Goal: Task Accomplishment & Management: Complete application form

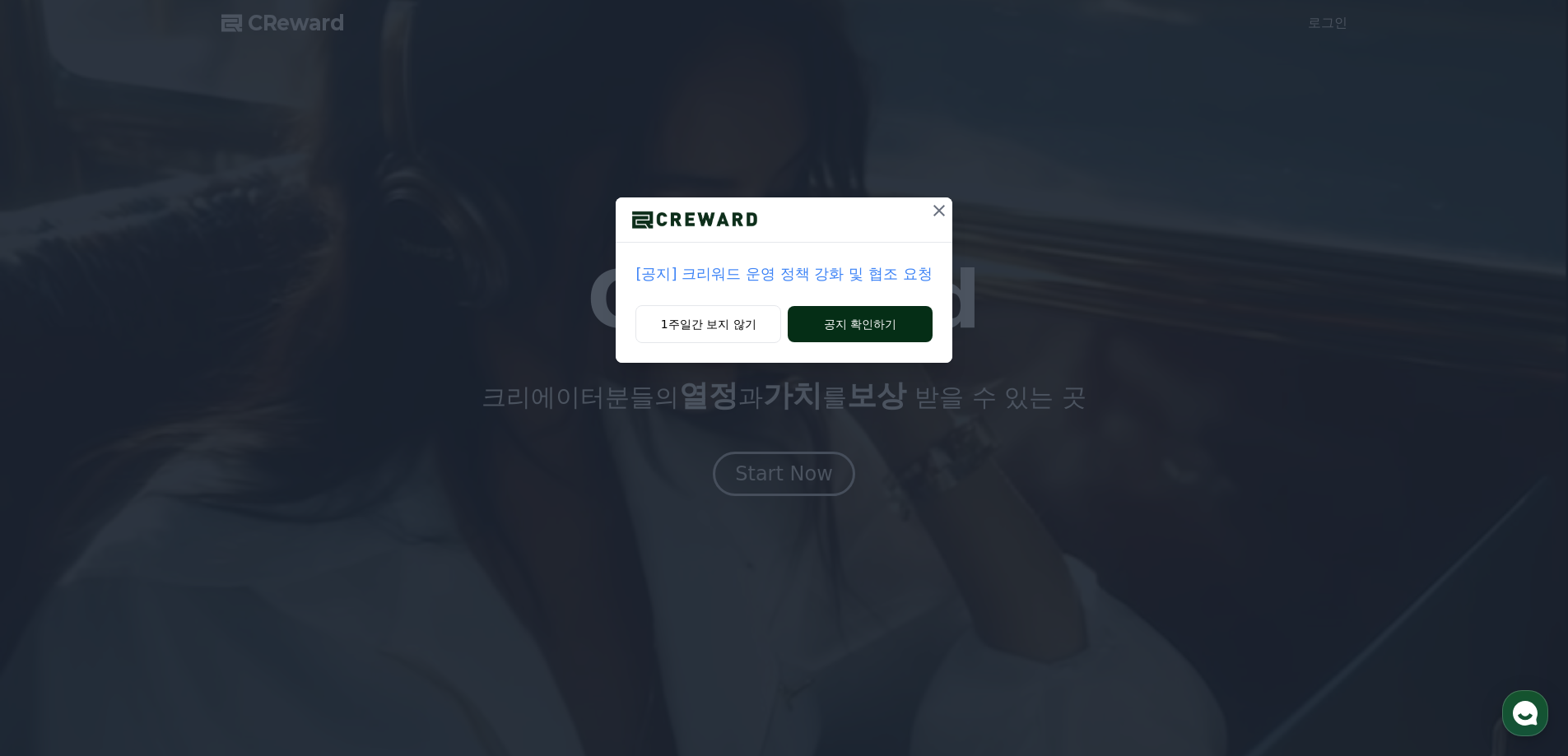
click at [873, 330] on button "공지 확인하기" at bounding box center [859, 324] width 144 height 36
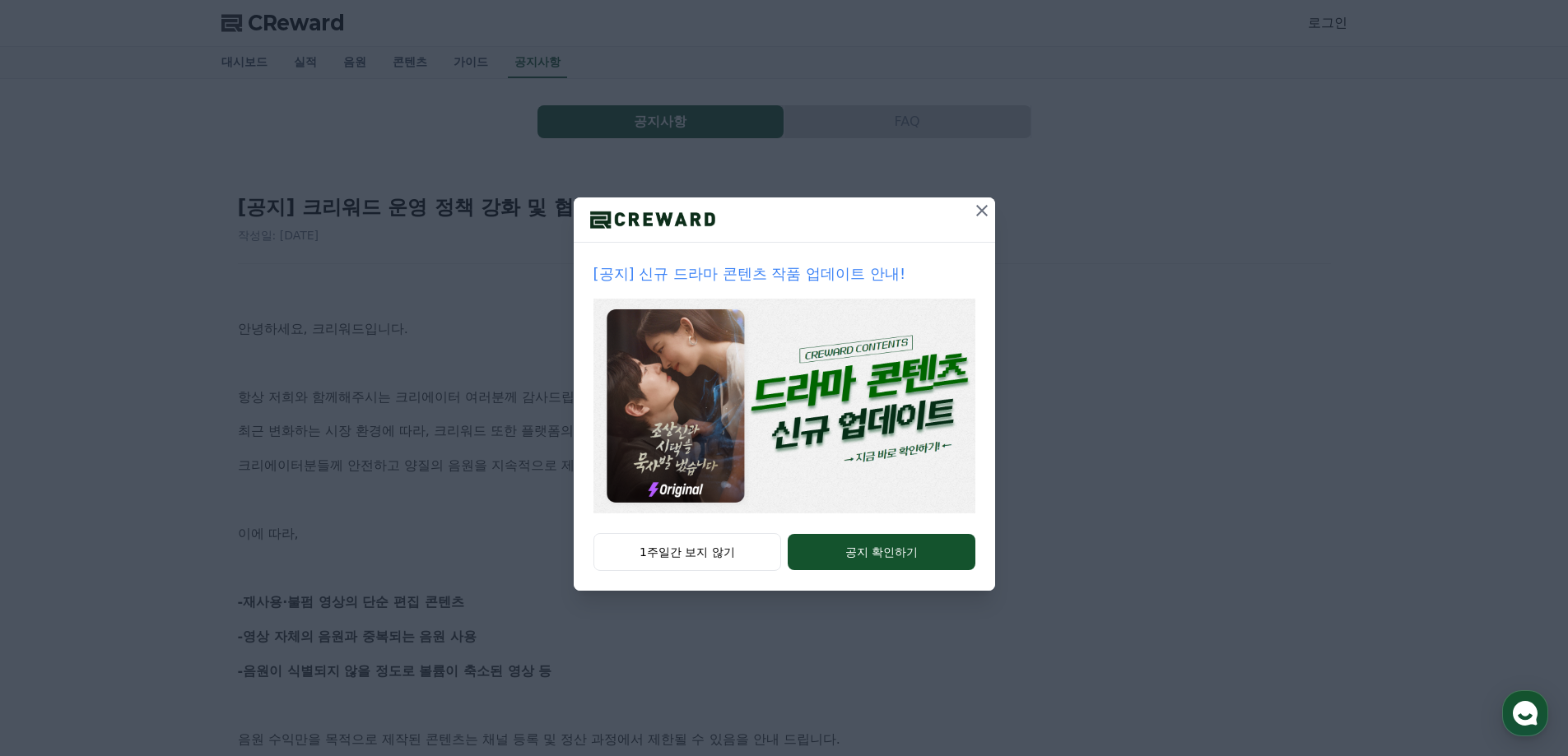
click at [982, 208] on icon at bounding box center [982, 210] width 20 height 20
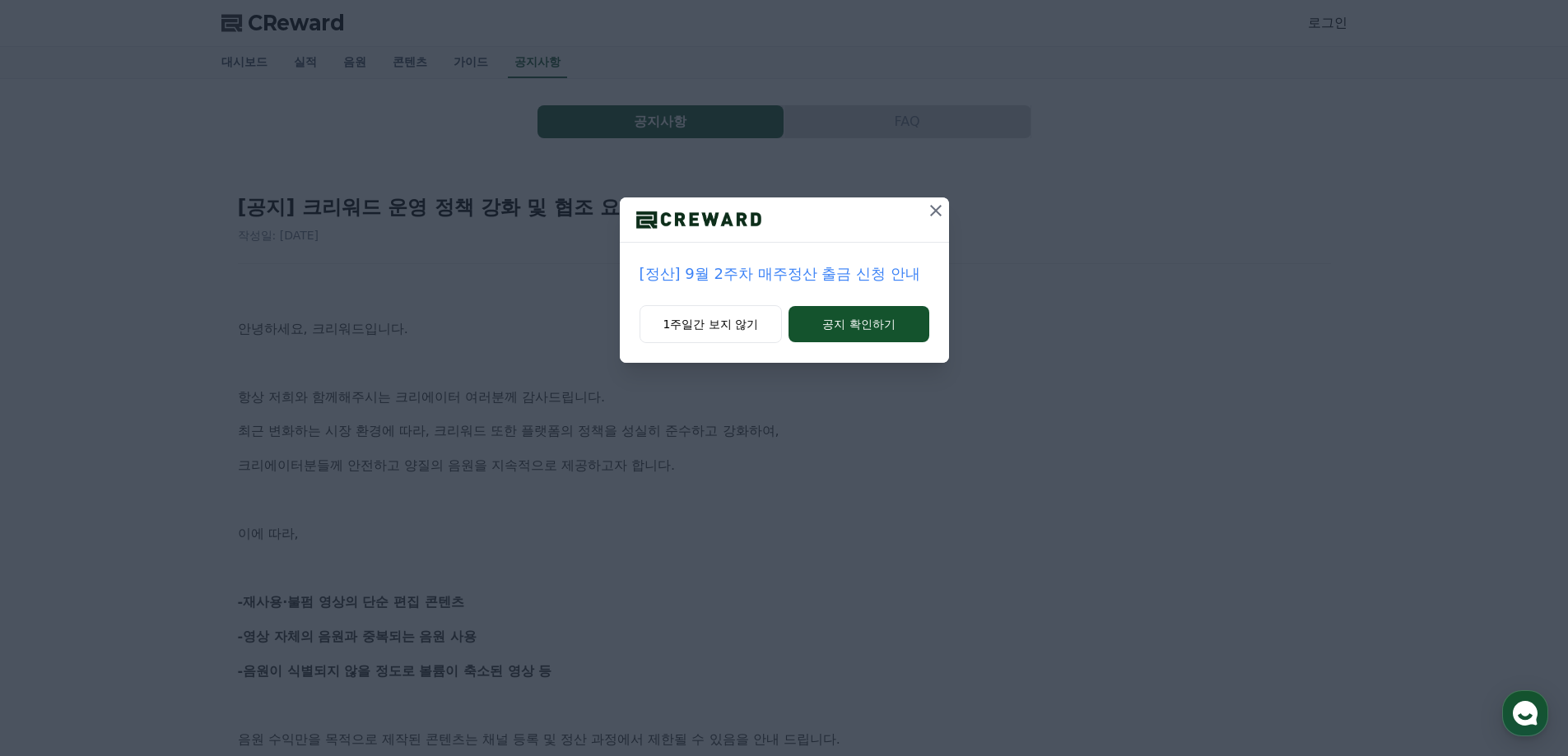
click at [944, 217] on icon at bounding box center [936, 210] width 20 height 20
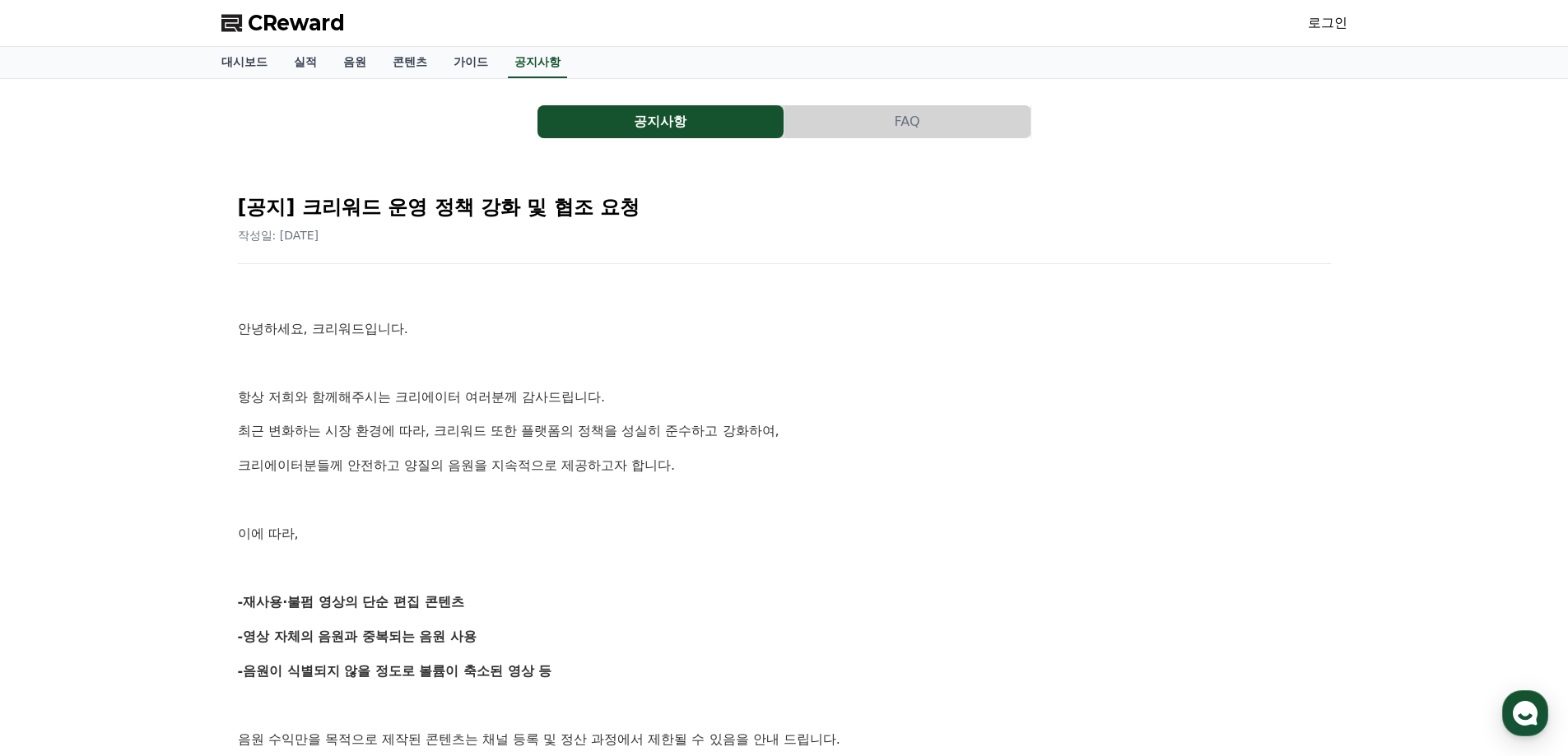
drag, startPoint x: 742, startPoint y: 378, endPoint x: 688, endPoint y: 372, distance: 54.3
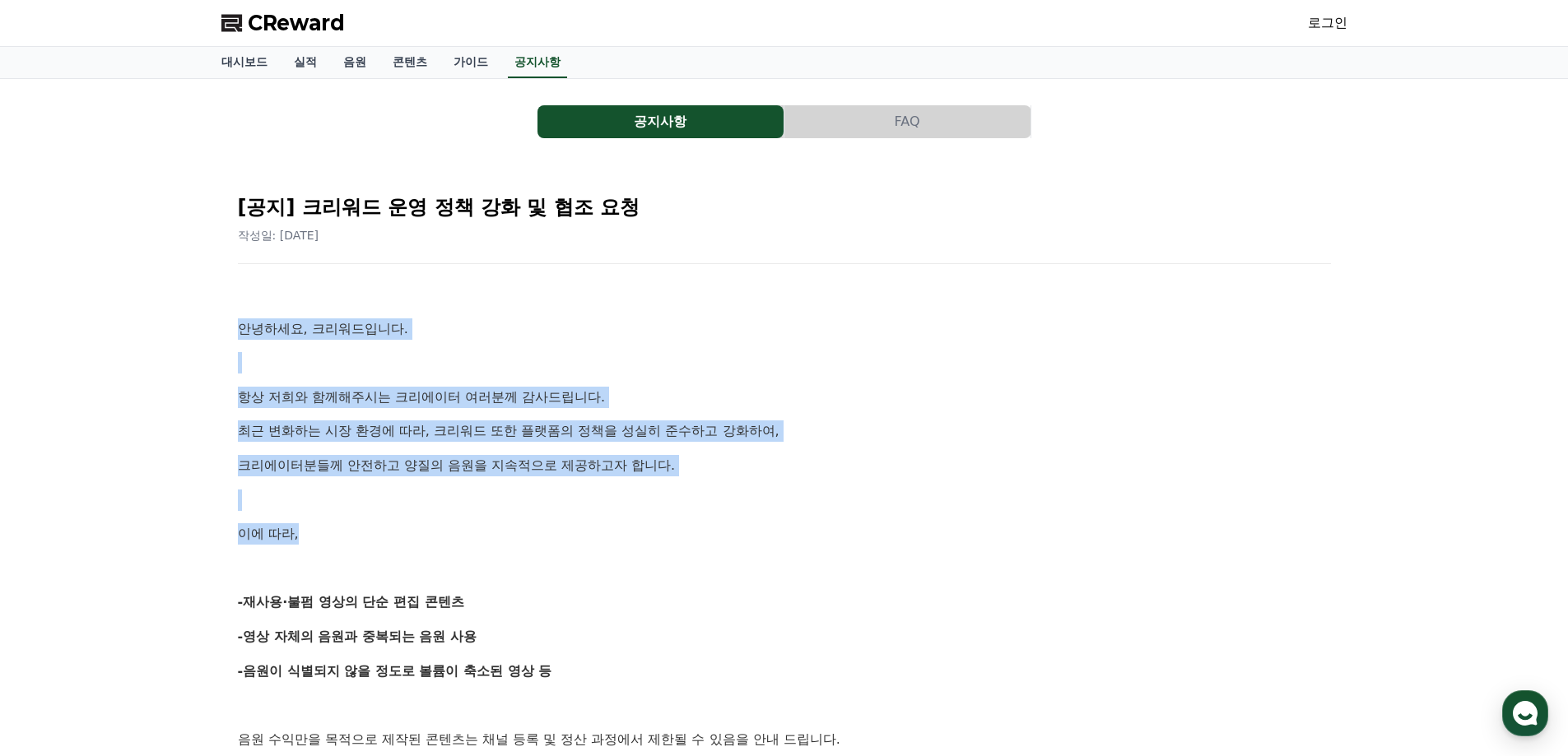
drag, startPoint x: 242, startPoint y: 328, endPoint x: 768, endPoint y: 532, distance: 564.2
click at [768, 532] on p "이에 따라," at bounding box center [785, 534] width 1094 height 21
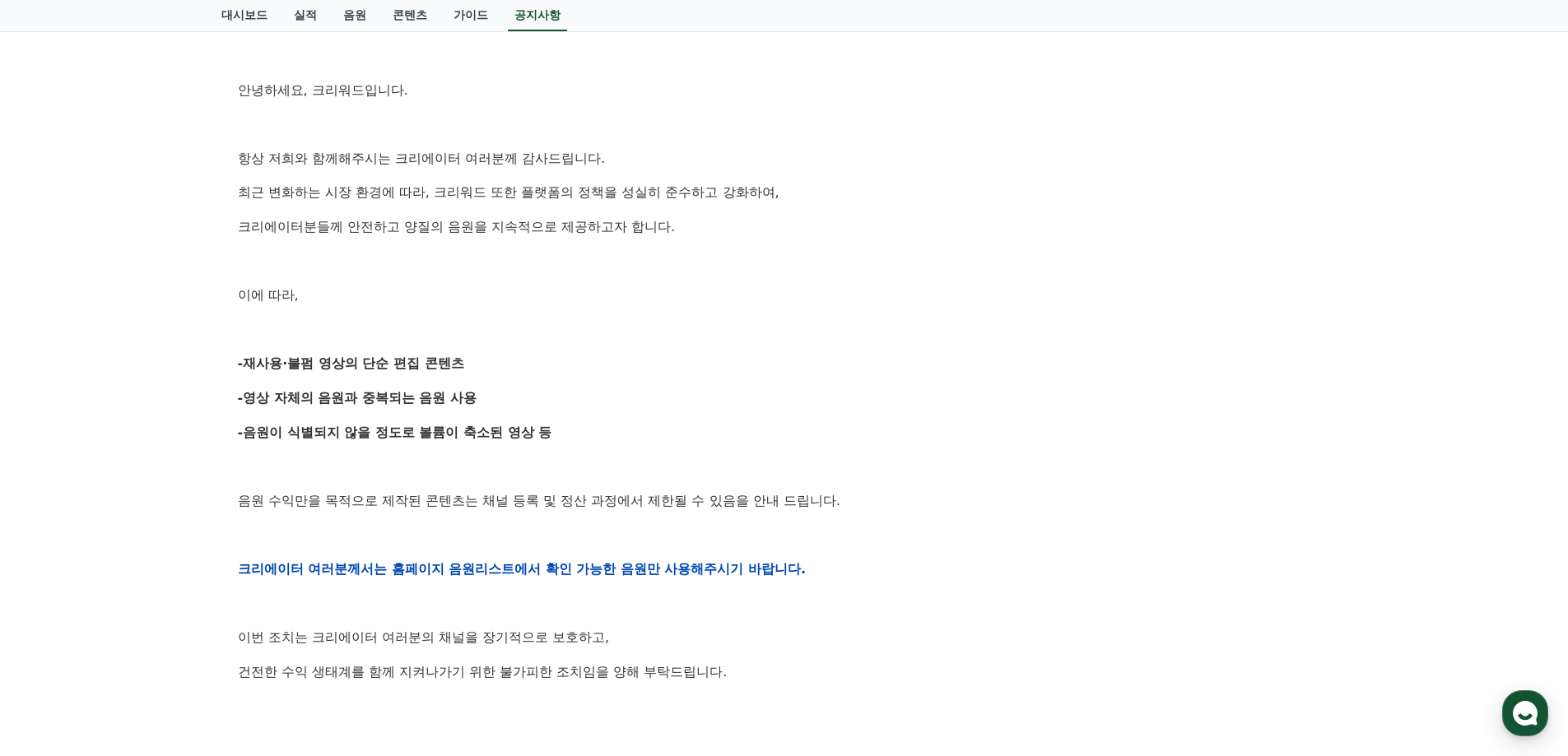
scroll to position [247, 0]
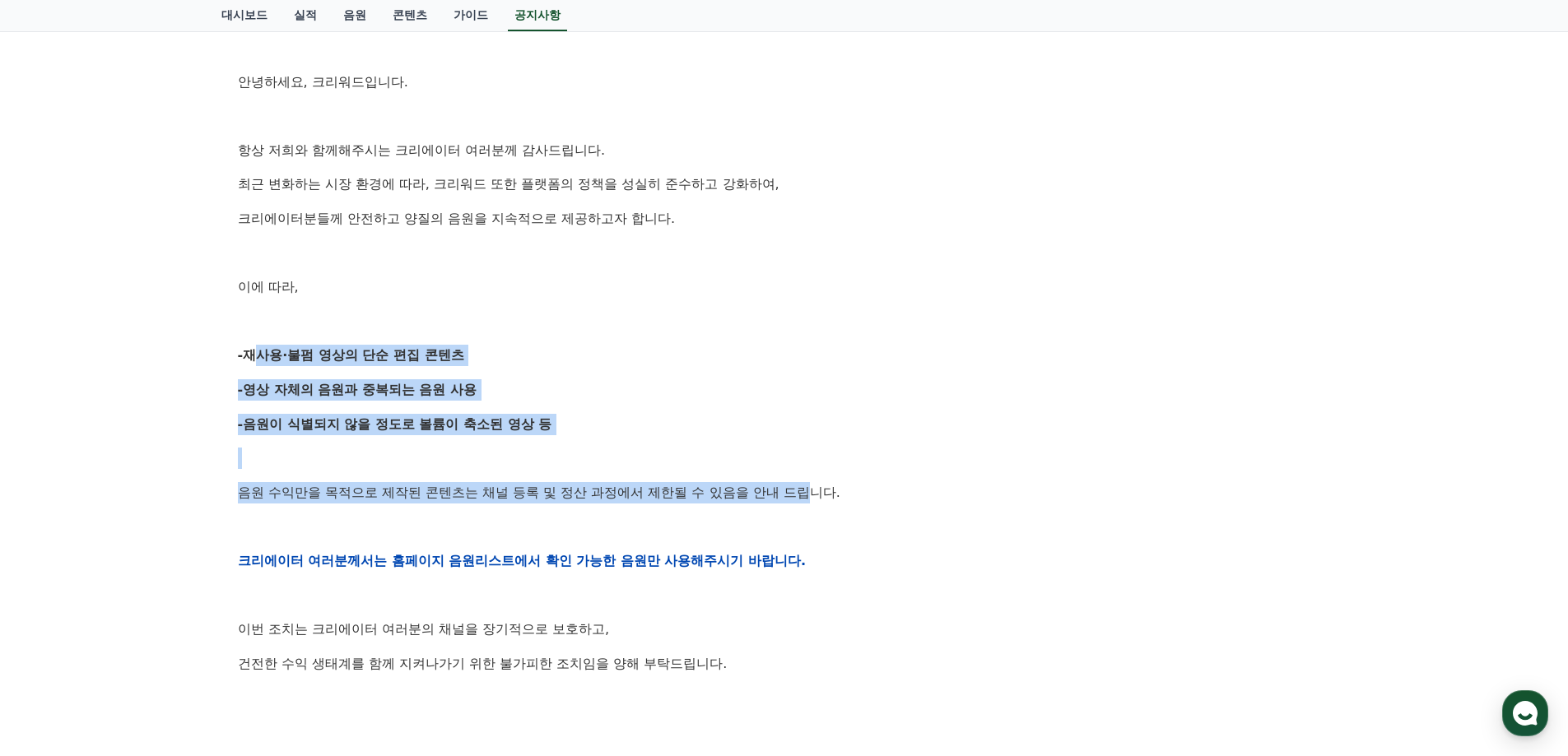
drag, startPoint x: 241, startPoint y: 355, endPoint x: 818, endPoint y: 497, distance: 594.2
click at [818, 497] on div "안녕하세요, 크리워드입니다. 항상 저희와 함께해주시는 크리에이터 여러분께 감사드립니다. 최근 변화하는 시장 환경에 따라, 크리워드 또한 플랫폼…" at bounding box center [785, 560] width 1094 height 1048
click at [818, 497] on p "음원 수익만을 목적으로 제작된 콘텐츠는 채널 등록 및 정산 과정에서 제한될 수 있음을 안내 드립니다." at bounding box center [785, 493] width 1094 height 21
drag, startPoint x: 884, startPoint y: 480, endPoint x: 190, endPoint y: 279, distance: 722.5
click at [190, 279] on div "공지사항 FAQ [공지] 크리워드 운영 정책 강화 및 협조 요청 작성일: 2025-09-15 안녕하세요, 크리워드입니다. 항상 저희와 함께해주…" at bounding box center [784, 497] width 1568 height 1331
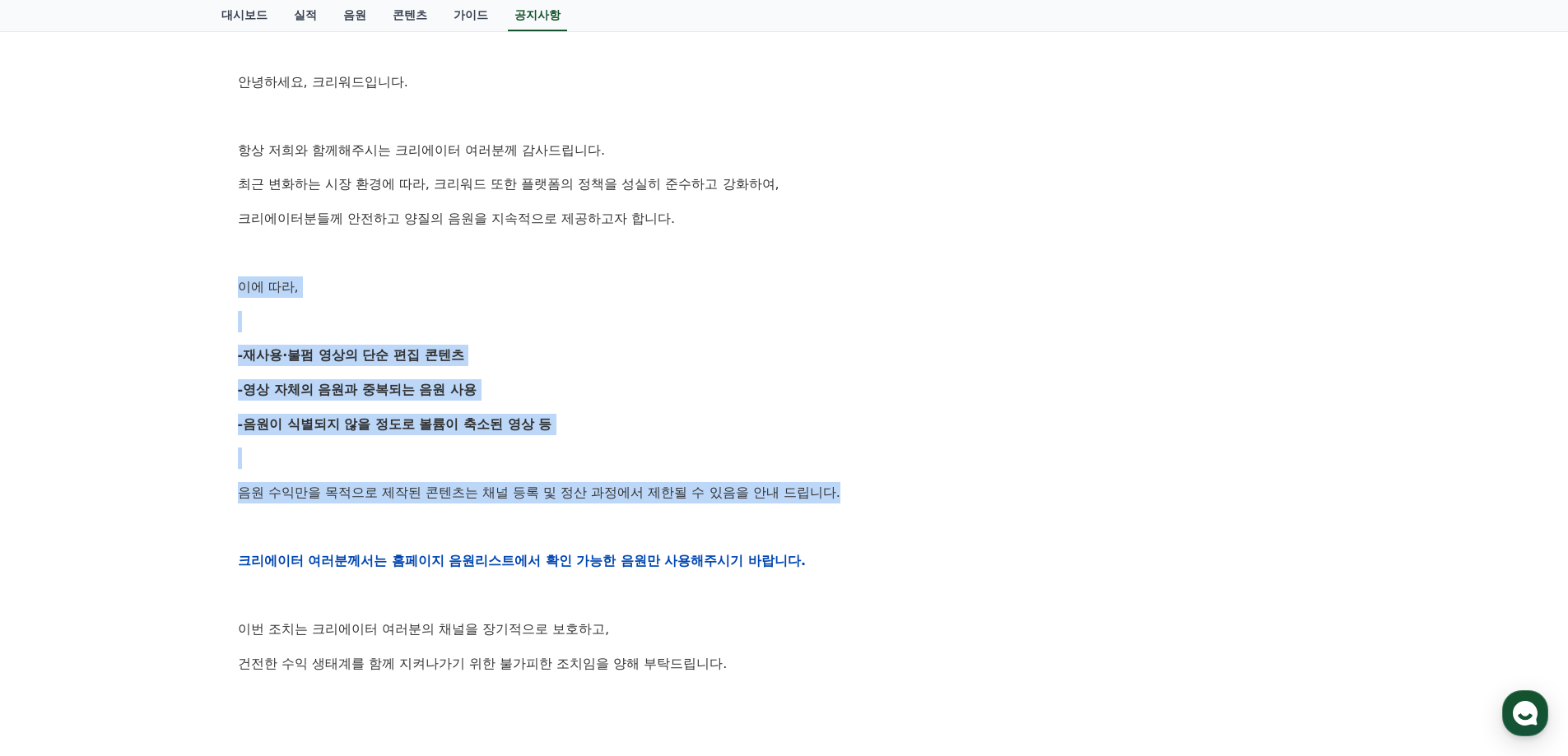
click at [190, 279] on div "공지사항 FAQ [공지] 크리워드 운영 정책 강화 및 협조 요청 작성일: 2025-09-15 안녕하세요, 크리워드입니다. 항상 저희와 함께해주…" at bounding box center [784, 497] width 1568 height 1331
drag, startPoint x: 190, startPoint y: 279, endPoint x: 934, endPoint y: 514, distance: 780.2
click at [934, 514] on div "공지사항 FAQ [공지] 크리워드 운영 정책 강화 및 협조 요청 작성일: 2025-09-15 안녕하세요, 크리워드입니다. 항상 저희와 함께해주…" at bounding box center [784, 497] width 1568 height 1331
click at [934, 514] on div "안녕하세요, 크리워드입니다. 항상 저희와 함께해주시는 크리에이터 여러분께 감사드립니다. 최근 변화하는 시장 환경에 따라, 크리워드 또한 플랫폼…" at bounding box center [785, 560] width 1094 height 1048
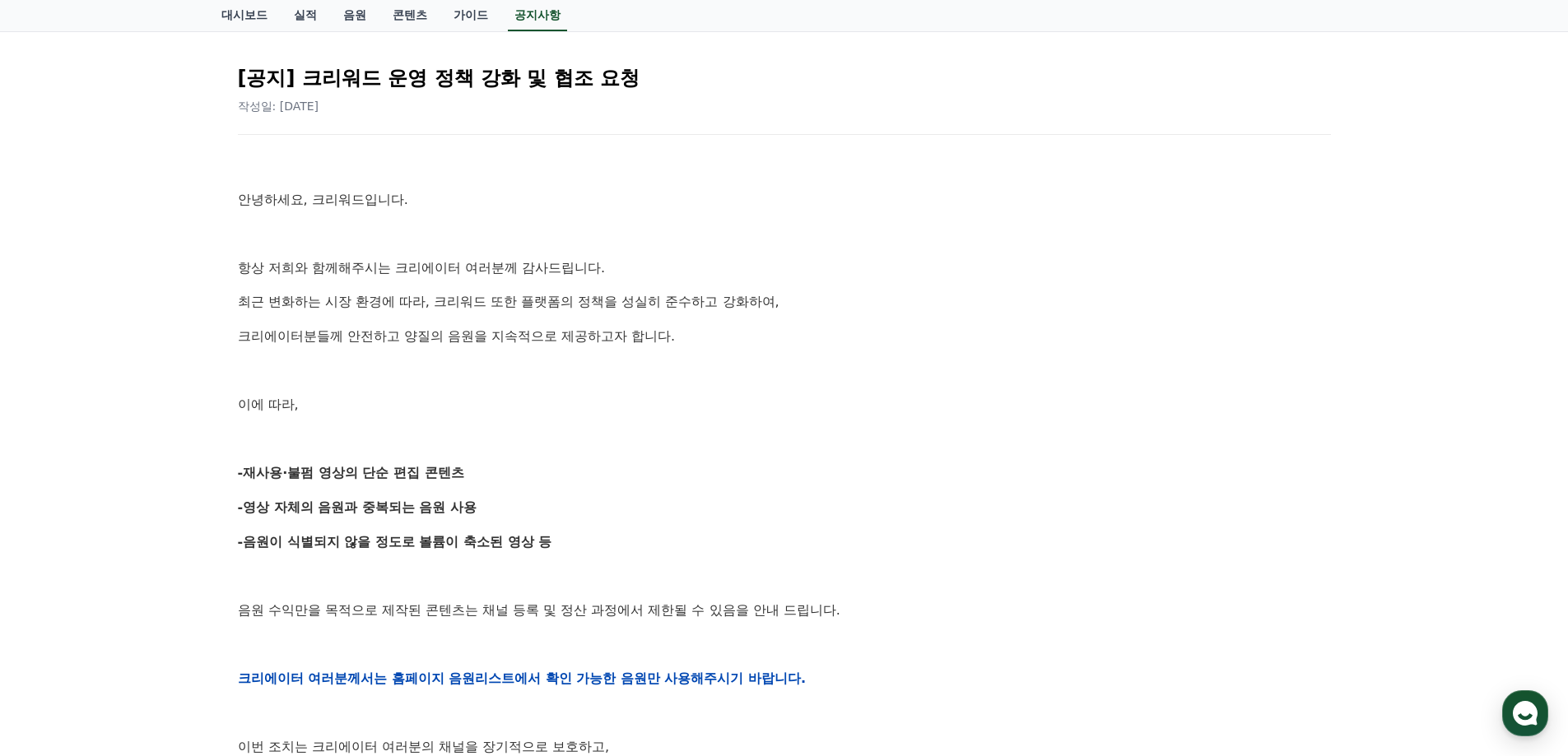
scroll to position [0, 0]
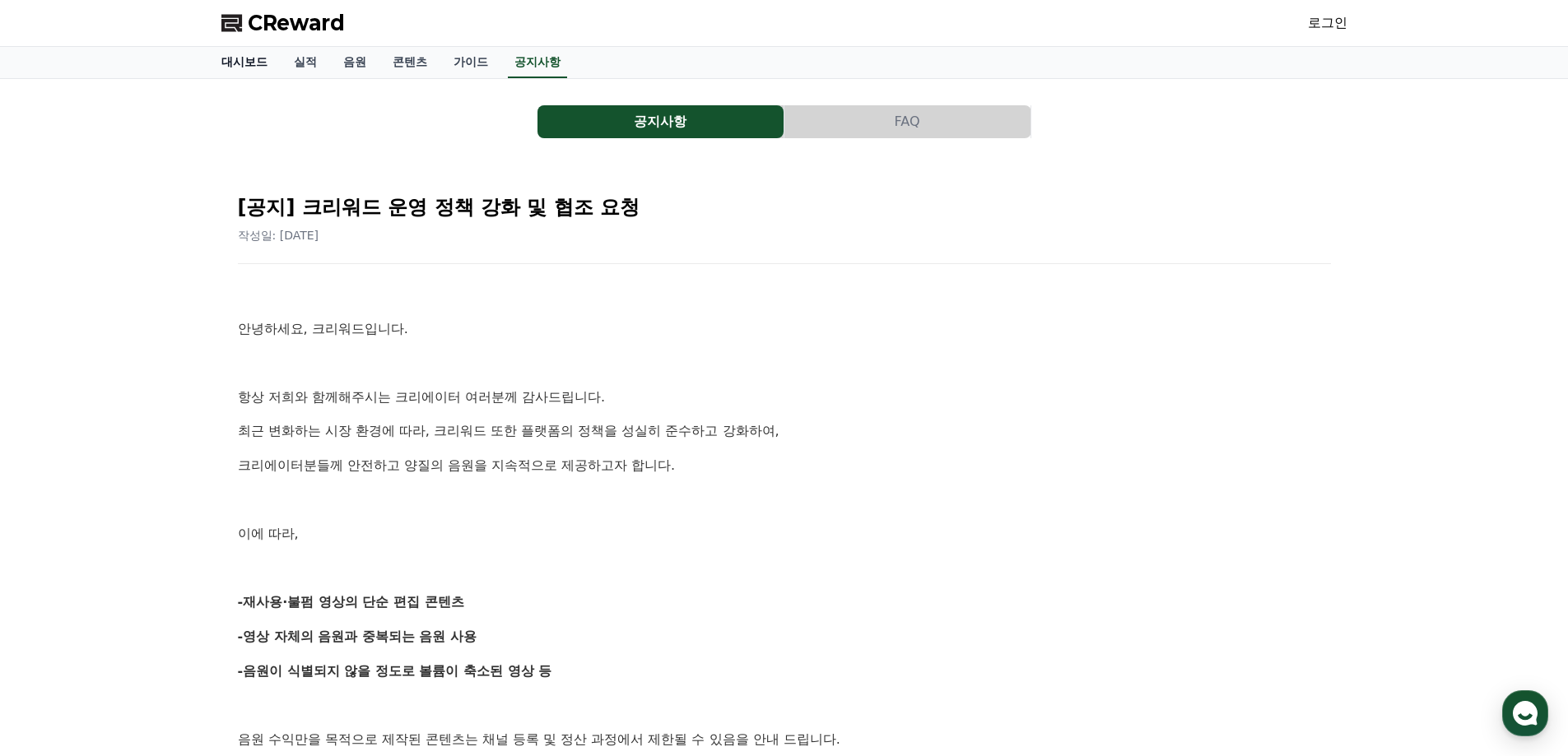
click at [248, 70] on link "대시보드" at bounding box center [244, 62] width 72 height 31
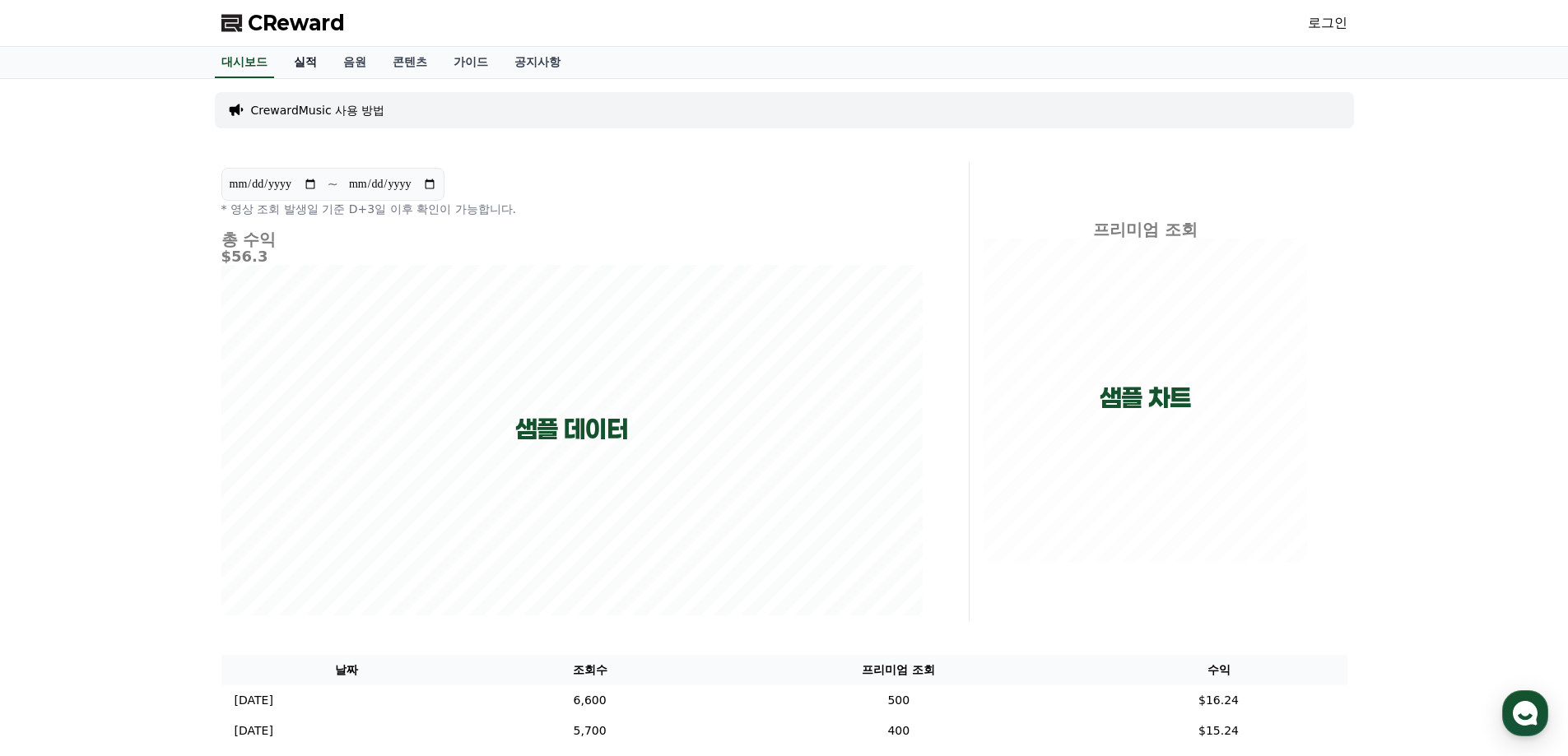
click at [316, 67] on link "실적" at bounding box center [305, 62] width 49 height 31
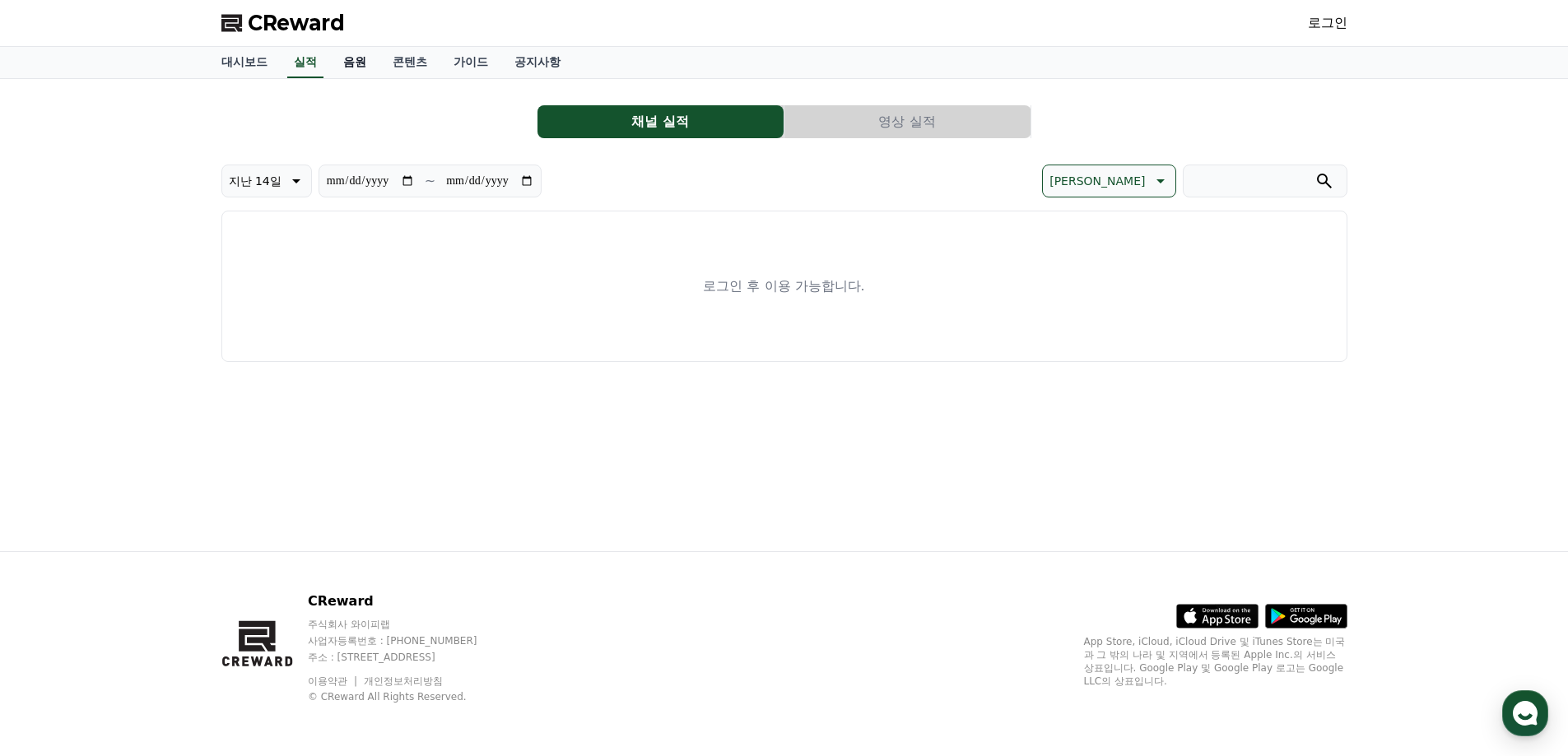
click at [365, 67] on link "음원" at bounding box center [354, 62] width 49 height 31
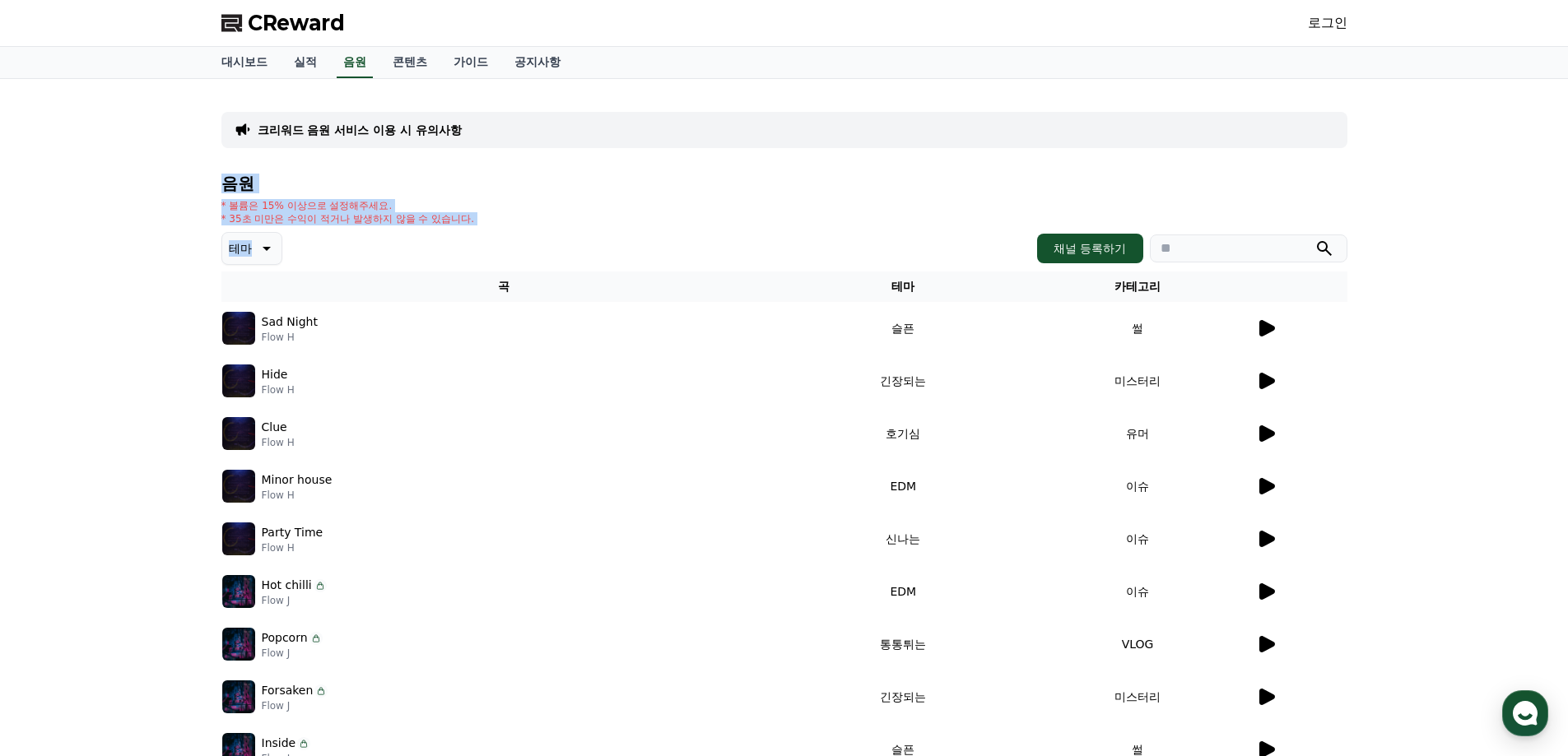
drag, startPoint x: 210, startPoint y: 181, endPoint x: 515, endPoint y: 231, distance: 309.1
click at [515, 231] on div "크리워드 음원 서비스 이용 시 유의사항 음원 * 볼륨은 15% 이상으로 설정해주세요. * 35초 미만은 수익이 적거나 발생하지 않을 수 있습니…" at bounding box center [785, 477] width 1153 height 796
click at [515, 231] on div "음원 * 볼륨은 15% 이상으로 설정해주세요. * 35초 미만은 수익이 적거나 발생하지 않을 수 있습니다. 테마 채널 등록하기 곡 테마 카테고…" at bounding box center [784, 518] width 1126 height 687
drag, startPoint x: 515, startPoint y: 231, endPoint x: 200, endPoint y: 191, distance: 317.5
click at [200, 191] on div "크리워드 음원 서비스 이용 시 유의사항 음원 * 볼륨은 15% 이상으로 설정해주세요. * 35초 미만은 수익이 적거나 발생하지 않을 수 있습니…" at bounding box center [784, 477] width 1568 height 796
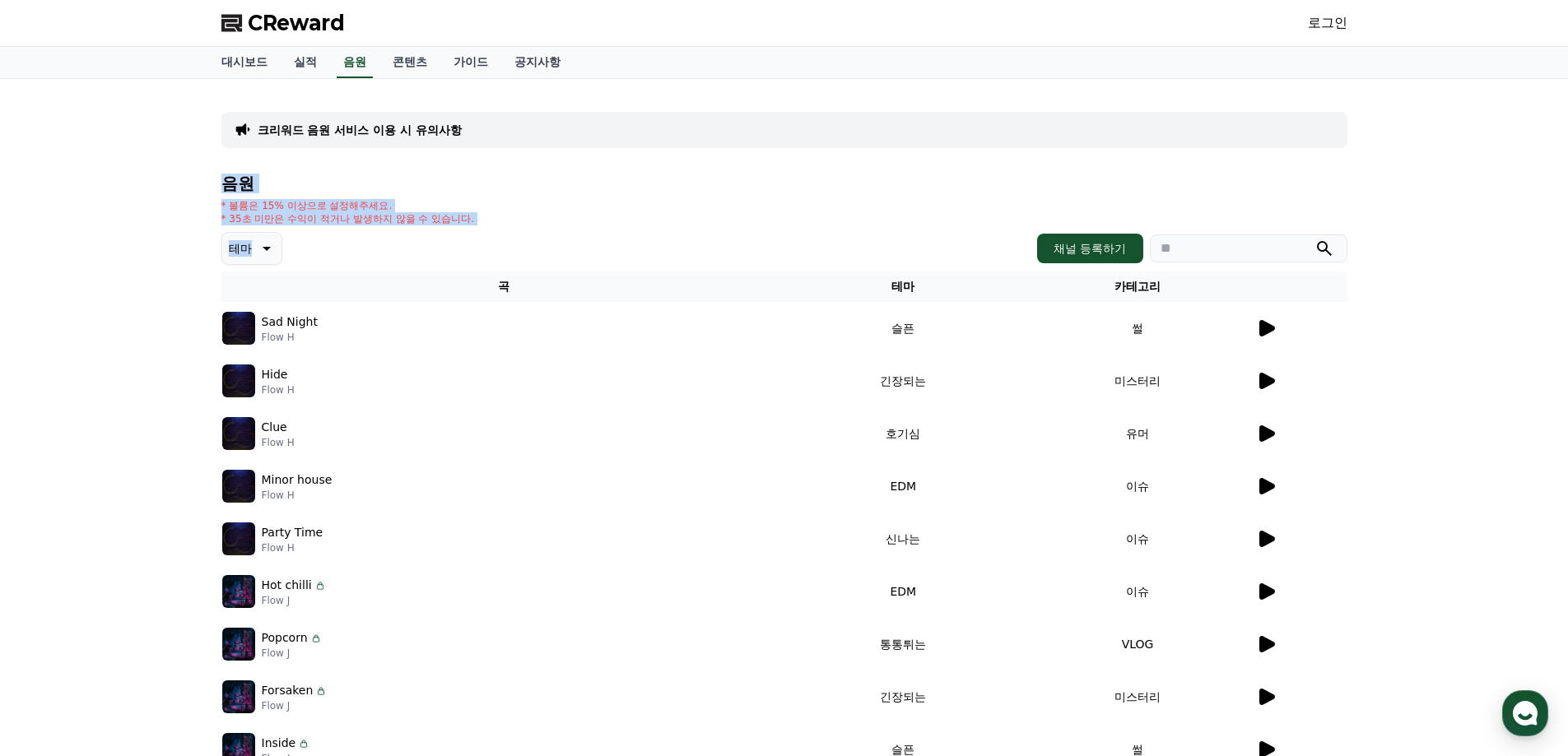
click at [200, 191] on div "크리워드 음원 서비스 이용 시 유의사항 음원 * 볼륨은 15% 이상으로 설정해주세요. * 35초 미만은 수익이 적거나 발생하지 않을 수 있습니…" at bounding box center [784, 477] width 1568 height 796
drag, startPoint x: 200, startPoint y: 191, endPoint x: 601, endPoint y: 265, distance: 407.8
click at [601, 265] on div "크리워드 음원 서비스 이용 시 유의사항 음원 * 볼륨은 15% 이상으로 설정해주세요. * 35초 미만은 수익이 적거나 발생하지 않을 수 있습니…" at bounding box center [784, 477] width 1568 height 796
click at [598, 240] on div "테마 채널 등록하기" at bounding box center [784, 248] width 1126 height 33
drag, startPoint x: 550, startPoint y: 248, endPoint x: 217, endPoint y: 190, distance: 338.0
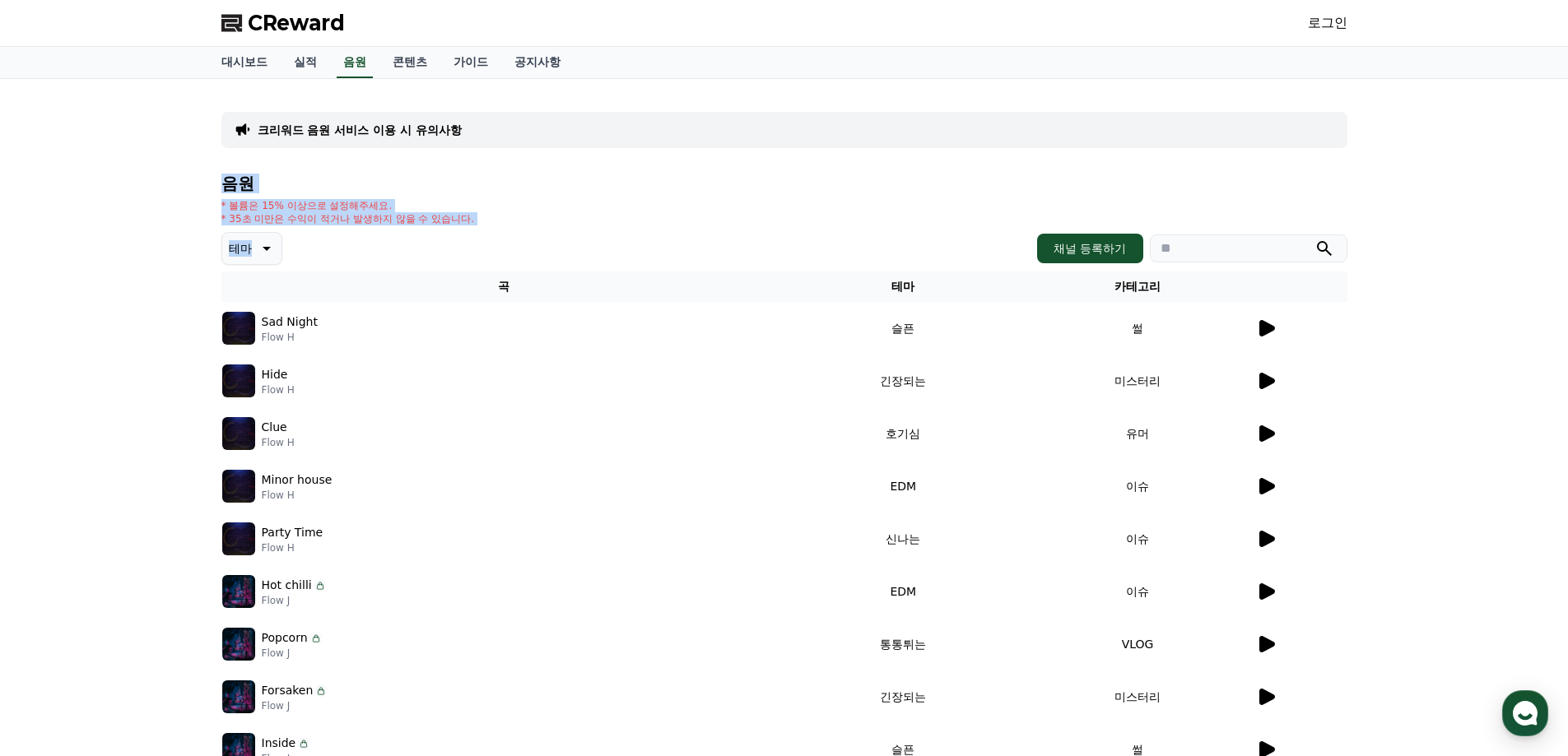
click at [217, 190] on div "크리워드 음원 서비스 이용 시 유의사항 음원 * 볼륨은 15% 이상으로 설정해주세요. * 35초 미만은 수익이 적거나 발생하지 않을 수 있습니…" at bounding box center [784, 477] width 1139 height 783
click at [216, 190] on div "크리워드 음원 서비스 이용 시 유의사항 음원 * 볼륨은 15% 이상으로 설정해주세요. * 35초 미만은 수익이 적거나 발생하지 않을 수 있습니…" at bounding box center [784, 477] width 1139 height 783
drag, startPoint x: 216, startPoint y: 190, endPoint x: 539, endPoint y: 234, distance: 326.0
click at [539, 234] on div "크리워드 음원 서비스 이용 시 유의사항 음원 * 볼륨은 15% 이상으로 설정해주세요. * 35초 미만은 수익이 적거나 발생하지 않을 수 있습니…" at bounding box center [784, 477] width 1139 height 783
click at [539, 234] on div "테마 채널 등록하기" at bounding box center [784, 248] width 1126 height 33
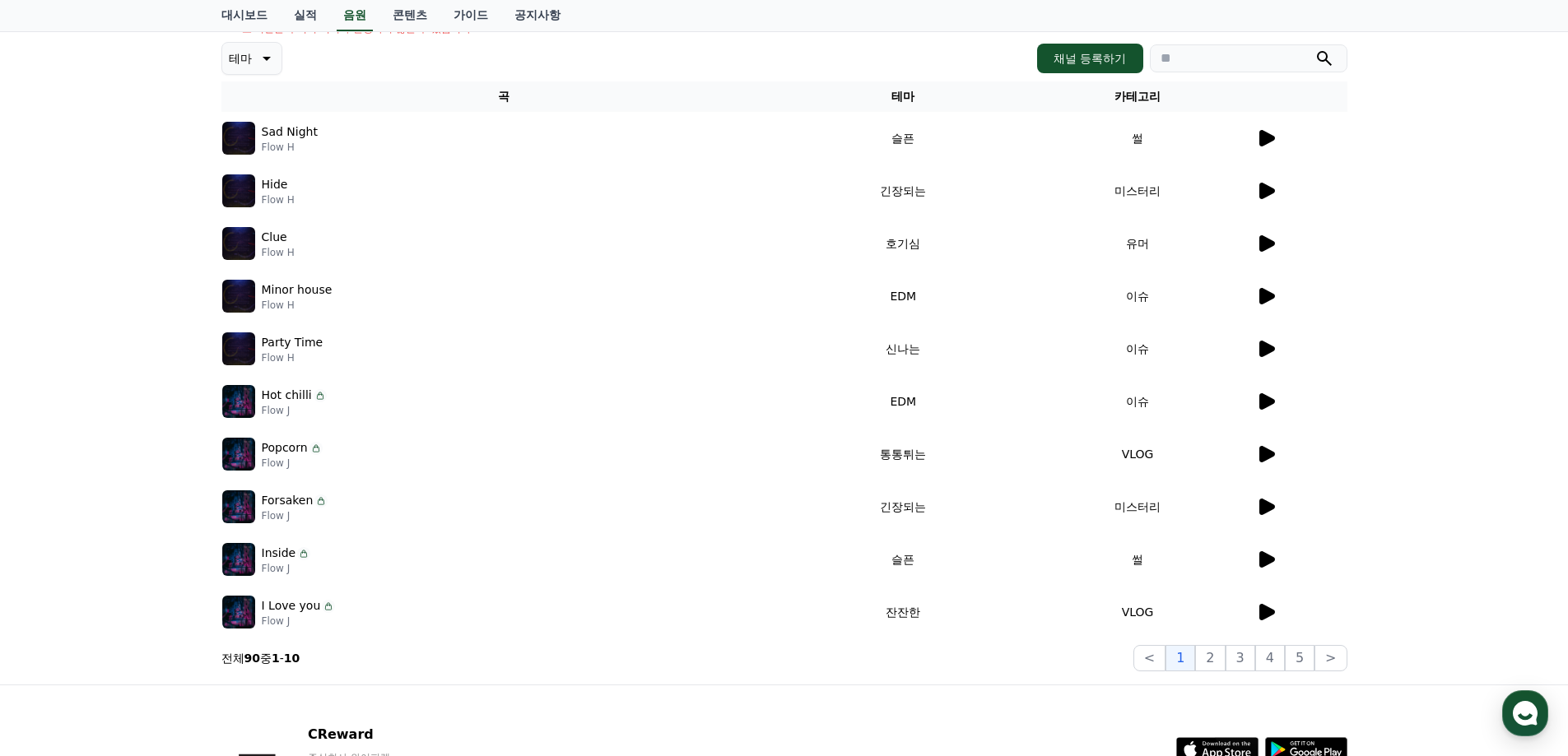
scroll to position [165, 0]
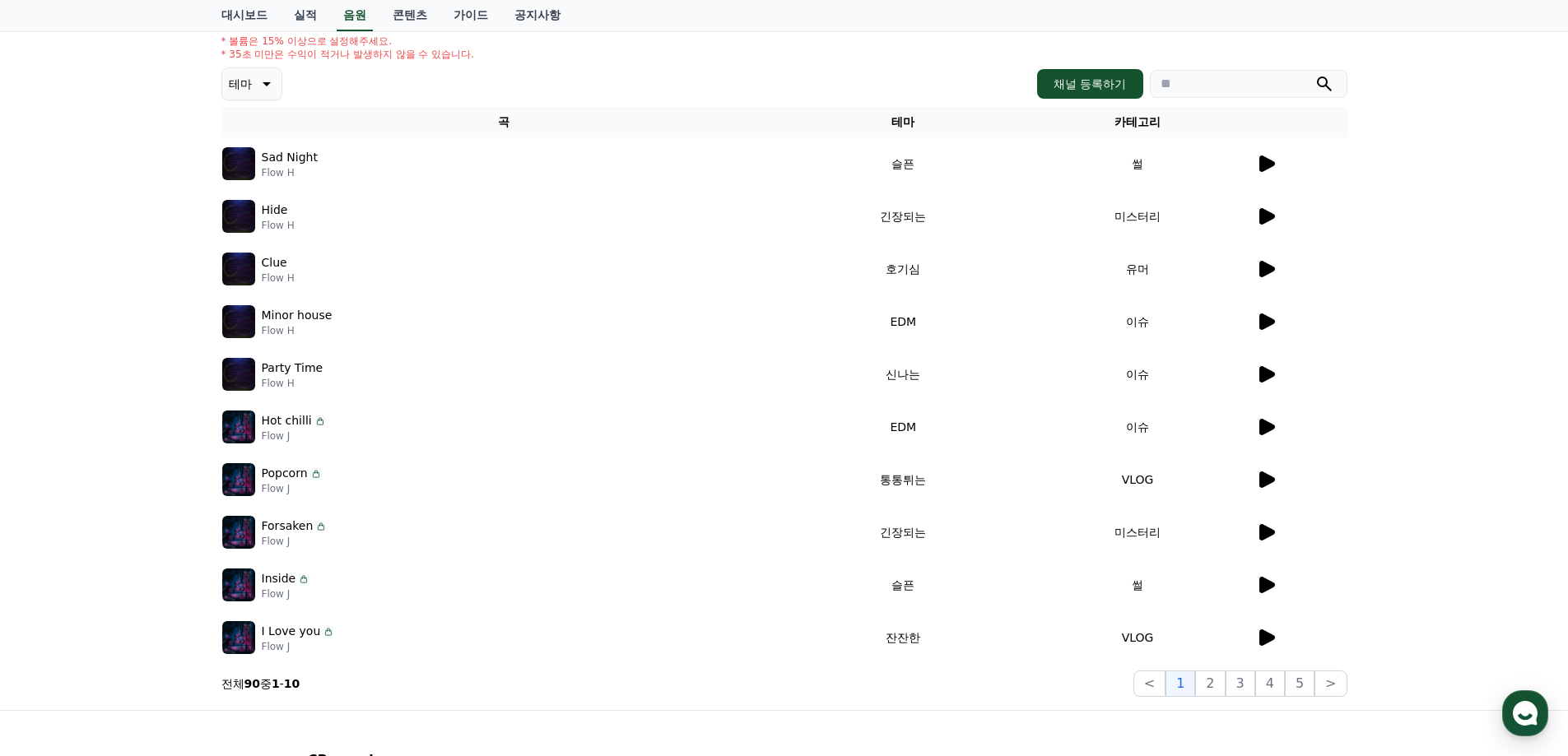
drag, startPoint x: 166, startPoint y: 151, endPoint x: 1388, endPoint y: 658, distance: 1323.0
click at [1389, 658] on div "크리워드 음원 서비스 이용 시 유의사항 음원 * 볼륨은 15% 이상으로 설정해주세요. * 35초 미만은 수익이 적거나 발생하지 않을 수 있습니…" at bounding box center [784, 312] width 1568 height 796
click at [1373, 659] on div "크리워드 음원 서비스 이용 시 유의사항 음원 * 볼륨은 15% 이상으로 설정해주세요. * 35초 미만은 수익이 적거나 발생하지 않을 수 있습니…" at bounding box center [784, 312] width 1568 height 796
click at [1223, 686] on button "2" at bounding box center [1210, 684] width 30 height 26
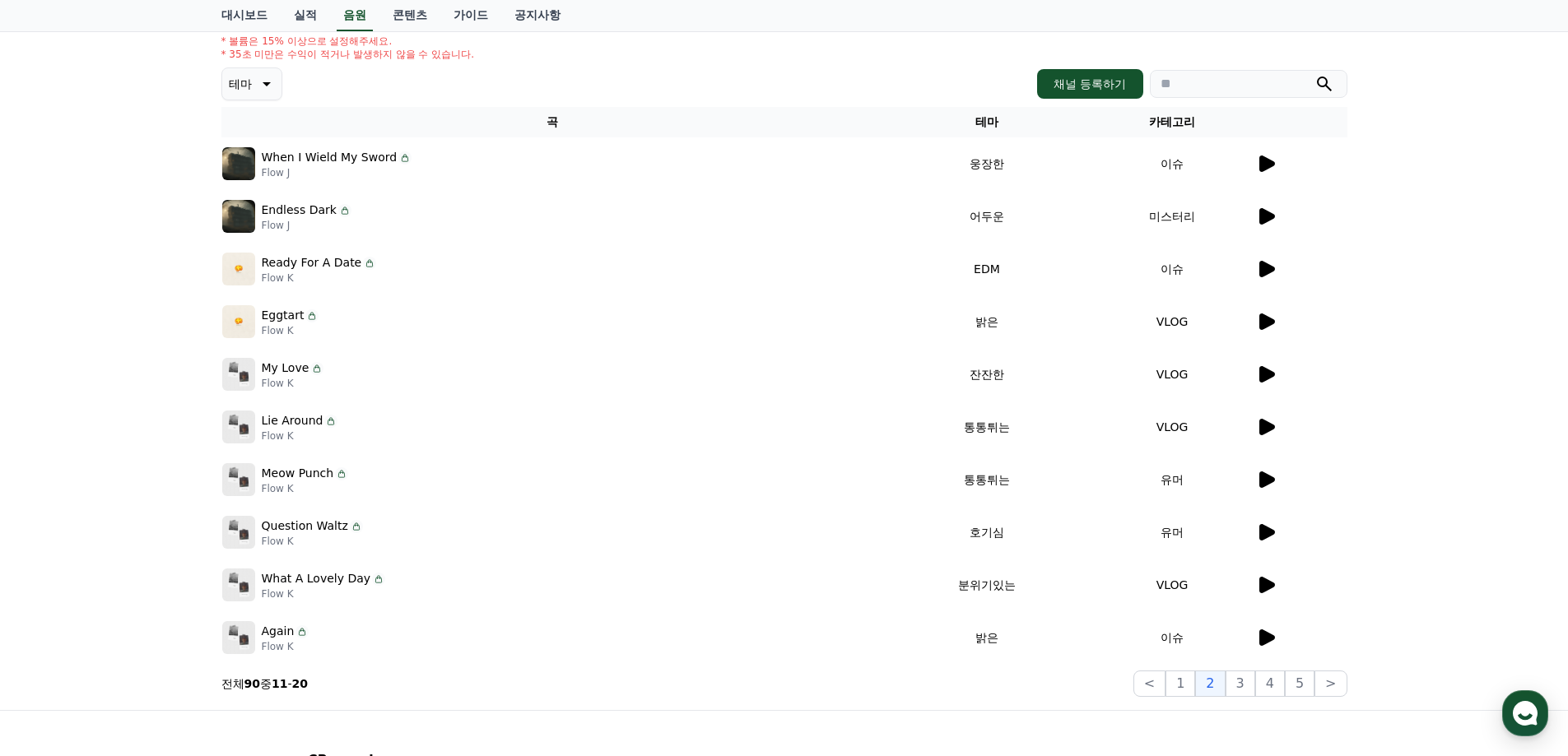
click at [1267, 589] on icon at bounding box center [1266, 585] width 15 height 16
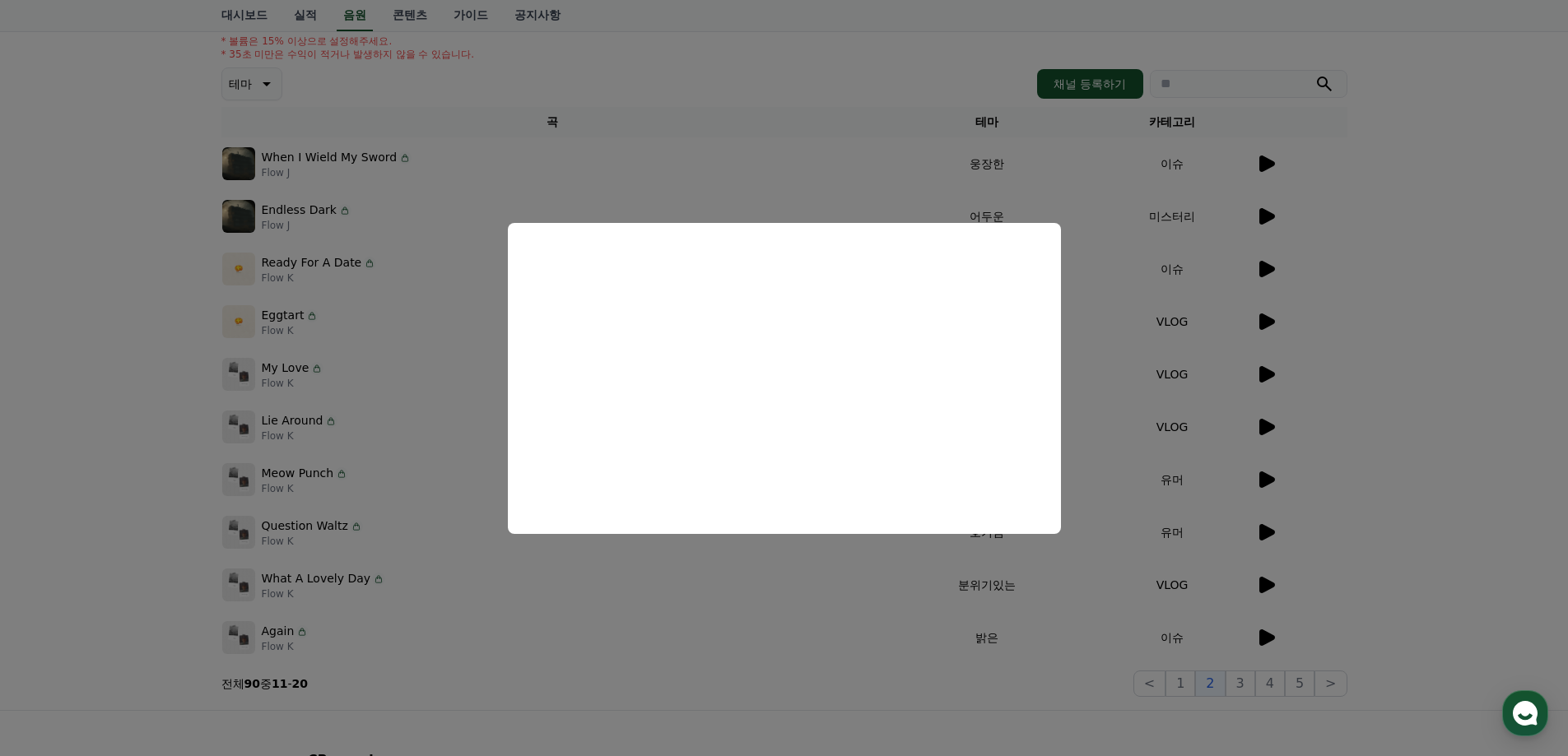
click at [165, 424] on button "close modal" at bounding box center [784, 378] width 1568 height 756
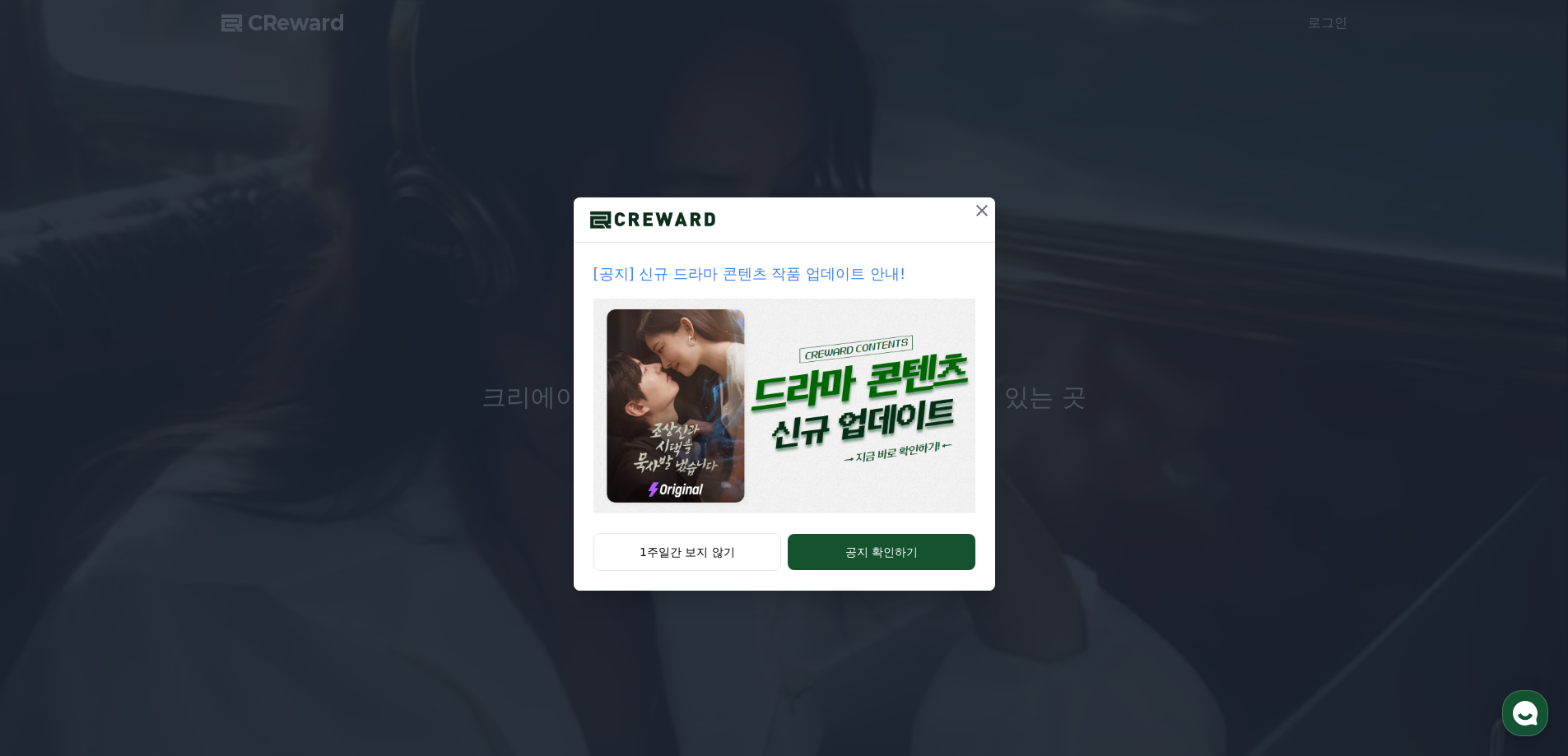
click at [981, 209] on icon at bounding box center [982, 210] width 12 height 12
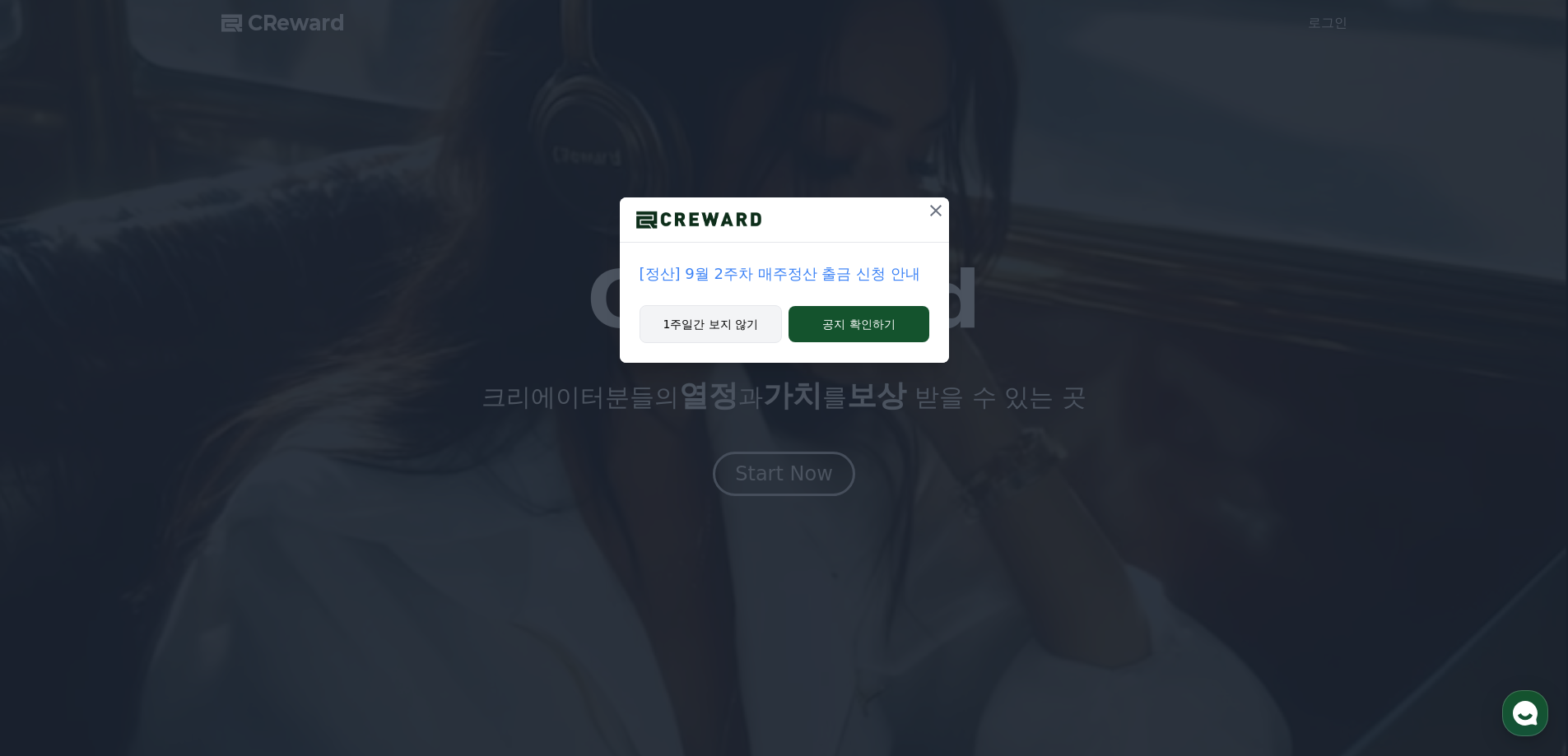
click at [753, 334] on button "1주일간 보지 않기" at bounding box center [712, 324] width 143 height 38
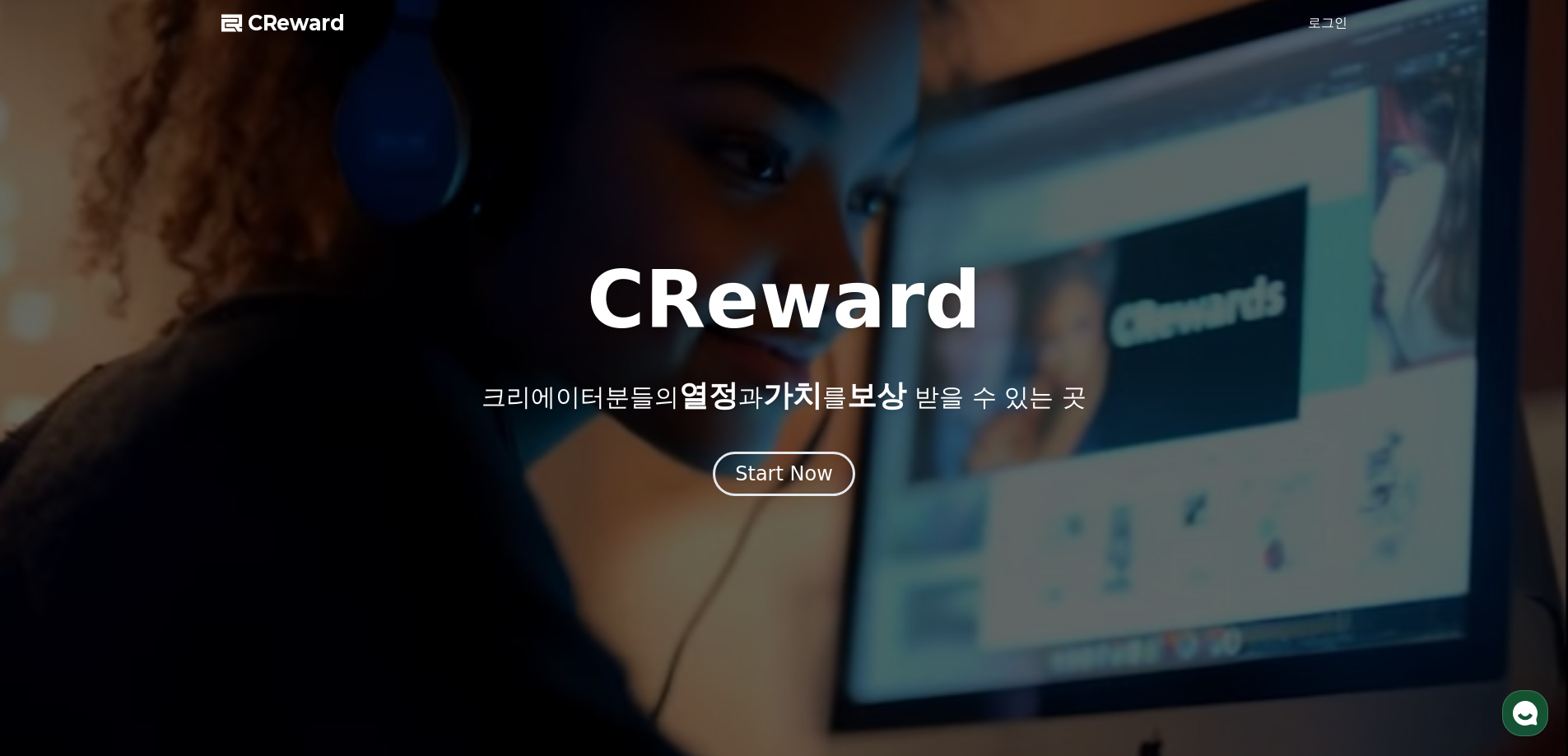
click at [1342, 15] on link "로그인" at bounding box center [1328, 23] width 39 height 20
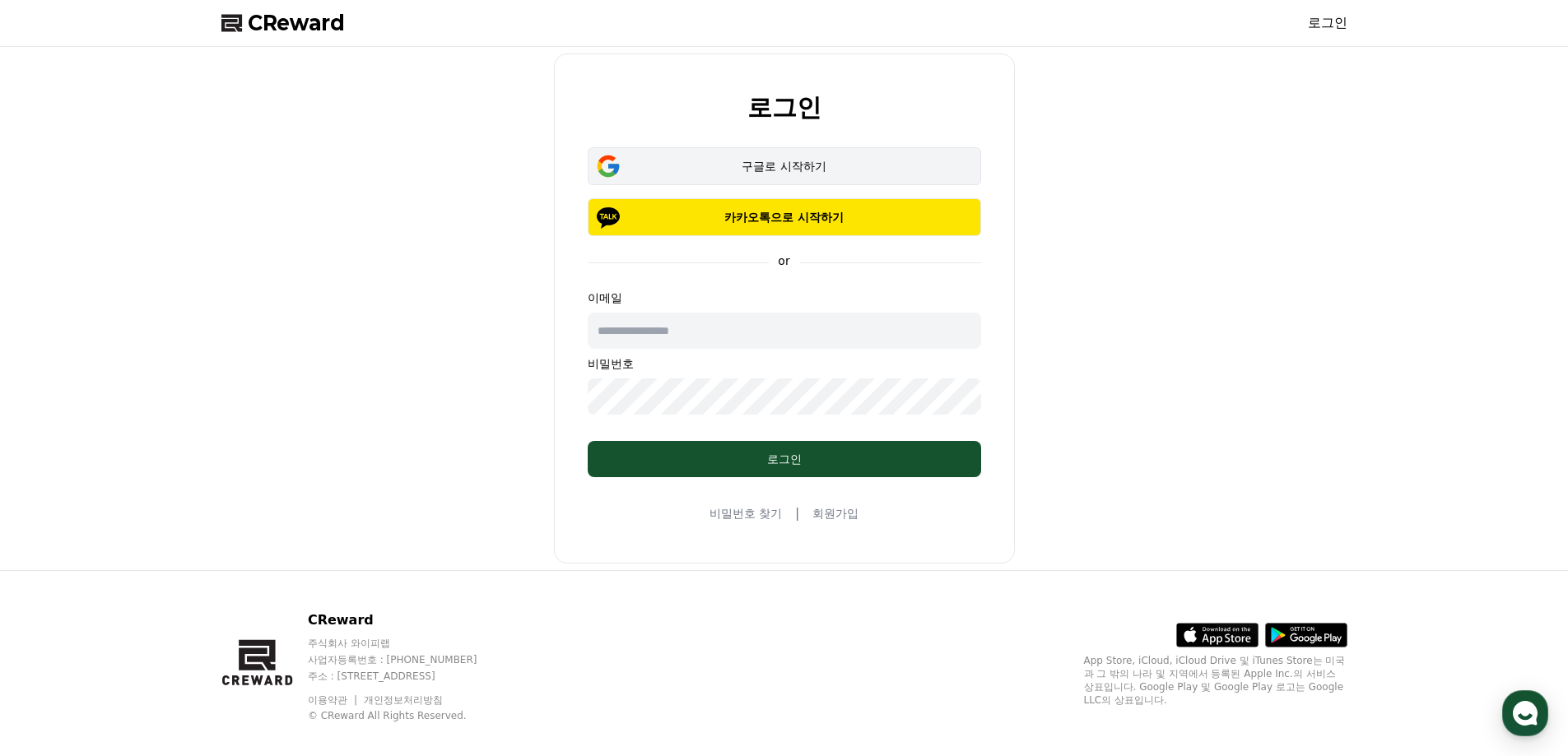
click at [797, 172] on div "구글로 시작하기" at bounding box center [784, 166] width 345 height 16
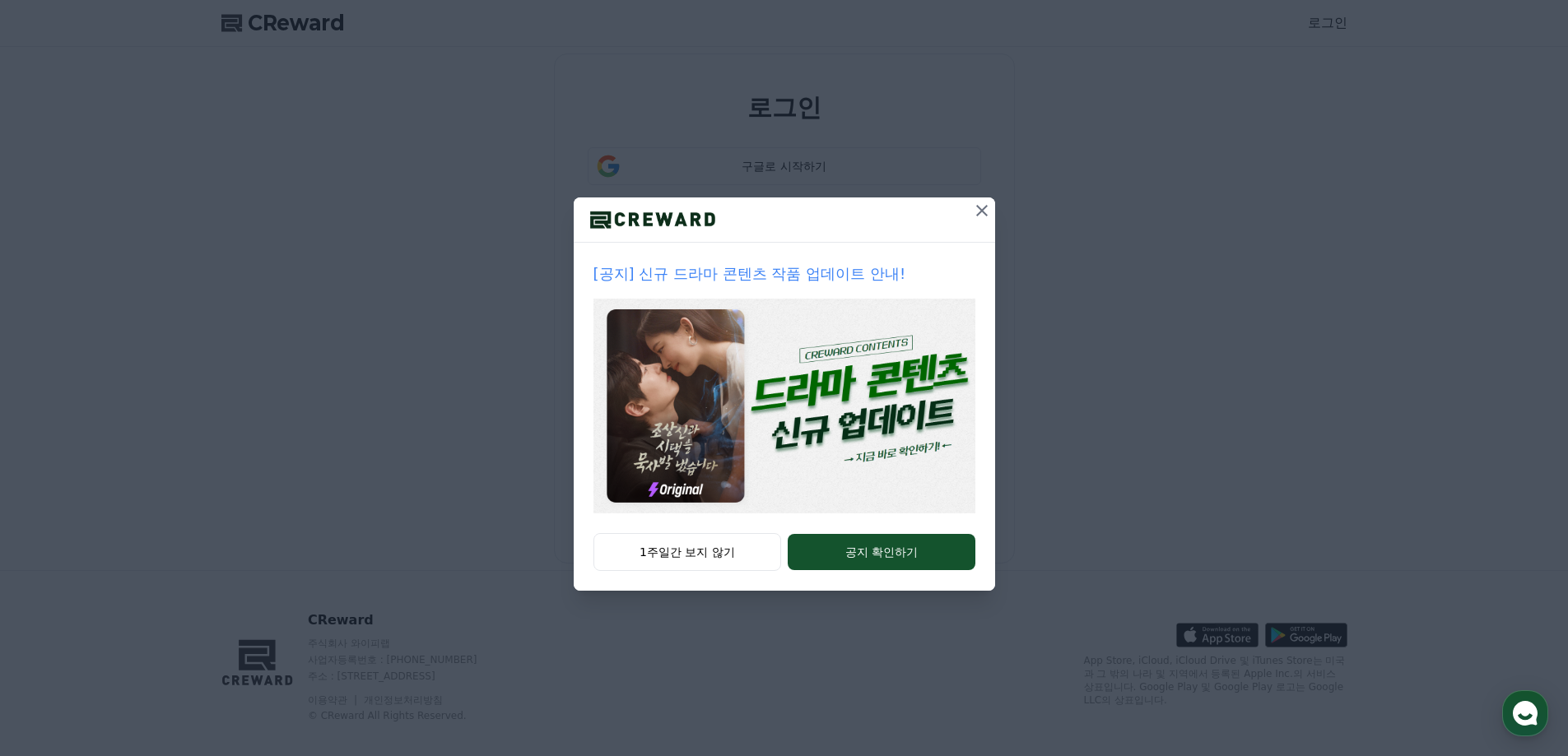
drag, startPoint x: 984, startPoint y: 210, endPoint x: 841, endPoint y: 244, distance: 147.0
click at [984, 210] on icon at bounding box center [982, 210] width 20 height 20
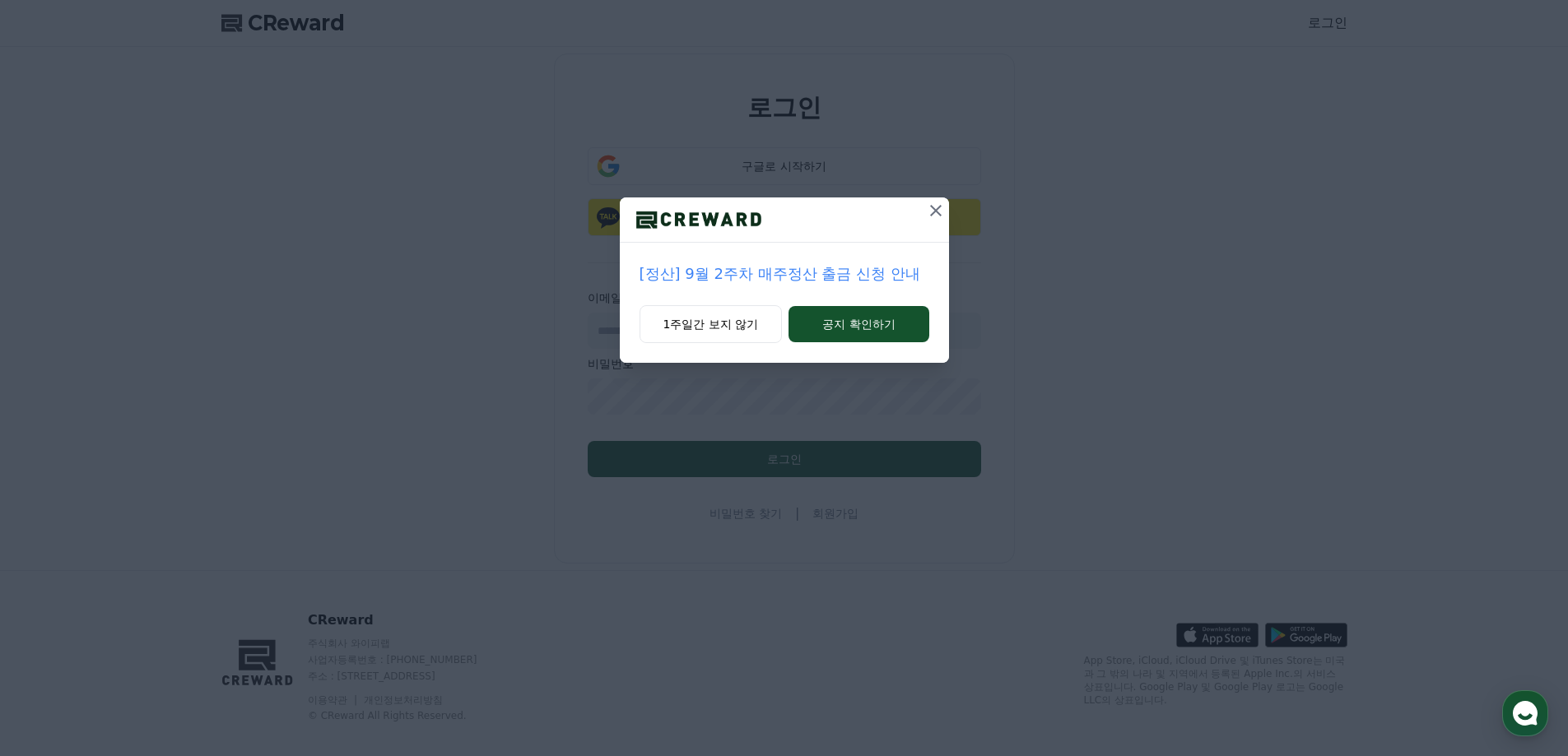
click at [935, 213] on icon at bounding box center [936, 210] width 20 height 20
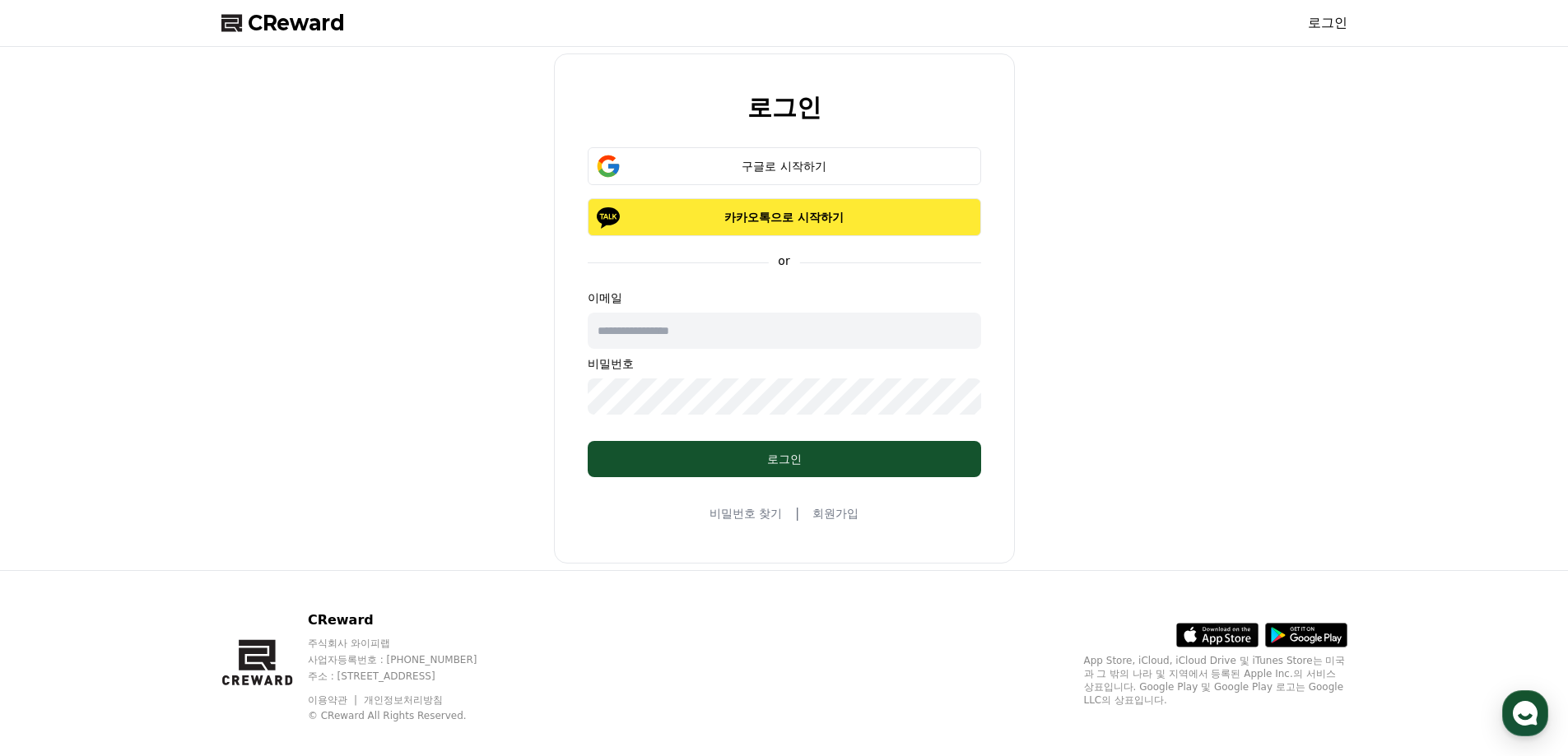
click at [917, 217] on p "카카오톡으로 시작하기" at bounding box center [784, 217] width 345 height 16
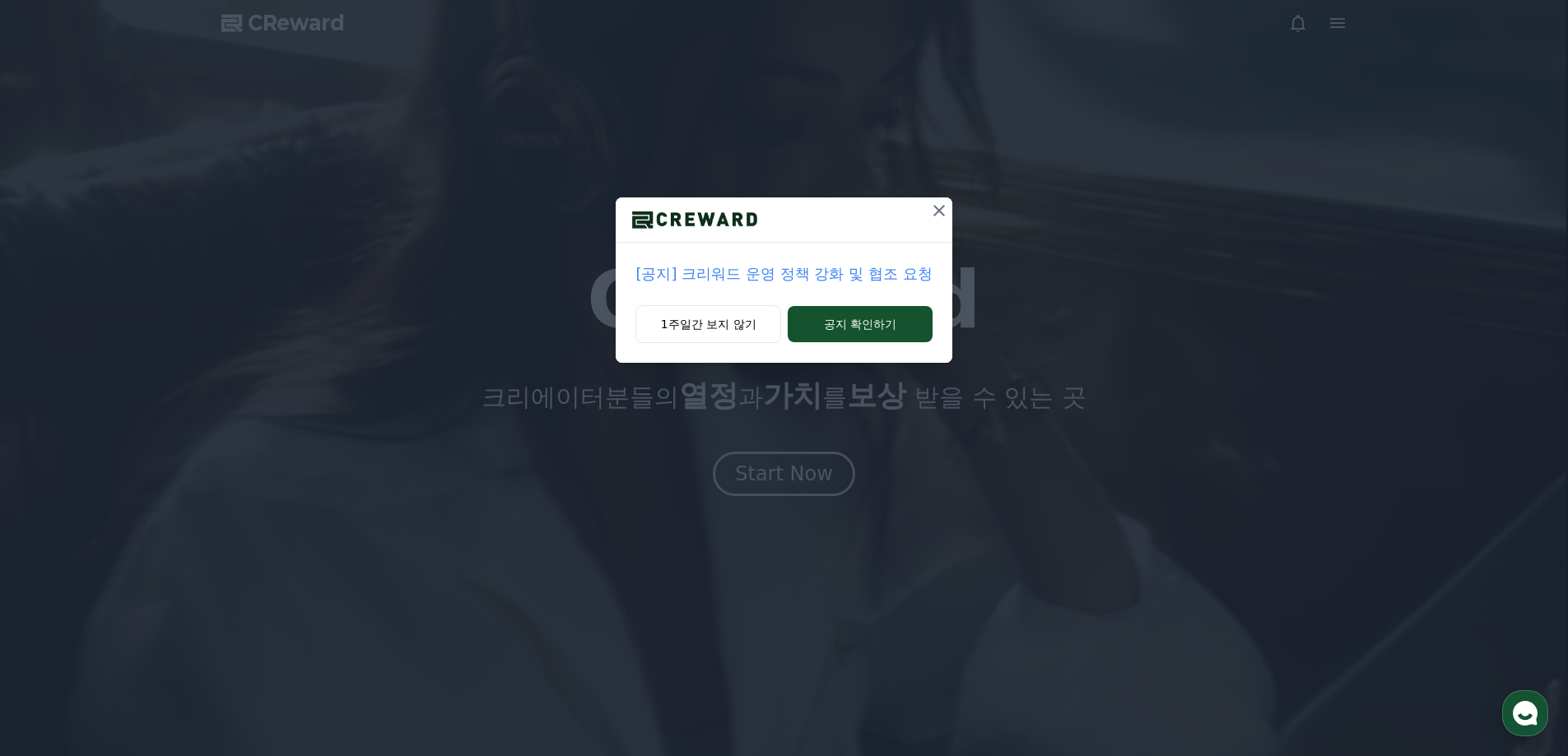
click at [934, 217] on icon at bounding box center [940, 210] width 20 height 20
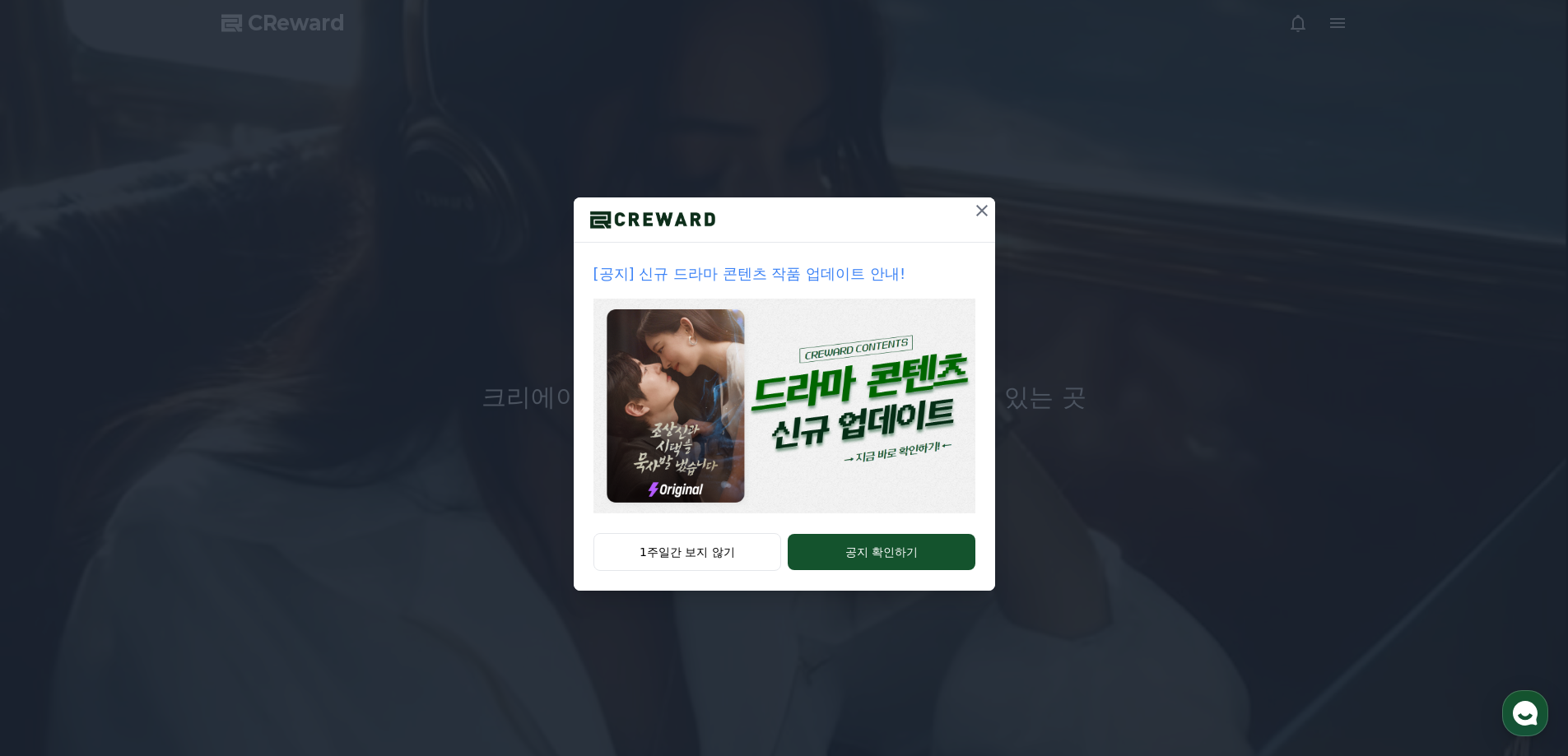
click at [976, 211] on icon at bounding box center [982, 210] width 20 height 20
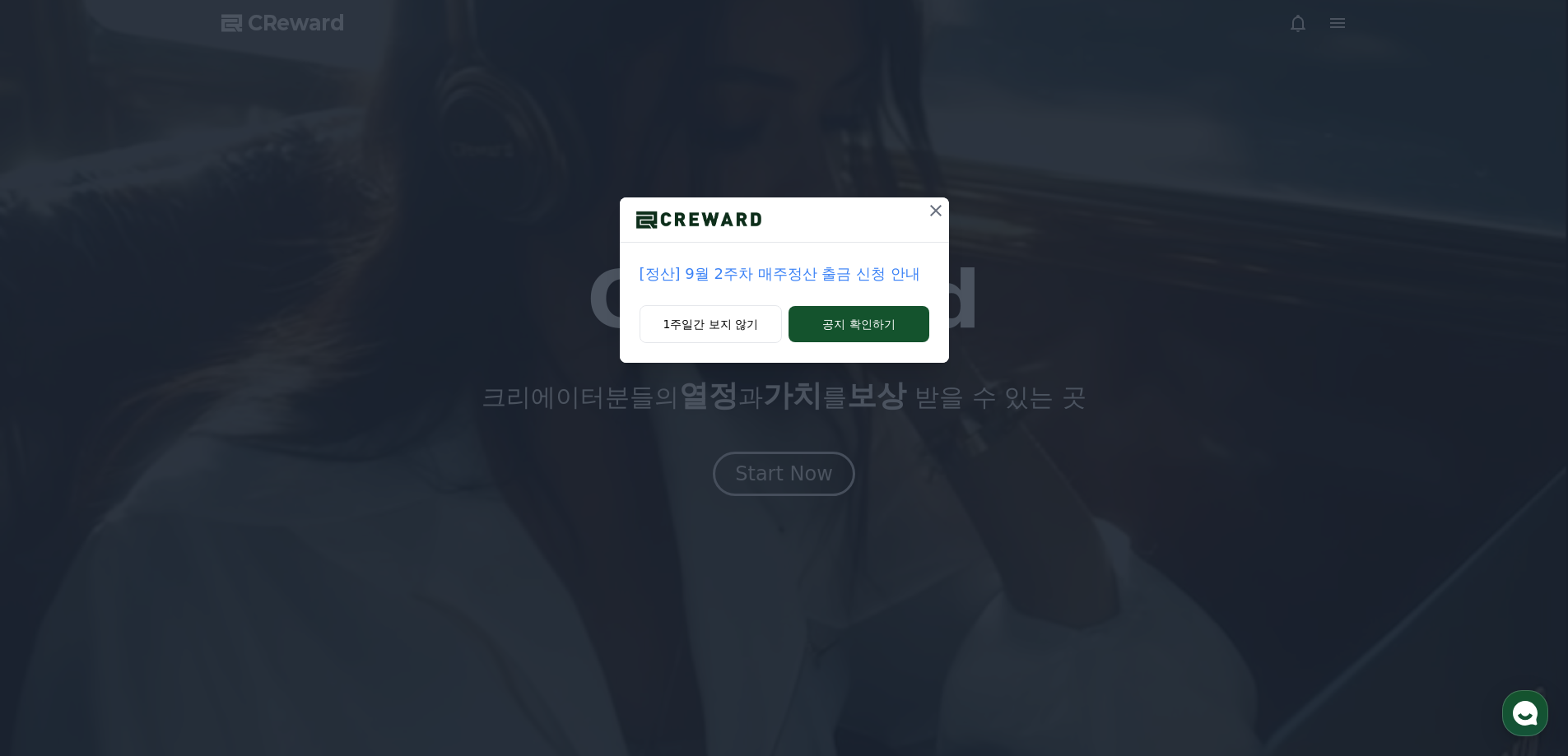
click at [934, 205] on icon at bounding box center [936, 210] width 20 height 20
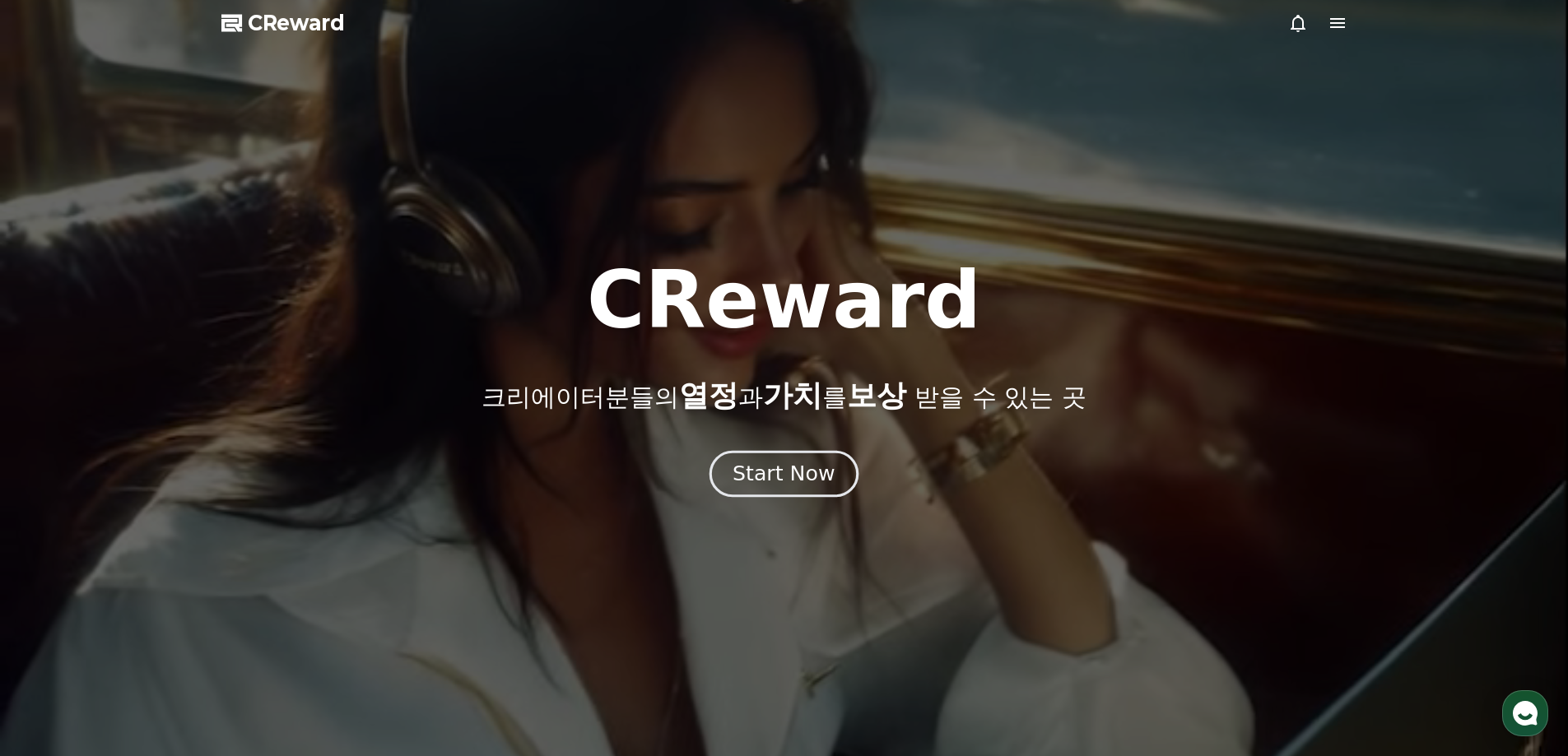
click at [793, 488] on div "Start Now" at bounding box center [784, 473] width 102 height 28
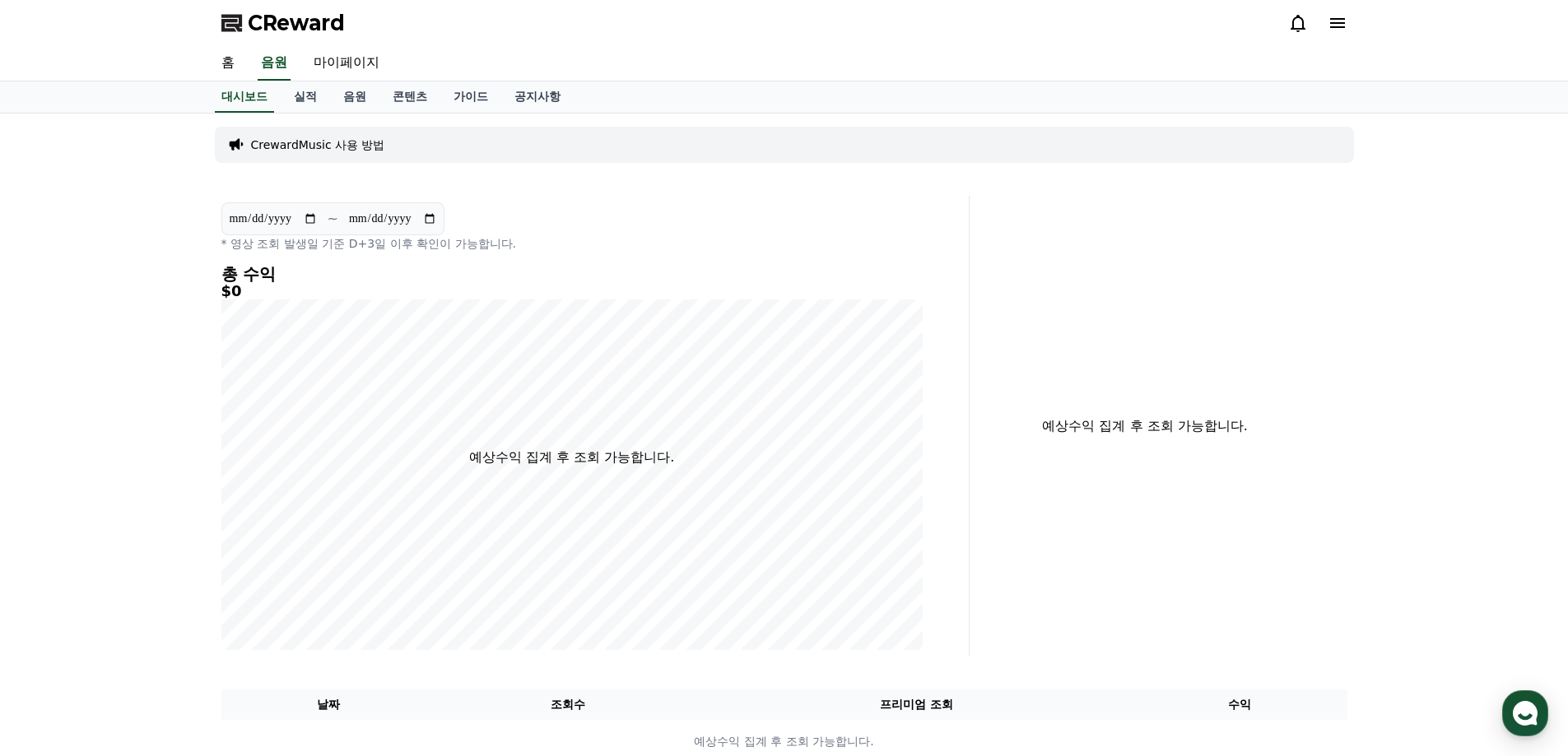
click at [1342, 24] on icon at bounding box center [1338, 22] width 15 height 10
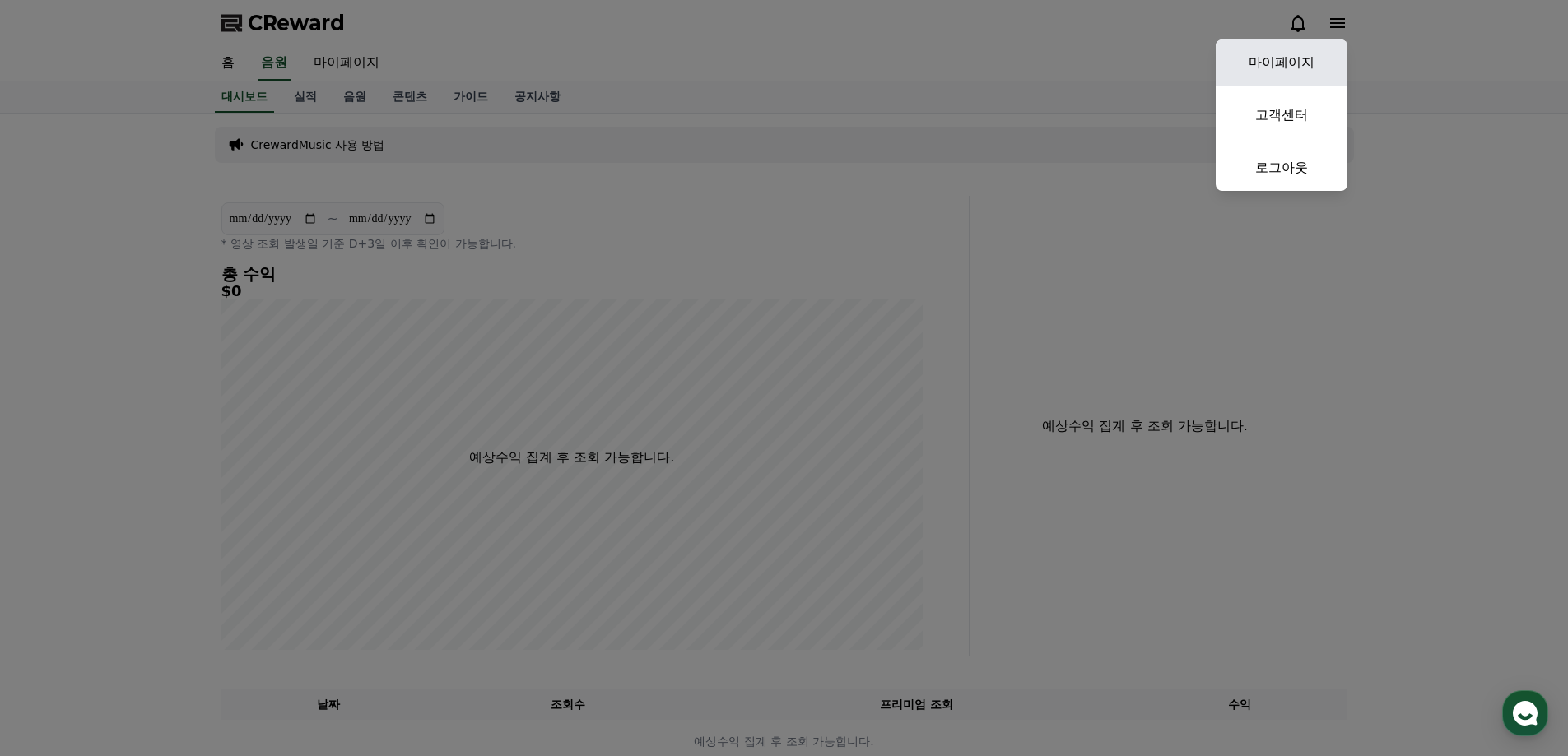
click at [1297, 70] on link "마이페이지" at bounding box center [1282, 63] width 132 height 47
select select "**********"
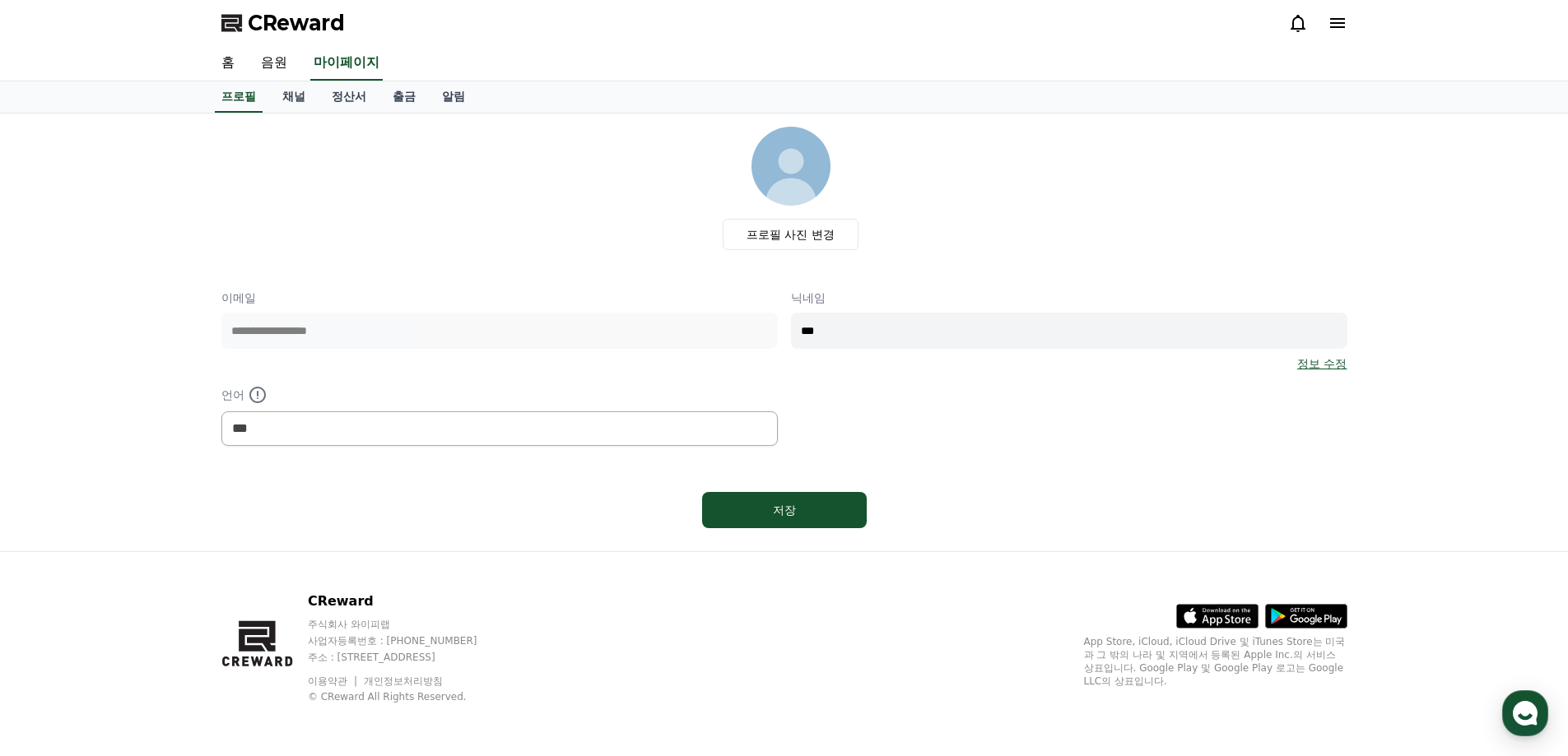
click at [848, 327] on input "***" at bounding box center [1069, 331] width 557 height 36
click at [846, 364] on div "정보 수정" at bounding box center [1069, 363] width 557 height 16
click at [304, 98] on link "채널" at bounding box center [294, 97] width 49 height 31
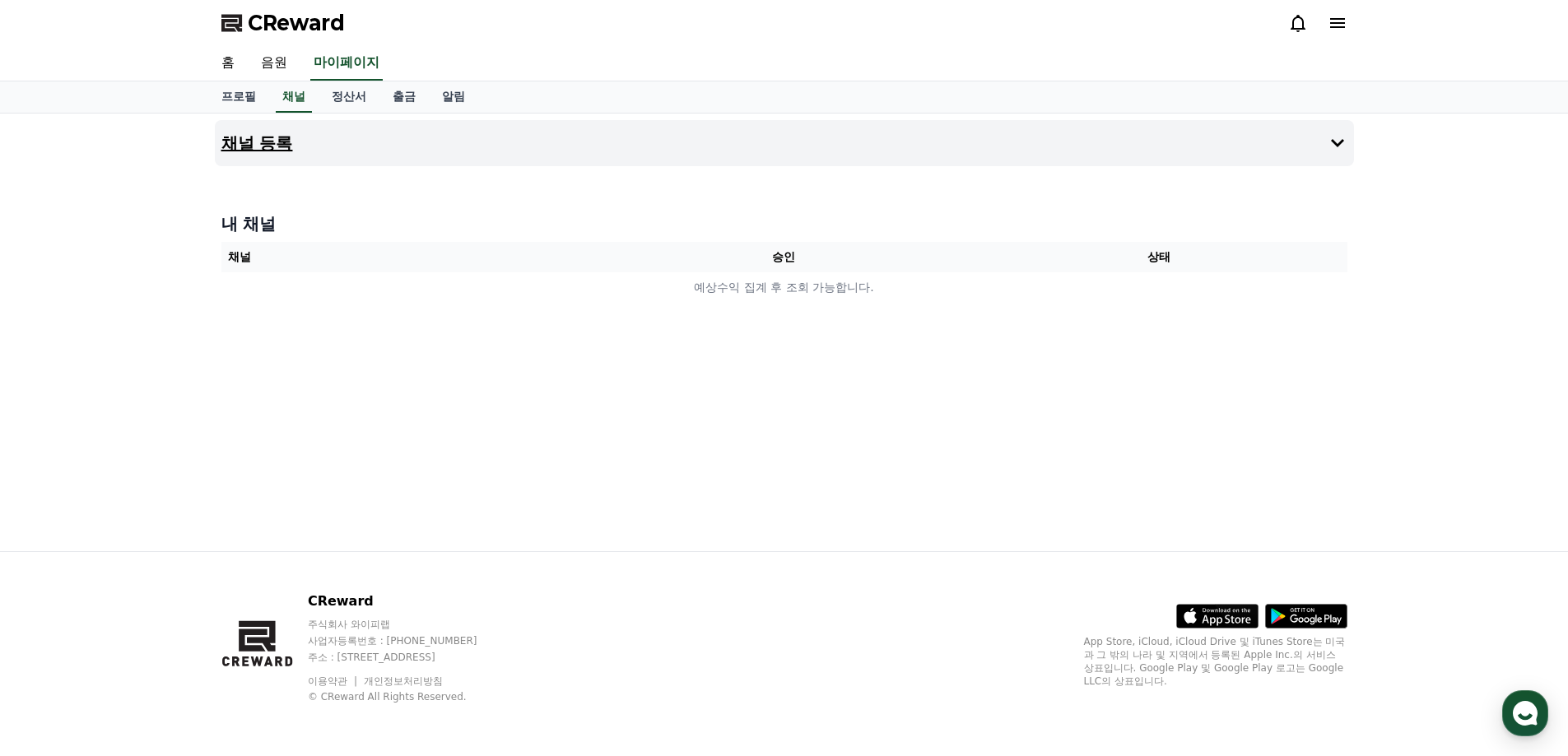
click at [516, 132] on button "채널 등록" at bounding box center [784, 143] width 1139 height 47
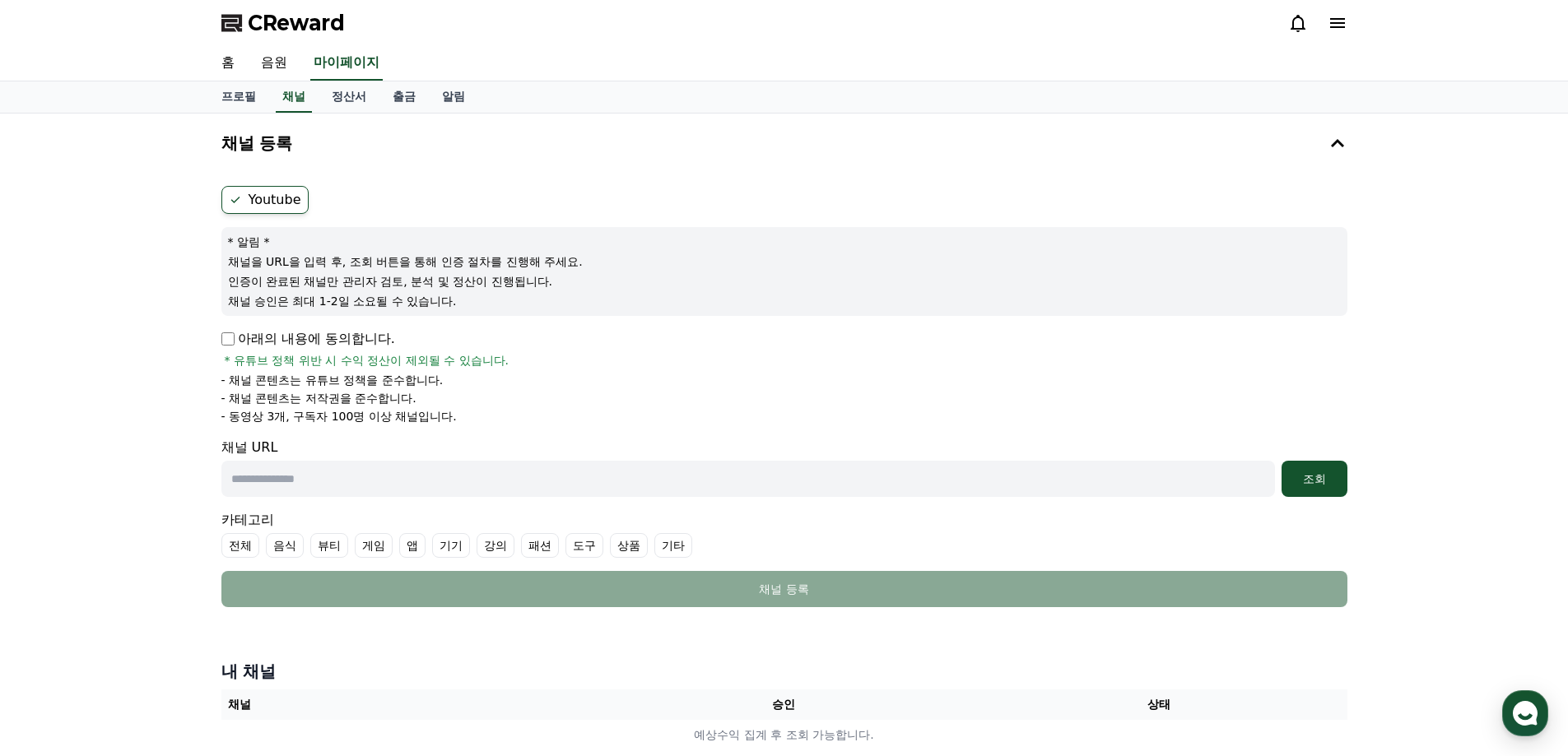
drag, startPoint x: 229, startPoint y: 264, endPoint x: 501, endPoint y: 296, distance: 273.9
click at [501, 296] on div "* 알림 * 채널을 URL을 입력 후, 조회 버튼을 통해 인증 절차를 진행해 주세요. 인증이 완료된 채널만 관리자 검토, 분석 및 정산이 진행…" at bounding box center [784, 271] width 1126 height 89
click at [501, 296] on p "채널 승인은 최대 1-2일 소요될 수 있습니다." at bounding box center [785, 301] width 1113 height 16
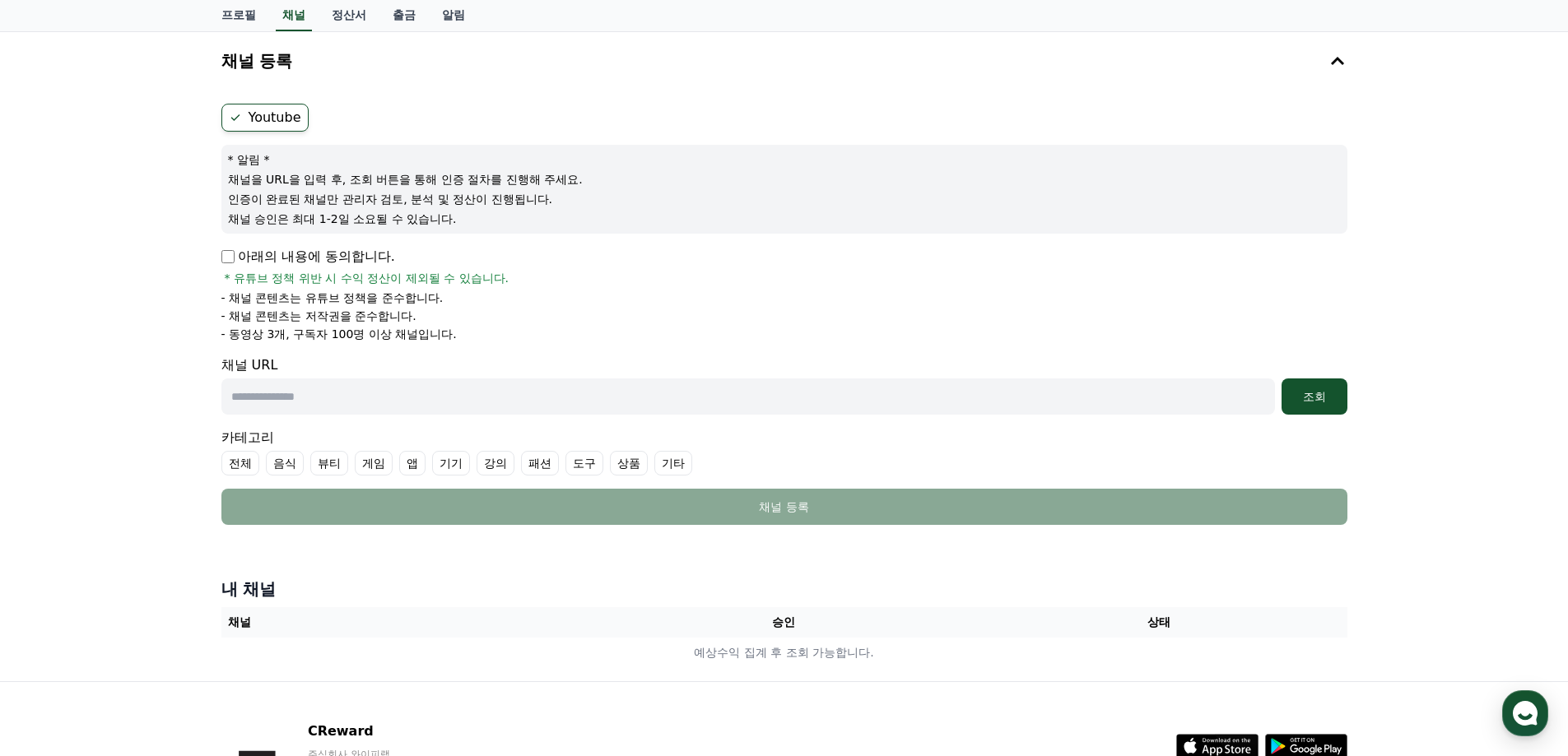
click at [483, 402] on input "text" at bounding box center [747, 396] width 1053 height 36
click at [914, 393] on input "text" at bounding box center [747, 396] width 1053 height 36
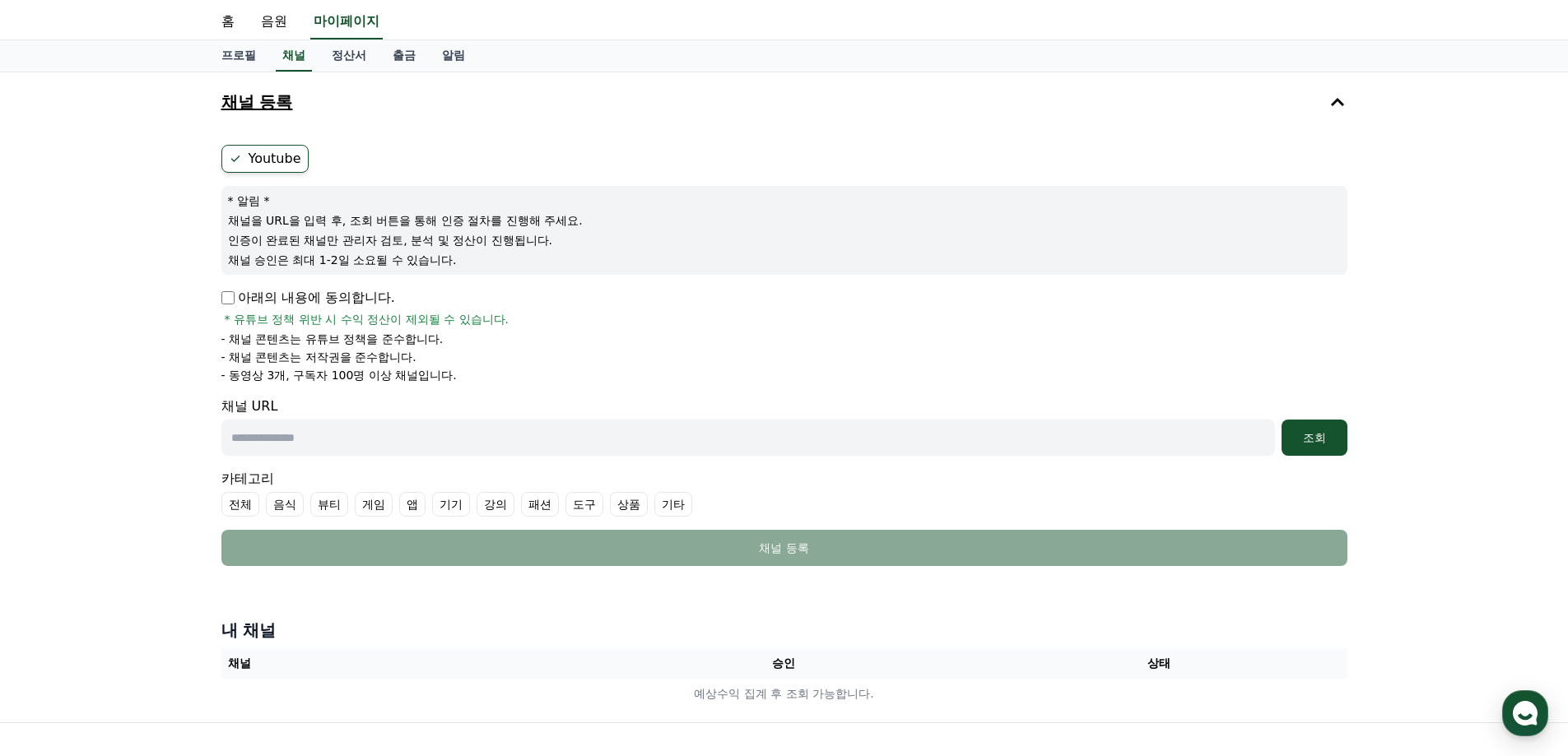
scroll to position [0, 0]
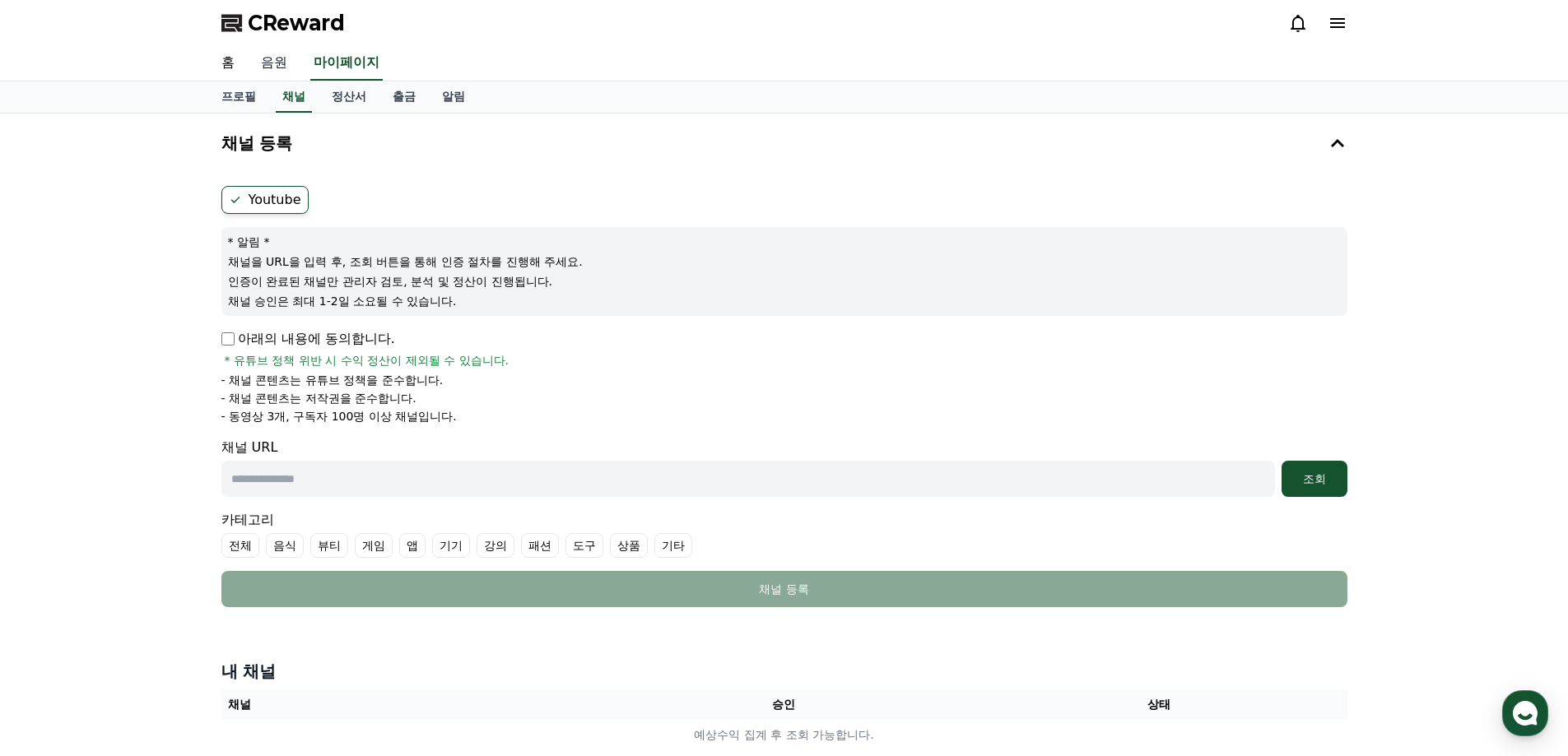
click at [285, 57] on link "음원" at bounding box center [274, 64] width 53 height 35
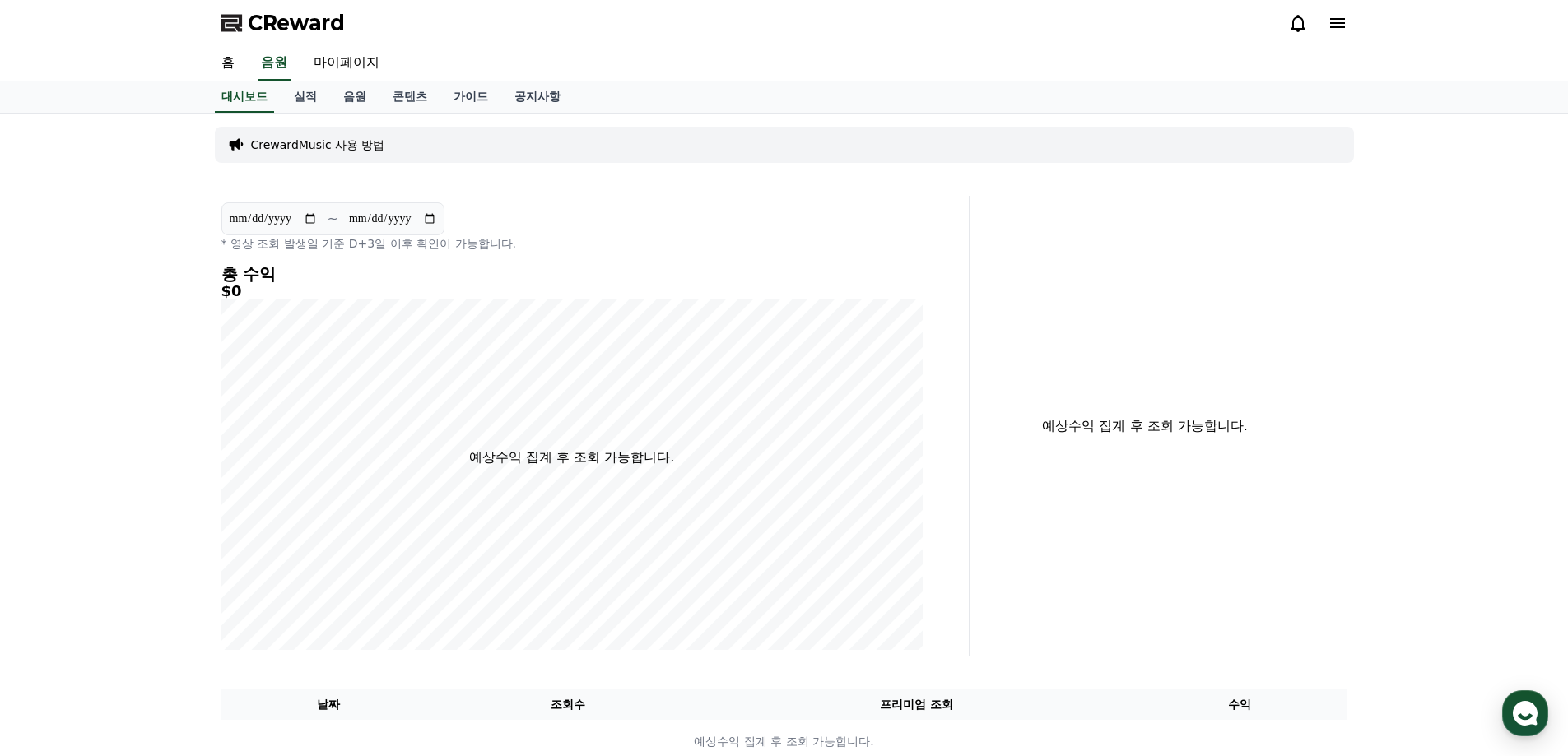
click at [251, 28] on span "CReward" at bounding box center [296, 22] width 98 height 26
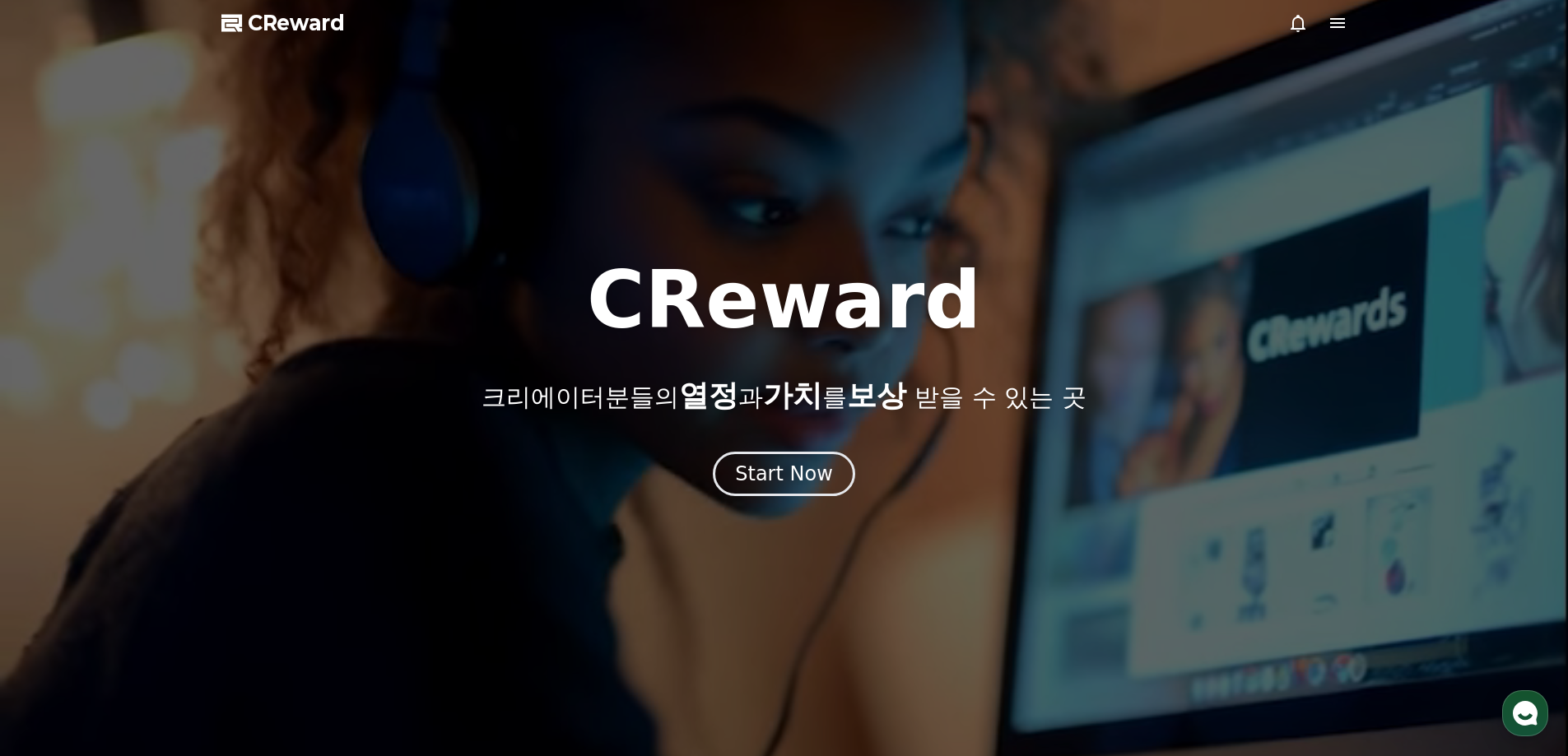
click at [266, 22] on span "CReward" at bounding box center [296, 22] width 98 height 26
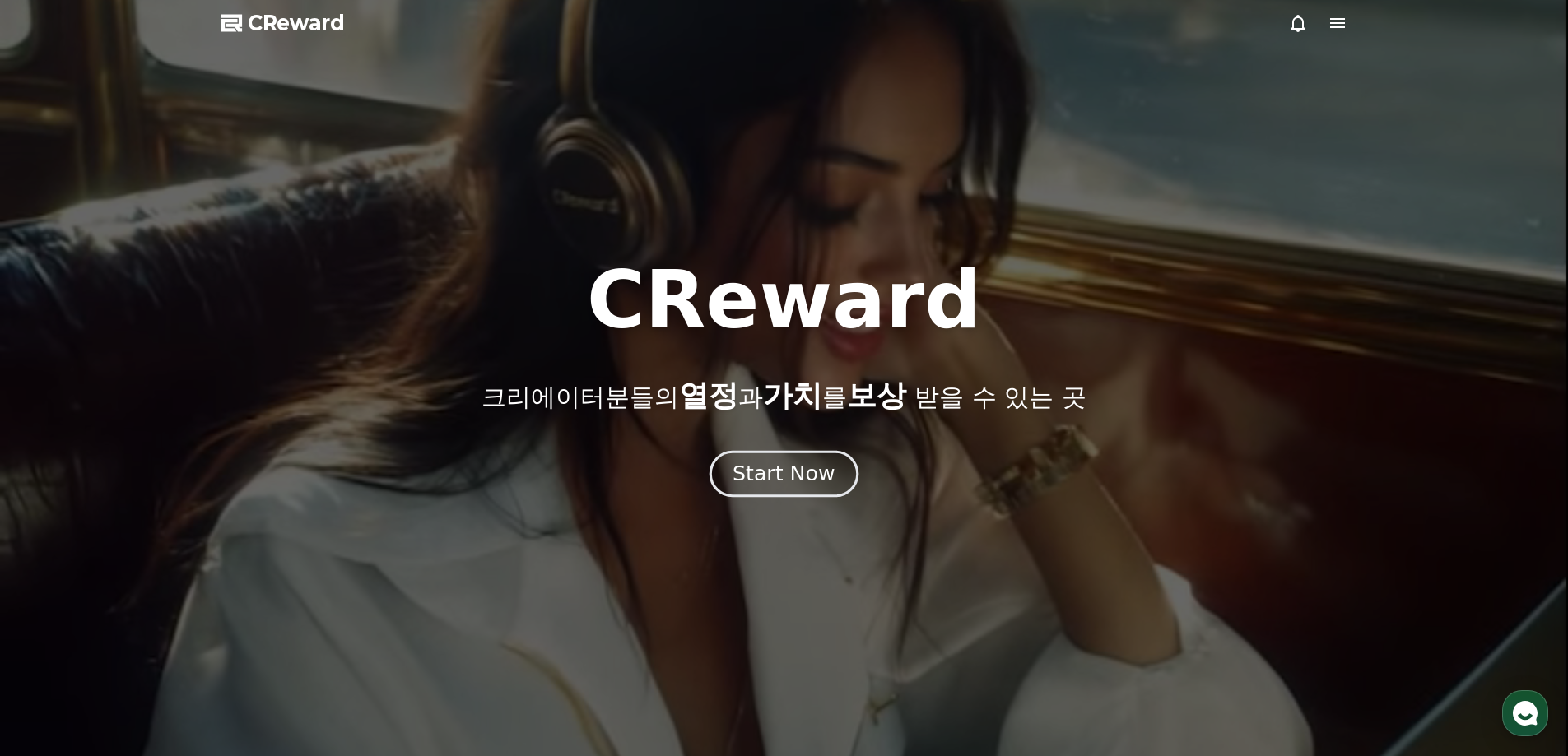
click at [795, 449] on div "CReward 크리에이터분들의 열정 과 가치 를 보상 받을 수 있는 곳 Start Now" at bounding box center [784, 378] width 1568 height 235
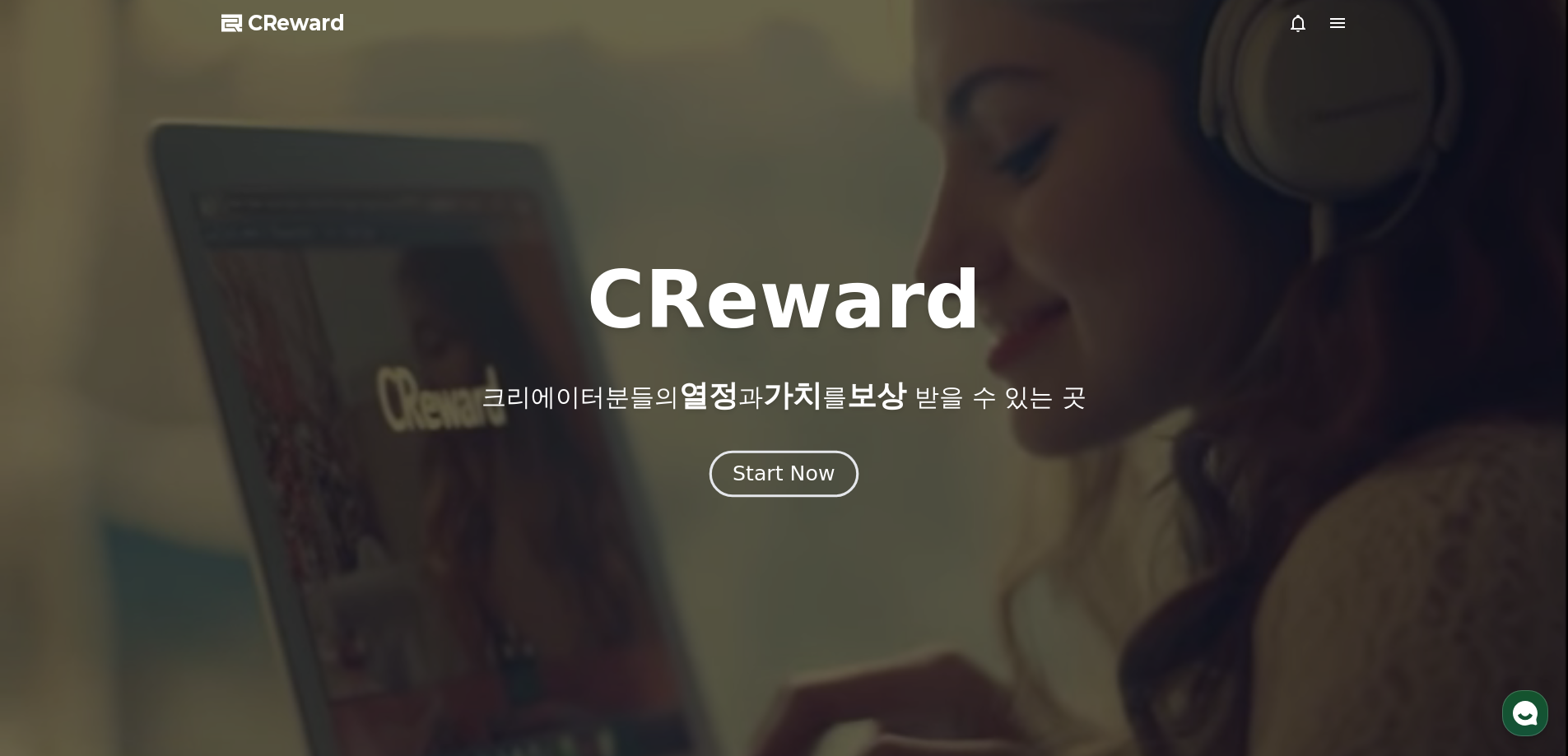
click at [793, 462] on div "Start Now" at bounding box center [784, 473] width 102 height 28
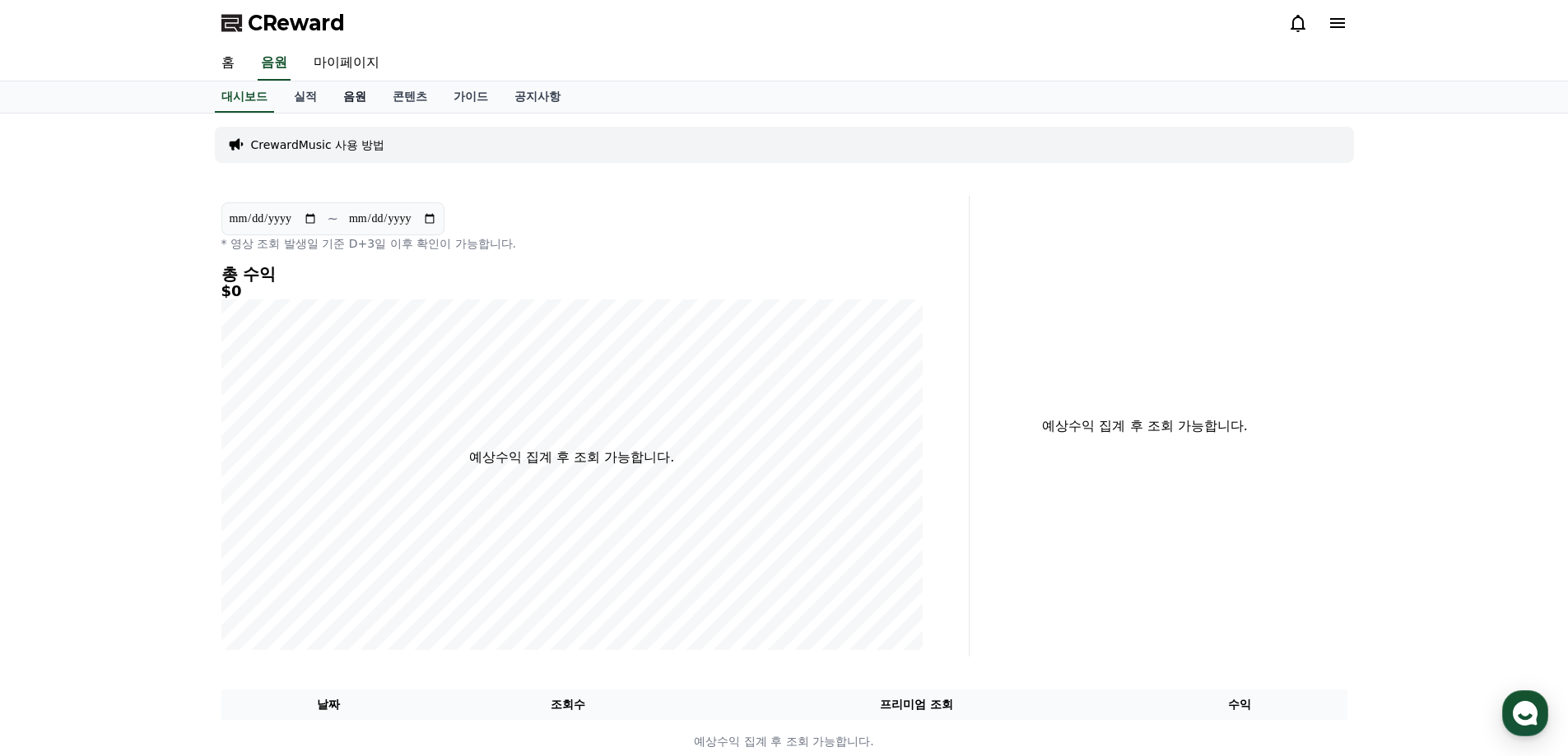
click at [372, 93] on link "음원" at bounding box center [354, 97] width 49 height 31
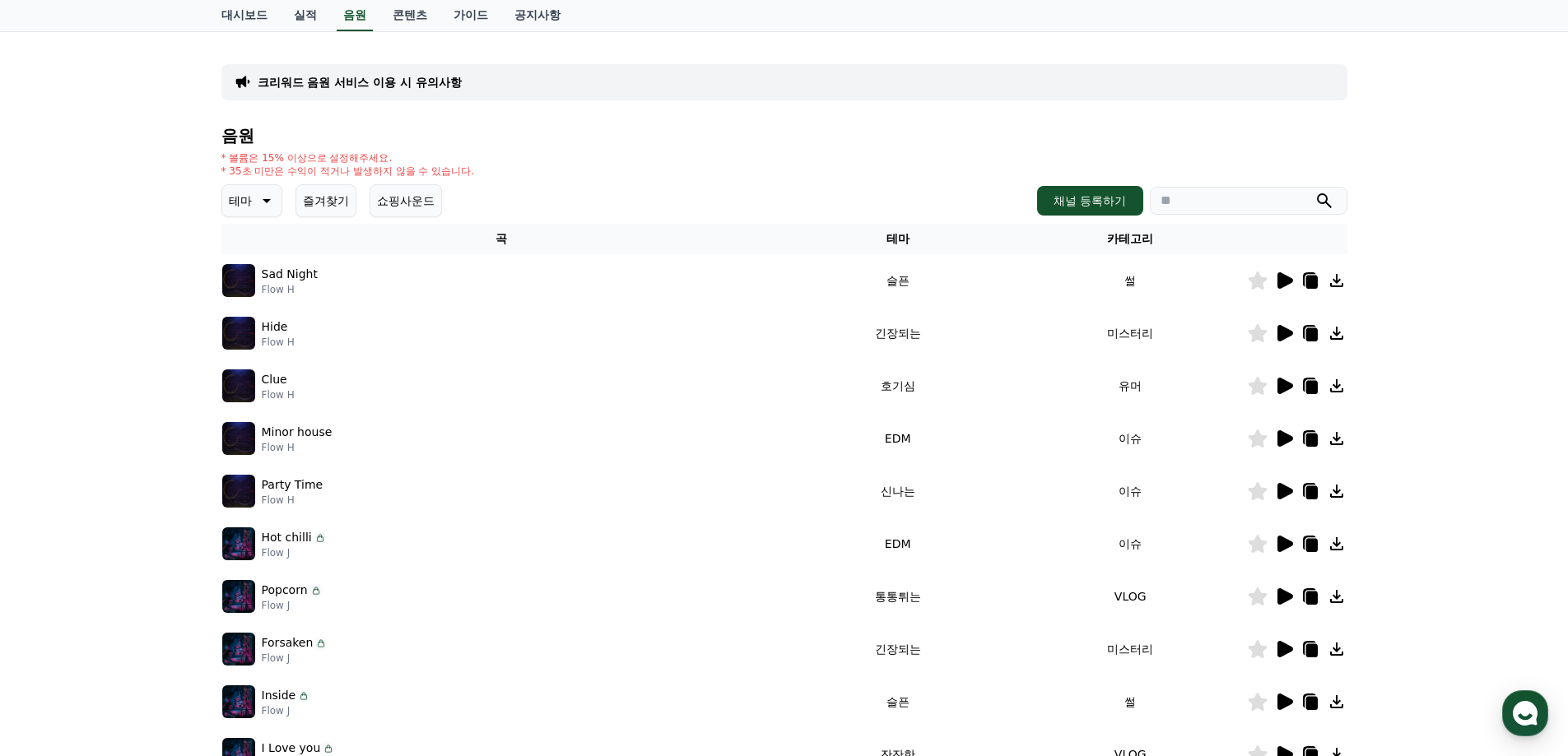
scroll to position [358, 0]
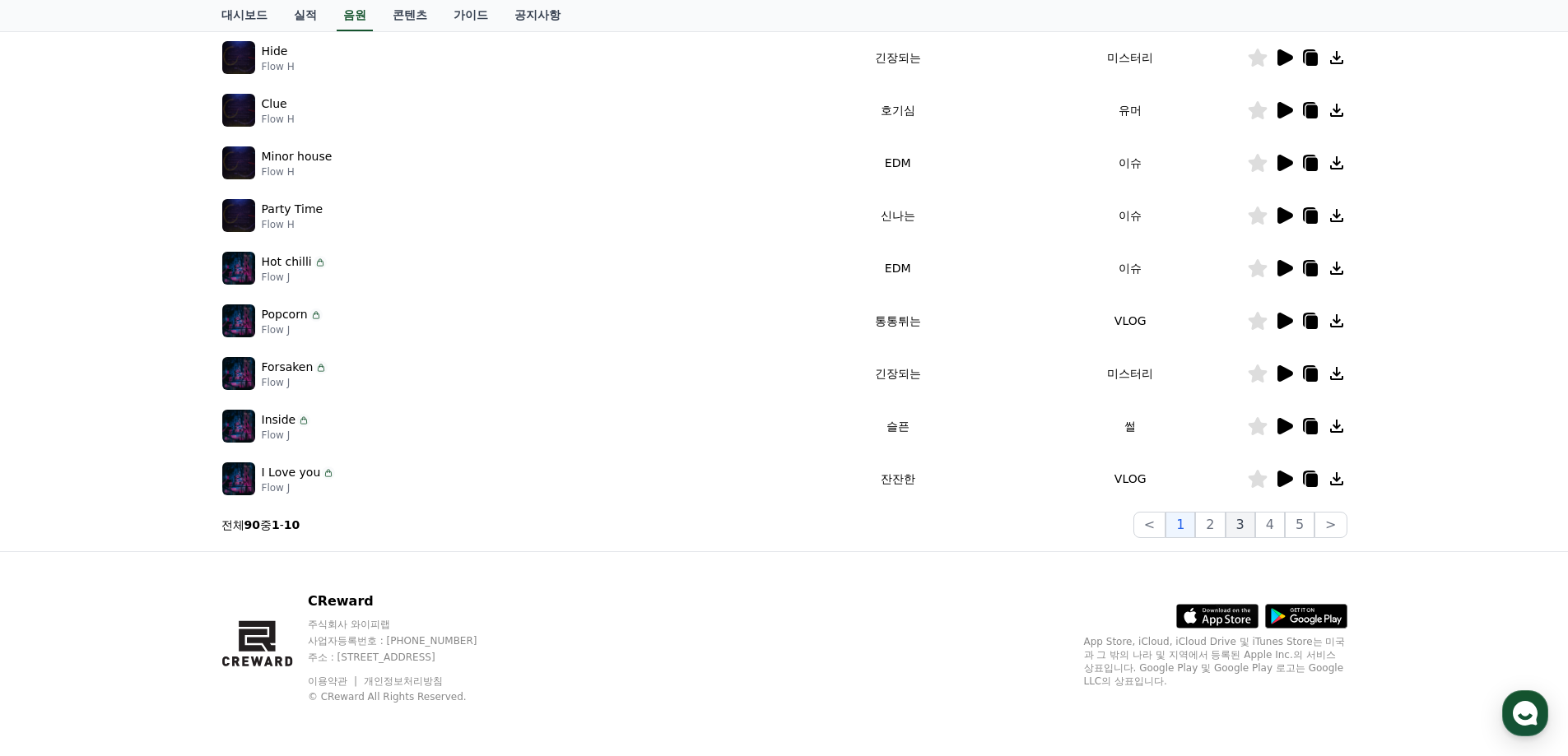
click at [1239, 533] on button "3" at bounding box center [1240, 524] width 30 height 26
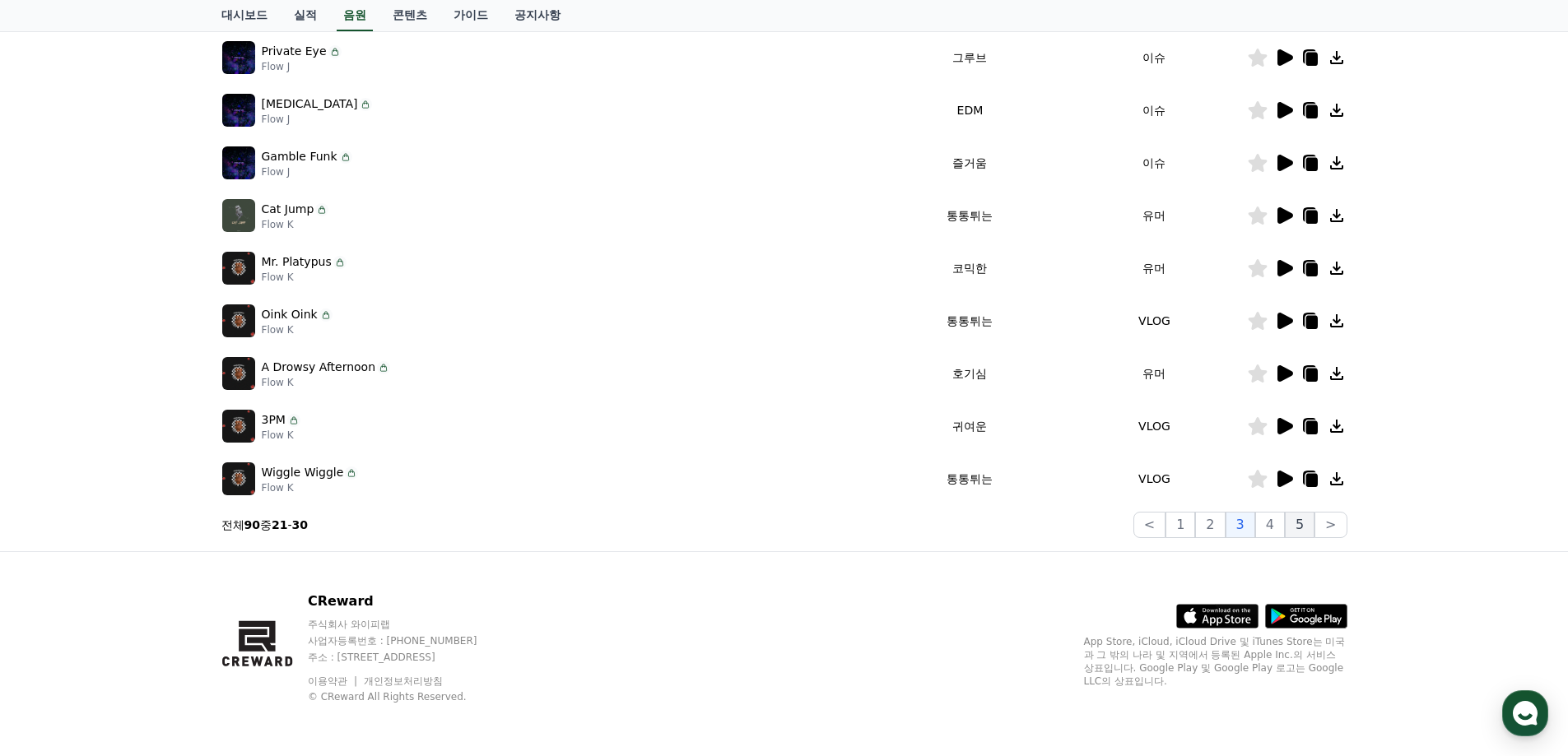
click at [1293, 531] on button "5" at bounding box center [1300, 524] width 30 height 26
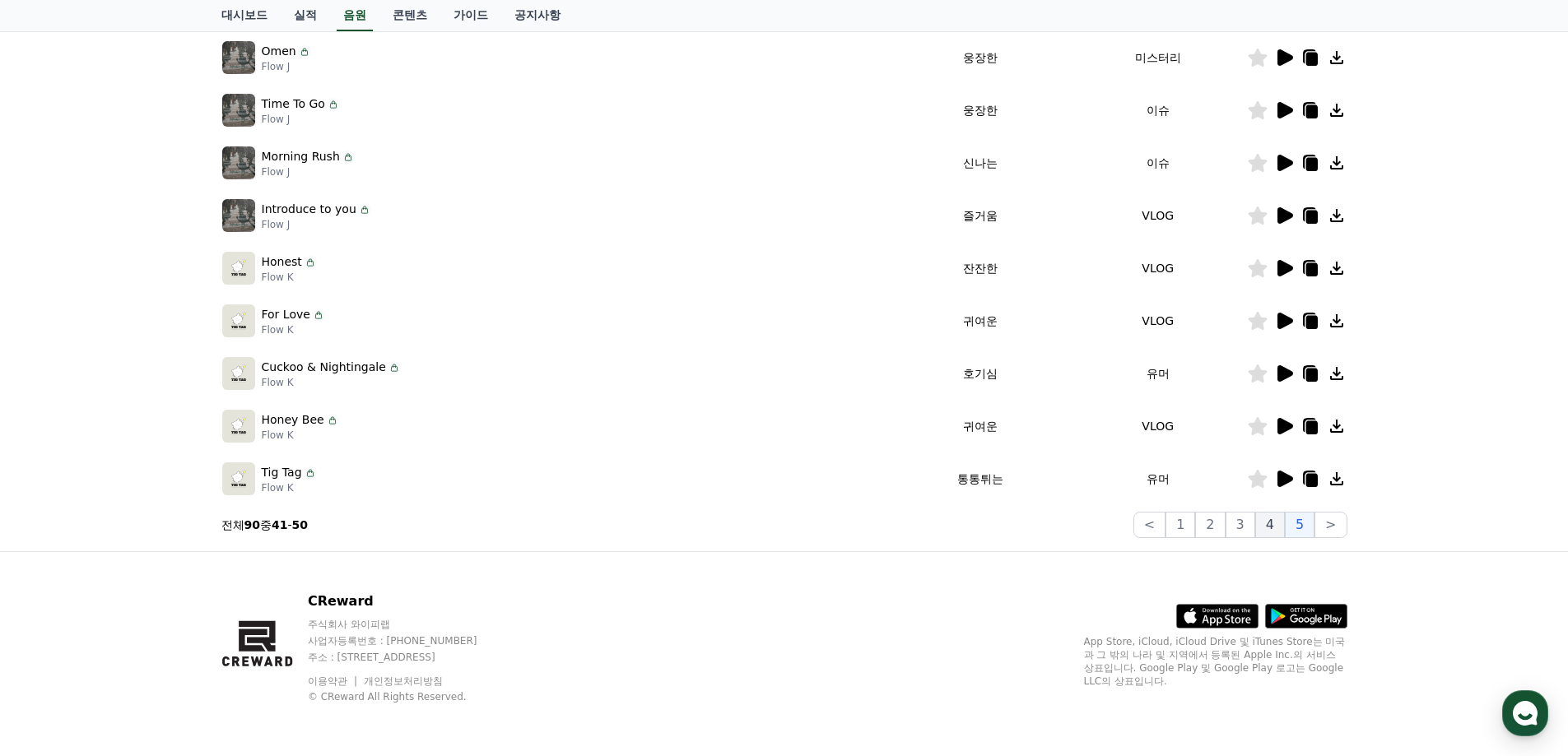
click at [1270, 529] on button "4" at bounding box center [1270, 524] width 30 height 26
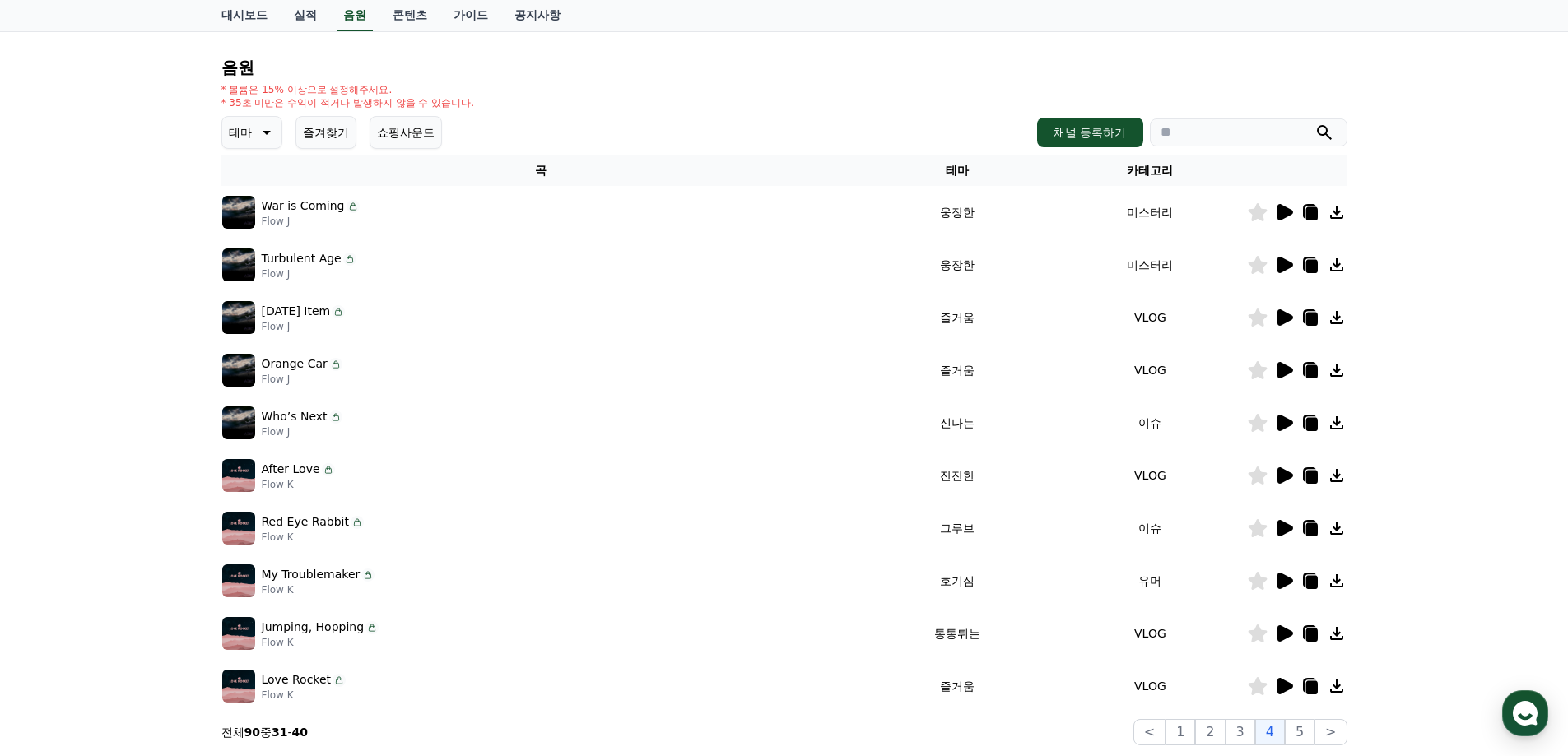
scroll to position [358, 0]
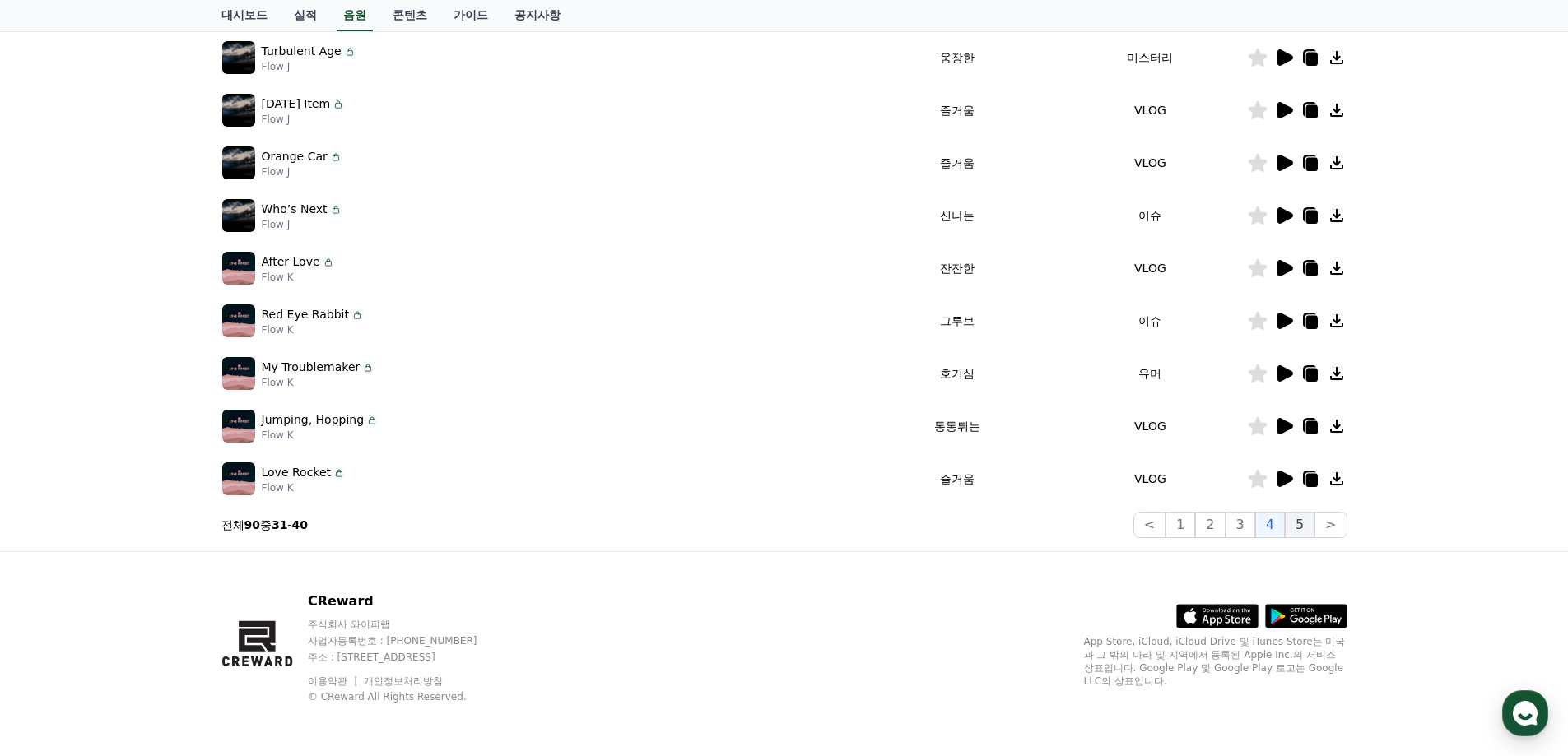
click at [1309, 524] on button "5" at bounding box center [1300, 524] width 30 height 26
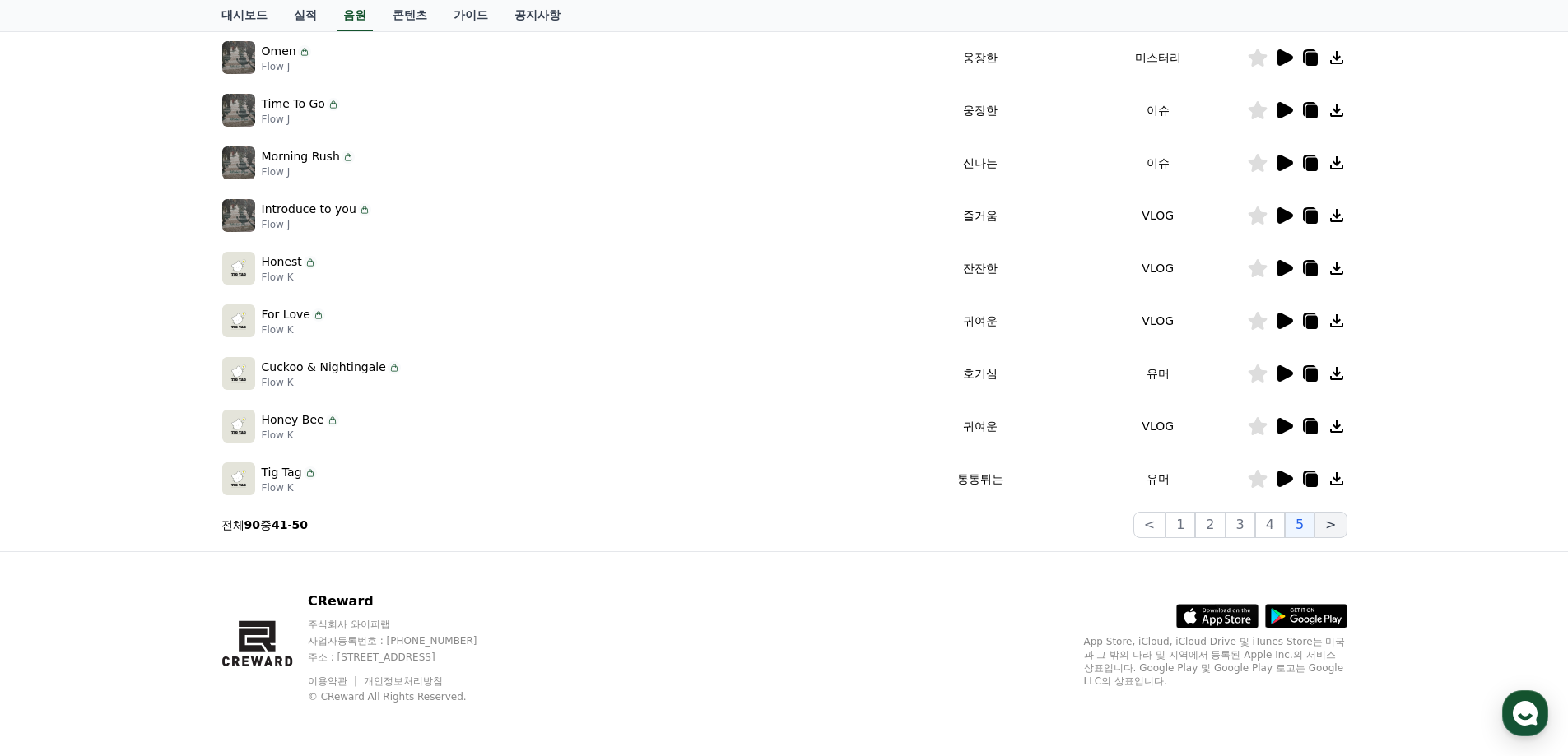
click at [1325, 527] on button ">" at bounding box center [1331, 524] width 32 height 26
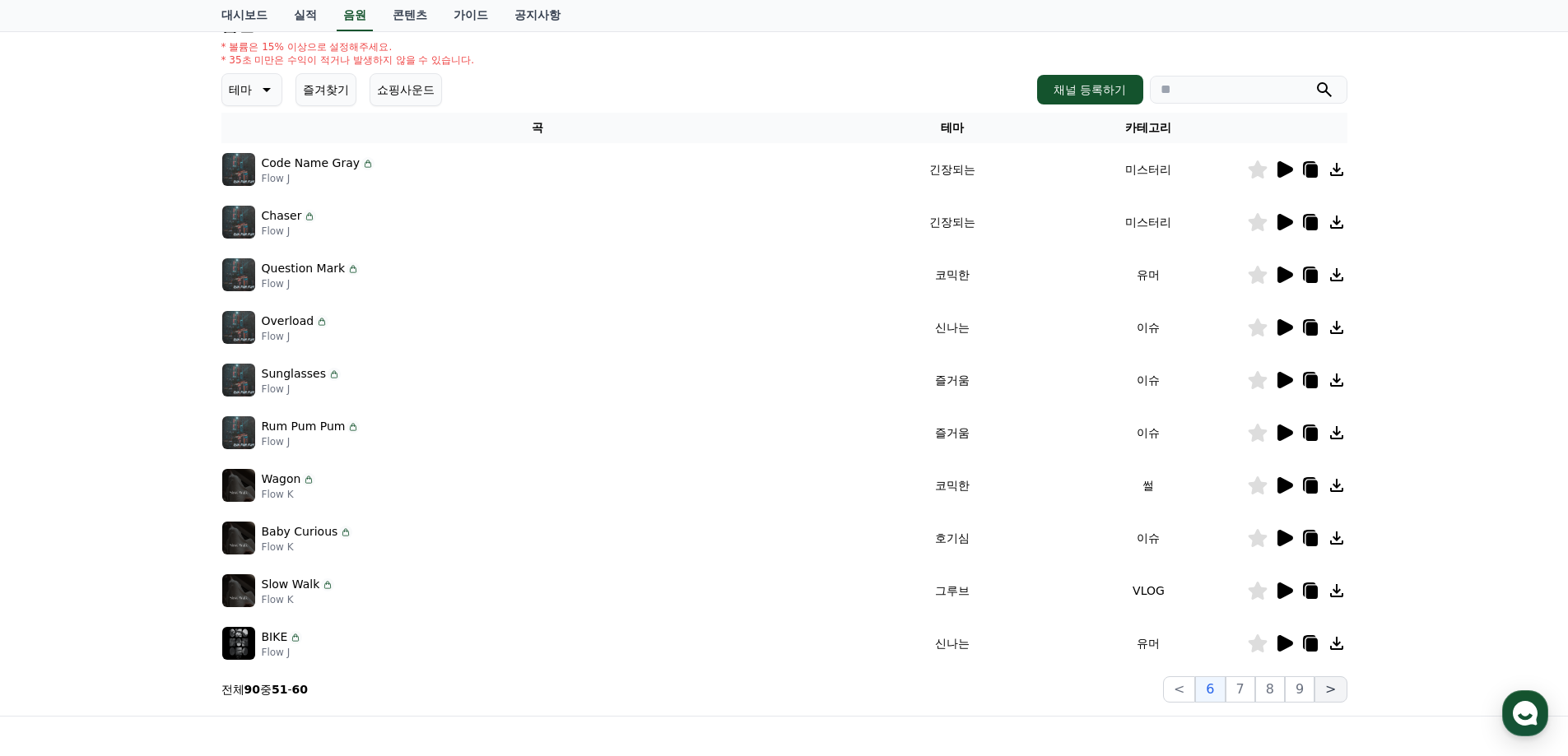
scroll to position [276, 0]
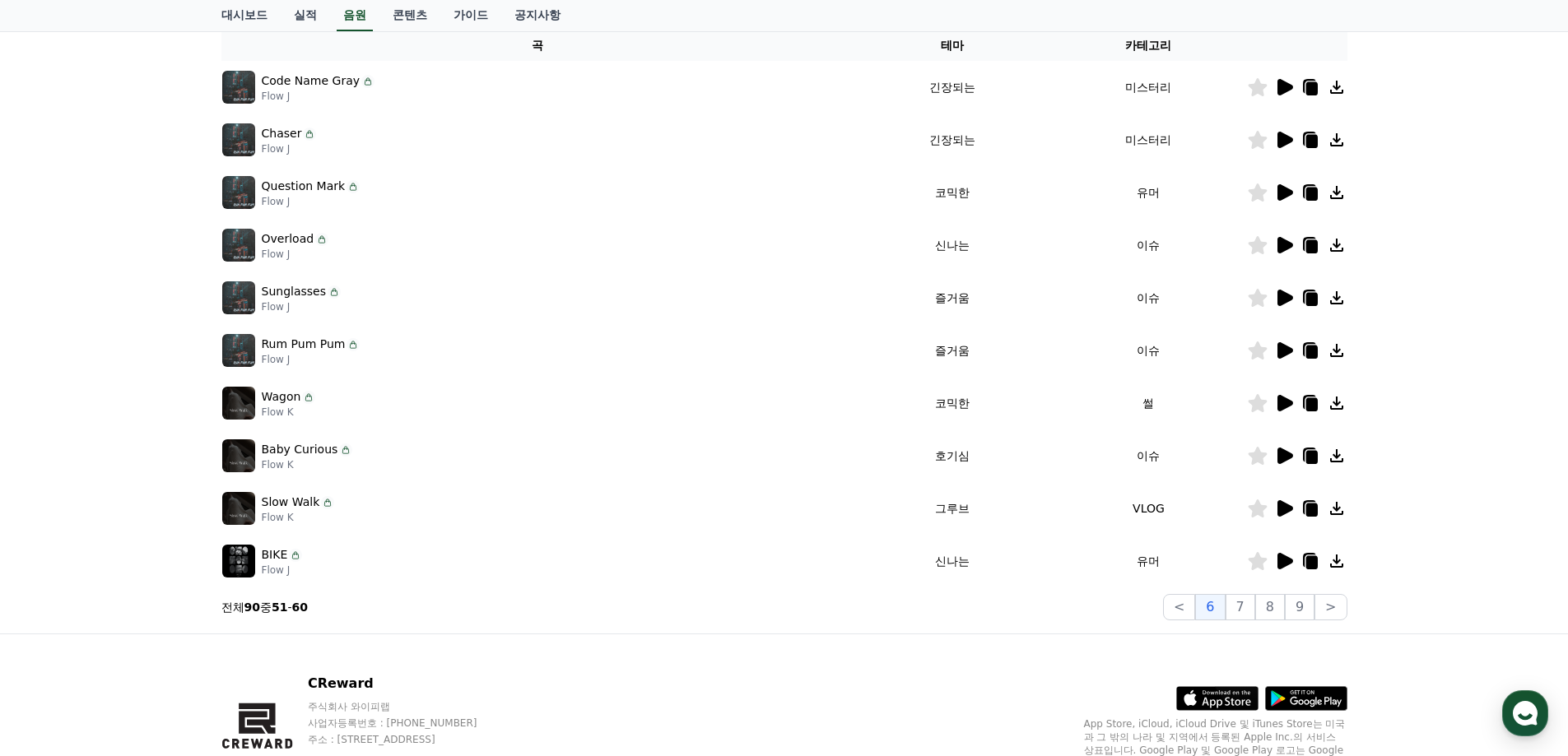
click at [1281, 461] on icon at bounding box center [1285, 455] width 15 height 16
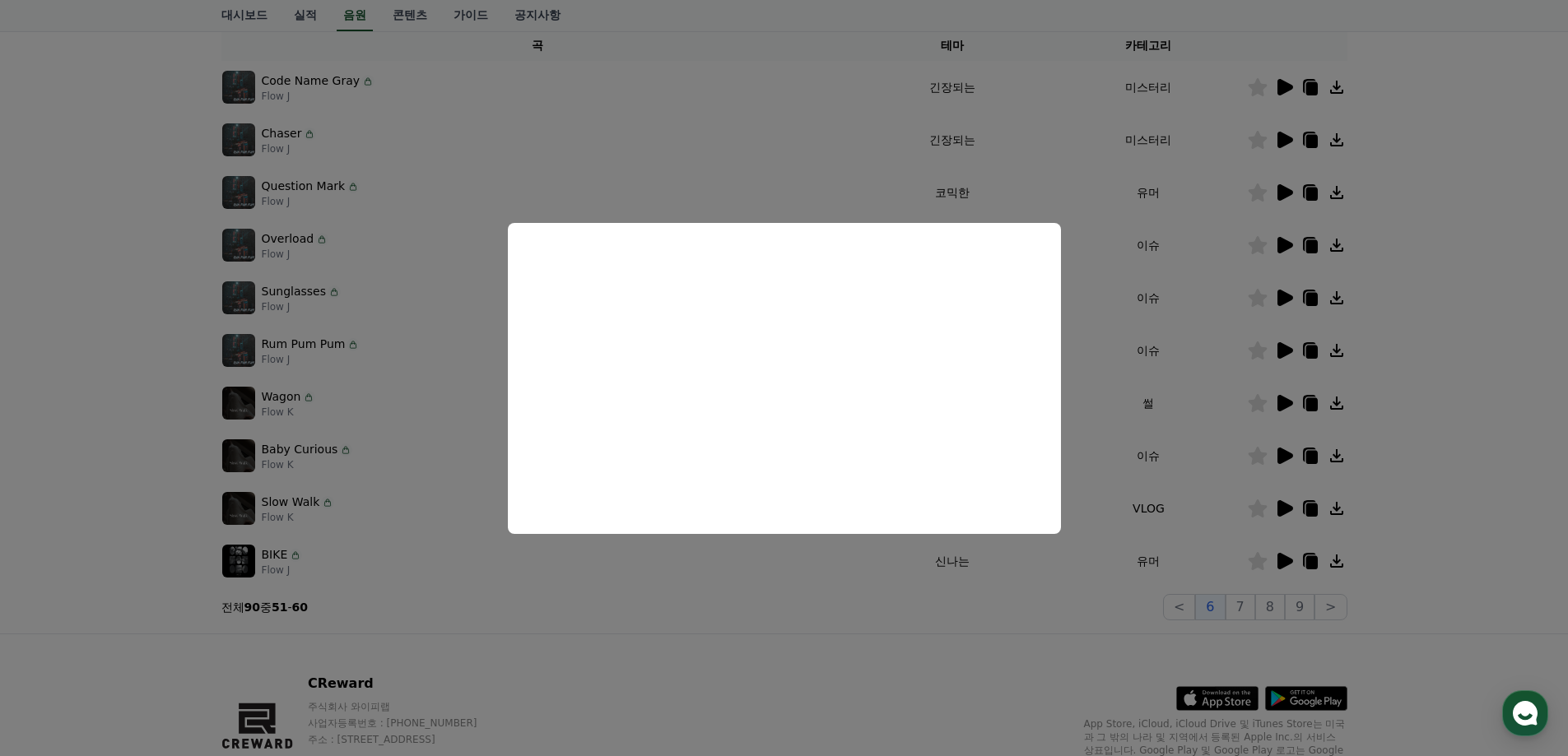
click at [1148, 283] on button "close modal" at bounding box center [784, 378] width 1568 height 756
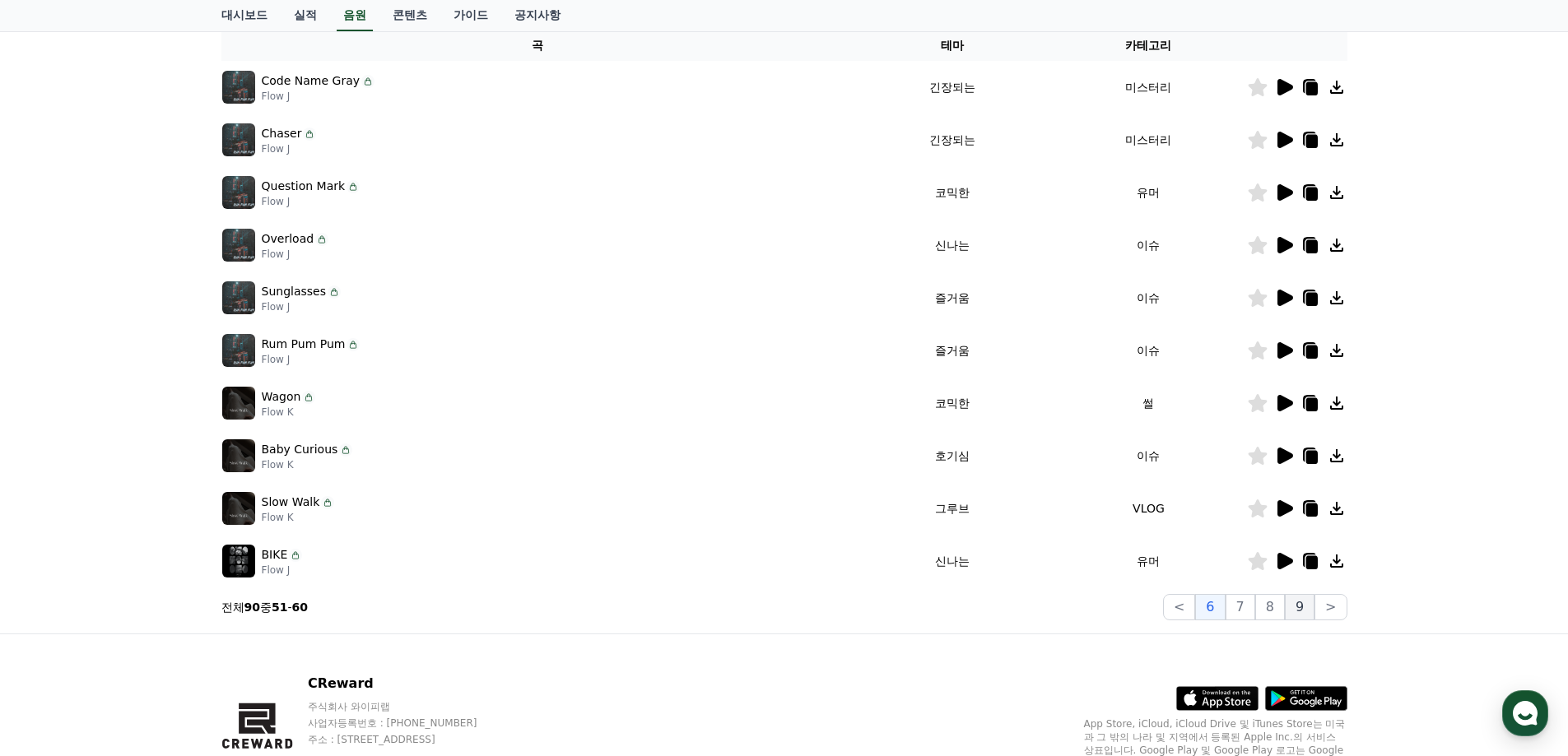
click at [1293, 605] on button "9" at bounding box center [1300, 607] width 30 height 26
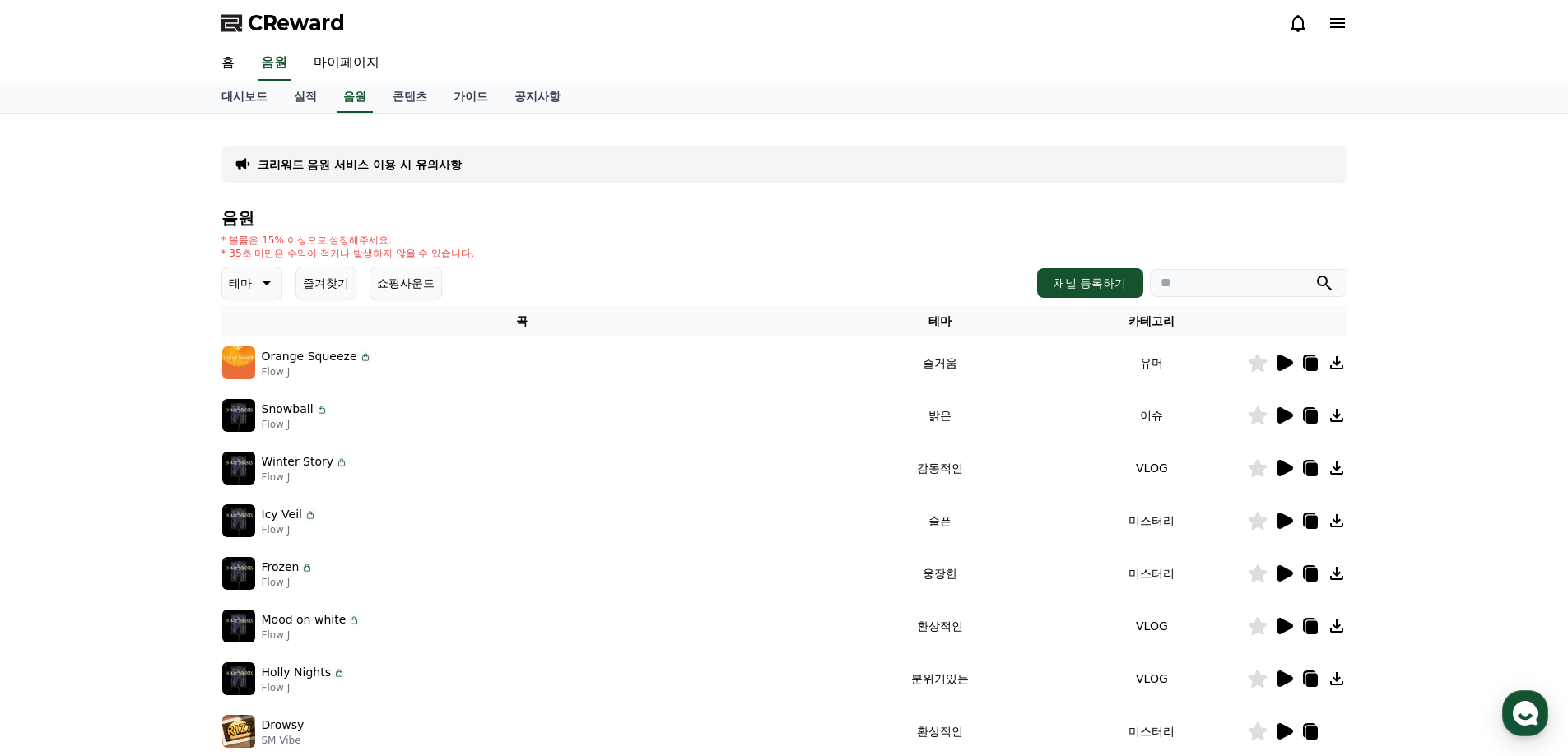
click at [767, 228] on div "음원 * 볼륨은 15% 이상으로 설정해주세요. * 35초 미만은 수익이 적거나 발생하지 않을 수 있습니다. 테마 즐겨찾기 쇼핑사운드 채널 등록…" at bounding box center [784, 553] width 1126 height 687
drag, startPoint x: 534, startPoint y: 250, endPoint x: 183, endPoint y: 217, distance: 352.5
click at [183, 217] on div "크리워드 음원 서비스 이용 시 유의사항 음원 * 볼륨은 15% 이상으로 설정해주세요. * 35초 미만은 수익이 적거나 발생하지 않을 수 있습니…" at bounding box center [784, 512] width 1568 height 796
click at [540, 97] on link "공지사항" at bounding box center [537, 97] width 72 height 31
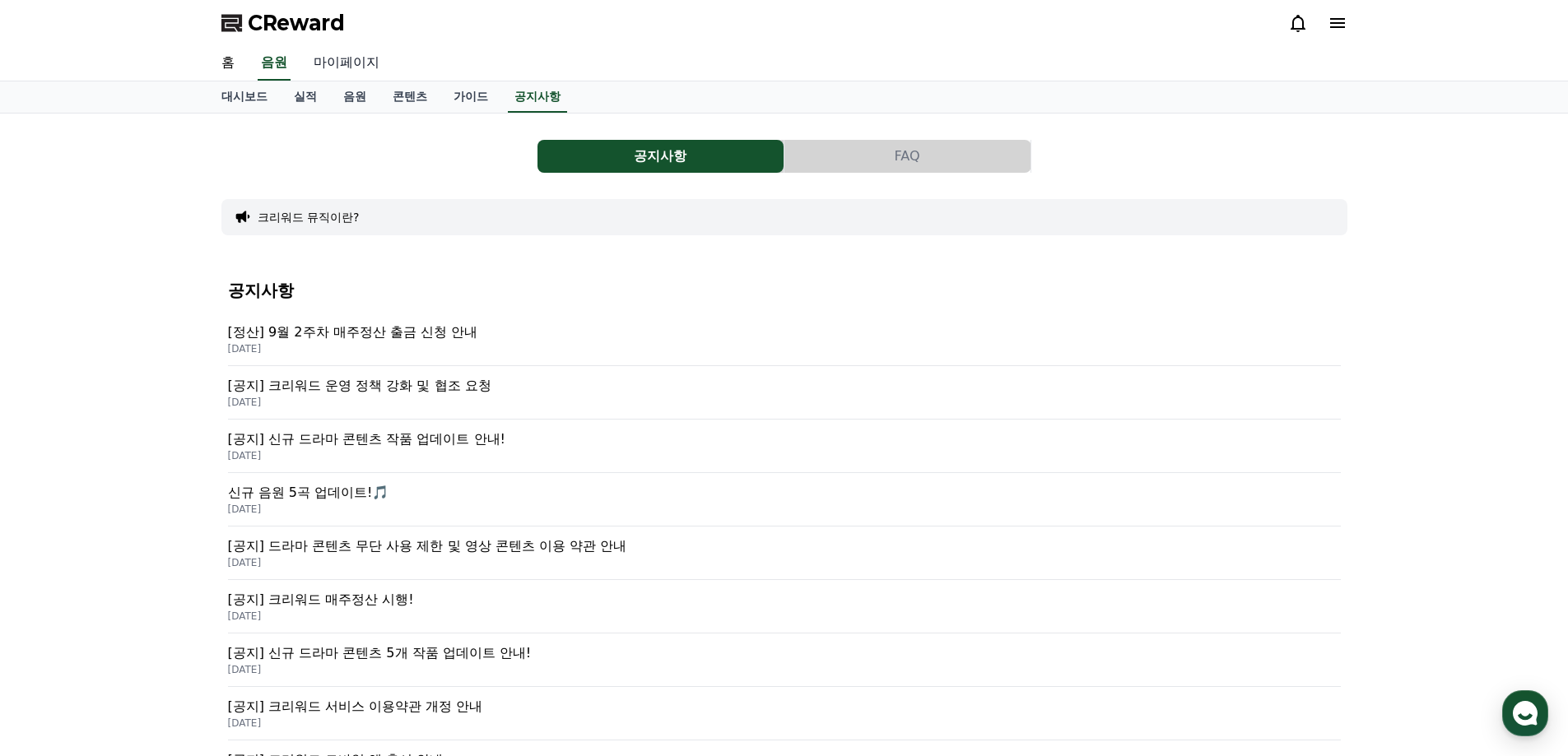
click at [370, 57] on link "마이페이지" at bounding box center [346, 64] width 92 height 35
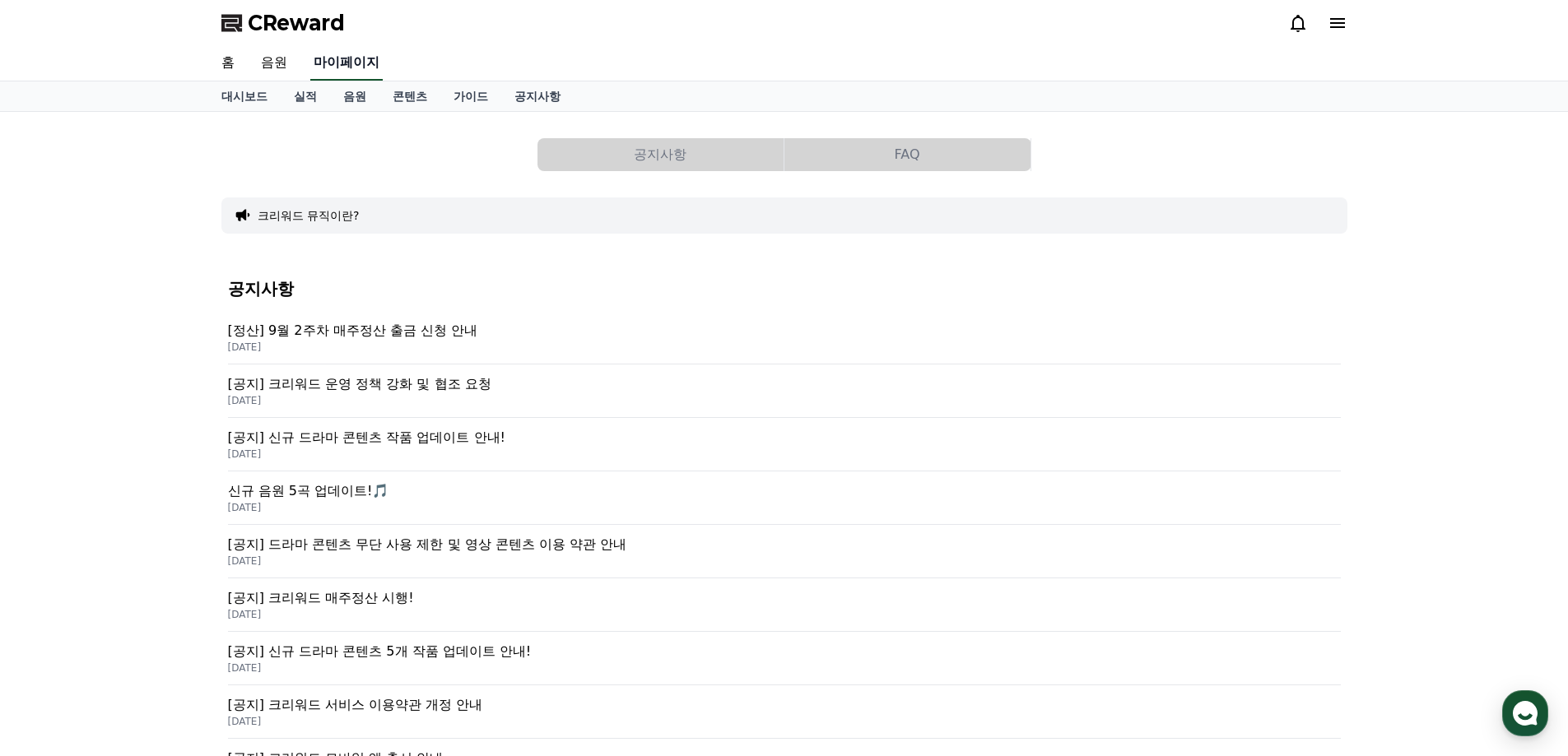
select select "**********"
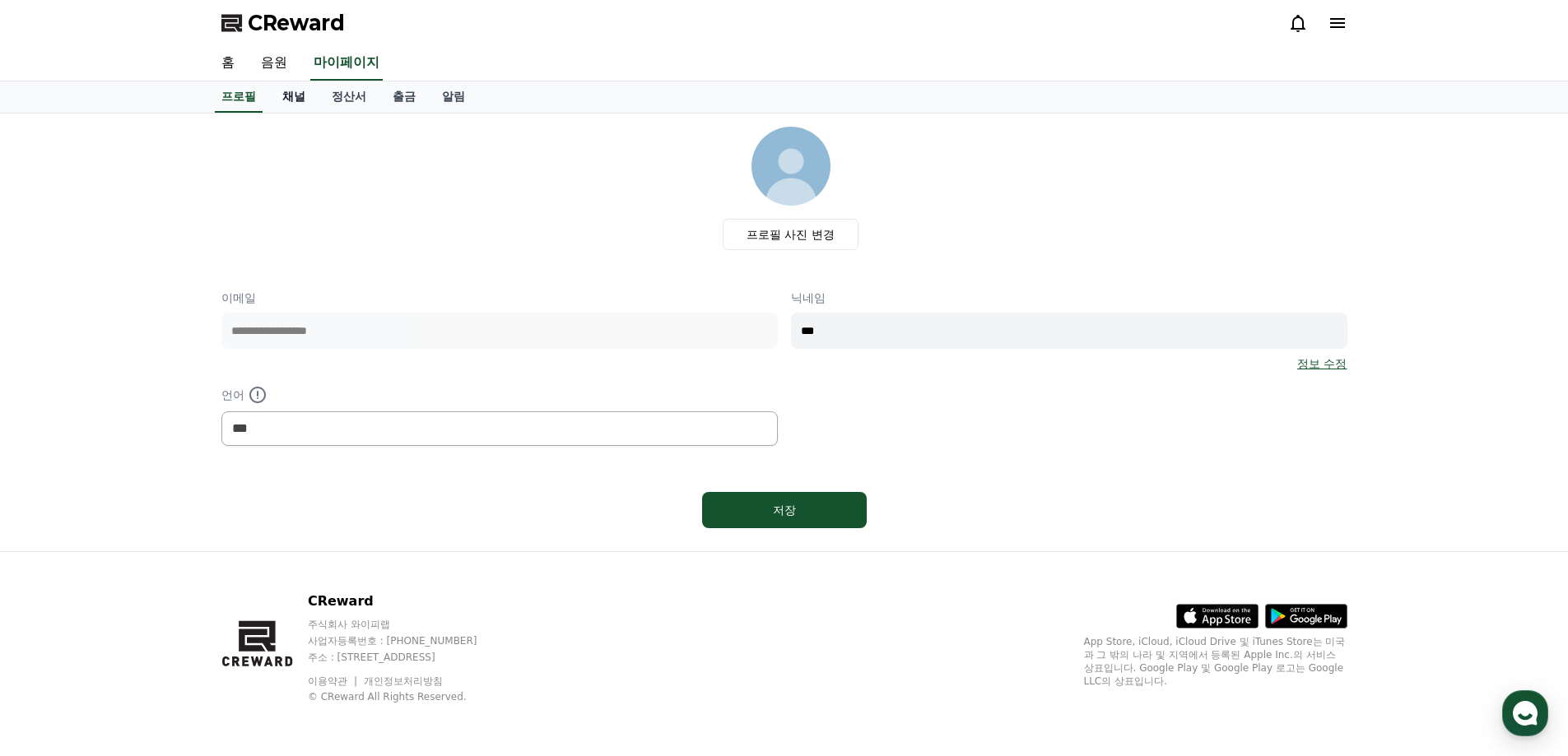
click at [305, 95] on link "채널" at bounding box center [294, 97] width 49 height 31
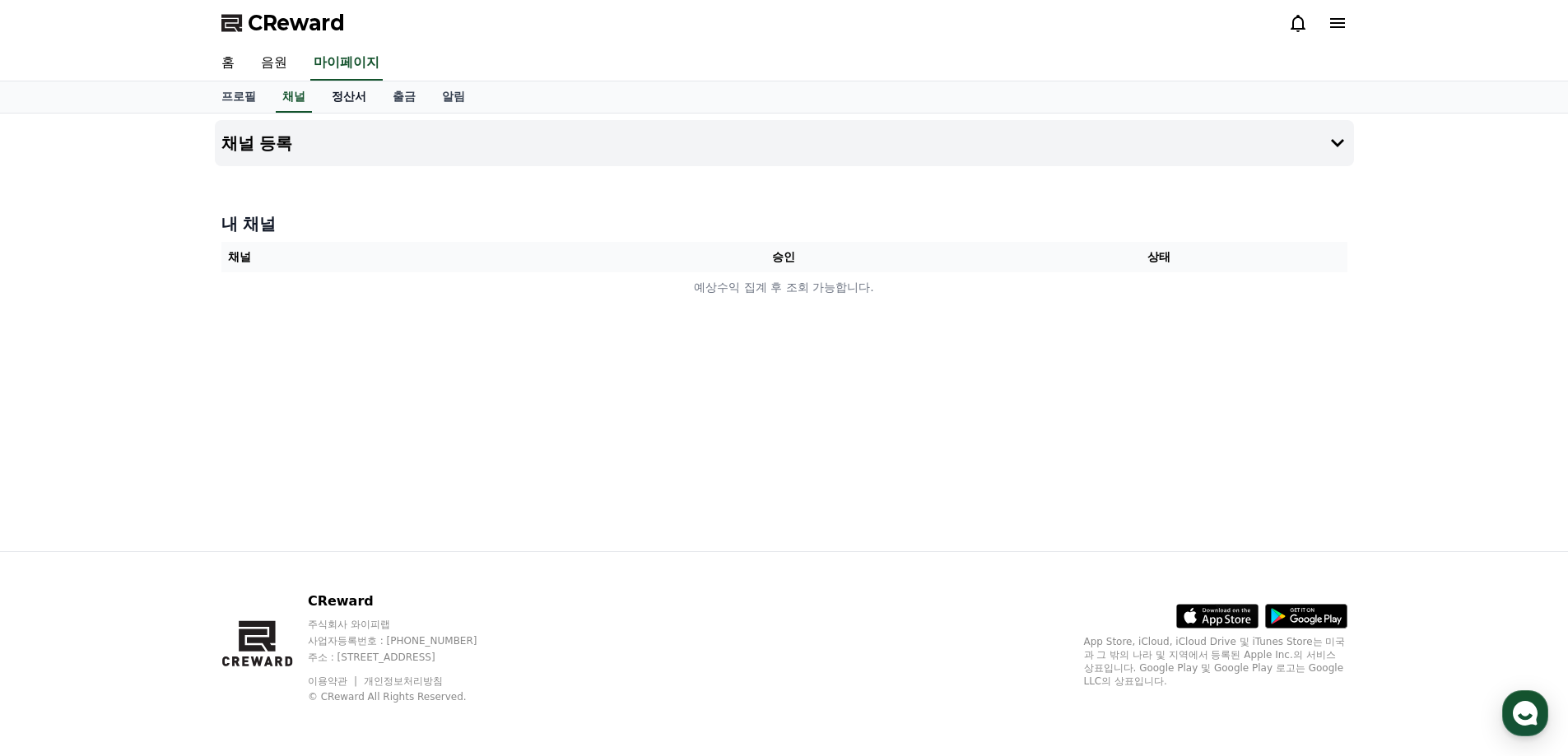
click at [333, 102] on link "정산서" at bounding box center [349, 97] width 61 height 31
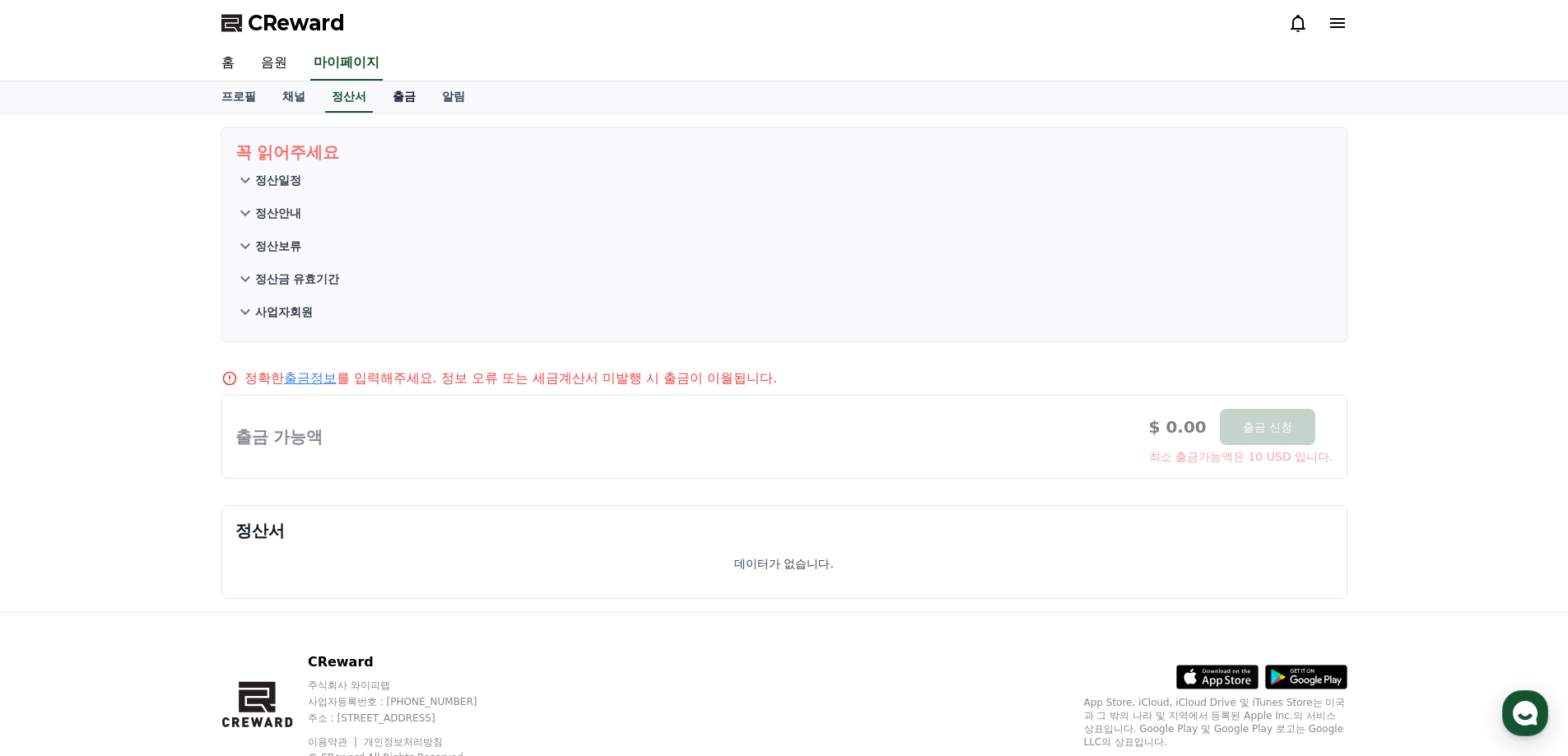
click at [402, 98] on link "출금" at bounding box center [404, 97] width 49 height 31
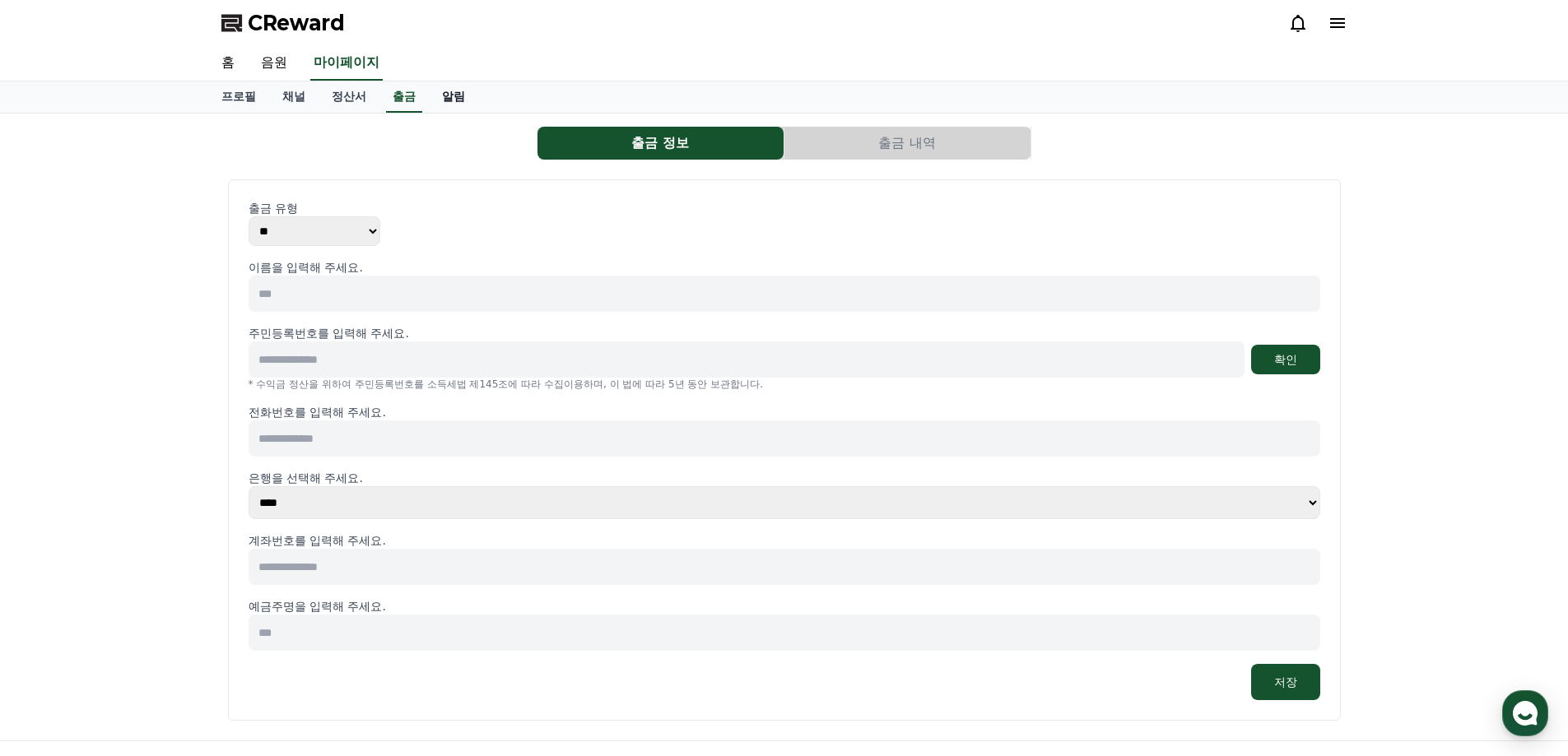
click at [465, 92] on link "알림" at bounding box center [453, 97] width 49 height 31
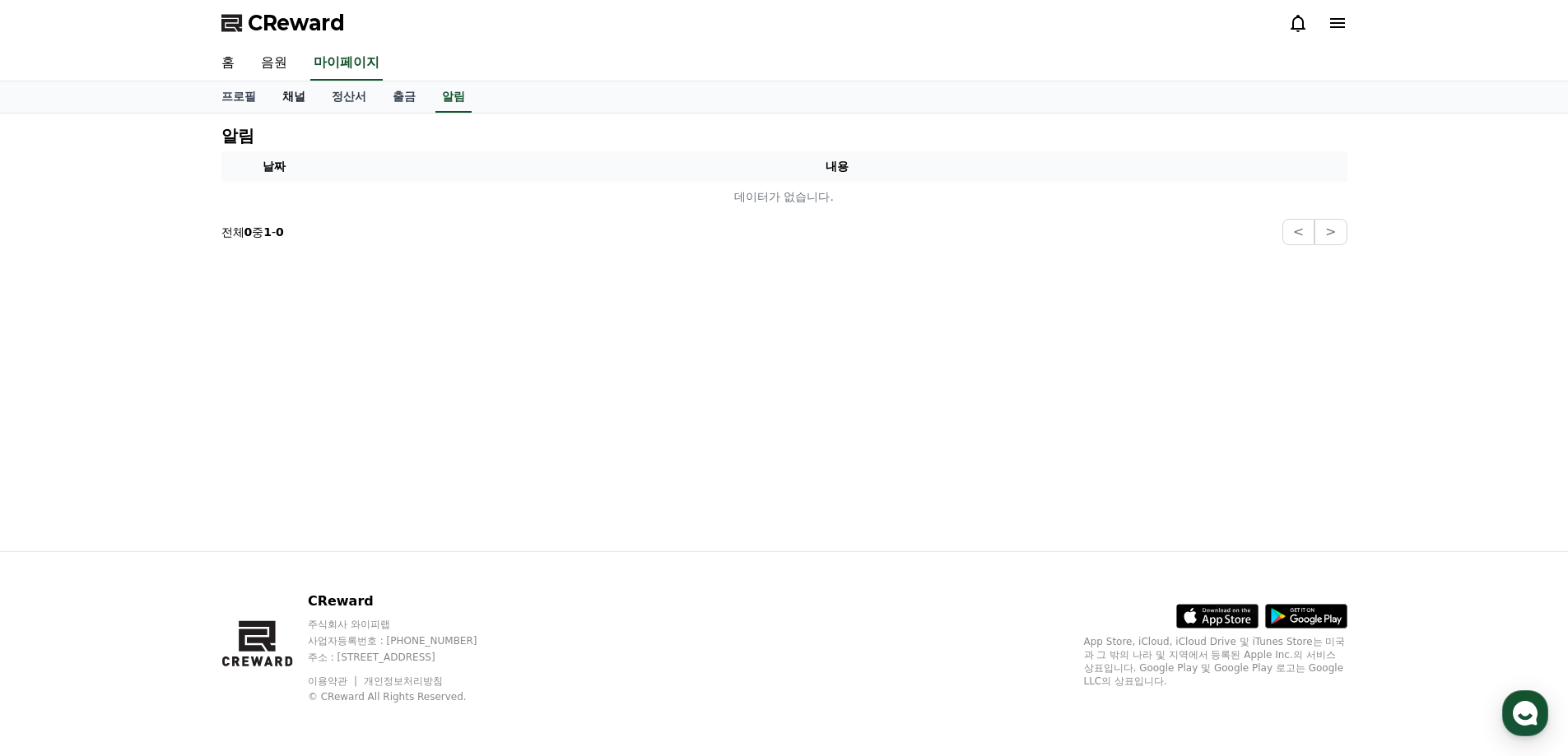
click at [294, 100] on link "채널" at bounding box center [294, 97] width 49 height 31
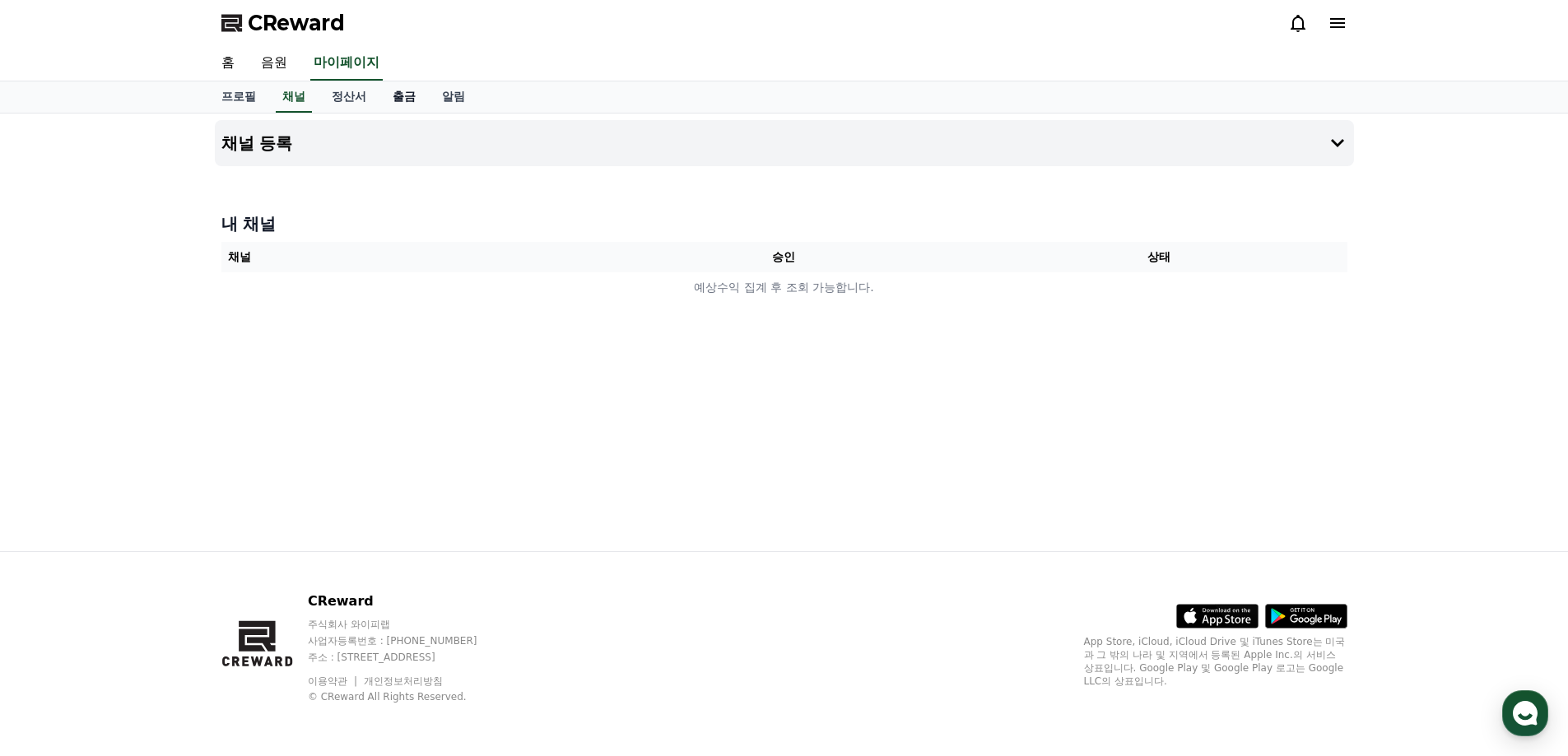
click at [421, 93] on link "출금" at bounding box center [404, 97] width 49 height 31
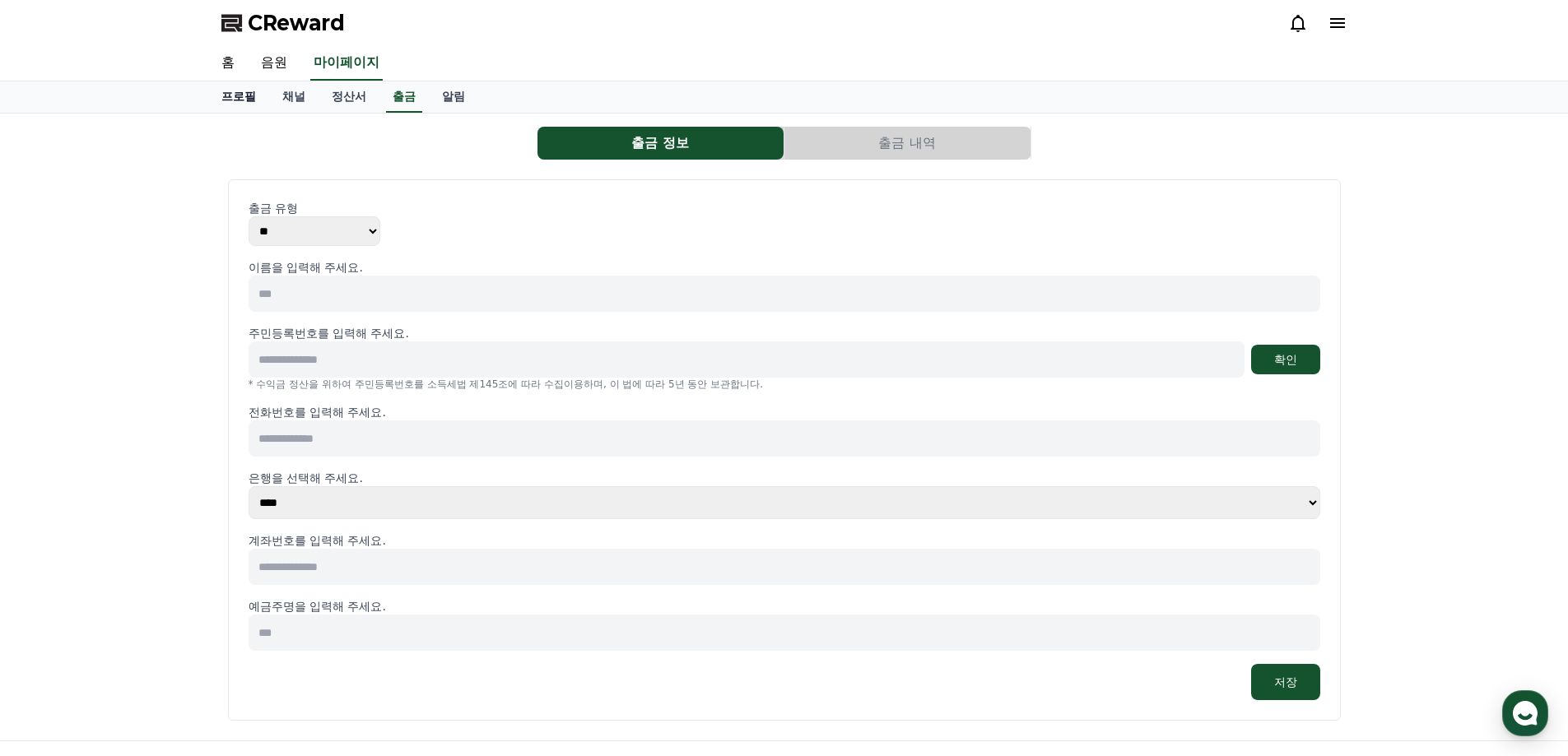
click at [241, 98] on link "프로필" at bounding box center [239, 97] width 61 height 31
select select "**********"
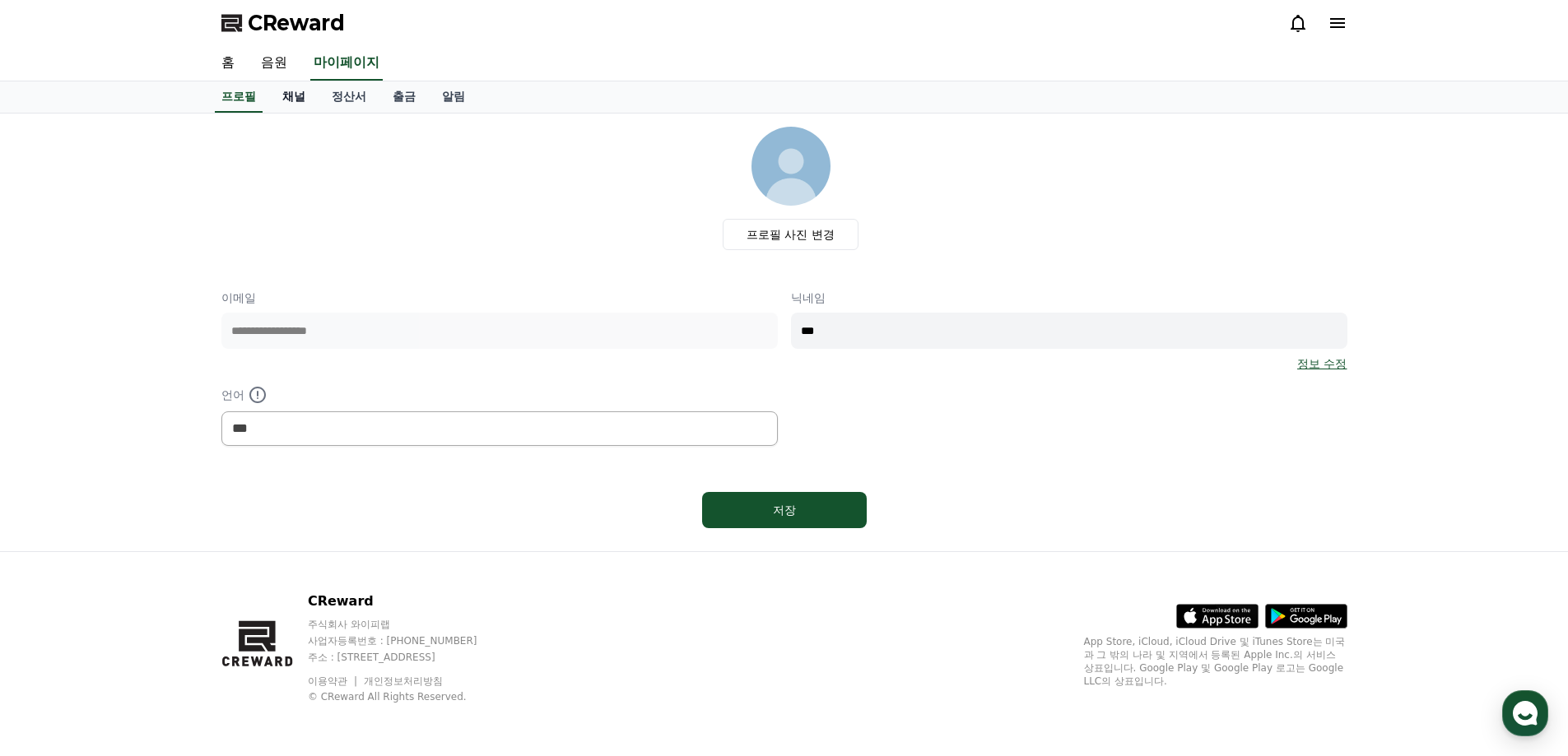
click at [295, 83] on link "채널" at bounding box center [294, 97] width 49 height 31
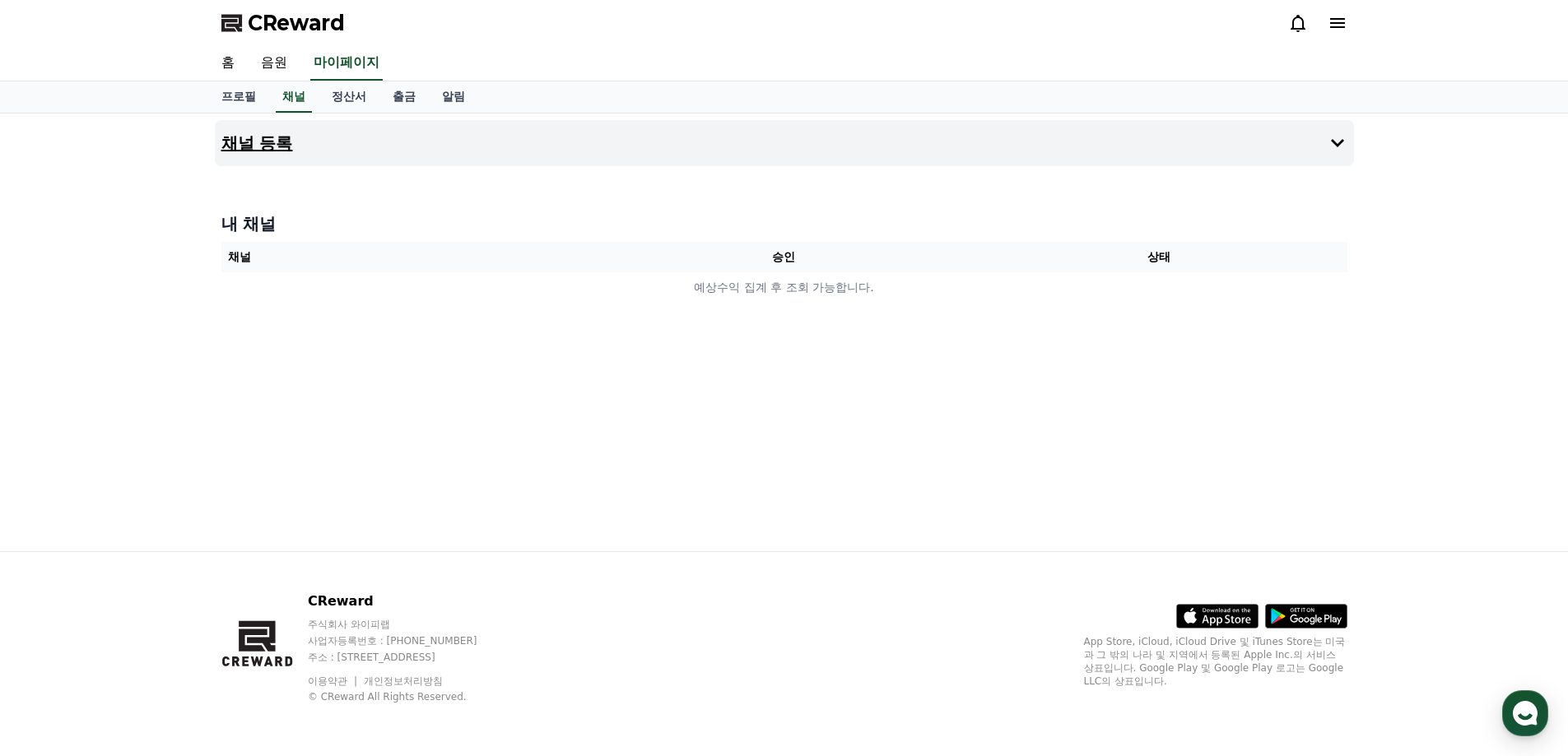
click at [323, 140] on button "채널 등록" at bounding box center [784, 143] width 1139 height 47
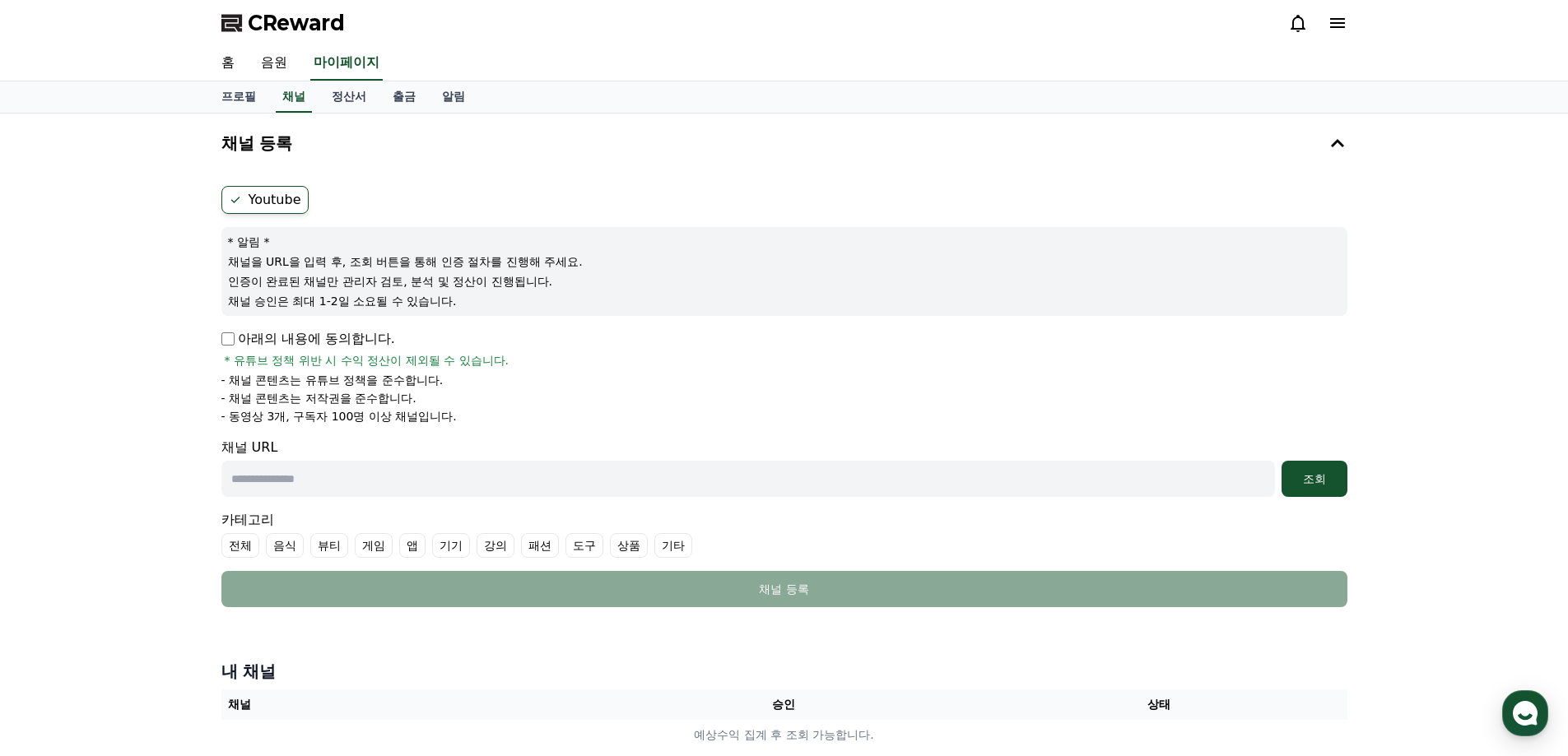
click at [226, 331] on p "아래의 내용에 동의합니다." at bounding box center [308, 339] width 174 height 20
click at [372, 483] on input "text" at bounding box center [747, 479] width 1053 height 36
click at [490, 480] on input "text" at bounding box center [747, 479] width 1053 height 36
paste input "**********"
type input "**********"
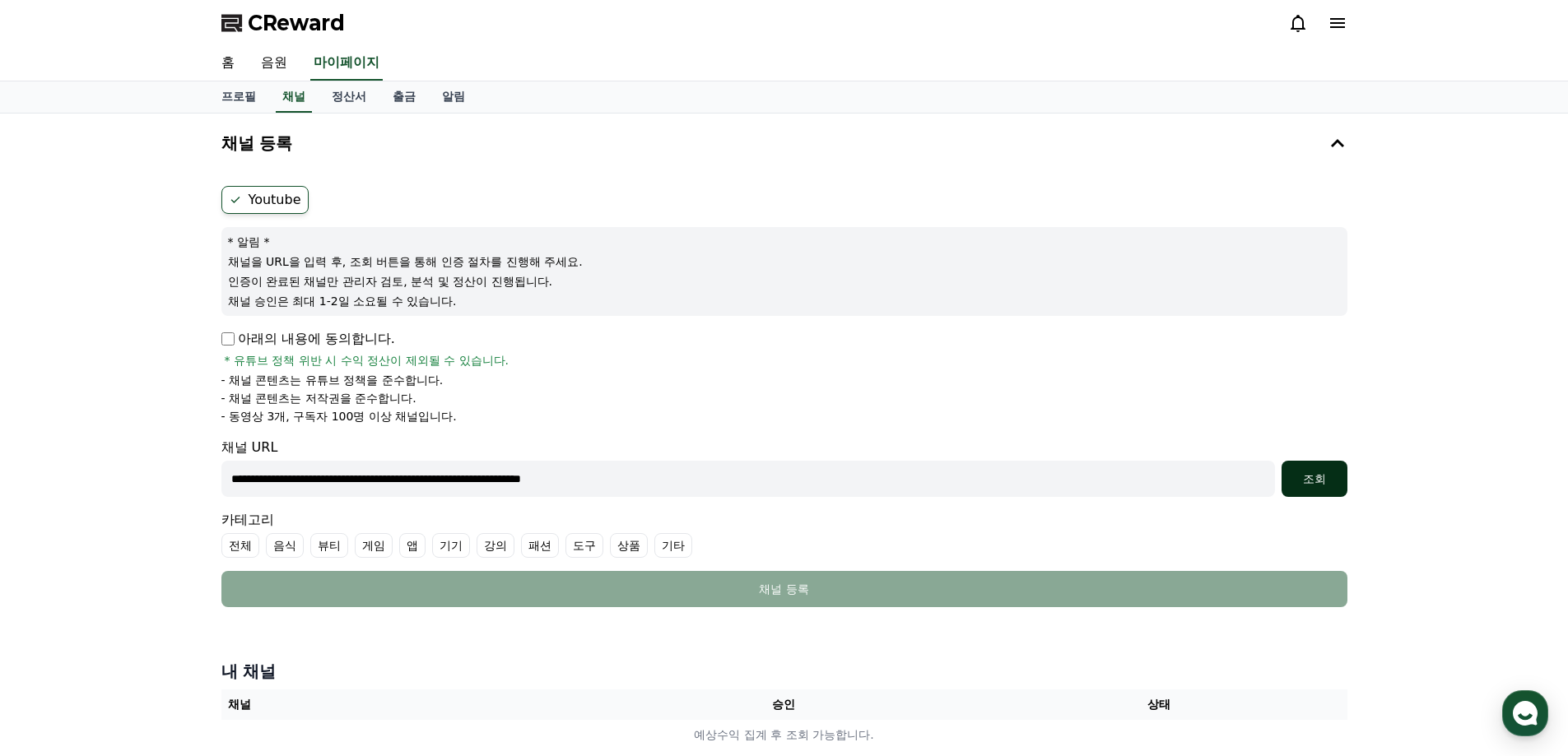
click at [1301, 481] on div "조회" at bounding box center [1315, 479] width 53 height 16
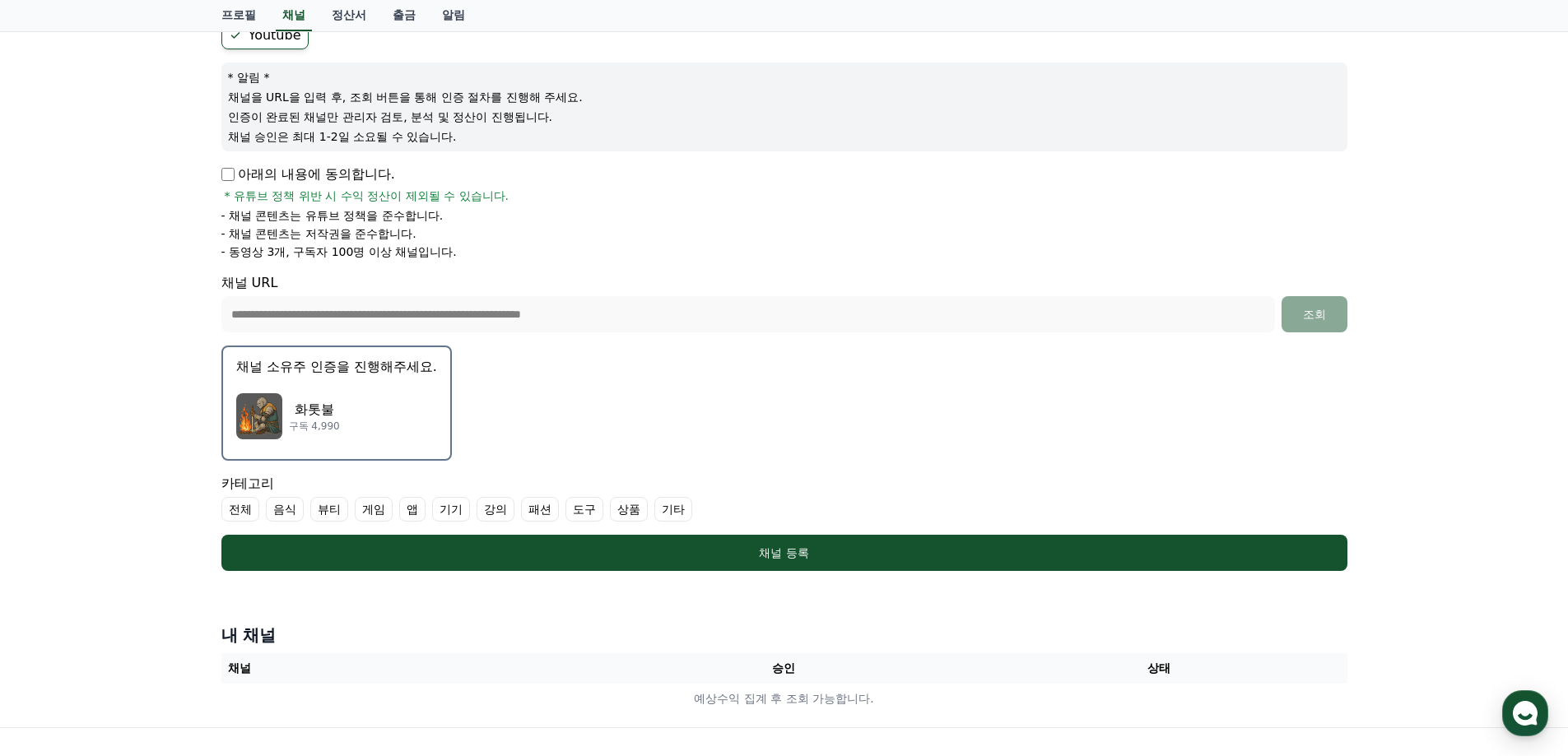
scroll to position [247, 0]
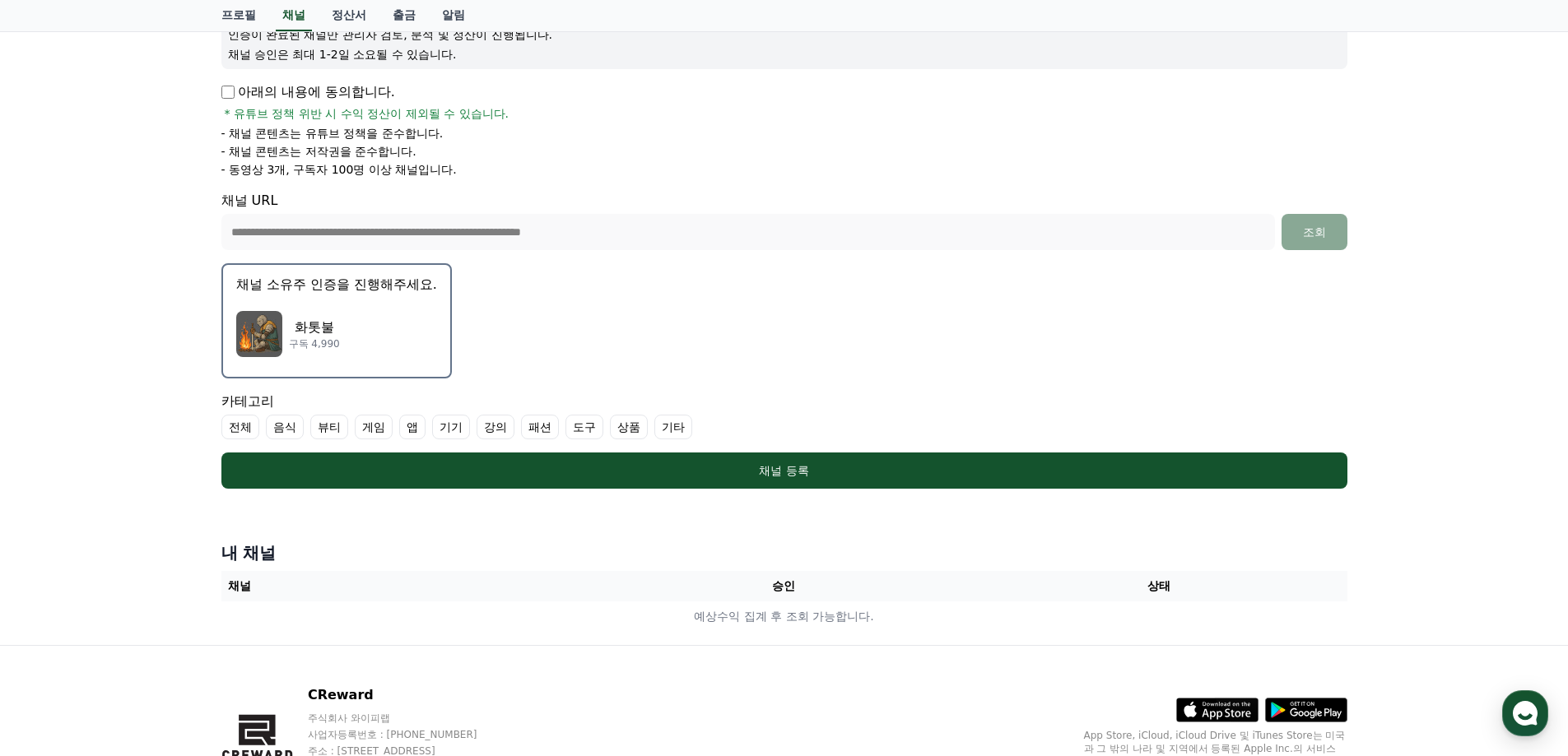
click at [384, 344] on div "화톳불 구독 4,990" at bounding box center [337, 335] width 200 height 66
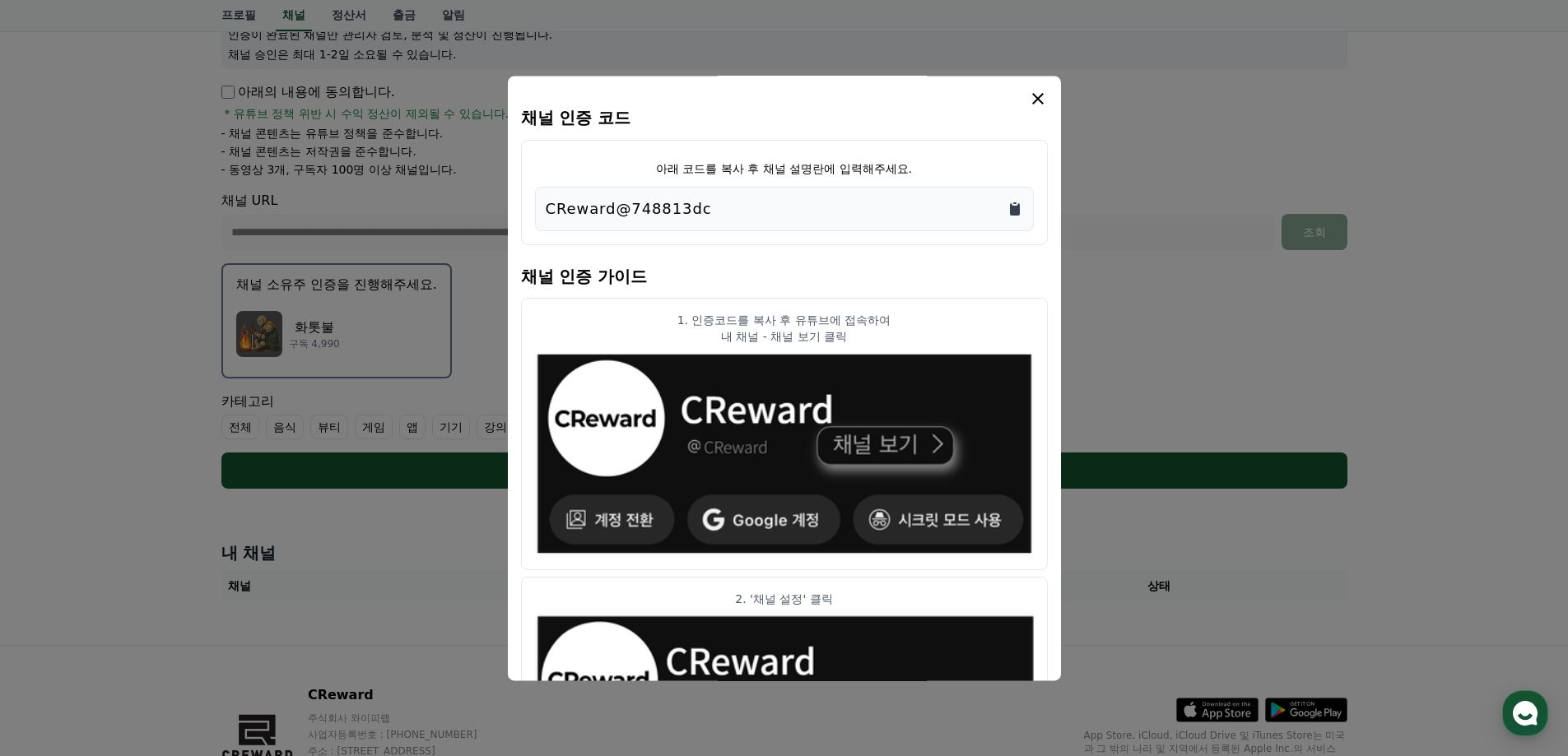
click at [1007, 208] on icon "Copy to clipboard" at bounding box center [1015, 208] width 16 height 16
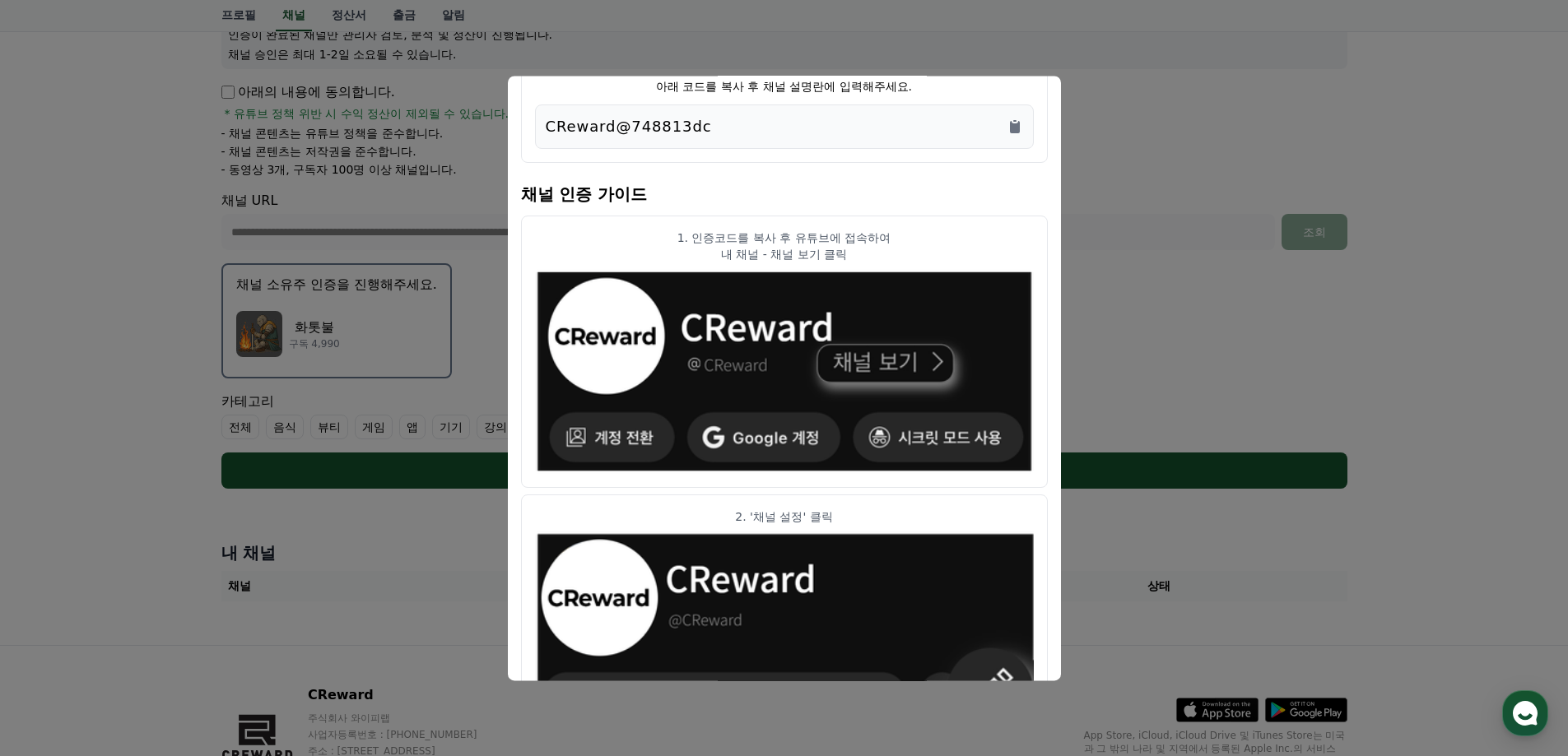
drag, startPoint x: 672, startPoint y: 239, endPoint x: 916, endPoint y: 251, distance: 244.3
click at [916, 251] on div "1. 인증코드를 복사 후 유튜브에 접속하여 내 채널 - 채널 보기 클릭" at bounding box center [784, 246] width 499 height 33
click at [916, 251] on p "내 채널 - 채널 보기 클릭" at bounding box center [784, 254] width 499 height 16
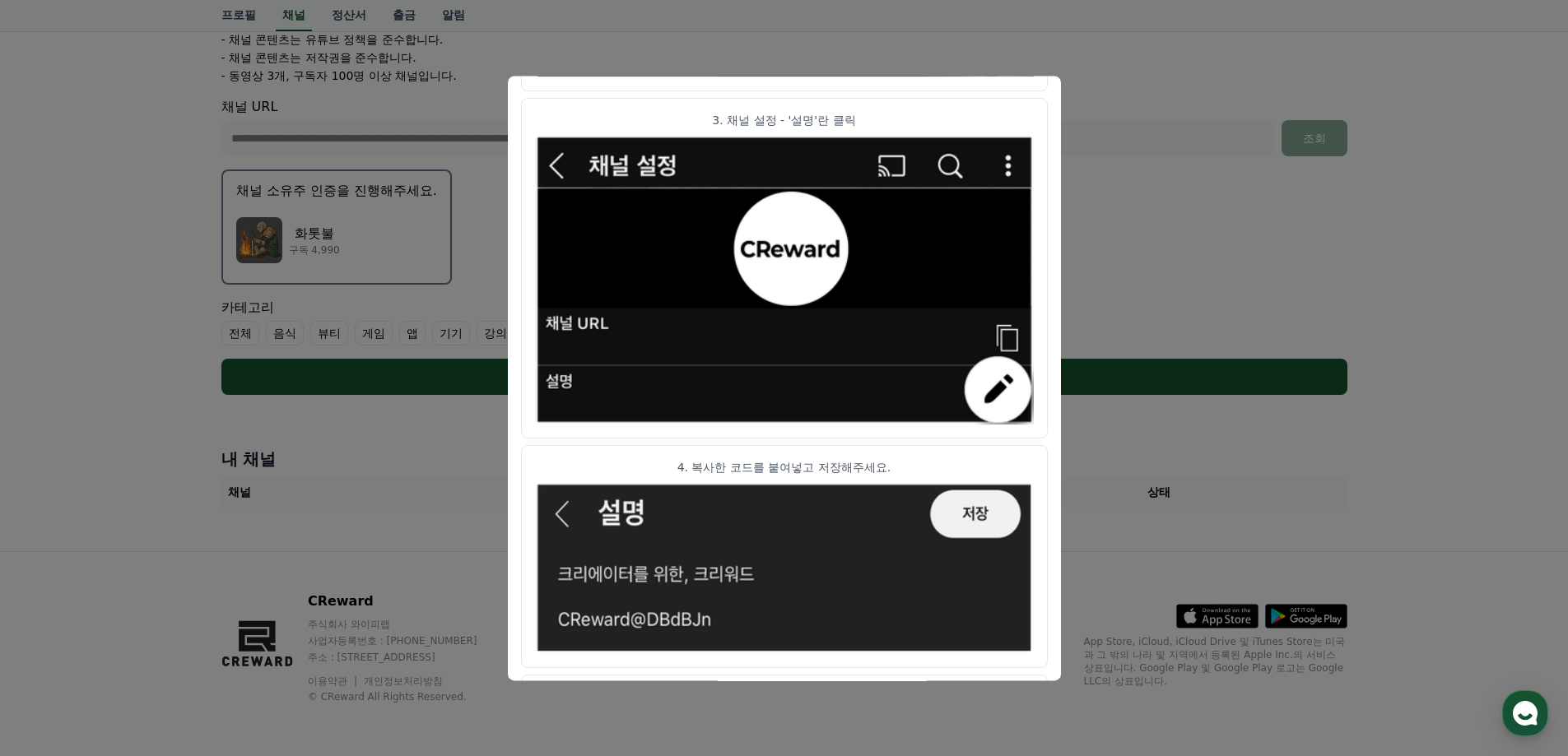
scroll to position [816, 0]
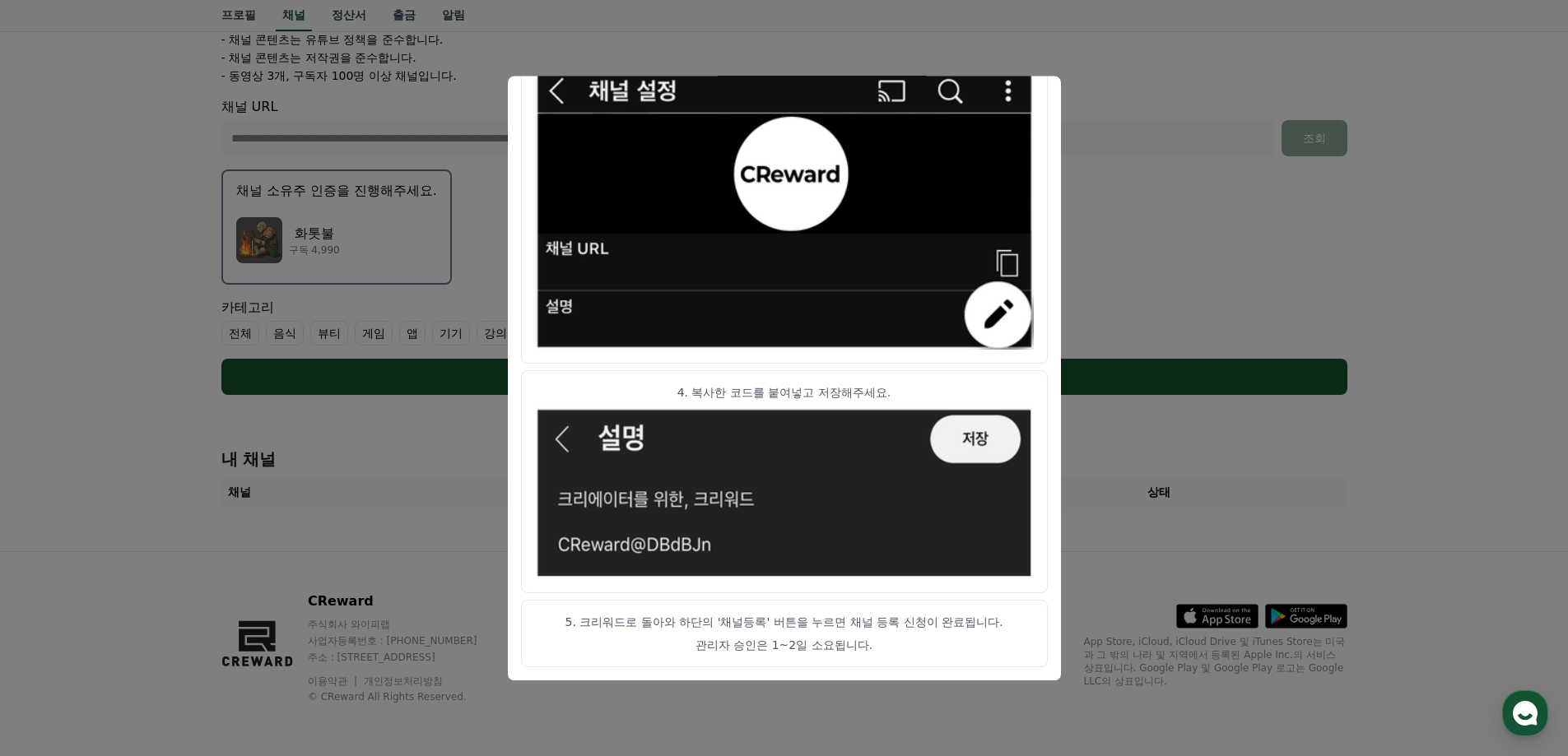
click at [1162, 93] on button "close modal" at bounding box center [784, 378] width 1568 height 756
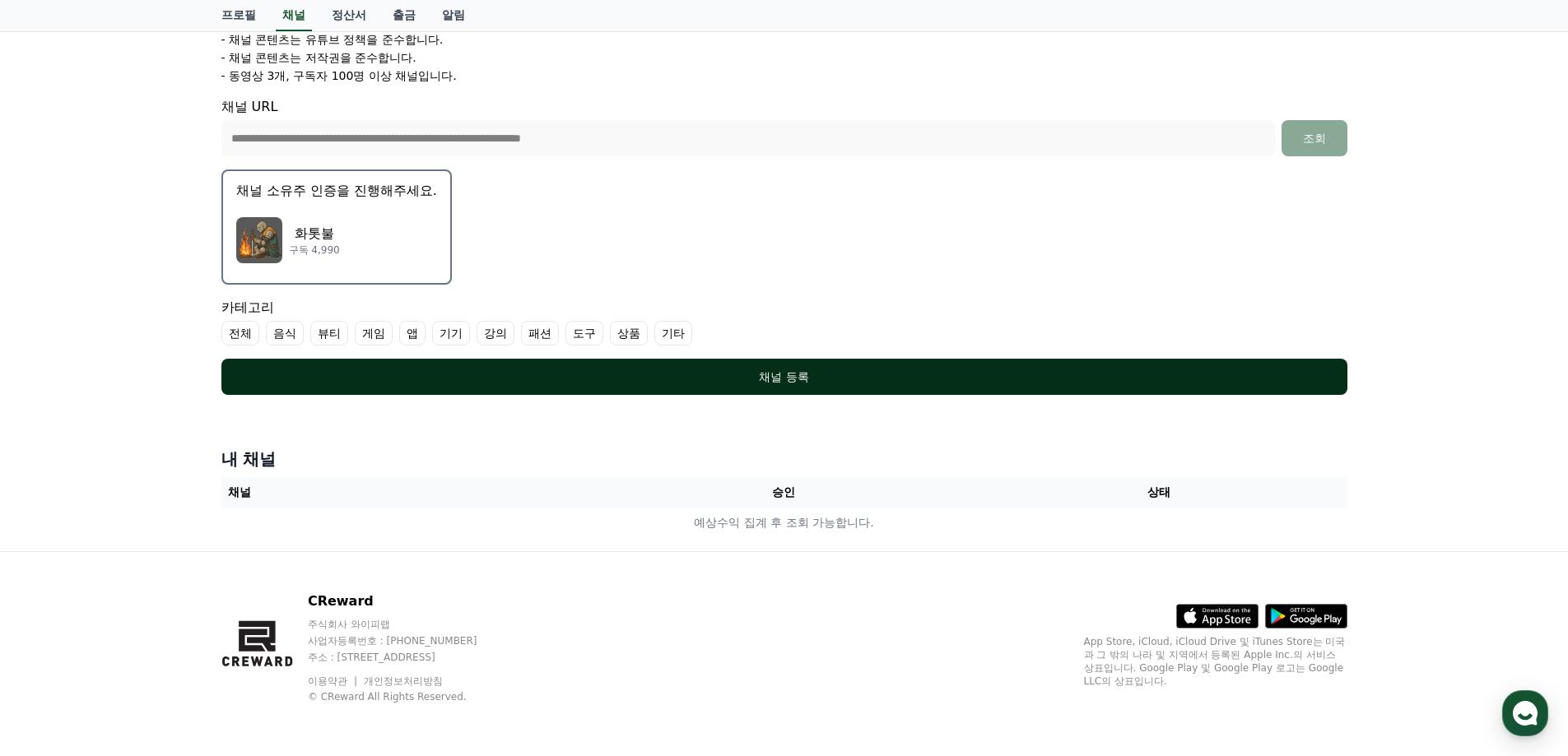
click at [817, 373] on div "채널 등록" at bounding box center [784, 377] width 1061 height 16
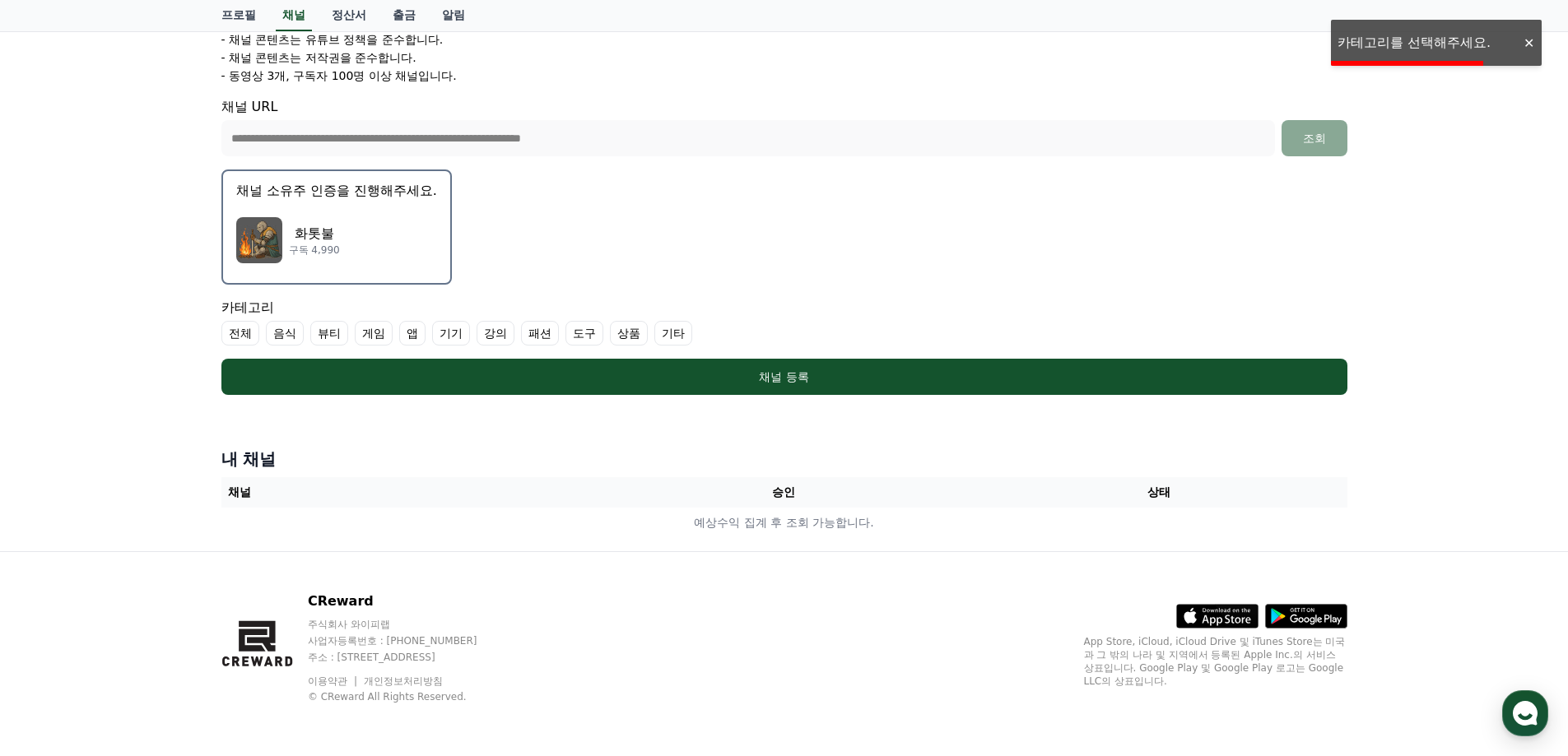
click at [371, 333] on label "게임" at bounding box center [373, 334] width 38 height 25
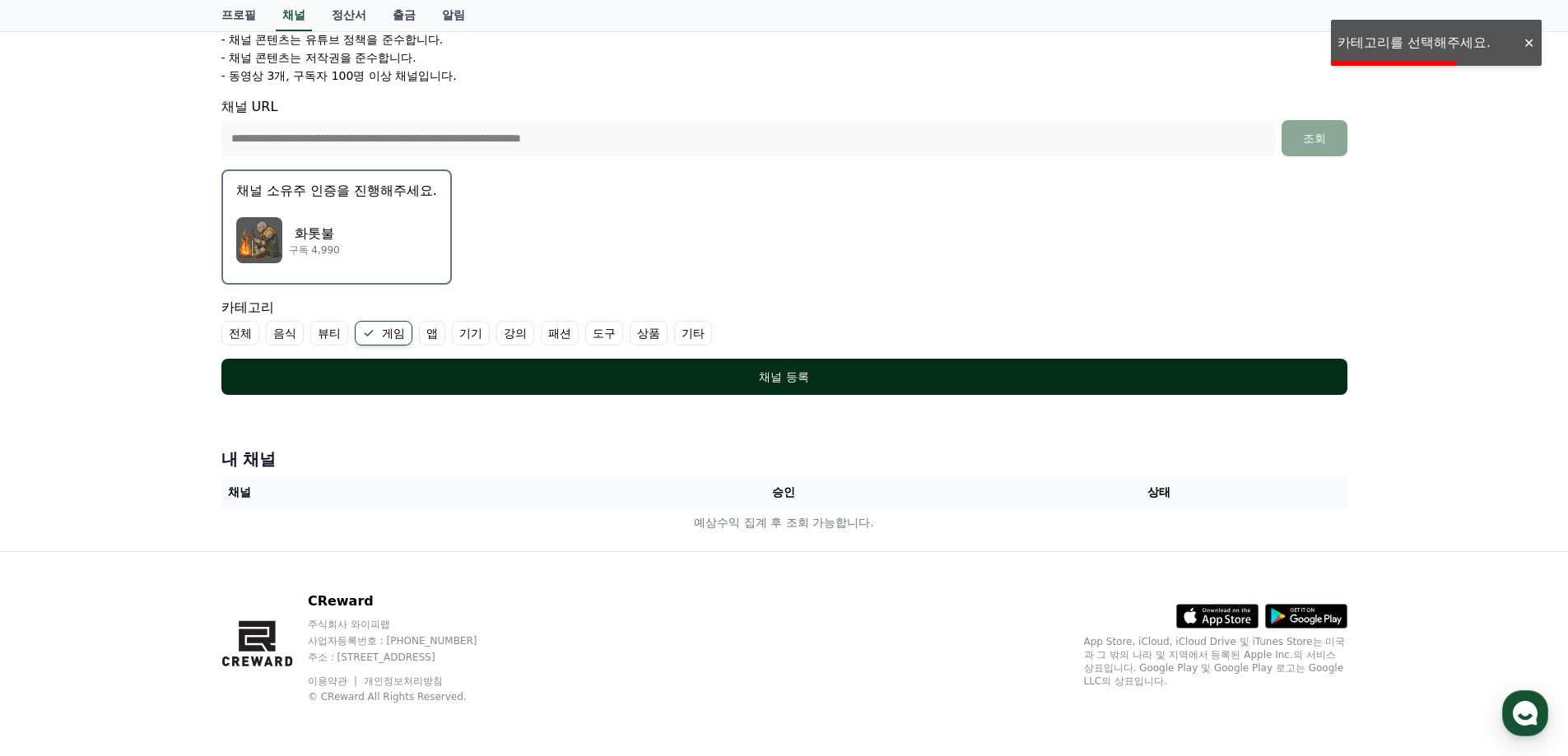
click at [693, 375] on div "채널 등록" at bounding box center [784, 377] width 1061 height 16
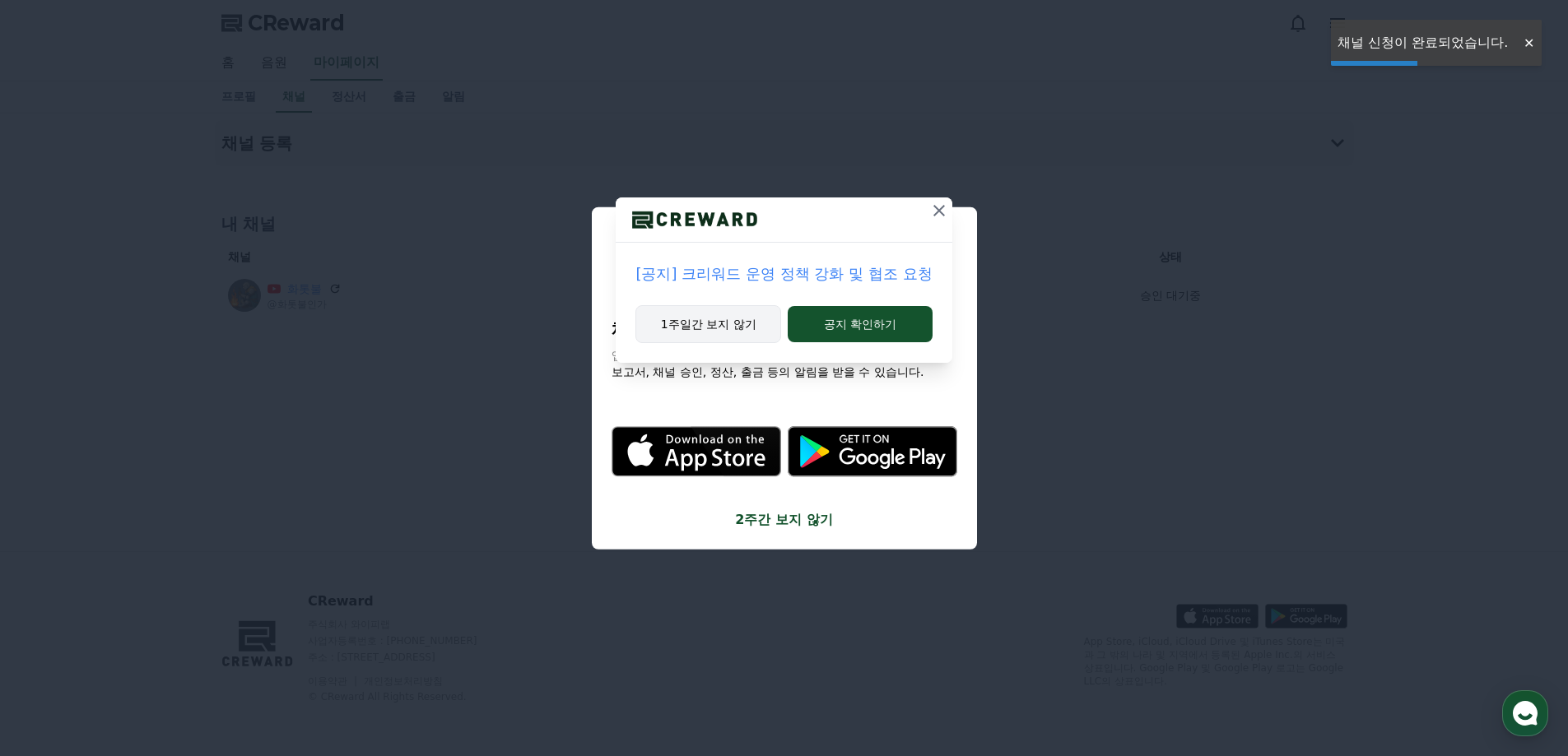
click at [729, 324] on button "1주일간 보지 않기" at bounding box center [708, 324] width 146 height 38
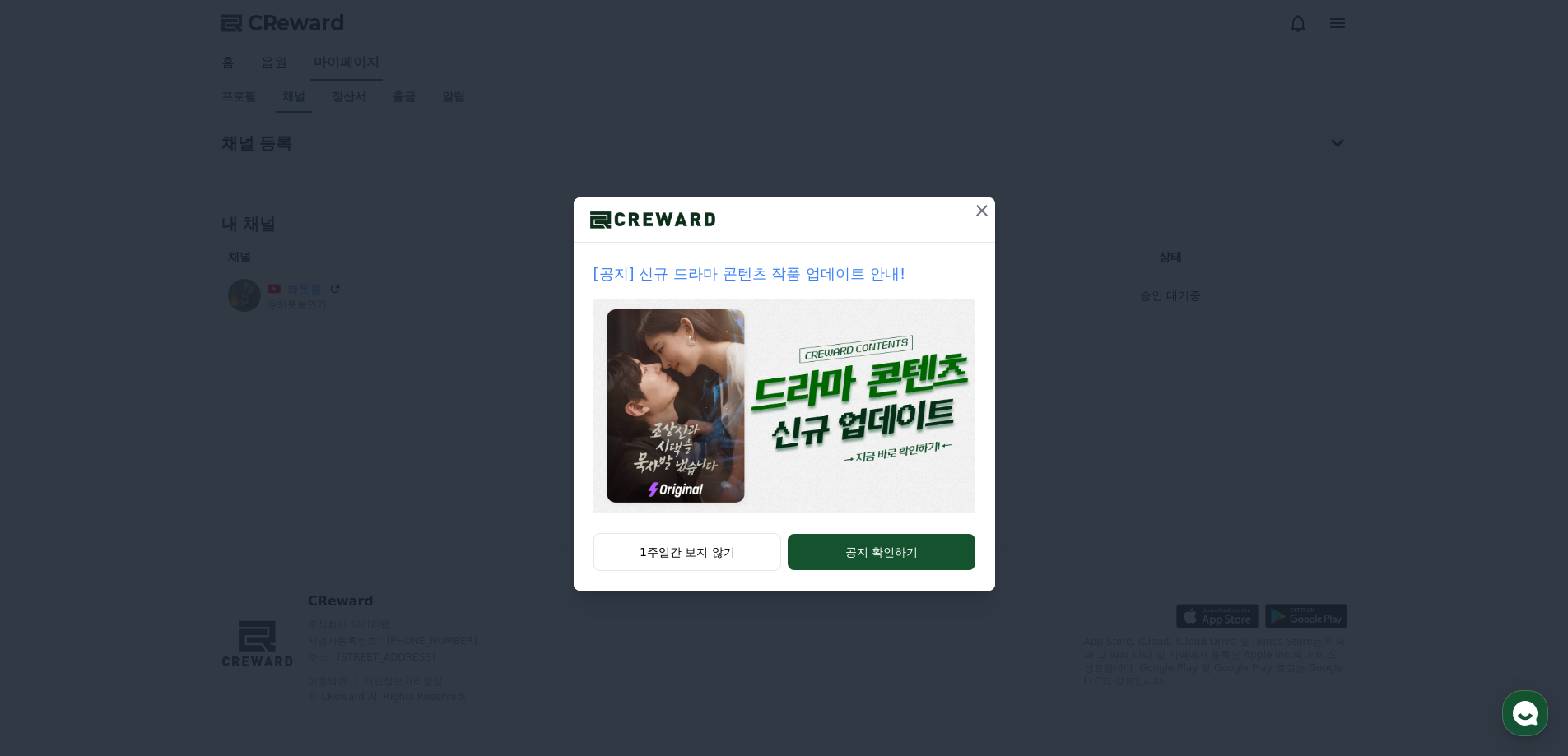
click at [979, 208] on icon at bounding box center [982, 210] width 12 height 12
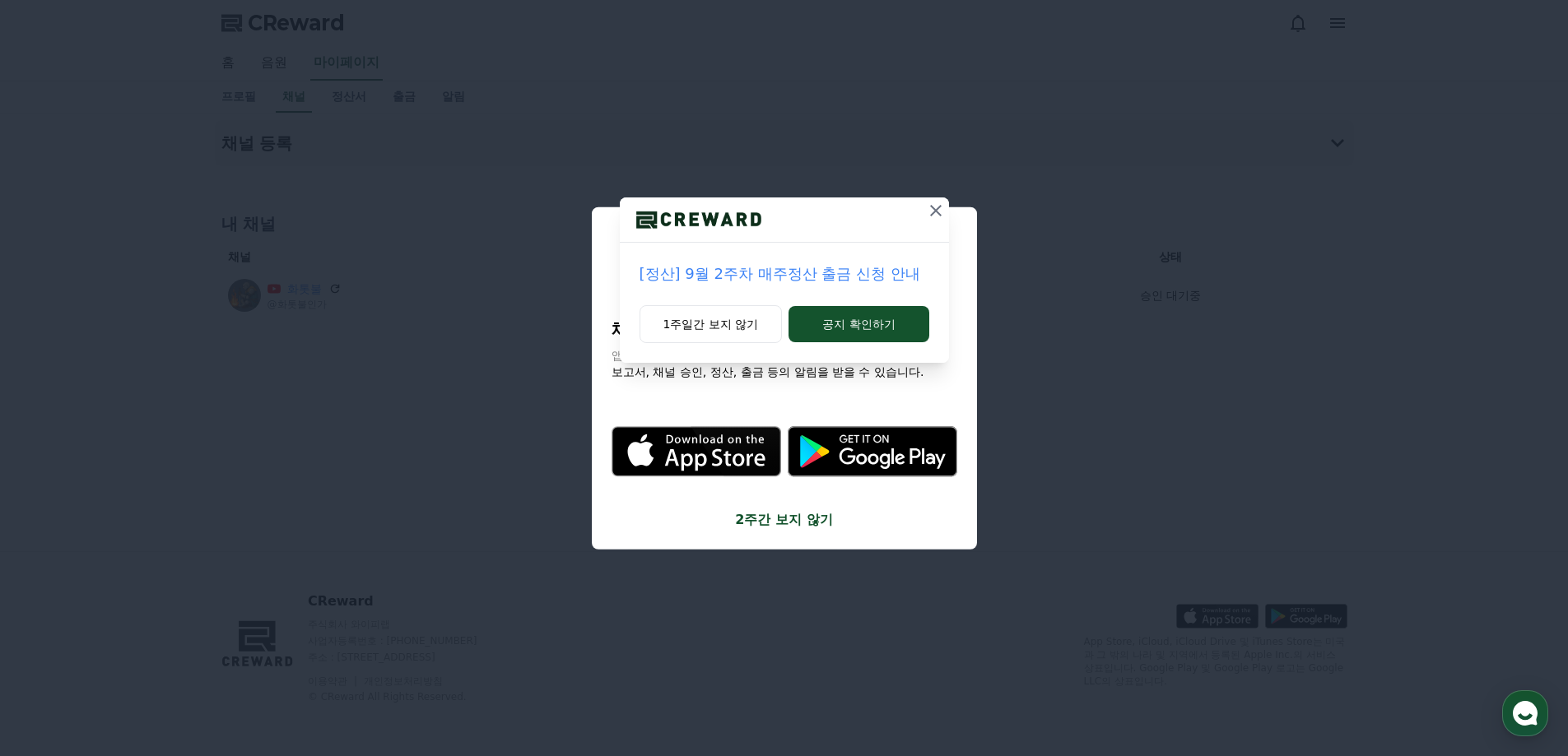
click at [942, 211] on icon at bounding box center [936, 210] width 20 height 20
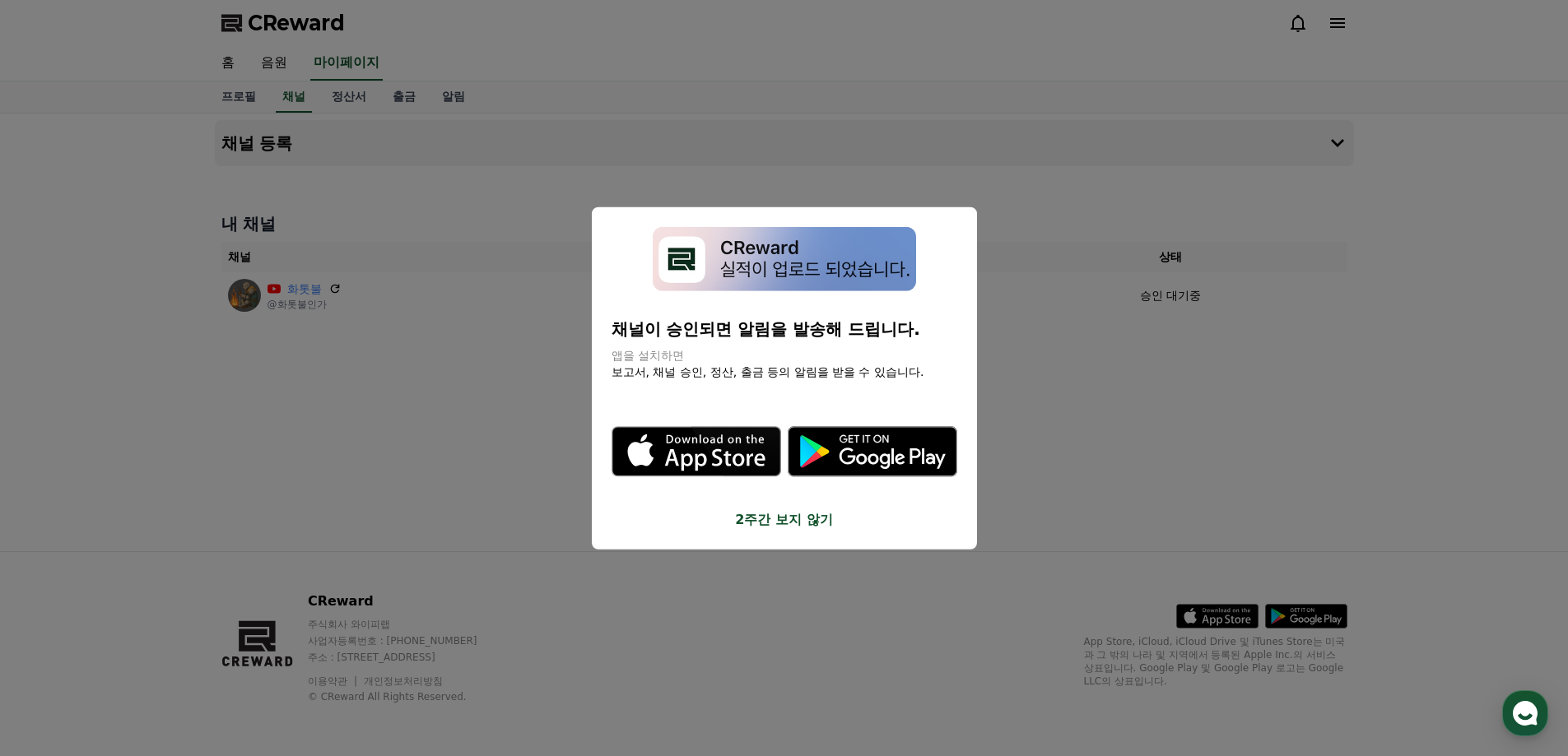
drag, startPoint x: 617, startPoint y: 330, endPoint x: 925, endPoint y: 370, distance: 310.6
click at [925, 370] on div "채널이 승인되면 알림을 발송해 드립니다. 앱을 설치하면 보고서, 채널 승인, 정산, 출금 등의 알림을 받을 수 있습니다. .st0 { fill…" at bounding box center [784, 378] width 345 height 303
click at [925, 370] on icon ".st0 { fill: #a6a6a6; } .st1 { stroke: #ffffff; stroke-width: 0.2; stroke-miter…" at bounding box center [872, 451] width 169 height 169
click at [787, 524] on button "2주간 보지 않기" at bounding box center [784, 520] width 345 height 20
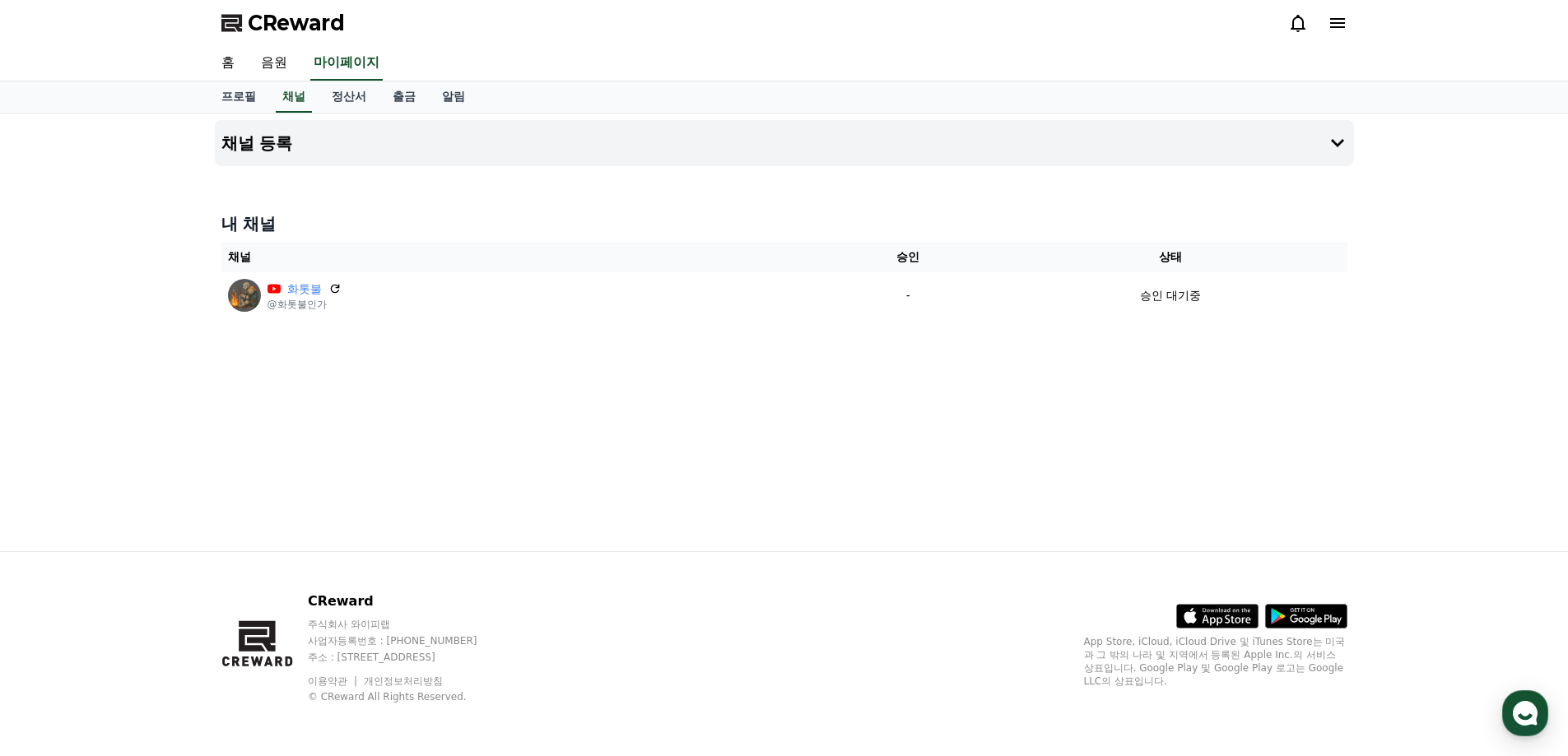
click at [534, 446] on div "채널 등록 내 채널 채널 승인 상태 화톳불 @화톳불인가 - 승인 대기중" at bounding box center [785, 332] width 1153 height 437
click at [238, 101] on link "프로필" at bounding box center [239, 97] width 61 height 31
select select "**********"
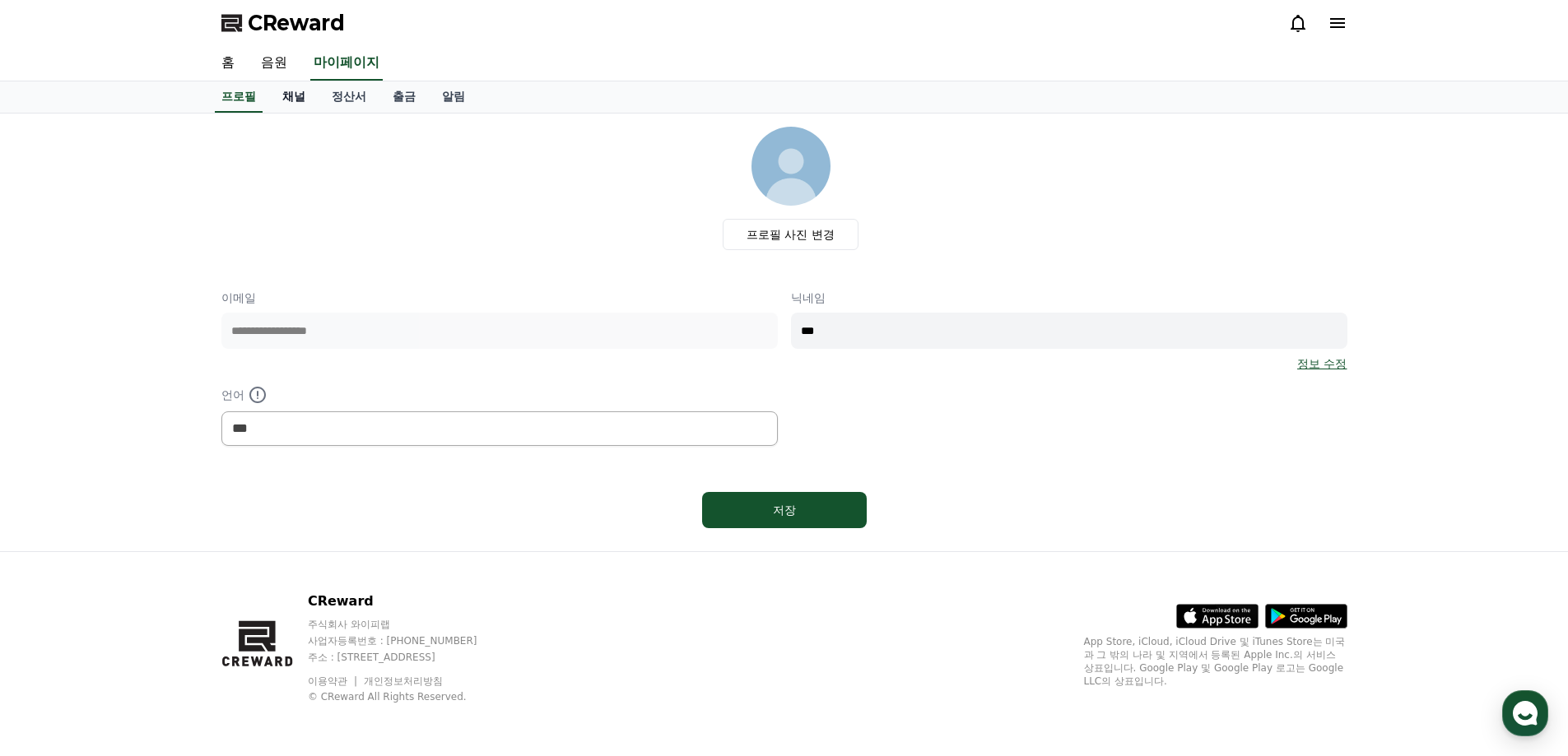
click at [283, 98] on link "채널" at bounding box center [294, 97] width 49 height 31
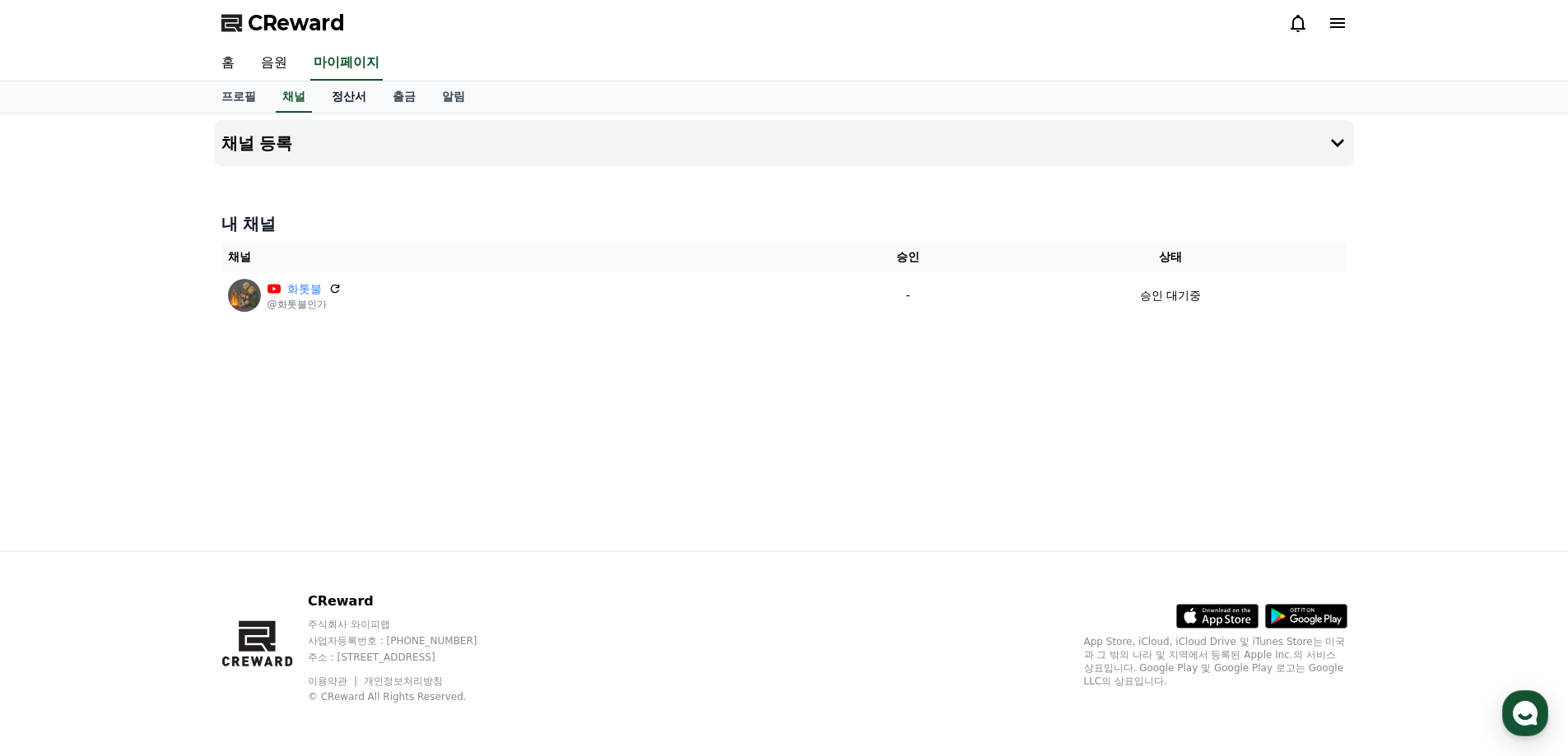
click at [356, 98] on link "정산서" at bounding box center [349, 97] width 61 height 31
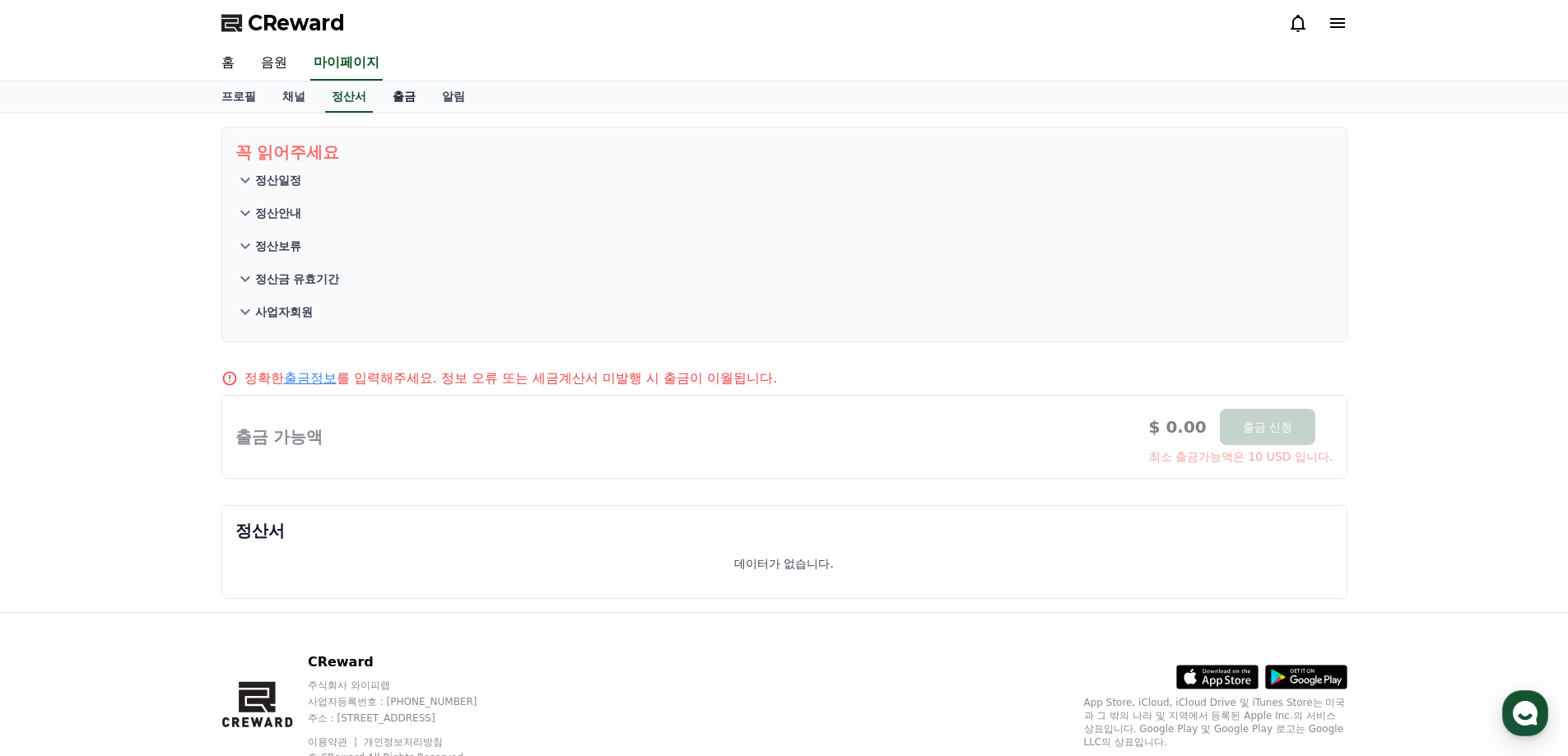
click at [409, 97] on link "출금" at bounding box center [404, 97] width 49 height 31
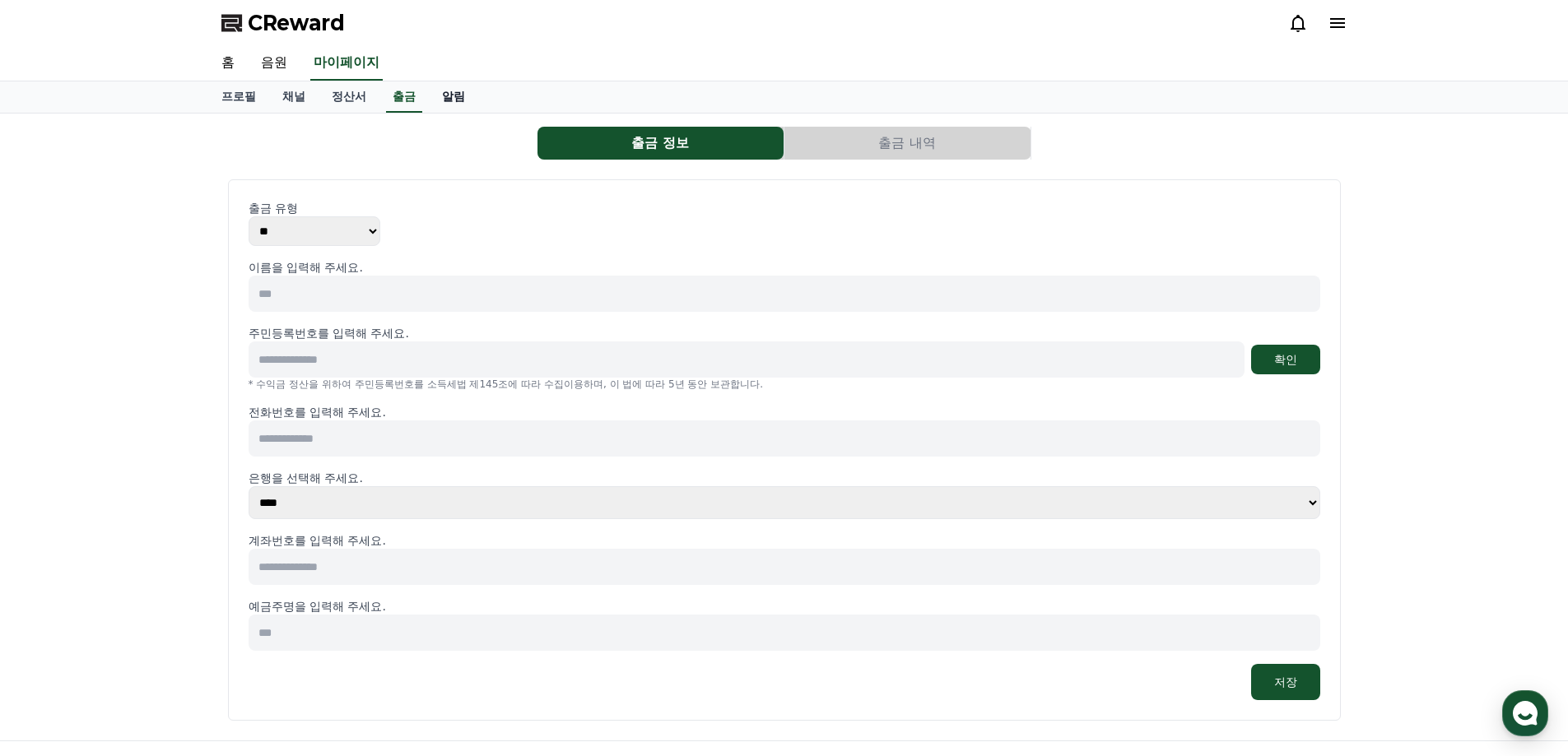
click at [437, 96] on link "알림" at bounding box center [453, 97] width 49 height 31
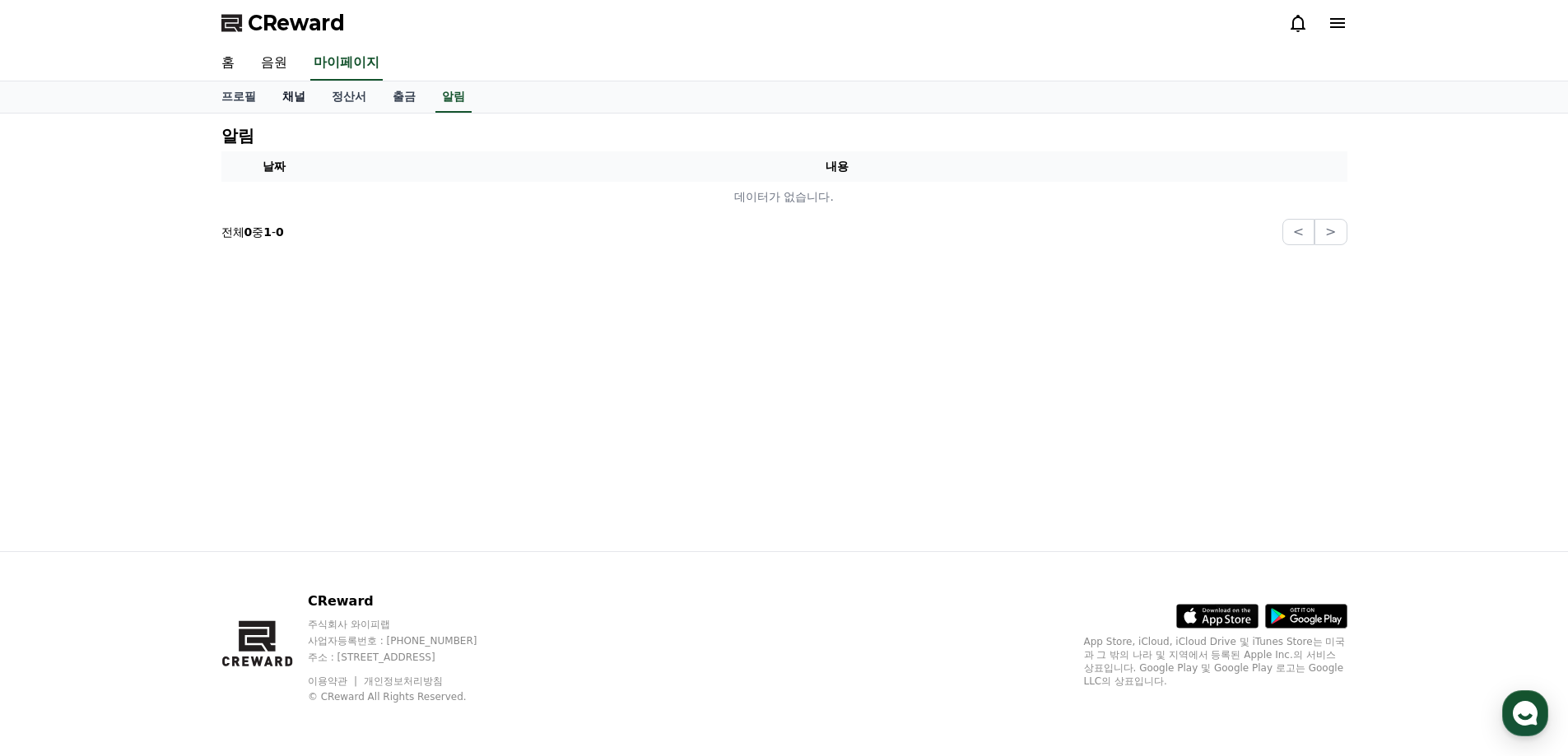
click at [290, 100] on link "채널" at bounding box center [294, 97] width 49 height 31
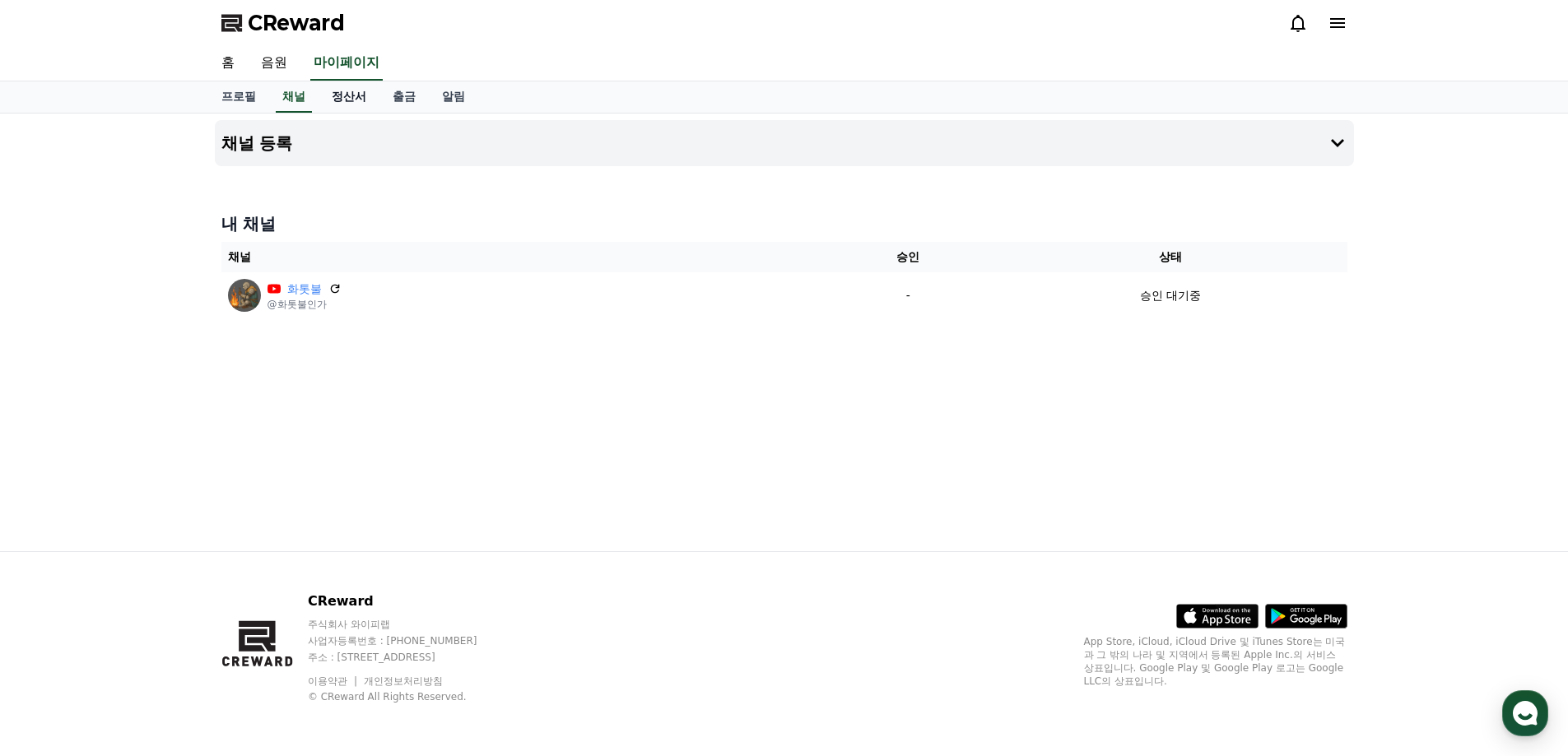
click at [349, 94] on link "정산서" at bounding box center [349, 97] width 61 height 31
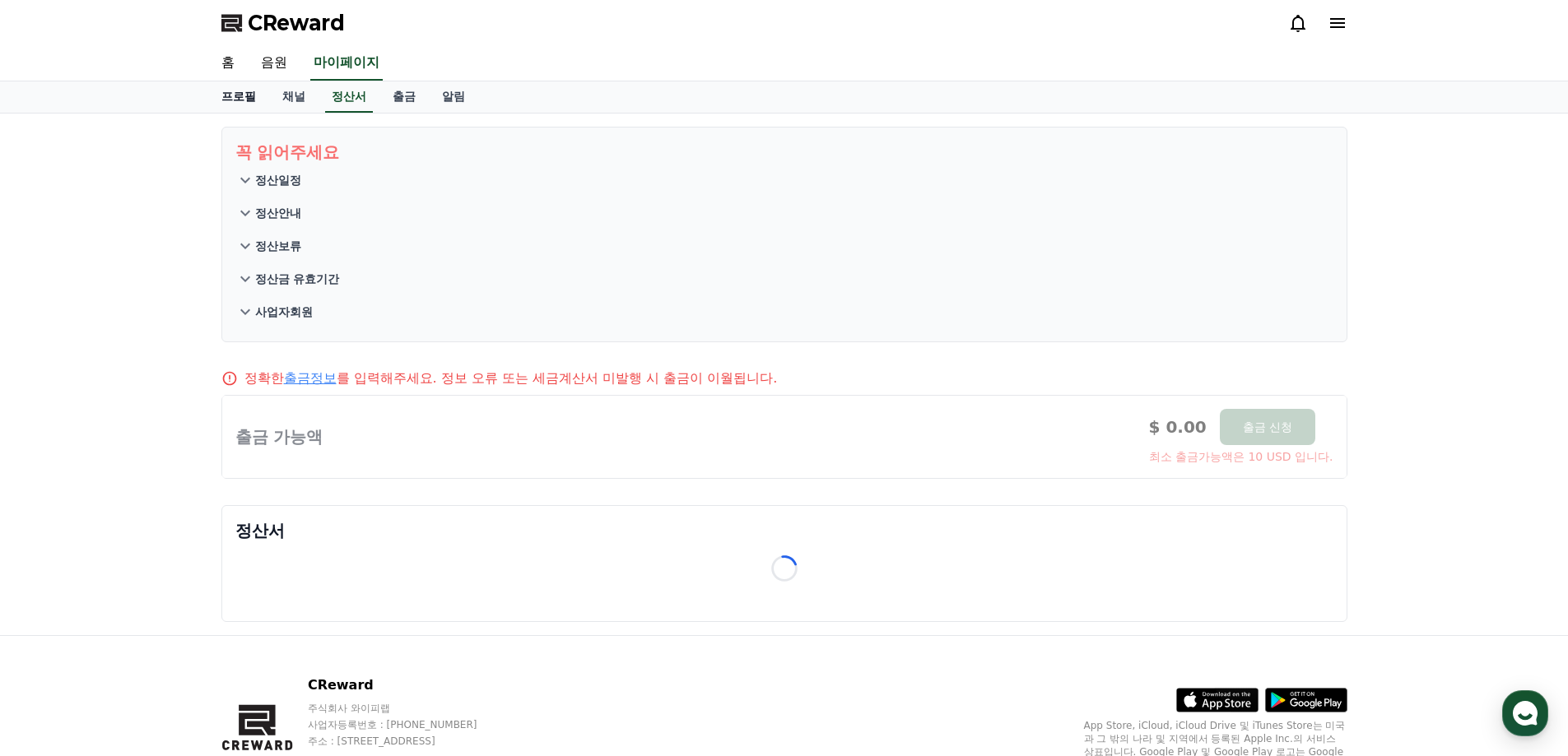
click at [241, 95] on link "프로필" at bounding box center [239, 97] width 61 height 31
select select "**********"
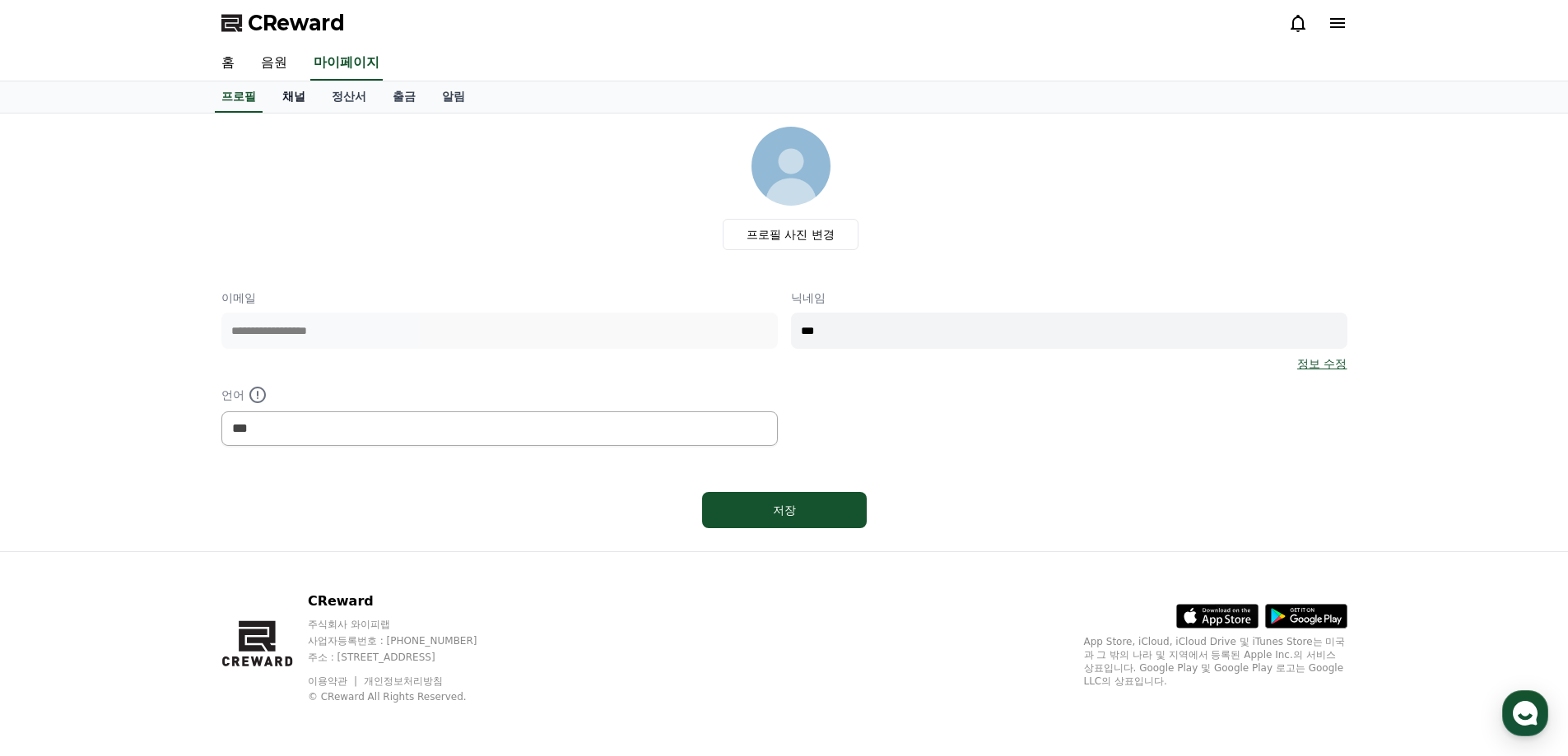
click at [284, 101] on link "채널" at bounding box center [294, 97] width 49 height 31
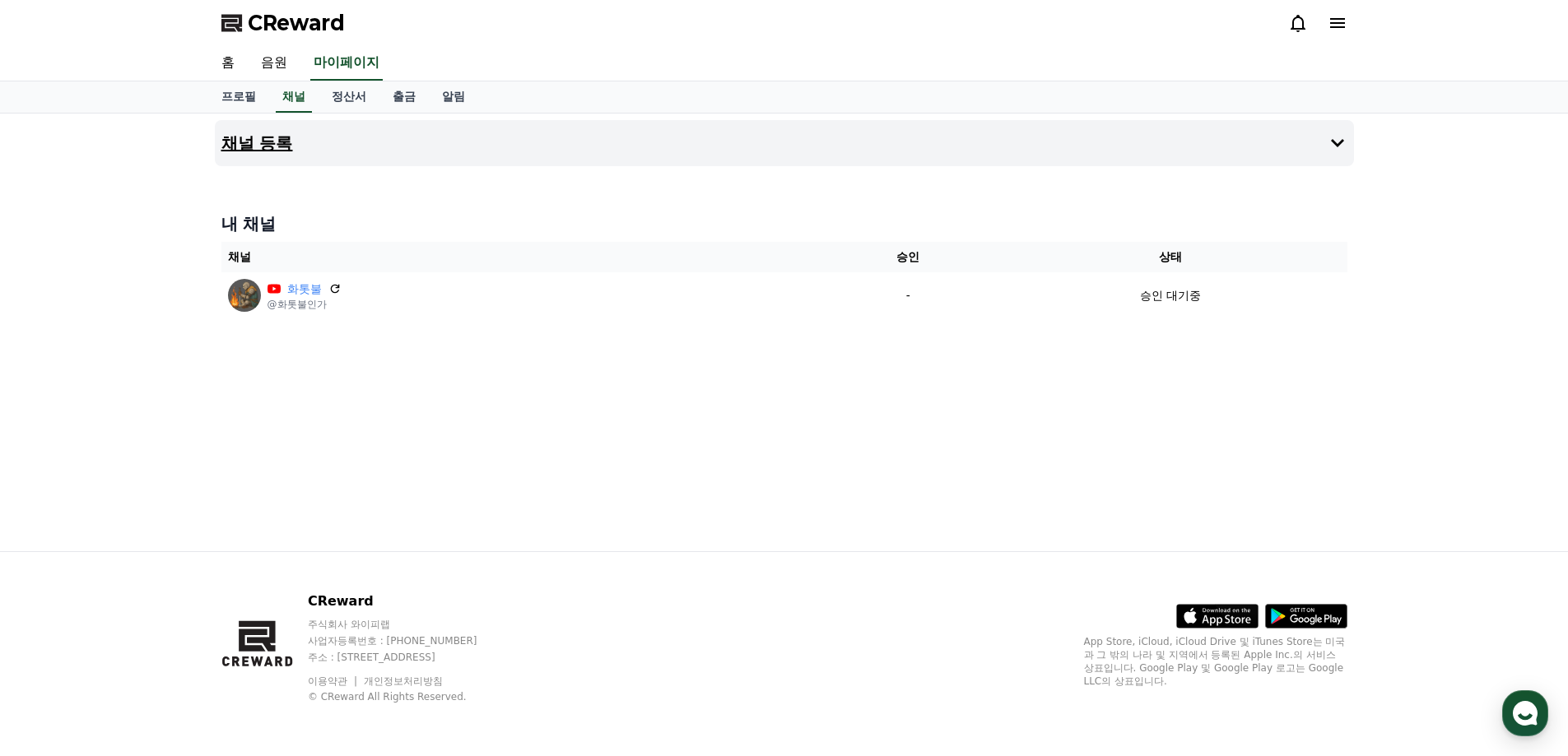
click at [267, 149] on h4 "채널 등록" at bounding box center [257, 143] width 72 height 18
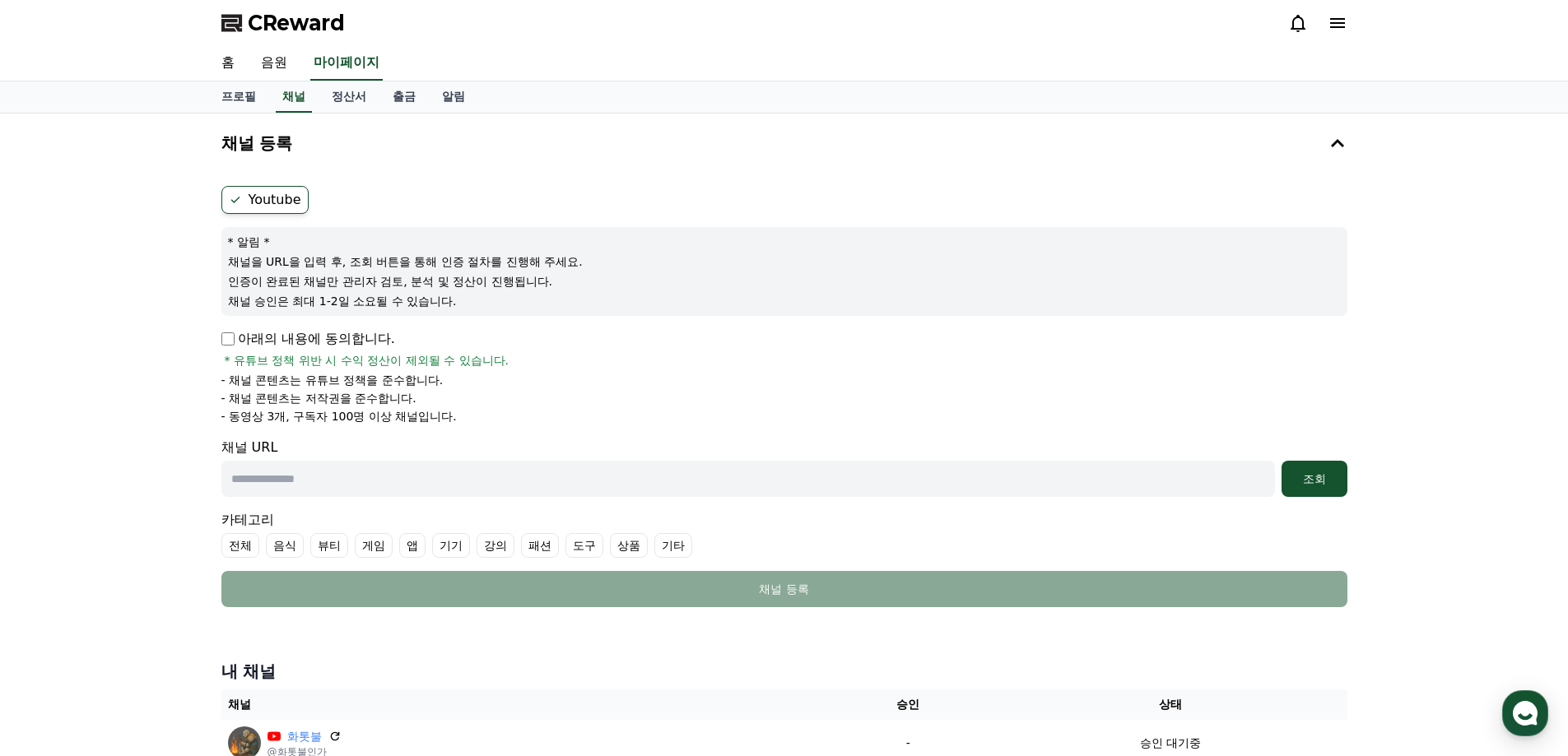
drag, startPoint x: 220, startPoint y: 259, endPoint x: 552, endPoint y: 315, distance: 336.7
click at [552, 315] on div "Youtube * 알림 * 채널을 URL을 입력 후, 조회 버튼을 통해 인증 절차를 진행해 주세요. 인증이 완료된 채널만 관리자 검토, 분석 …" at bounding box center [784, 397] width 1139 height 435
click at [553, 311] on div "* 알림 * 채널을 URL을 입력 후, 조회 버튼을 통해 인증 절차를 진행해 주세요. 인증이 완료된 채널만 관리자 검토, 분석 및 정산이 진행…" at bounding box center [784, 271] width 1126 height 89
drag, startPoint x: 568, startPoint y: 306, endPoint x: 209, endPoint y: 259, distance: 362.1
click at [209, 259] on div "채널 등록 Youtube * 알림 * 채널을 URL을 입력 후, 조회 버튼을 통해 인증 절차를 진행해 주세요. 인증이 완료된 채널만 관리자 검…" at bounding box center [785, 446] width 1153 height 666
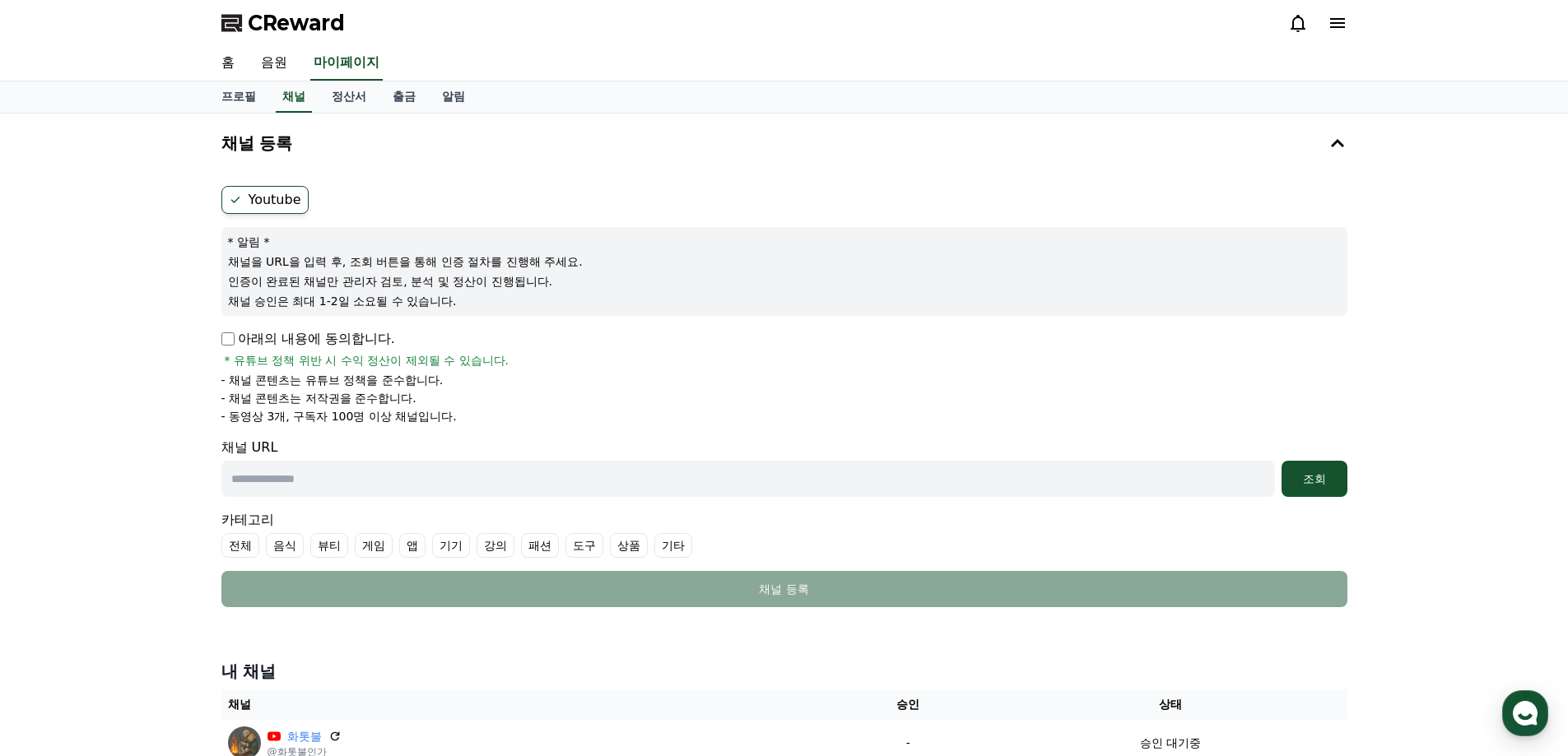
click at [209, 259] on div "채널 등록 Youtube * 알림 * 채널을 URL을 입력 후, 조회 버튼을 통해 인증 절차를 진행해 주세요. 인증이 완료된 채널만 관리자 검…" at bounding box center [785, 446] width 1153 height 666
drag, startPoint x: 241, startPoint y: 261, endPoint x: 502, endPoint y: 297, distance: 263.5
click at [502, 297] on div "* 알림 * 채널을 URL을 입력 후, 조회 버튼을 통해 인증 절차를 진행해 주세요. 인증이 완료된 채널만 관리자 검토, 분석 및 정산이 진행…" at bounding box center [784, 271] width 1126 height 89
click at [502, 297] on p "채널 승인은 최대 1-2일 소요될 수 있습니다." at bounding box center [785, 301] width 1113 height 16
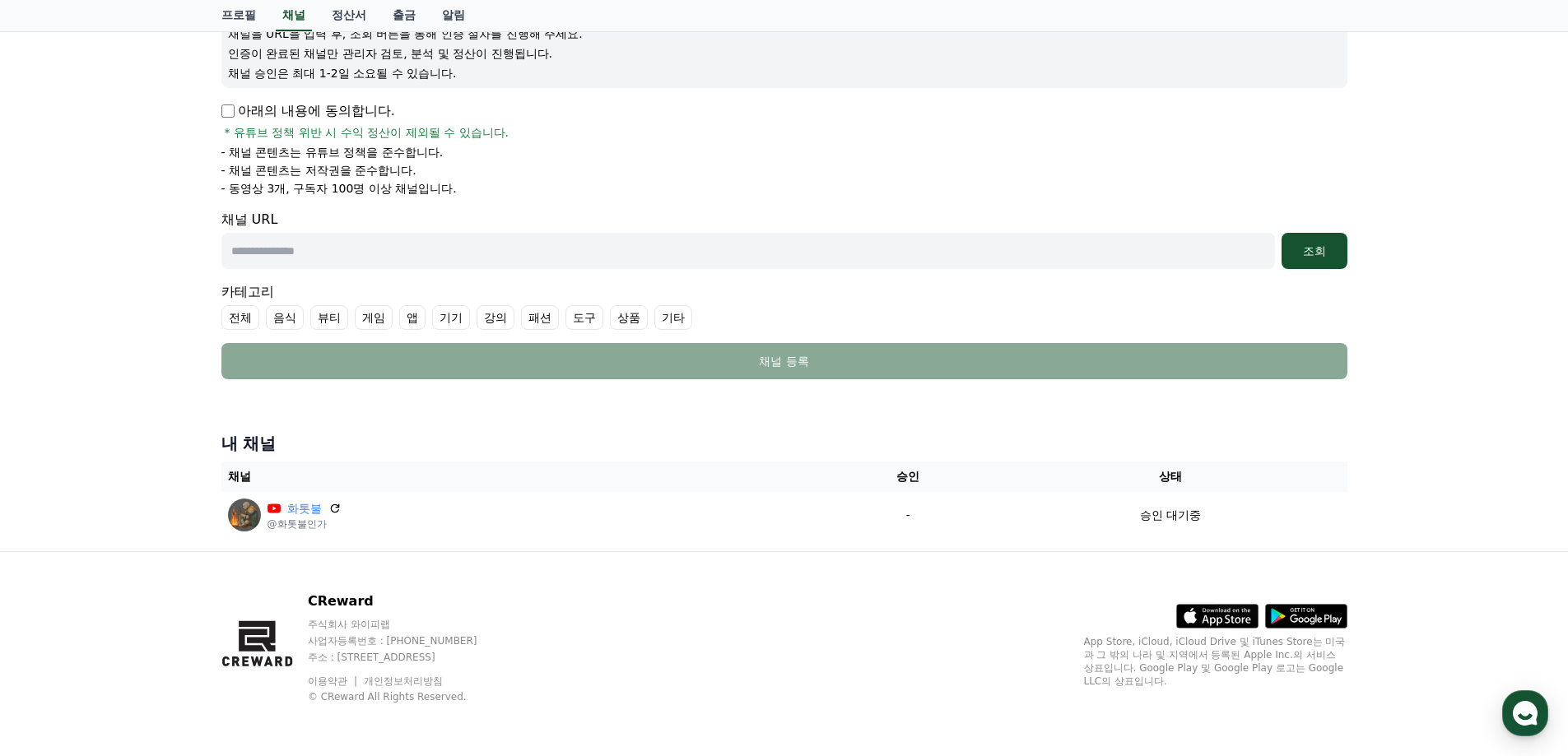
click at [897, 425] on div "채널 등록 Youtube * 알림 * 채널을 URL을 입력 후, 조회 버튼을 통해 인증 절차를 진행해 주세요. 인증이 완료된 채널만 관리자 검…" at bounding box center [785, 218] width 1153 height 666
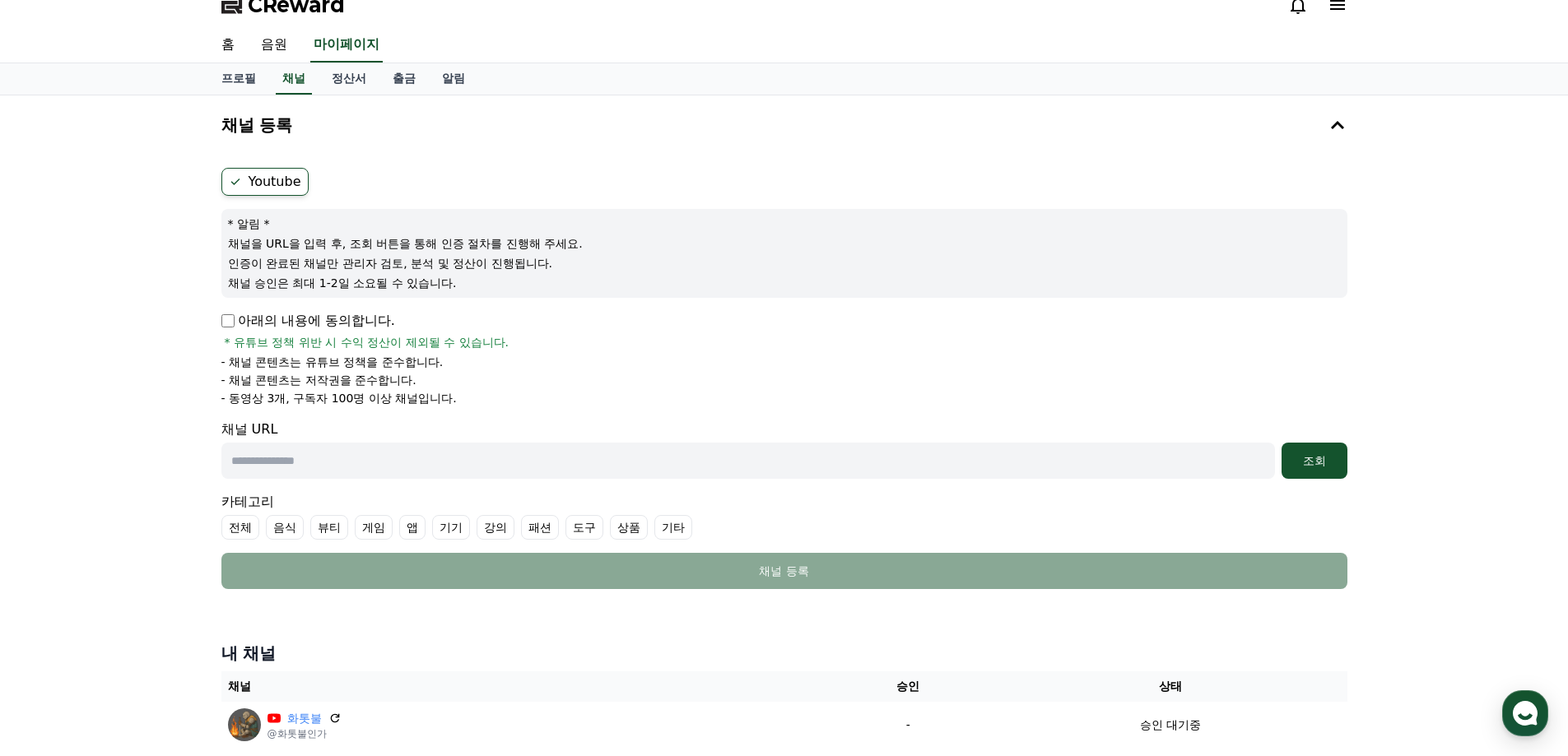
scroll to position [0, 0]
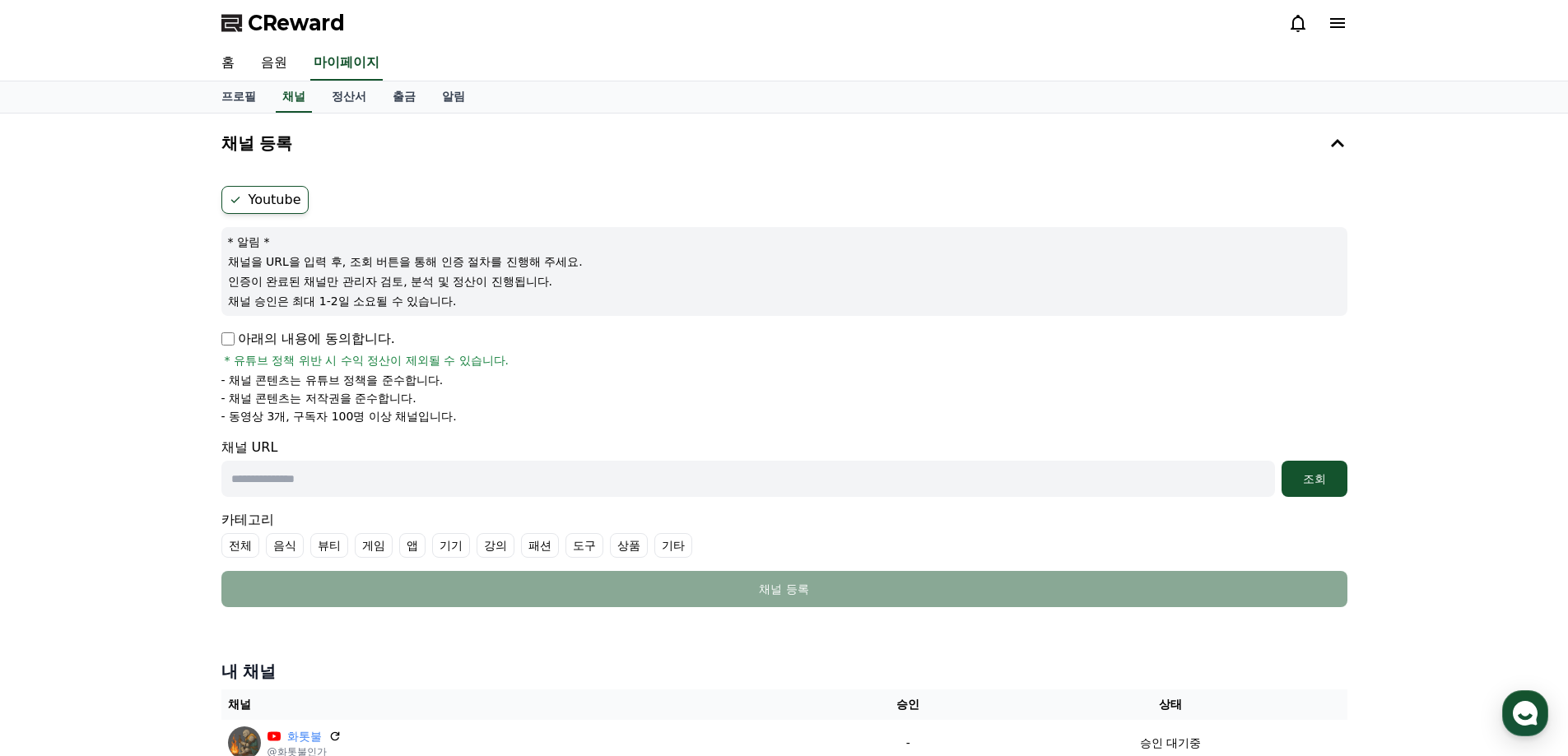
drag, startPoint x: 588, startPoint y: 411, endPoint x: 159, endPoint y: 106, distance: 526.4
click at [159, 106] on div "CReward 홈 음원 마이페이지 프로필 채널 정산서 출금 알림 채널 등록 Youtube * 알림 * 채널을 URL을 입력 후, 조회 버튼을 …" at bounding box center [784, 492] width 1568 height 984
click at [148, 216] on div "채널 등록 Youtube * 알림 * 채널을 URL을 입력 후, 조회 버튼을 통해 인증 절차를 진행해 주세요. 인증이 완료된 채널만 관리자 검…" at bounding box center [784, 446] width 1568 height 666
click at [183, 211] on div "채널 등록 Youtube * 알림 * 채널을 URL을 입력 후, 조회 버튼을 통해 인증 절차를 진행해 주세요. 인증이 완료된 채널만 관리자 검…" at bounding box center [784, 446] width 1568 height 666
click at [252, 97] on link "프로필" at bounding box center [239, 97] width 61 height 31
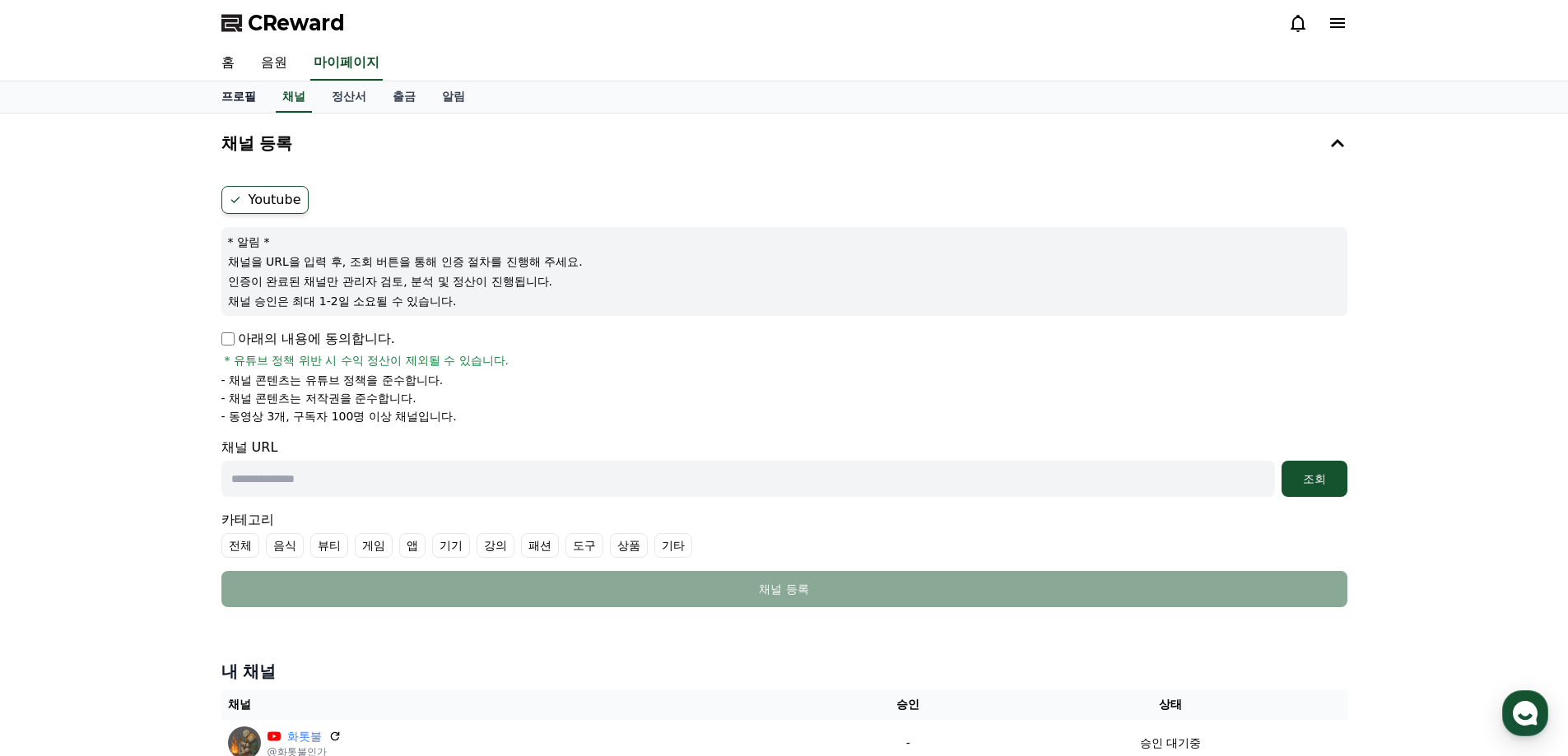
select select "**********"
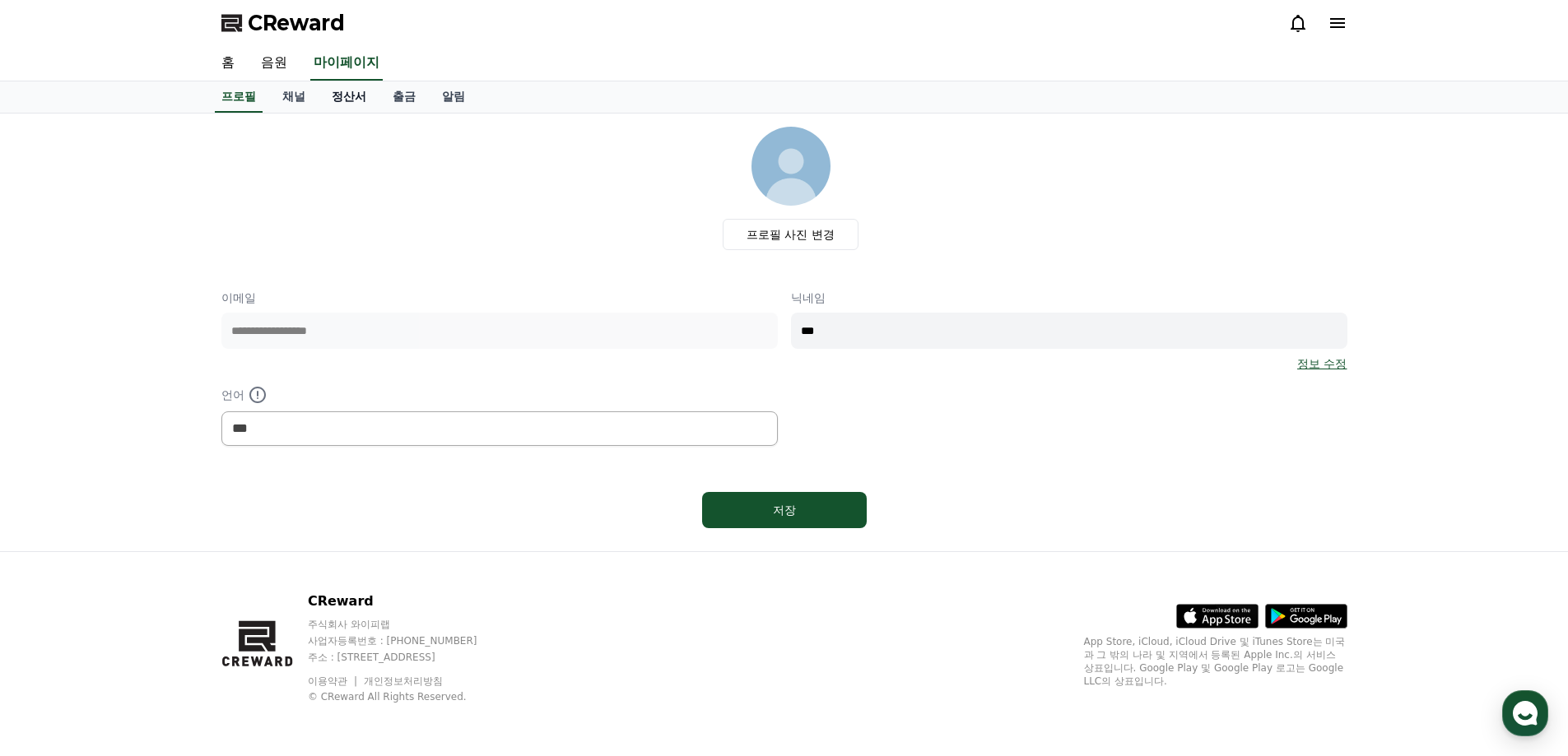
click at [326, 103] on link "정산서" at bounding box center [349, 97] width 61 height 31
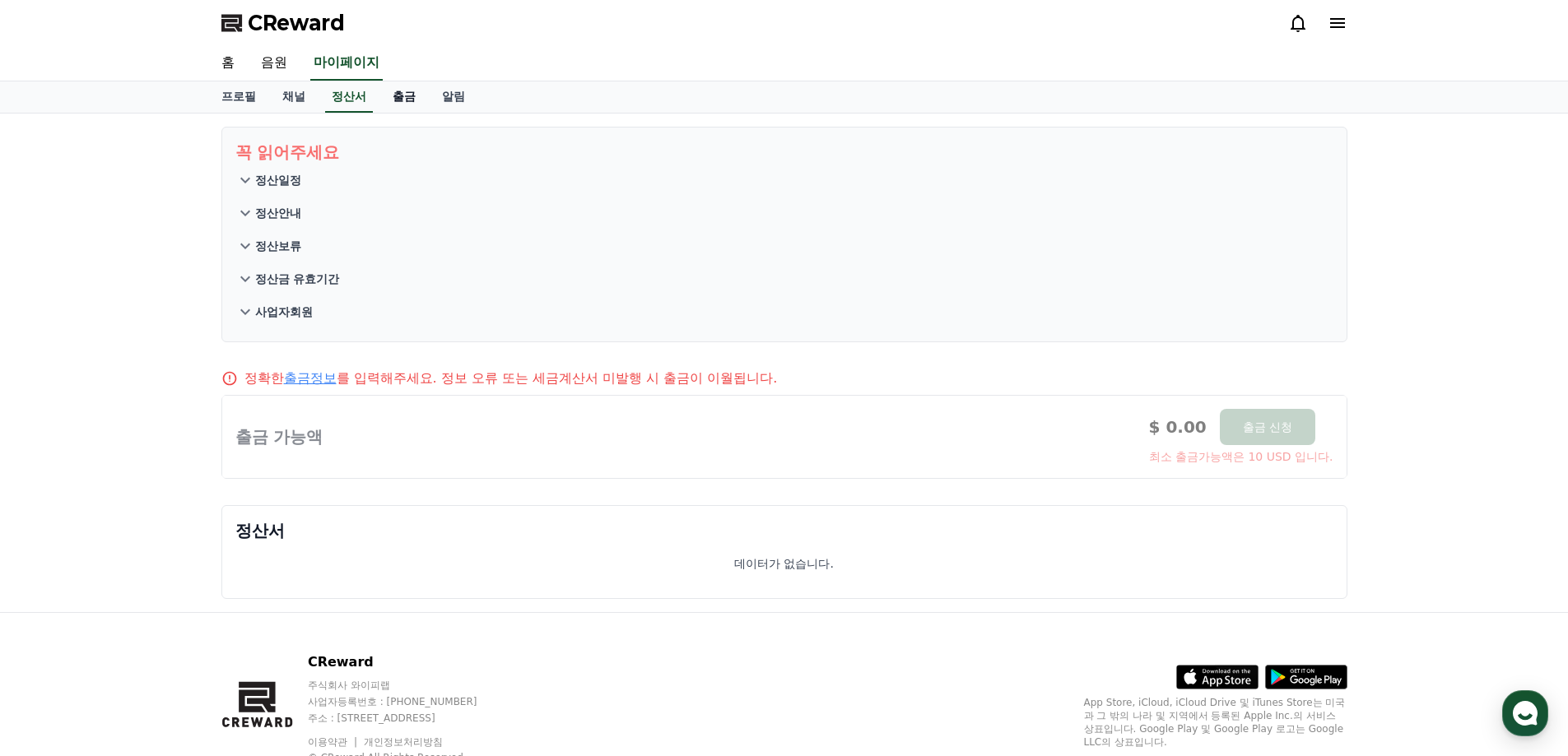
click at [380, 105] on link "출금" at bounding box center [404, 97] width 49 height 31
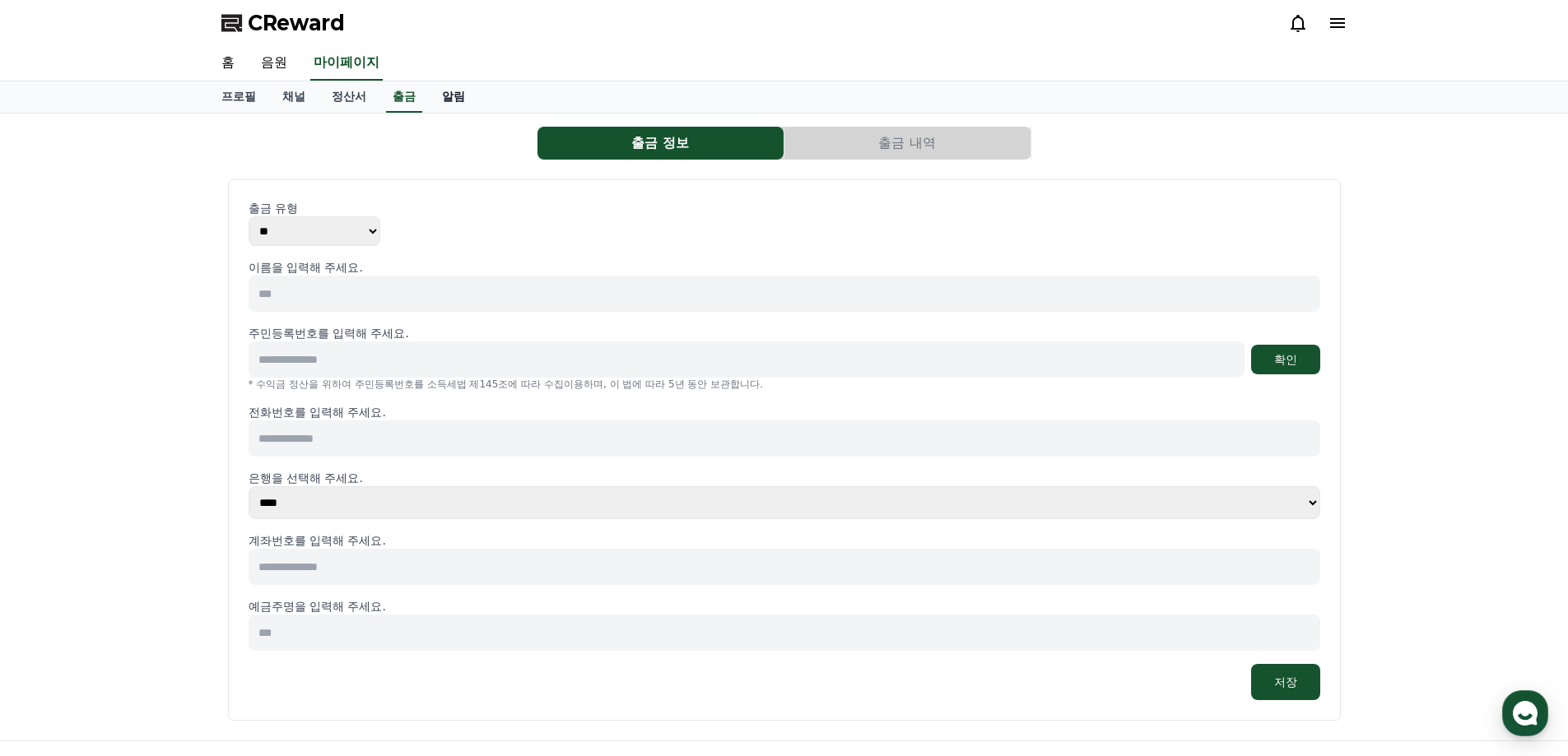
click at [449, 104] on link "알림" at bounding box center [453, 97] width 49 height 31
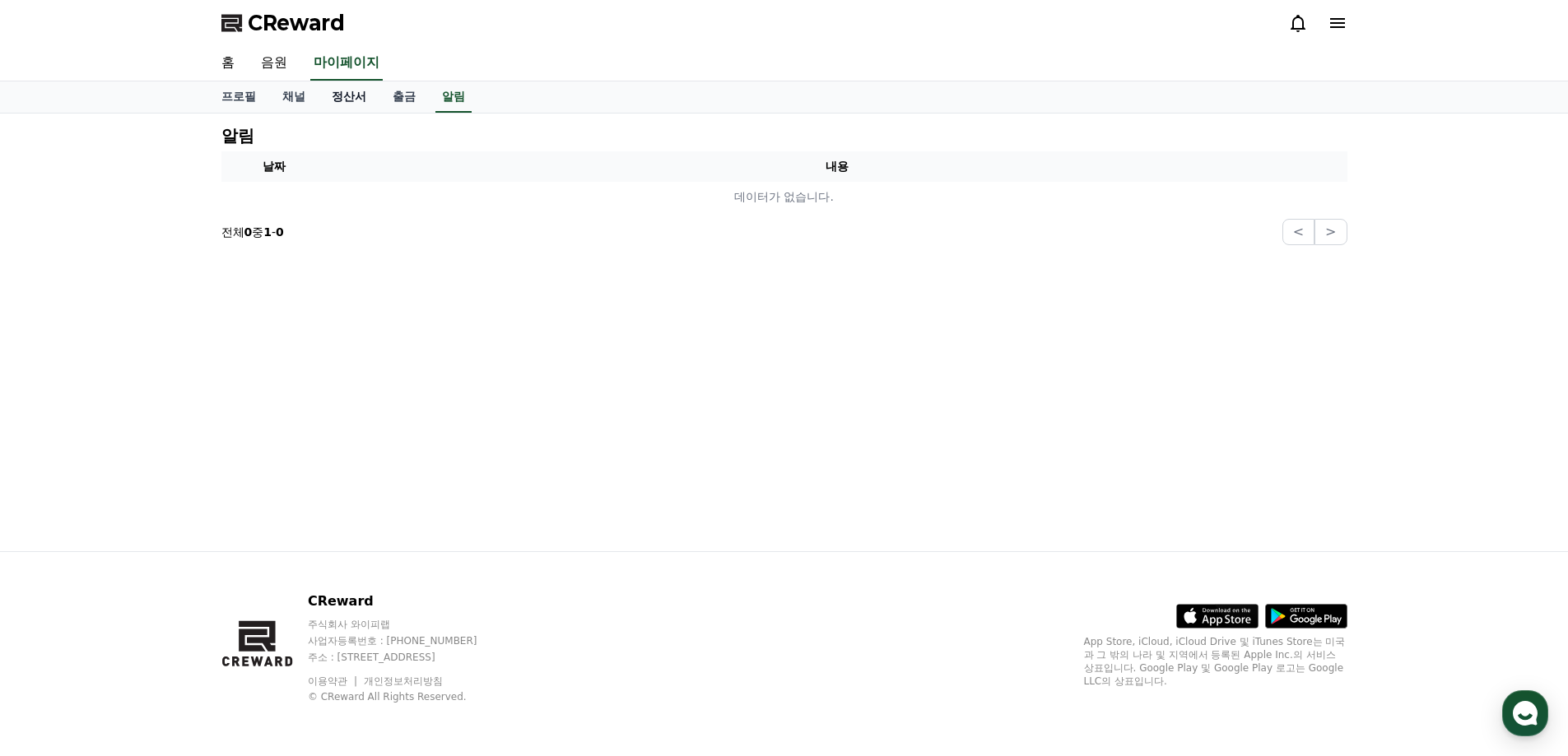
click at [320, 95] on link "정산서" at bounding box center [349, 97] width 61 height 31
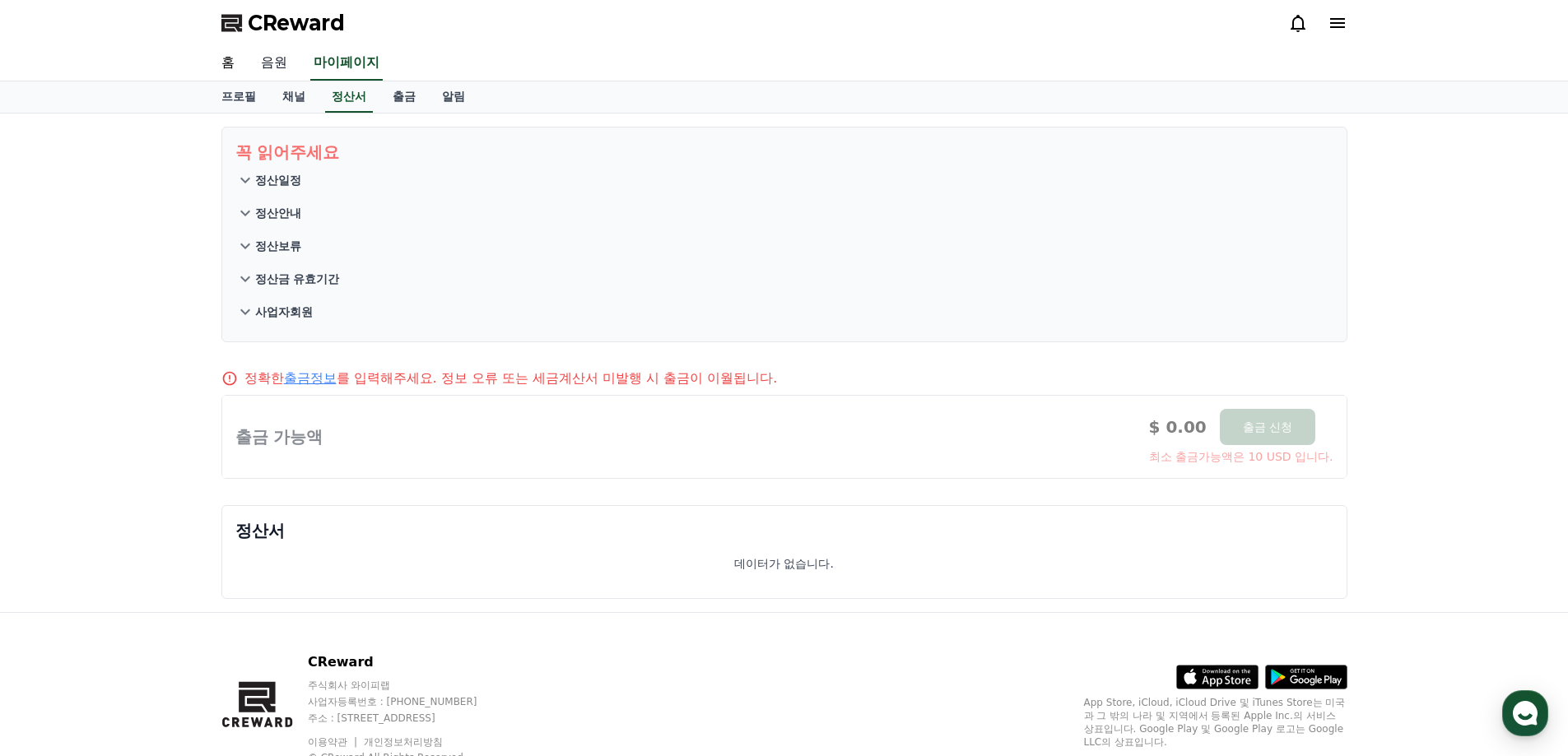
click at [286, 60] on link "음원" at bounding box center [274, 64] width 53 height 35
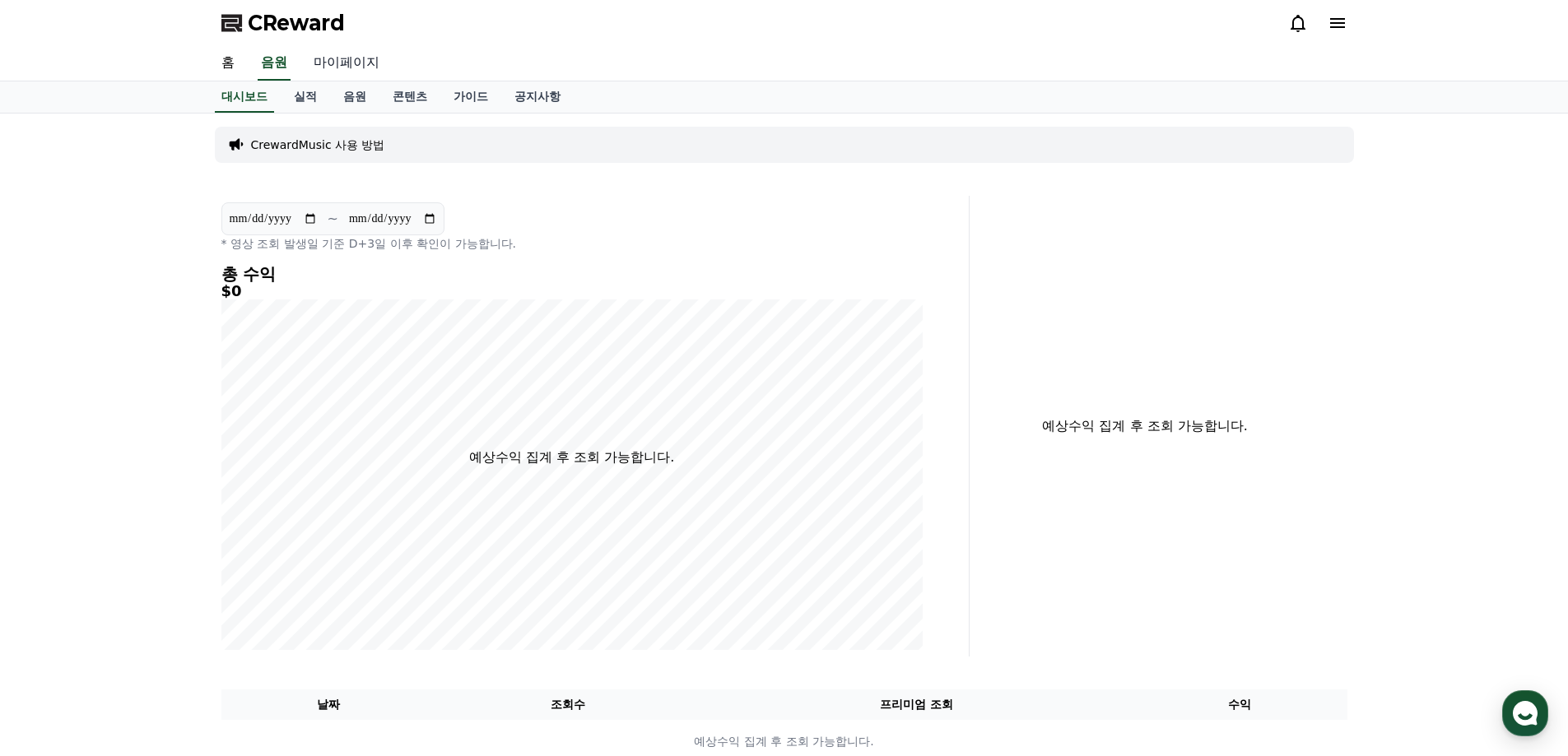
click at [327, 56] on link "마이페이지" at bounding box center [346, 64] width 92 height 35
select select "**********"
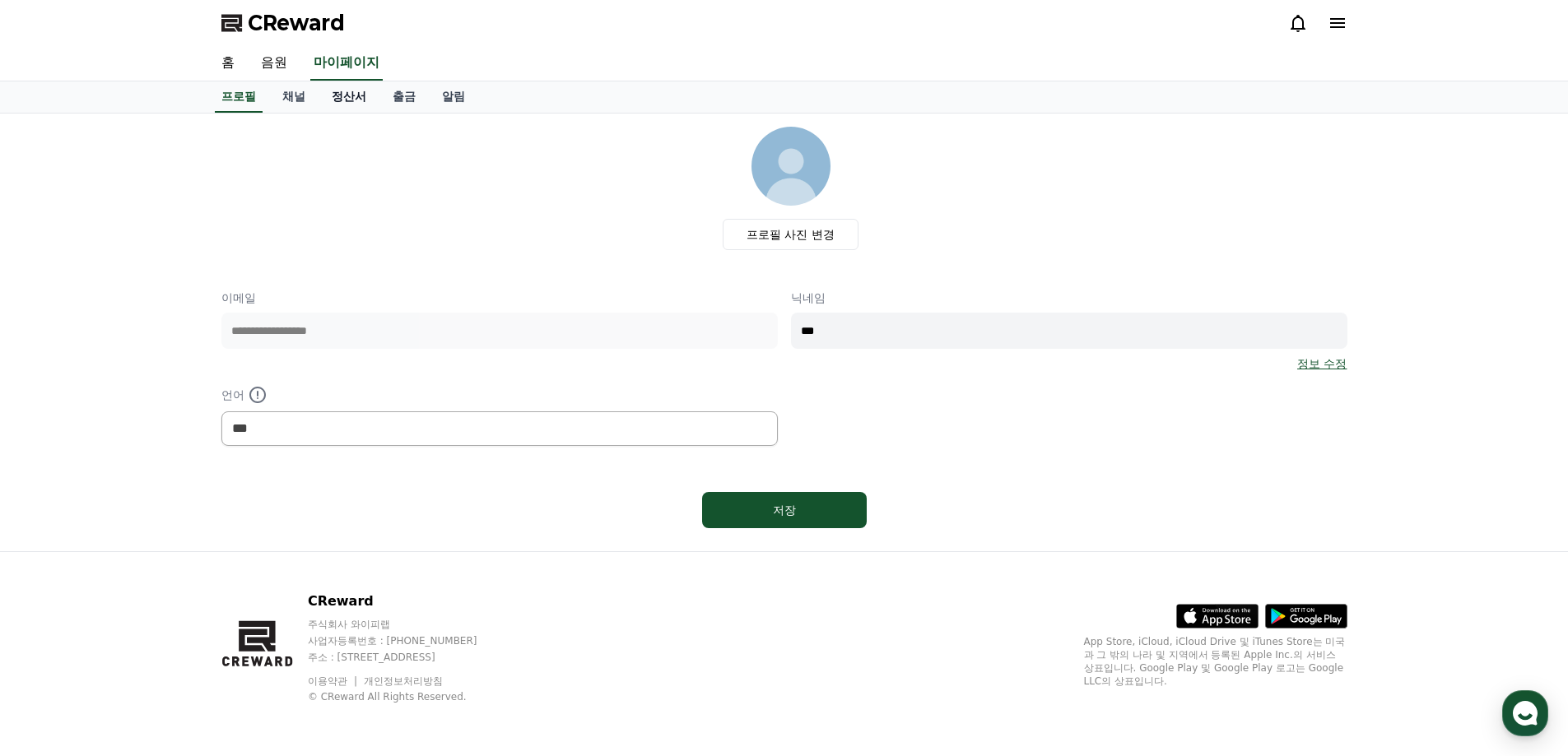
click at [345, 92] on link "정산서" at bounding box center [349, 97] width 61 height 31
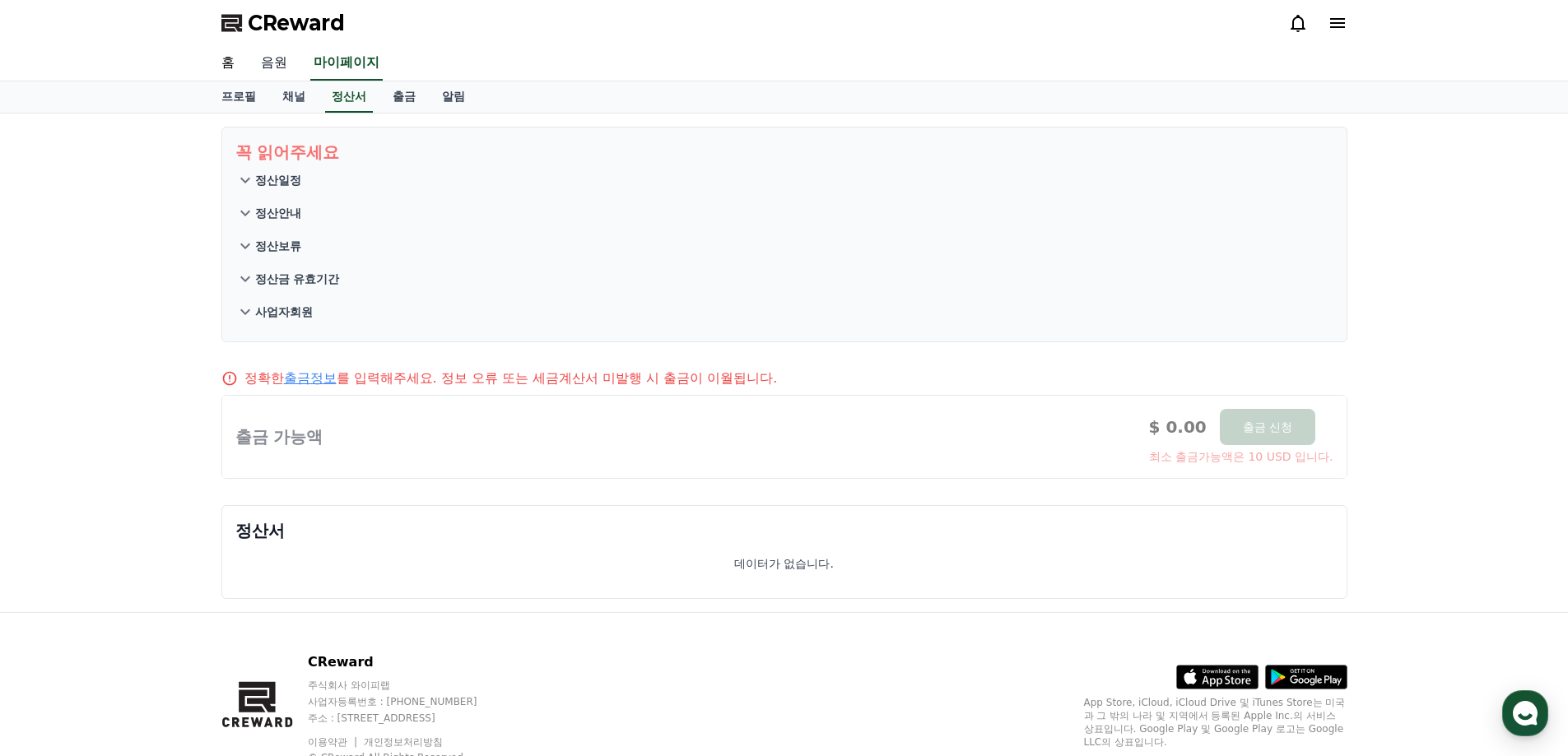
click at [251, 62] on link "음원" at bounding box center [274, 64] width 53 height 35
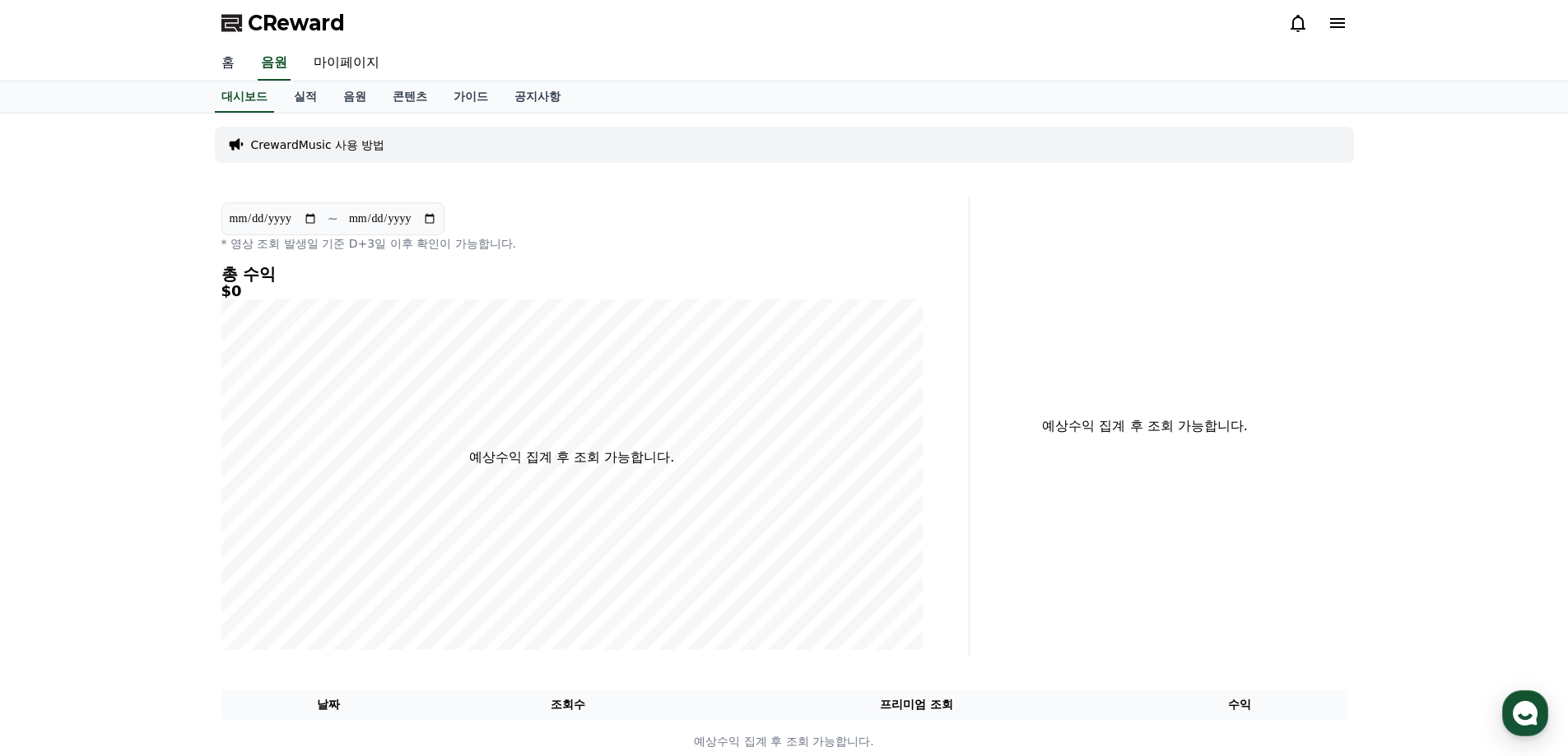
click at [229, 61] on link "홈" at bounding box center [228, 64] width 39 height 35
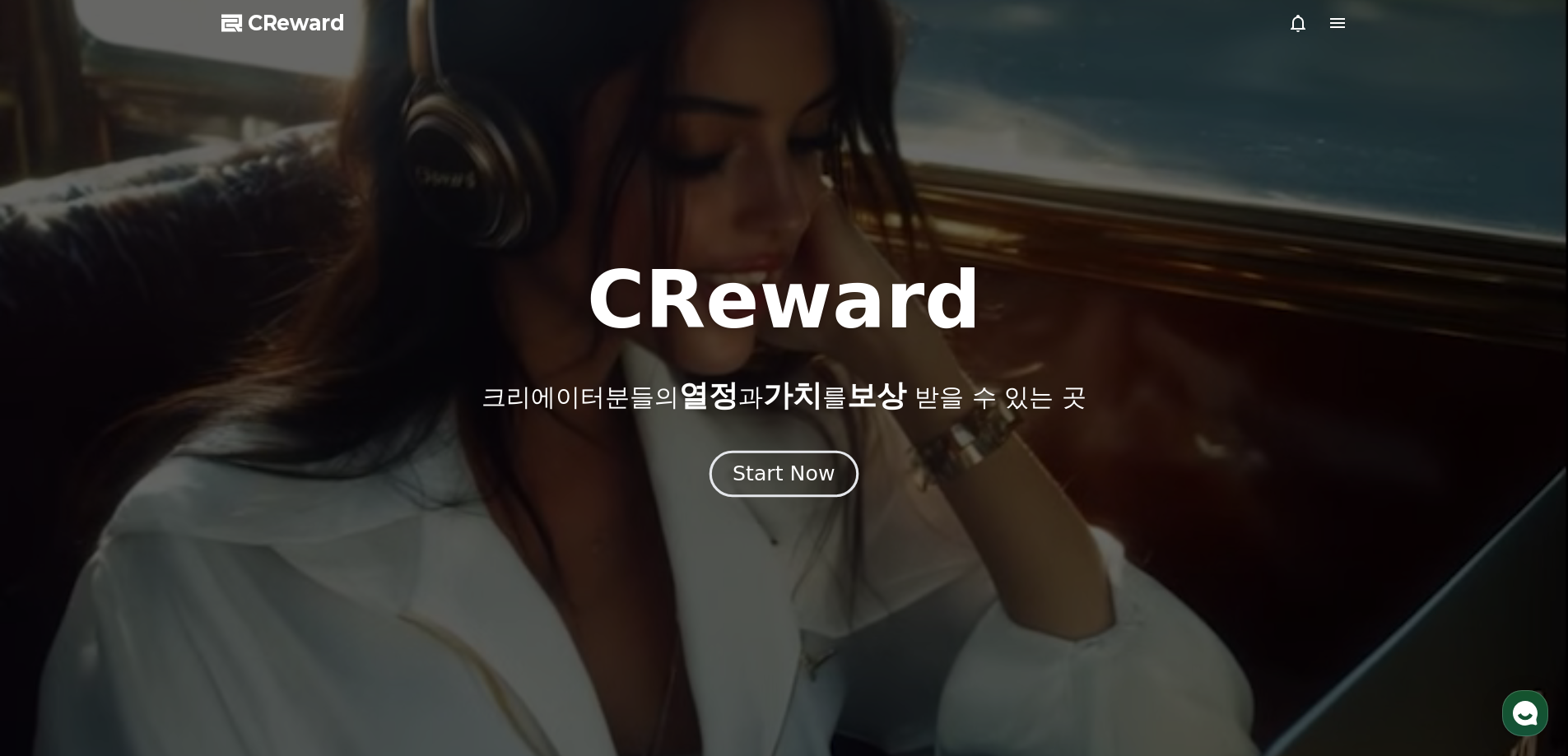
click at [733, 467] on button "Start Now" at bounding box center [784, 473] width 149 height 47
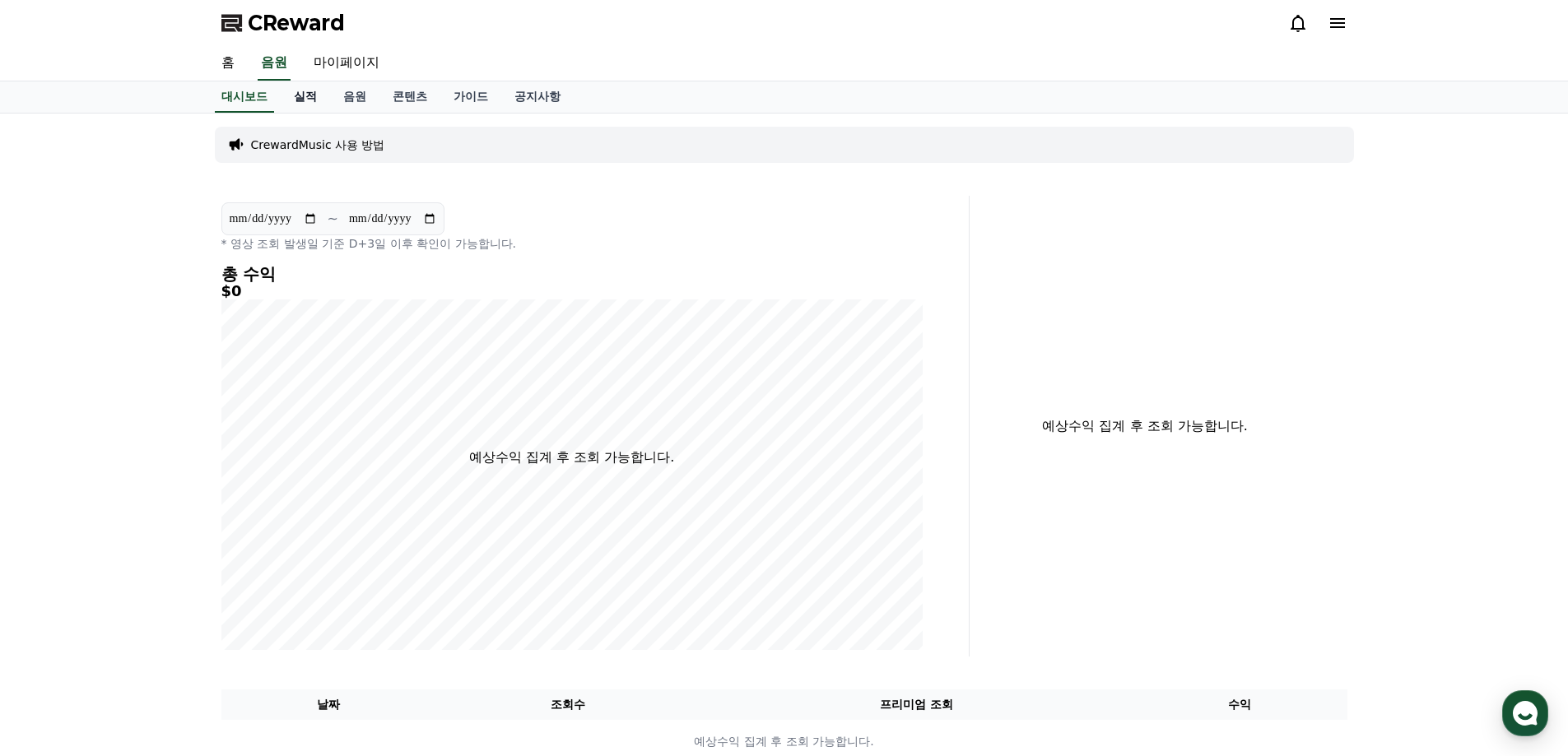
click at [313, 96] on link "실적" at bounding box center [305, 97] width 49 height 31
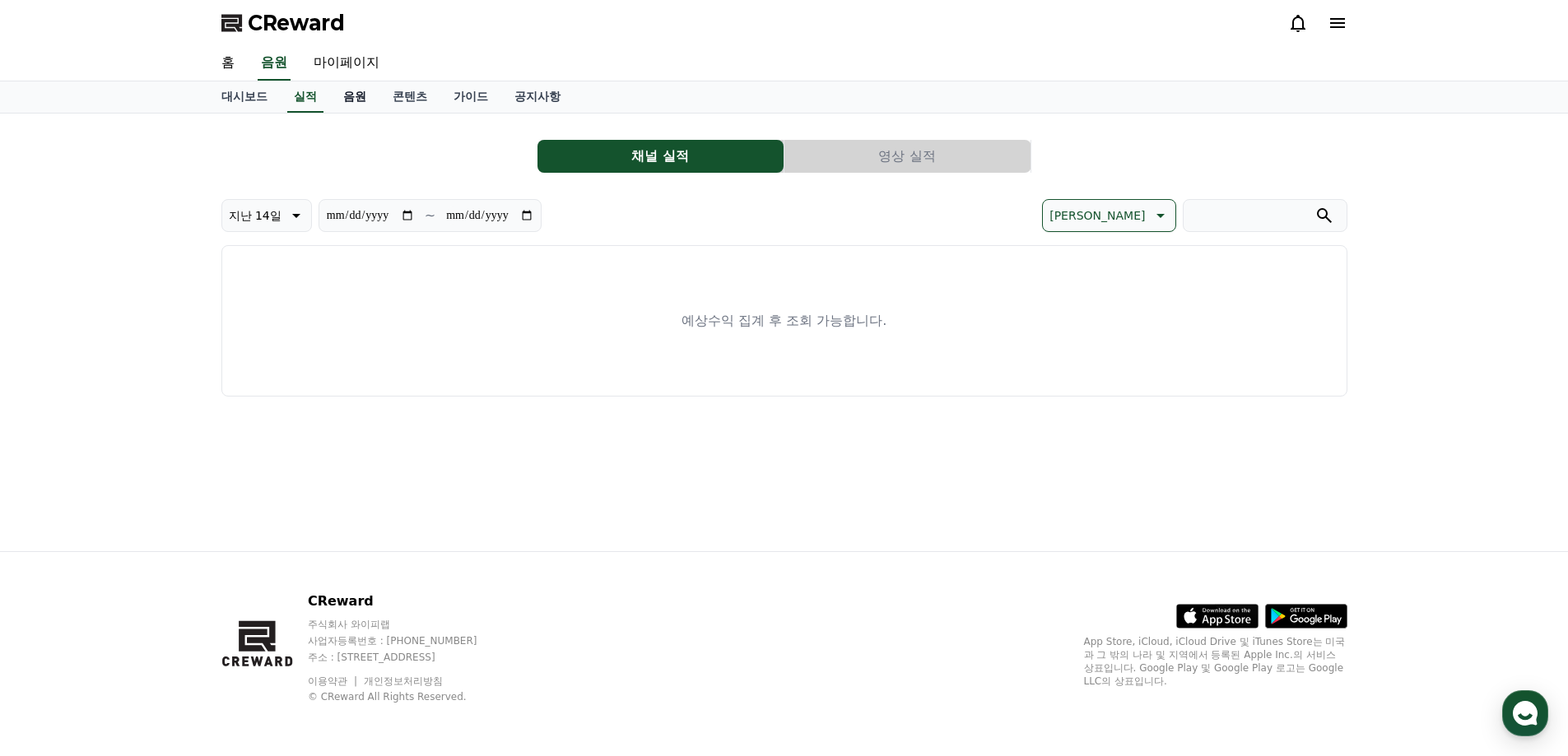
click at [354, 99] on link "음원" at bounding box center [354, 97] width 49 height 31
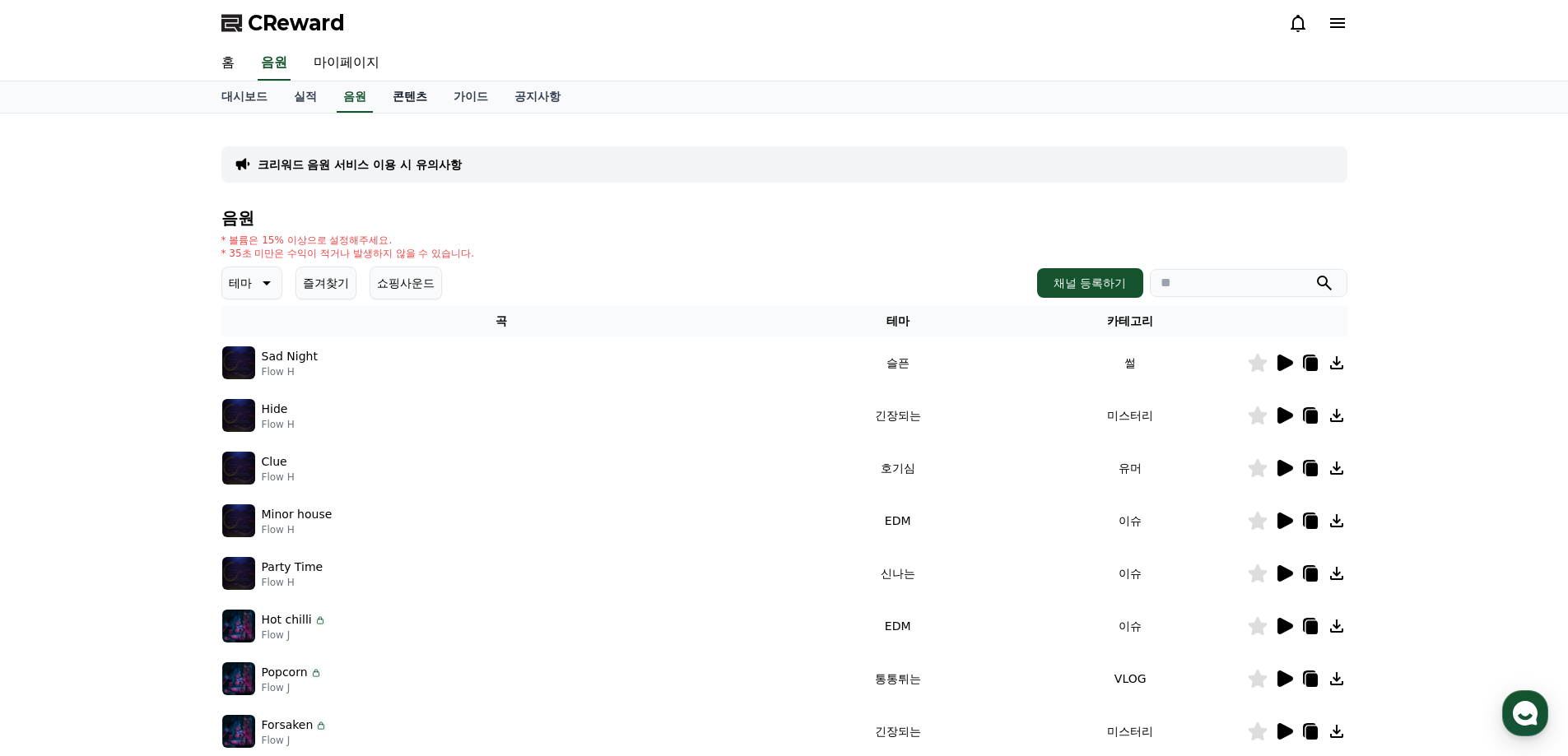
click at [414, 98] on link "콘텐츠" at bounding box center [410, 97] width 61 height 31
click at [463, 94] on link "가이드" at bounding box center [471, 97] width 61 height 31
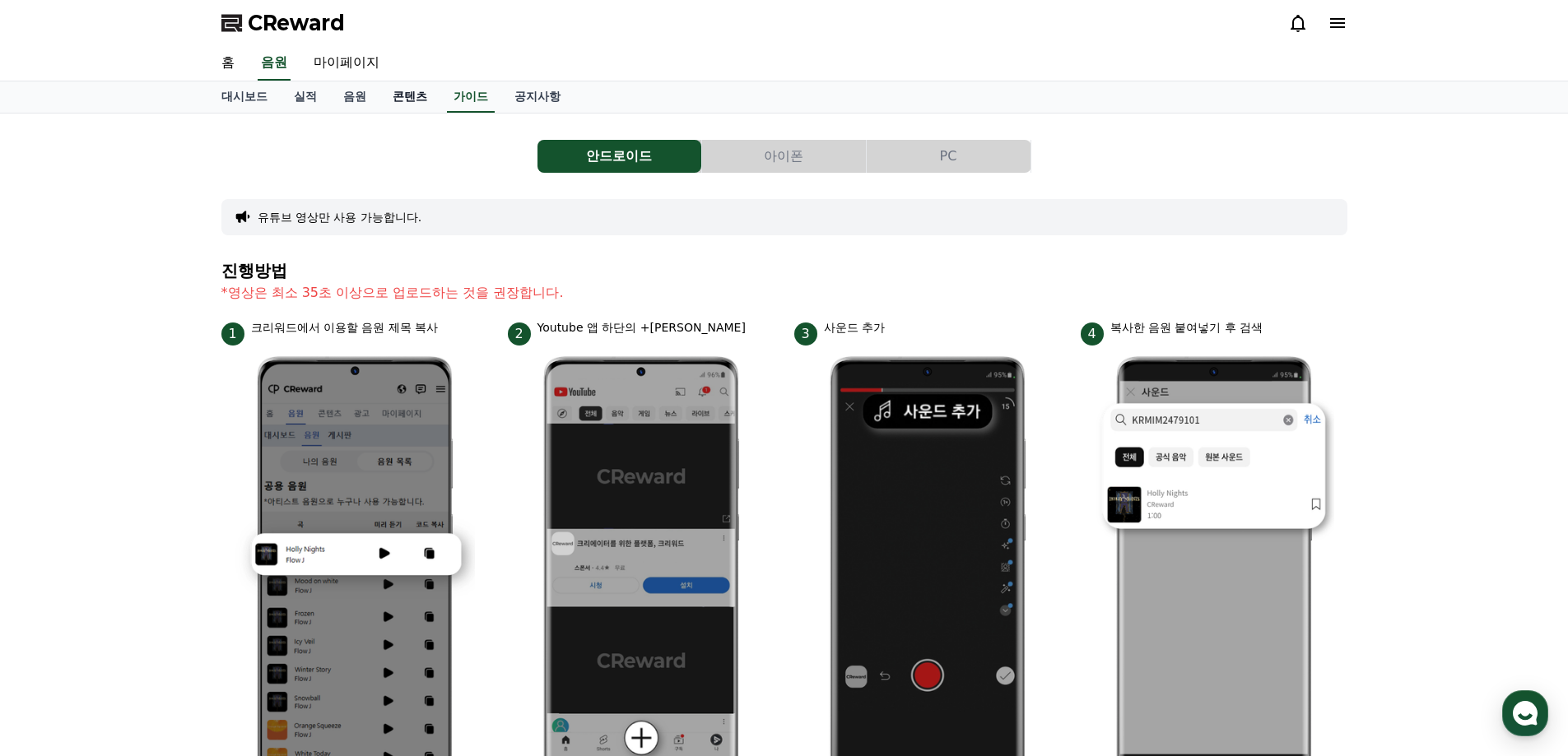
click at [430, 95] on link "콘텐츠" at bounding box center [410, 97] width 61 height 31
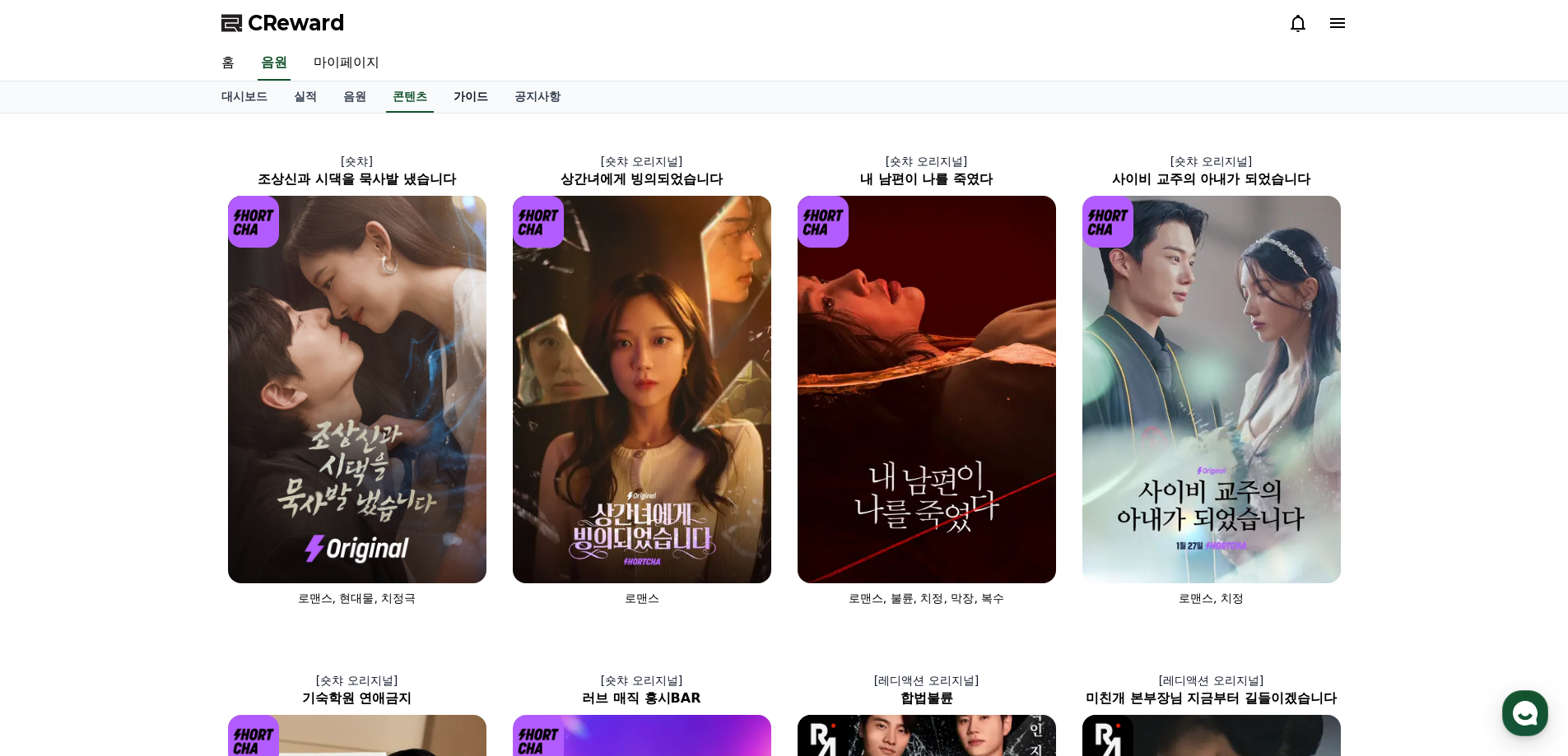
click at [479, 98] on link "가이드" at bounding box center [471, 97] width 61 height 31
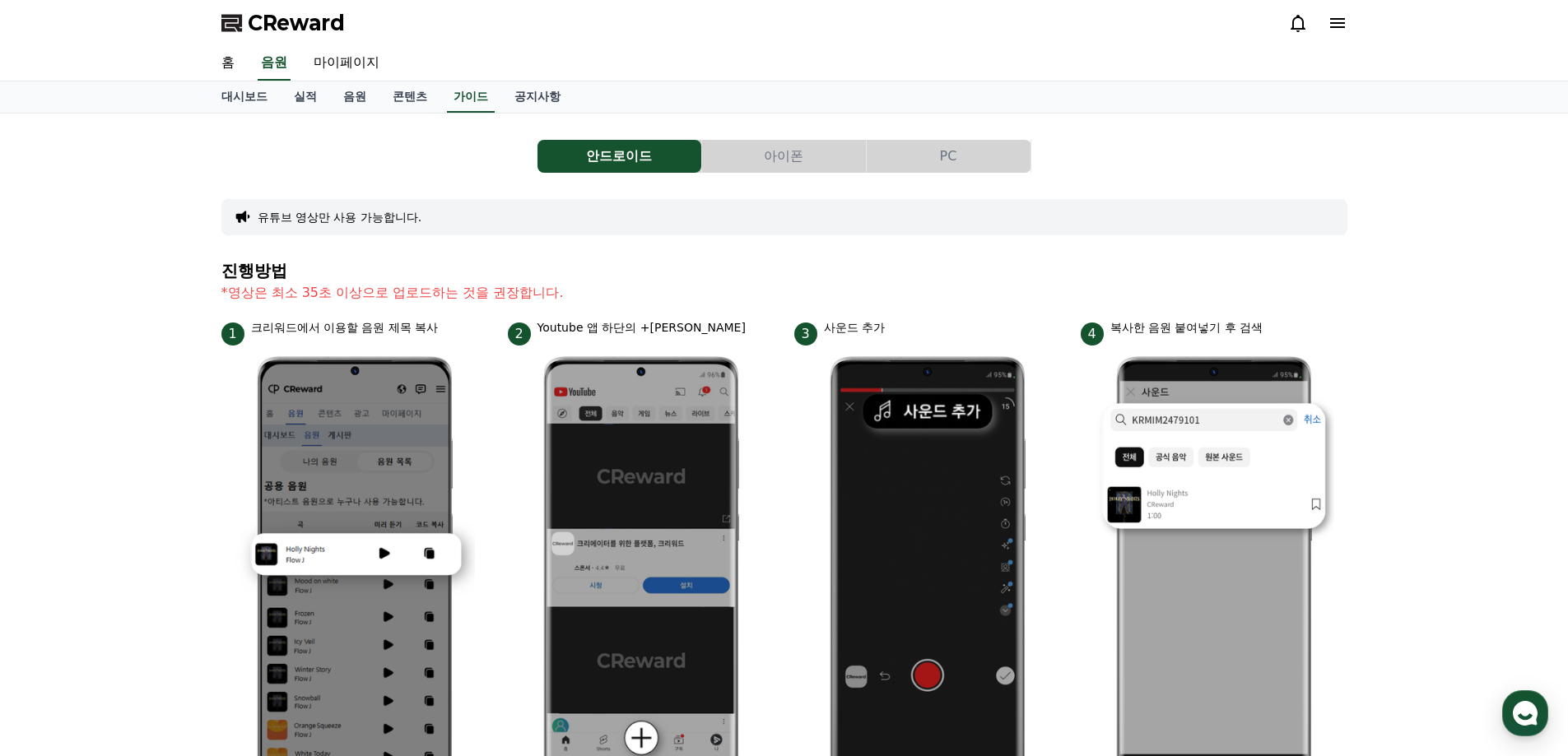
click at [794, 171] on button "아이폰" at bounding box center [784, 156] width 164 height 33
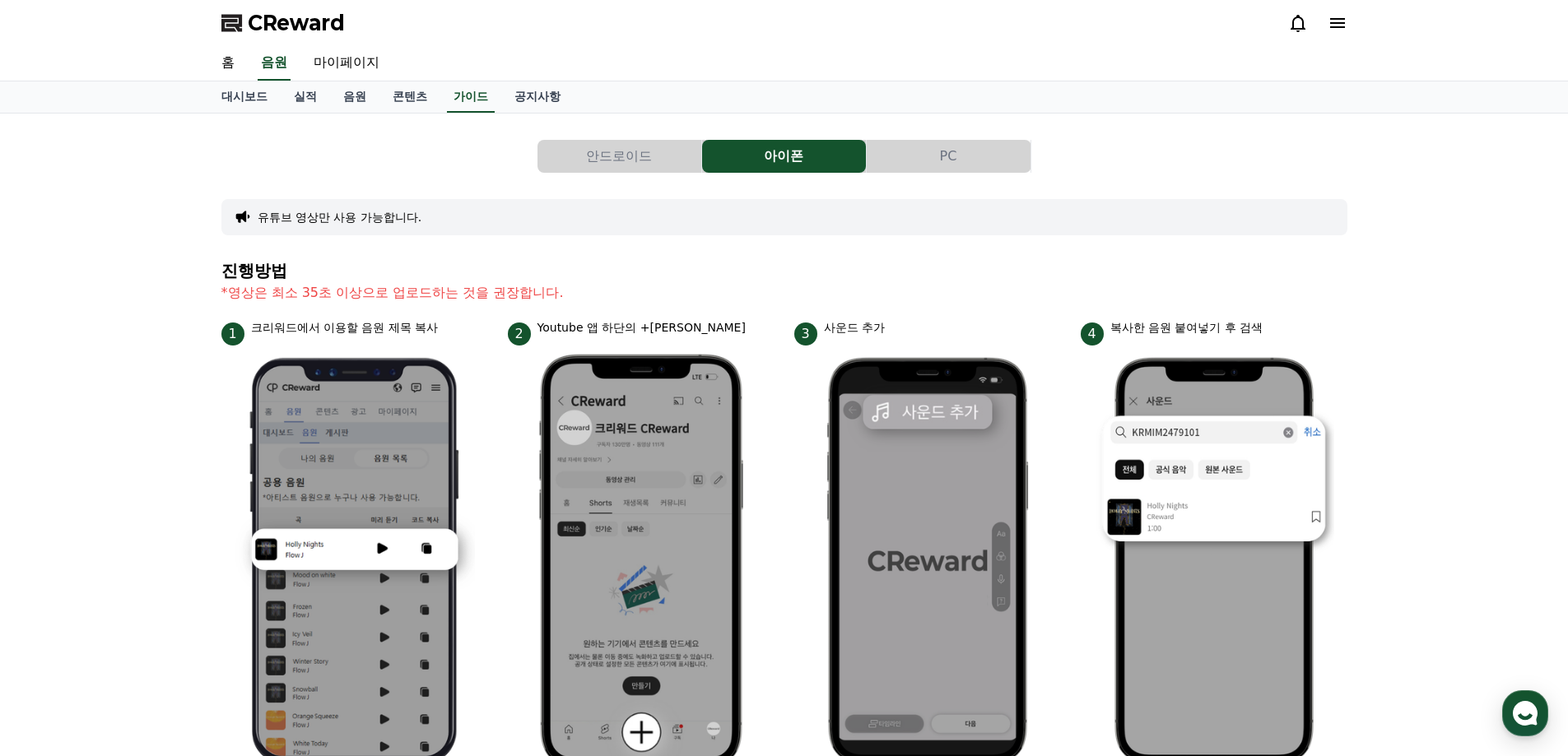
drag, startPoint x: 188, startPoint y: 274, endPoint x: 747, endPoint y: 283, distance: 559.1
click at [747, 283] on div "안드로이드 아이폰 PC 유튜브 영상만 사용 가능합니다. 진행방법 *영상은 최소 35초 이상으로 업로드하는 것을 권장합니다. 1 크리워드에서 이…" at bounding box center [784, 693] width 1568 height 1160
click at [747, 283] on p "*영상은 최소 35초 이상으로 업로드하는 것을 권장합니다." at bounding box center [784, 293] width 1126 height 20
click at [532, 89] on link "공지사항" at bounding box center [537, 97] width 72 height 31
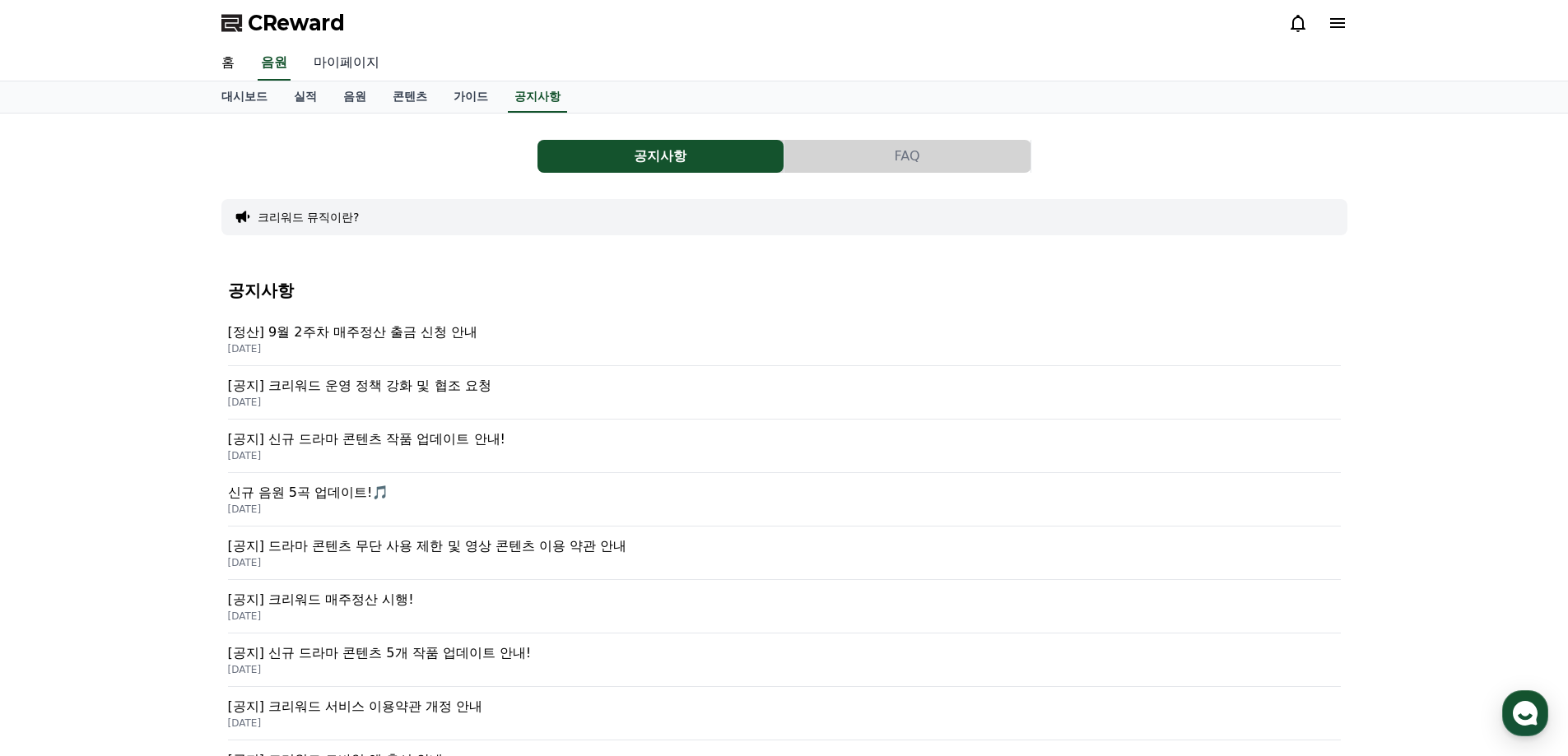
click at [366, 67] on link "마이페이지" at bounding box center [346, 64] width 92 height 35
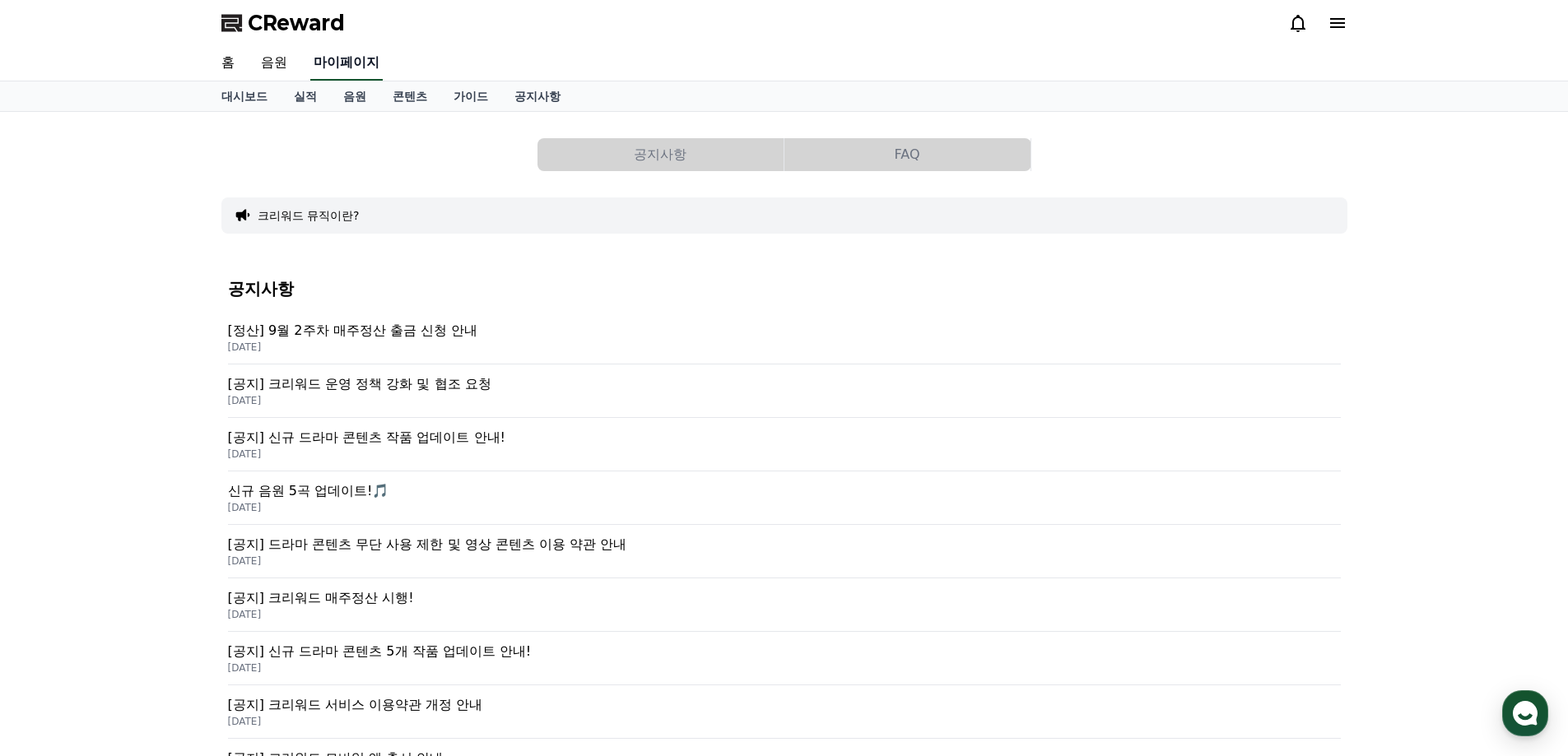
select select "**********"
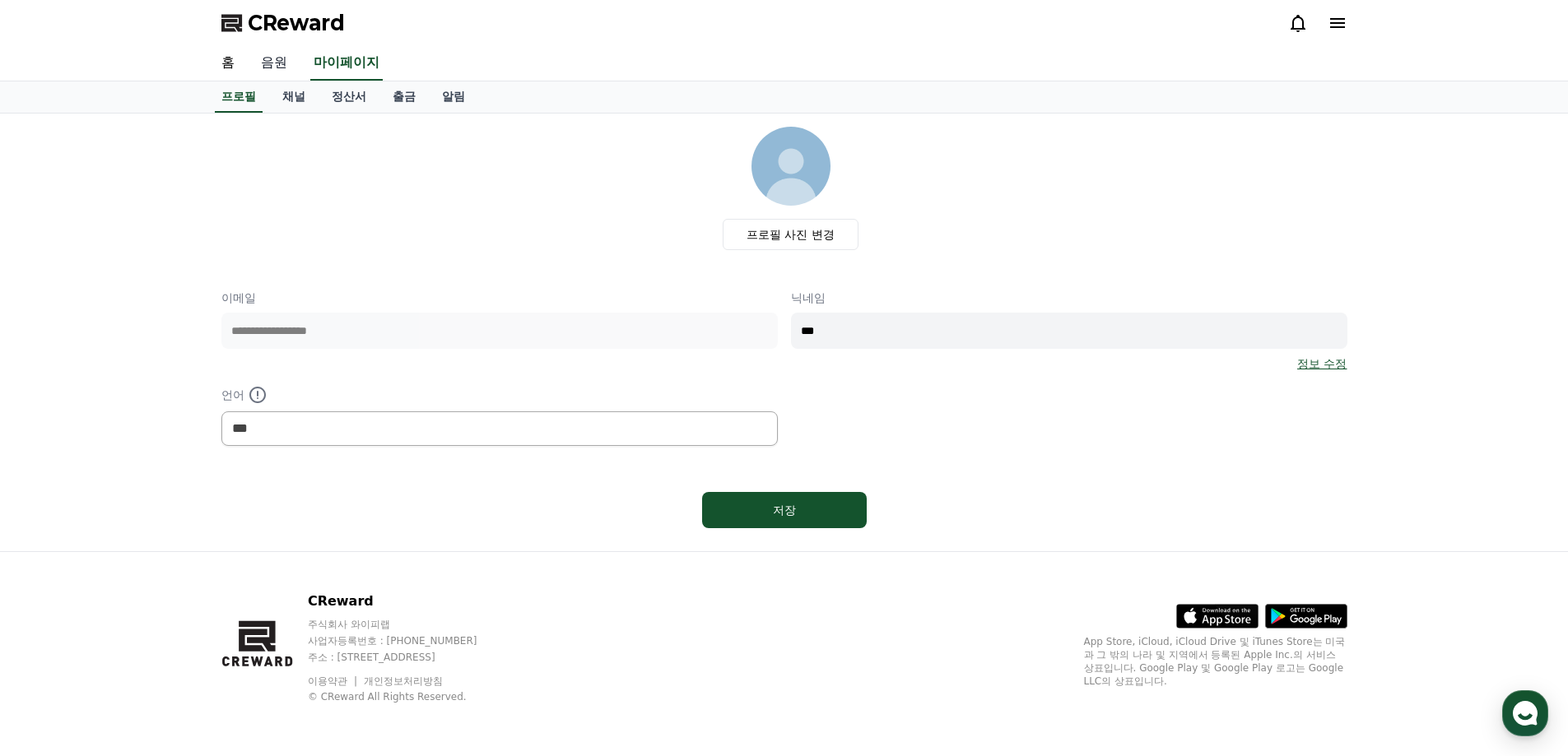
click at [257, 70] on link "음원" at bounding box center [274, 64] width 53 height 35
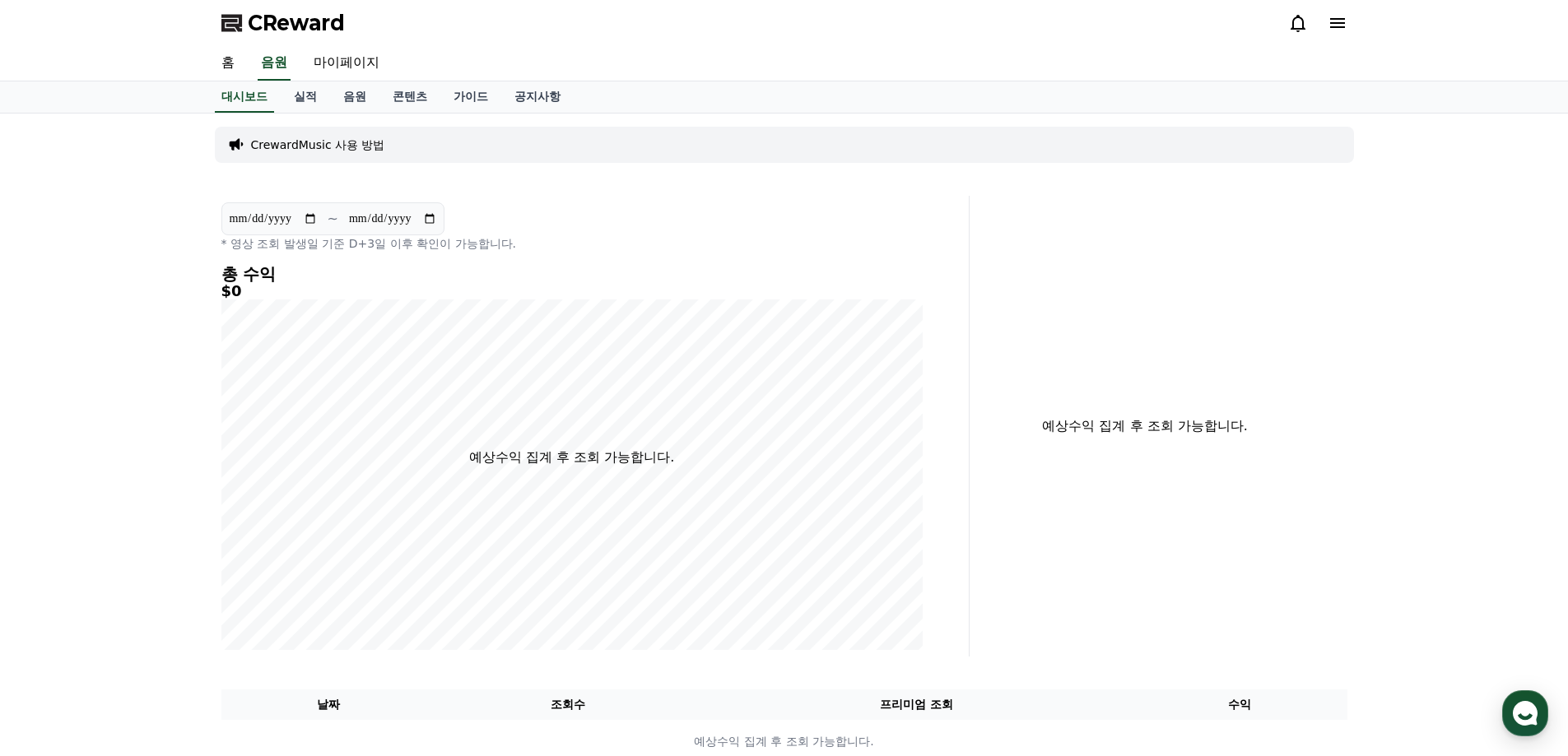
click at [335, 144] on p "CrewardMusic 사용 방법" at bounding box center [319, 145] width 134 height 16
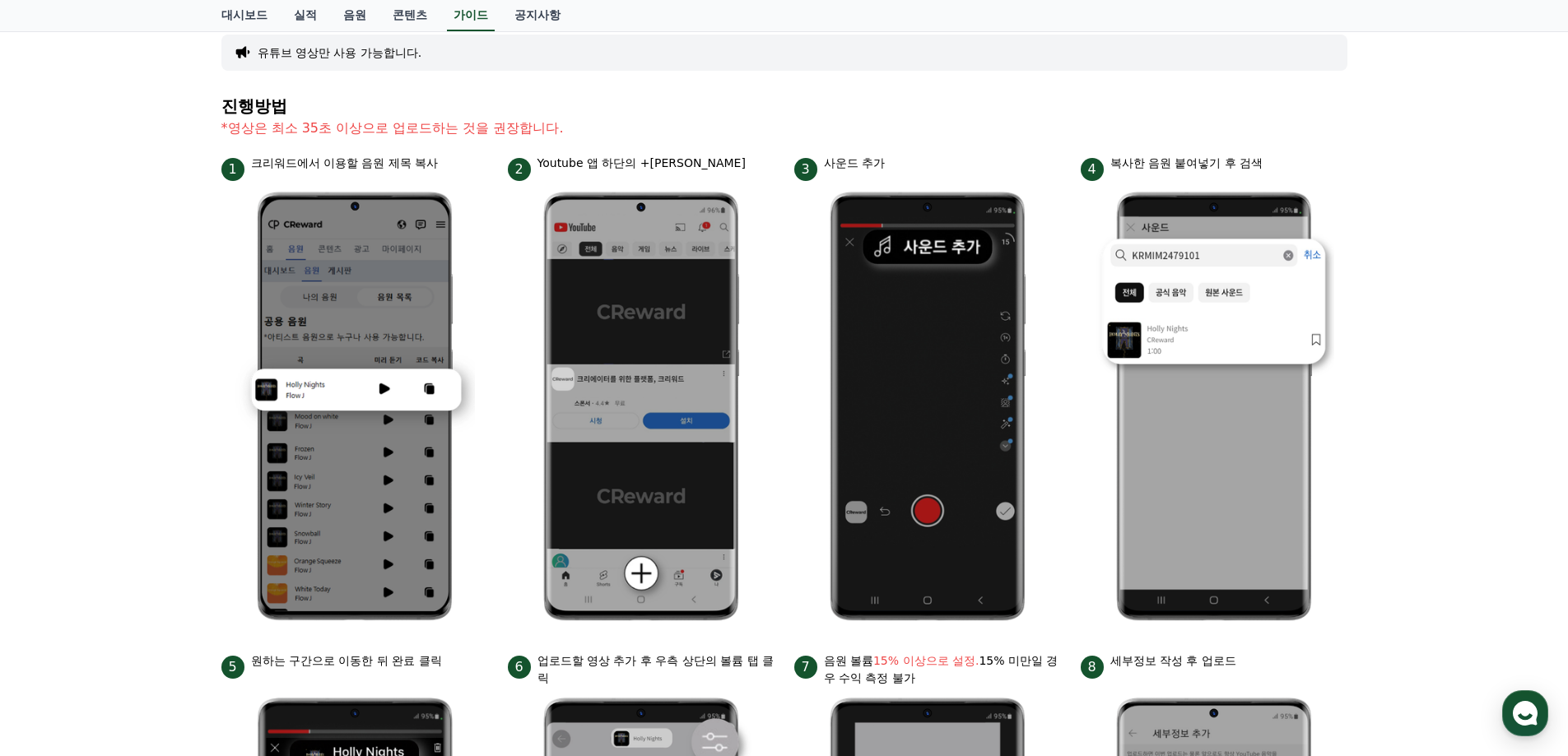
scroll to position [82, 0]
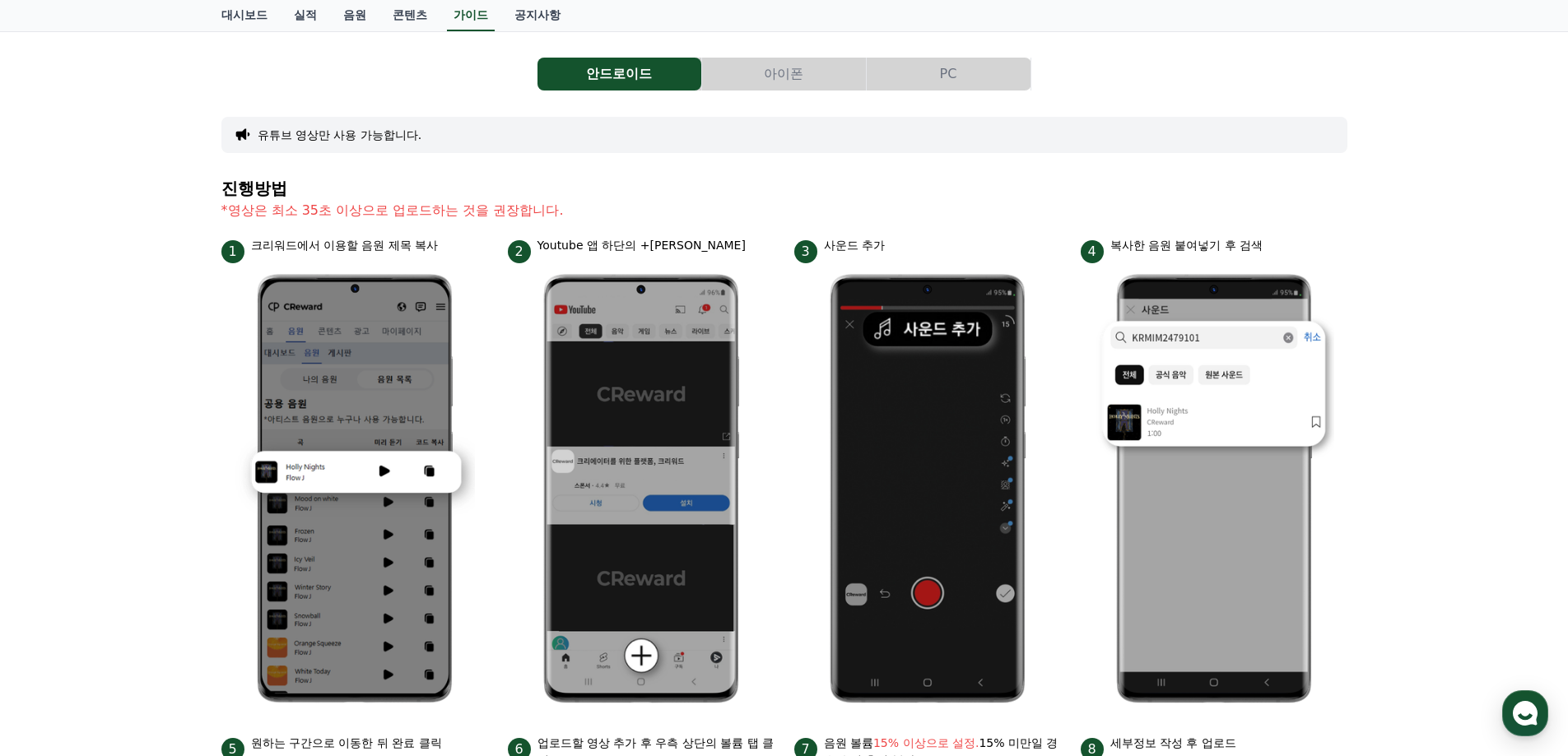
click at [747, 72] on button "아이폰" at bounding box center [784, 73] width 164 height 33
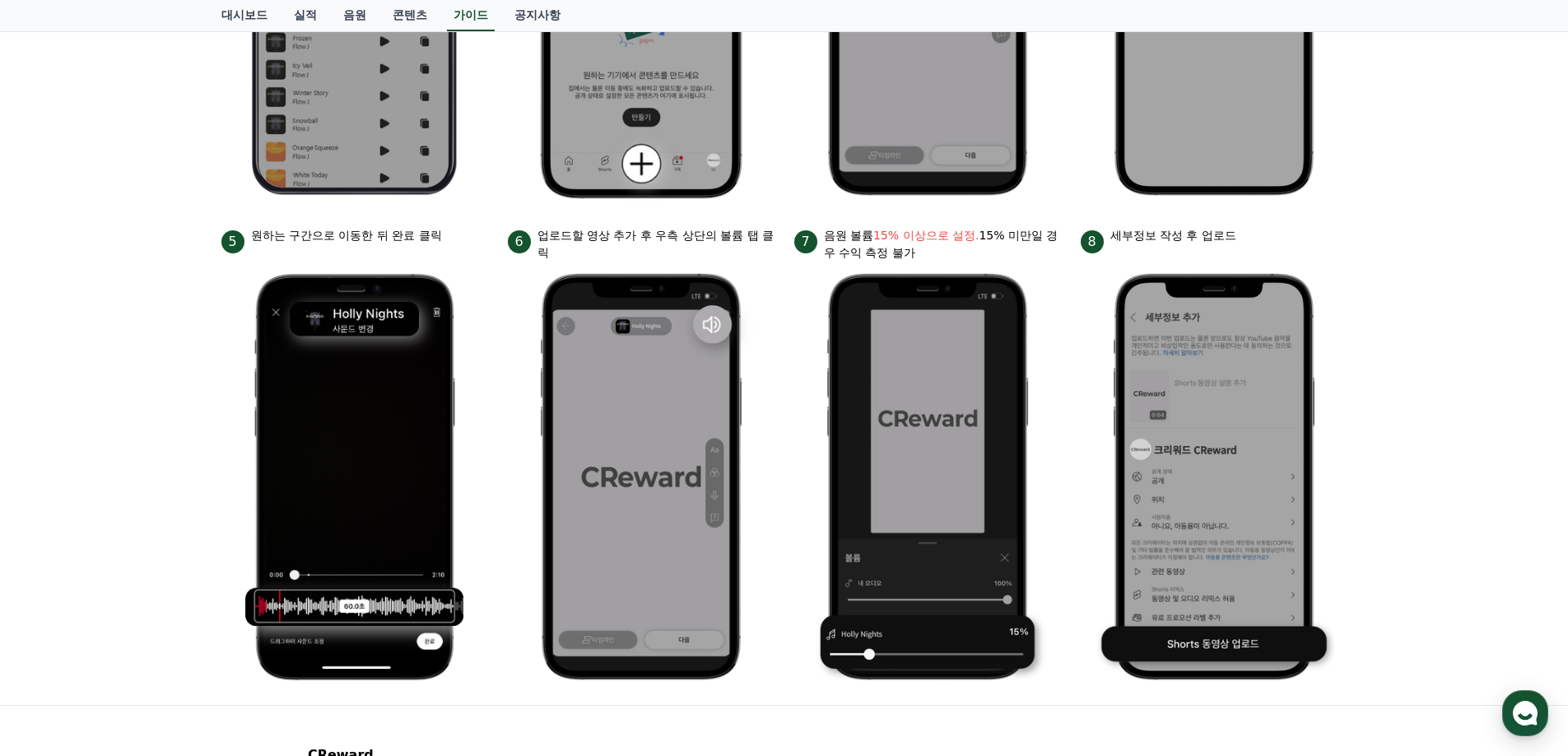
scroll to position [576, 0]
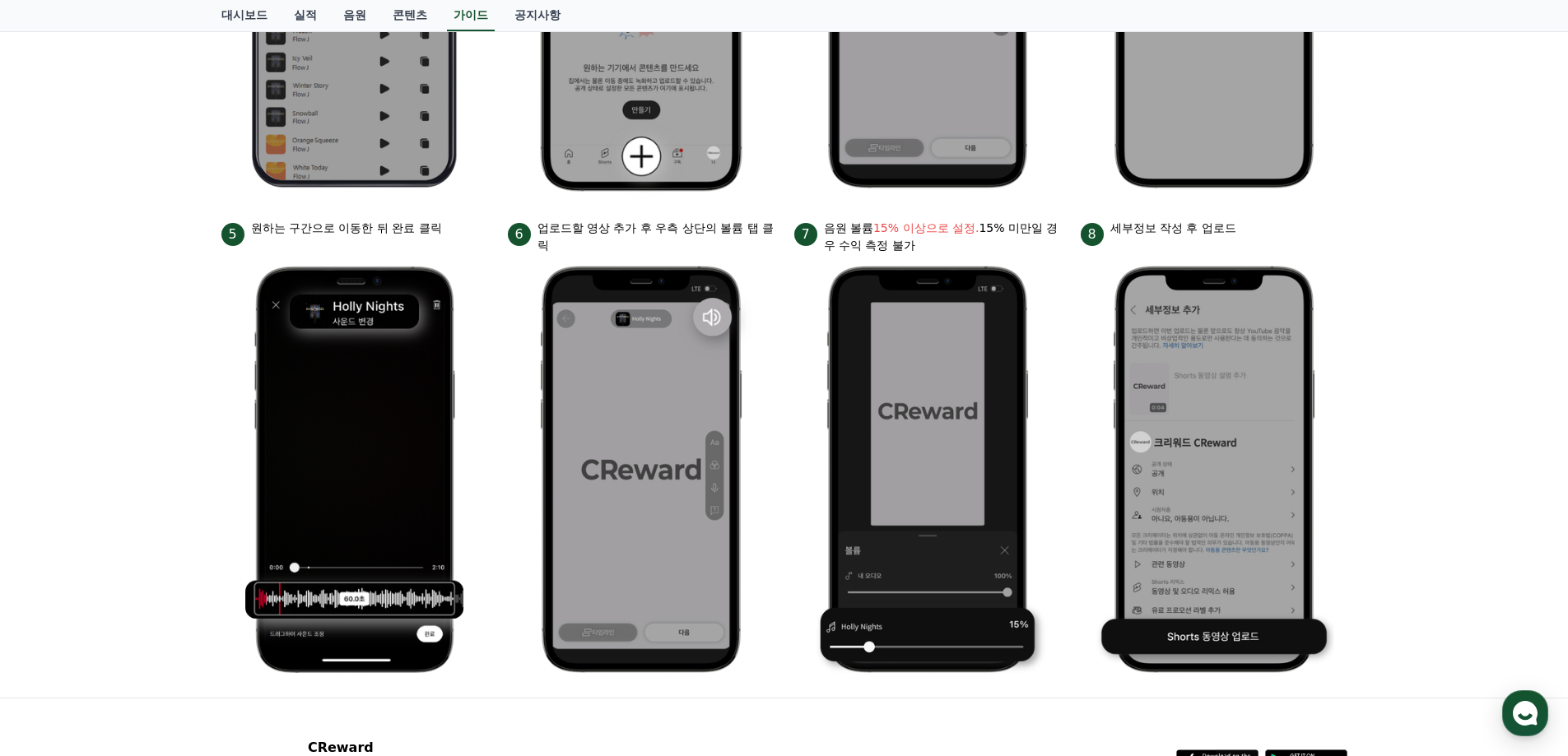
drag, startPoint x: 849, startPoint y: 234, endPoint x: 1259, endPoint y: 244, distance: 410.1
click at [1259, 244] on ul "1 크리워드에서 이용할 음원 제목 복사 2 Youtube 앱 하단의 +버튼 클릭 3 사운드 추가 4 복사한 음원 붙여넣기 후 검색 5 원하는 …" at bounding box center [784, 214] width 1126 height 941
click at [1259, 233] on div "8 세부정보 작성 후 업로드" at bounding box center [1214, 233] width 267 height 26
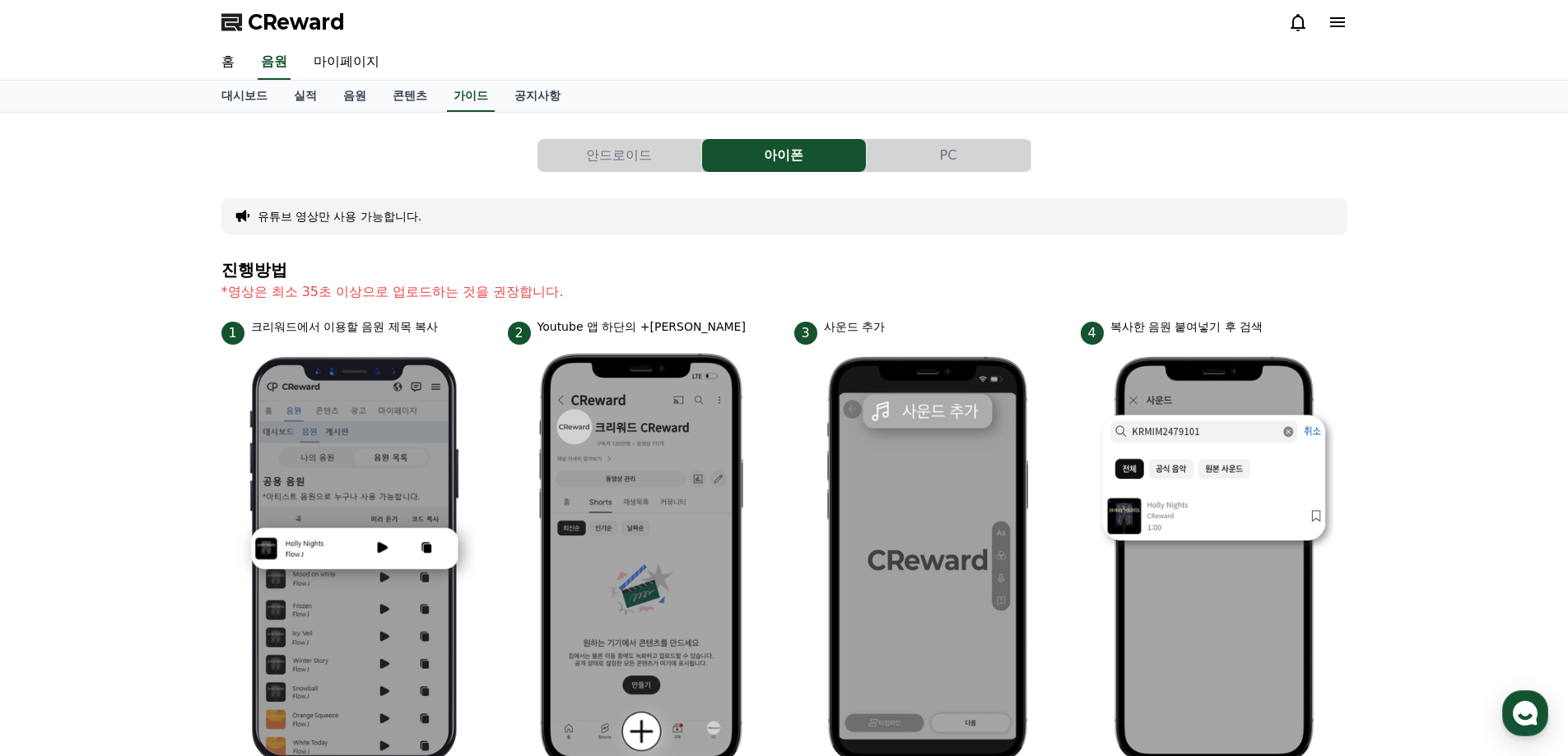
scroll to position [0, 0]
click at [237, 64] on link "홈" at bounding box center [228, 64] width 39 height 35
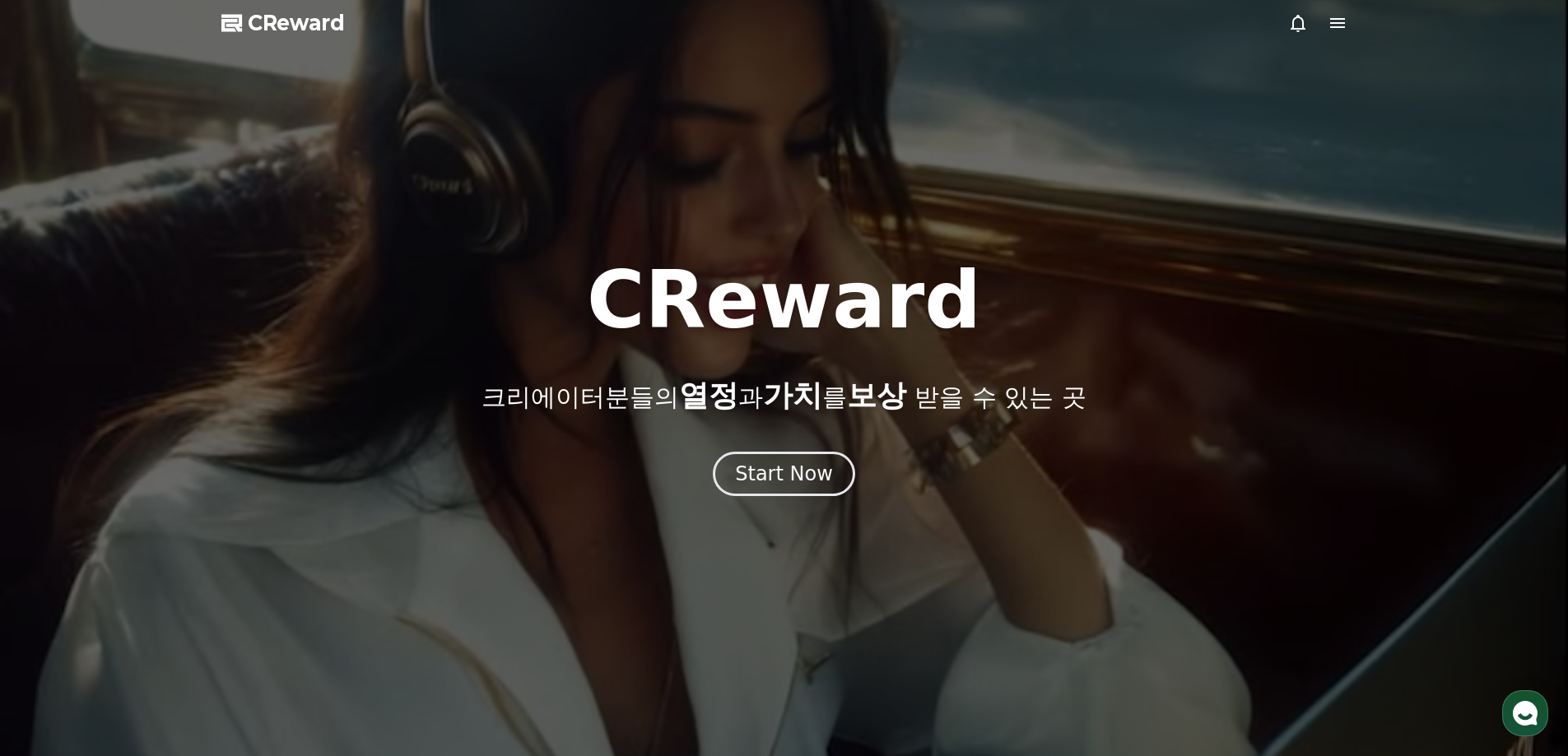
click at [295, 28] on span "CReward" at bounding box center [296, 22] width 98 height 26
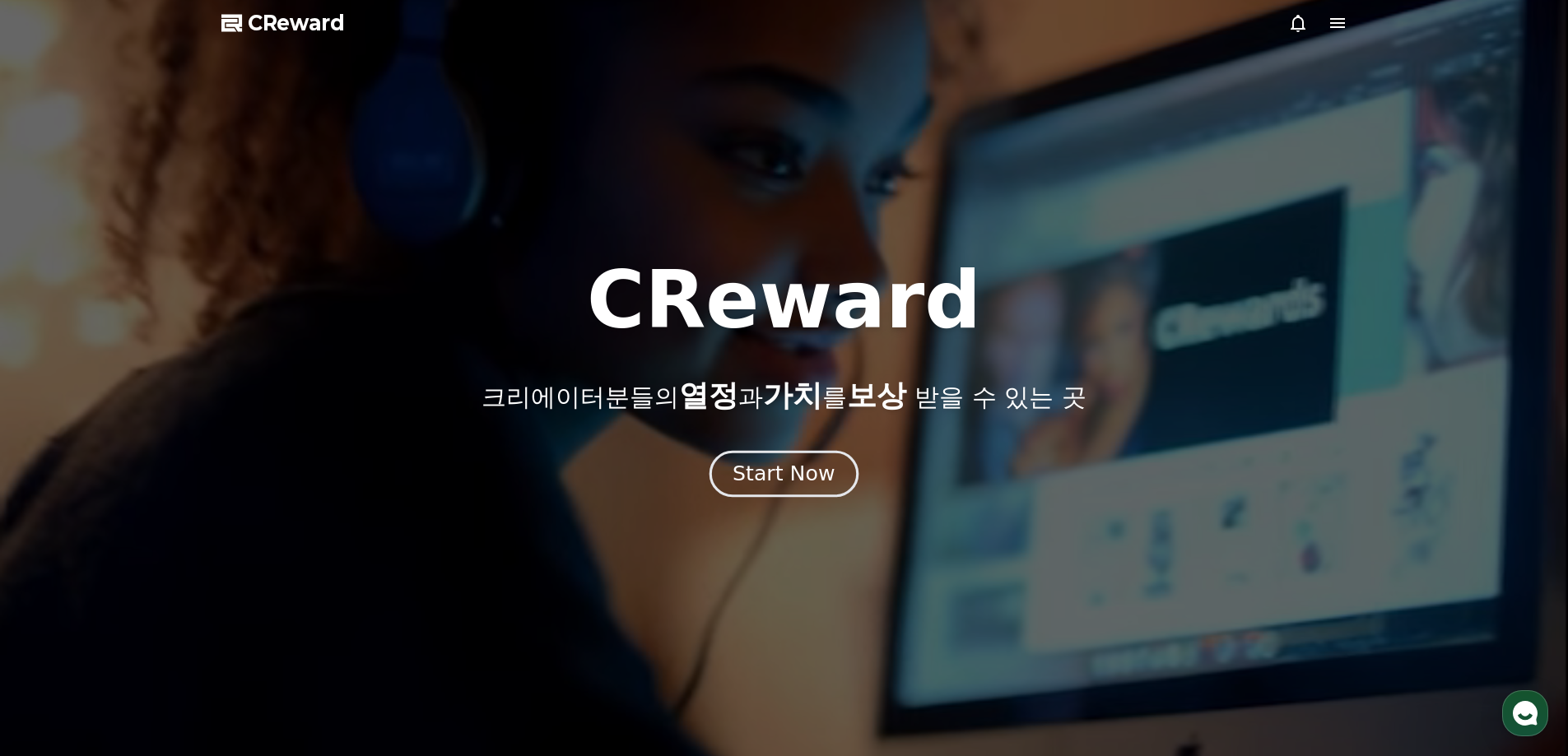
click at [807, 460] on div "Start Now" at bounding box center [784, 473] width 102 height 28
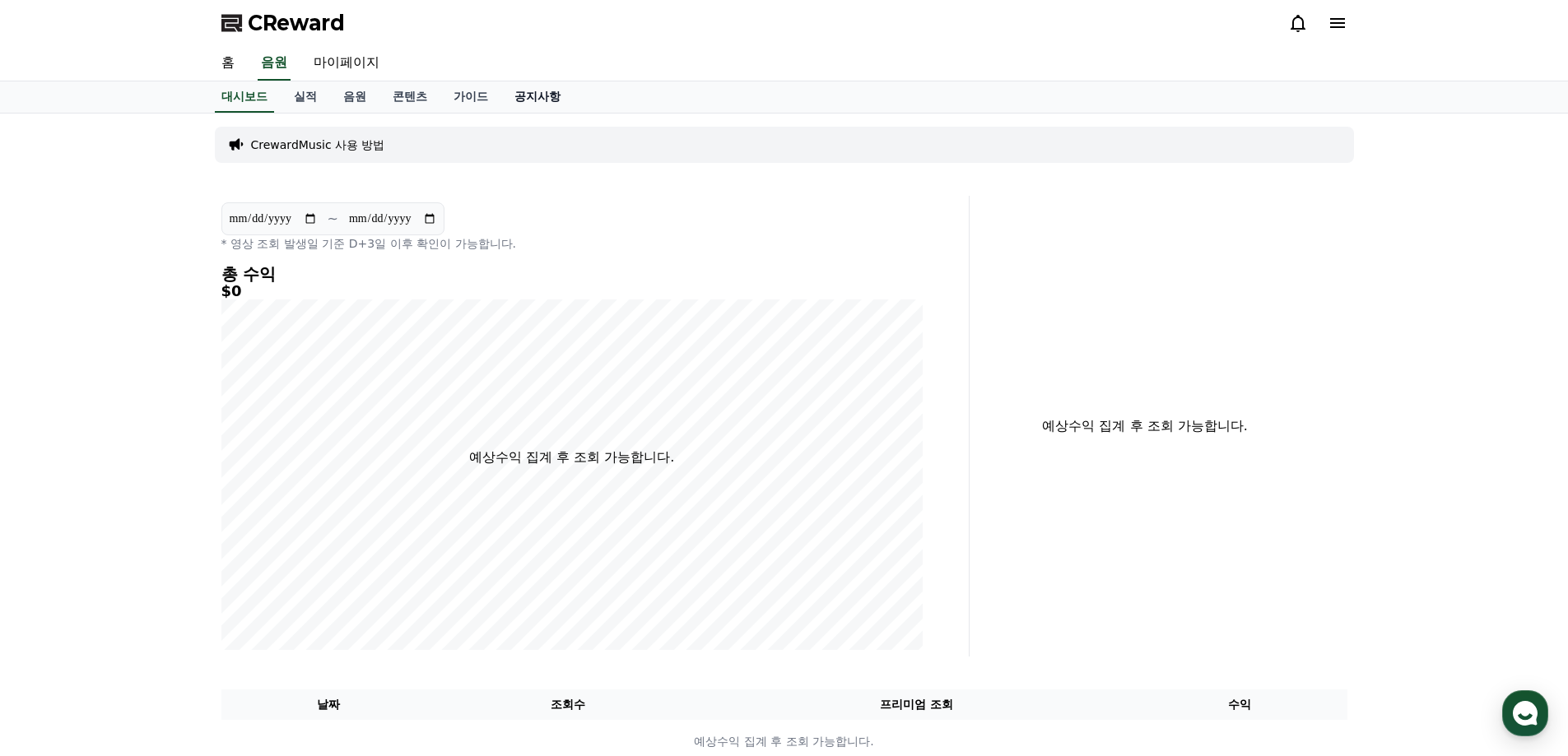
click at [503, 103] on link "공지사항" at bounding box center [537, 97] width 72 height 31
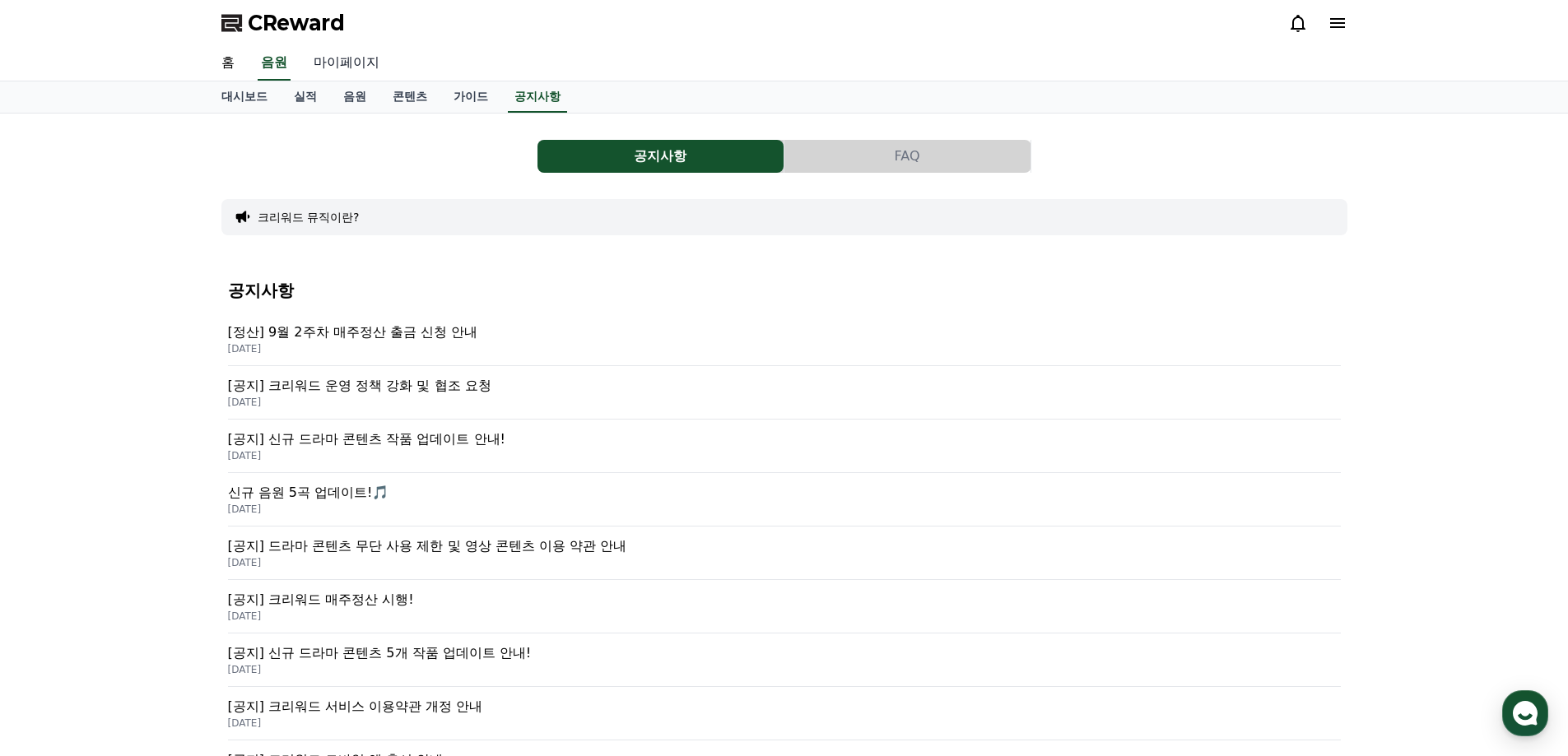
click at [337, 69] on link "마이페이지" at bounding box center [346, 64] width 92 height 35
select select "**********"
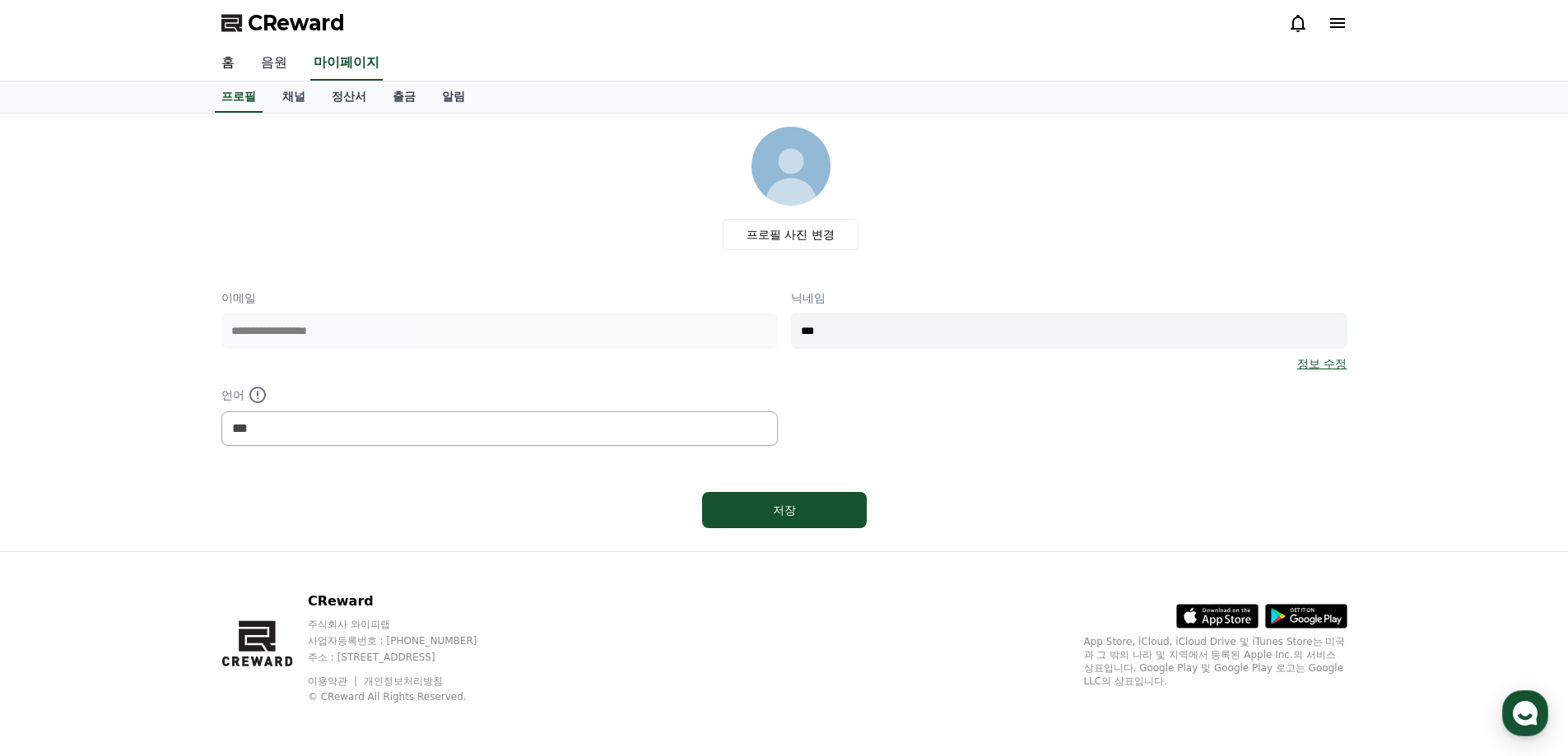
click at [285, 66] on link "음원" at bounding box center [274, 64] width 53 height 35
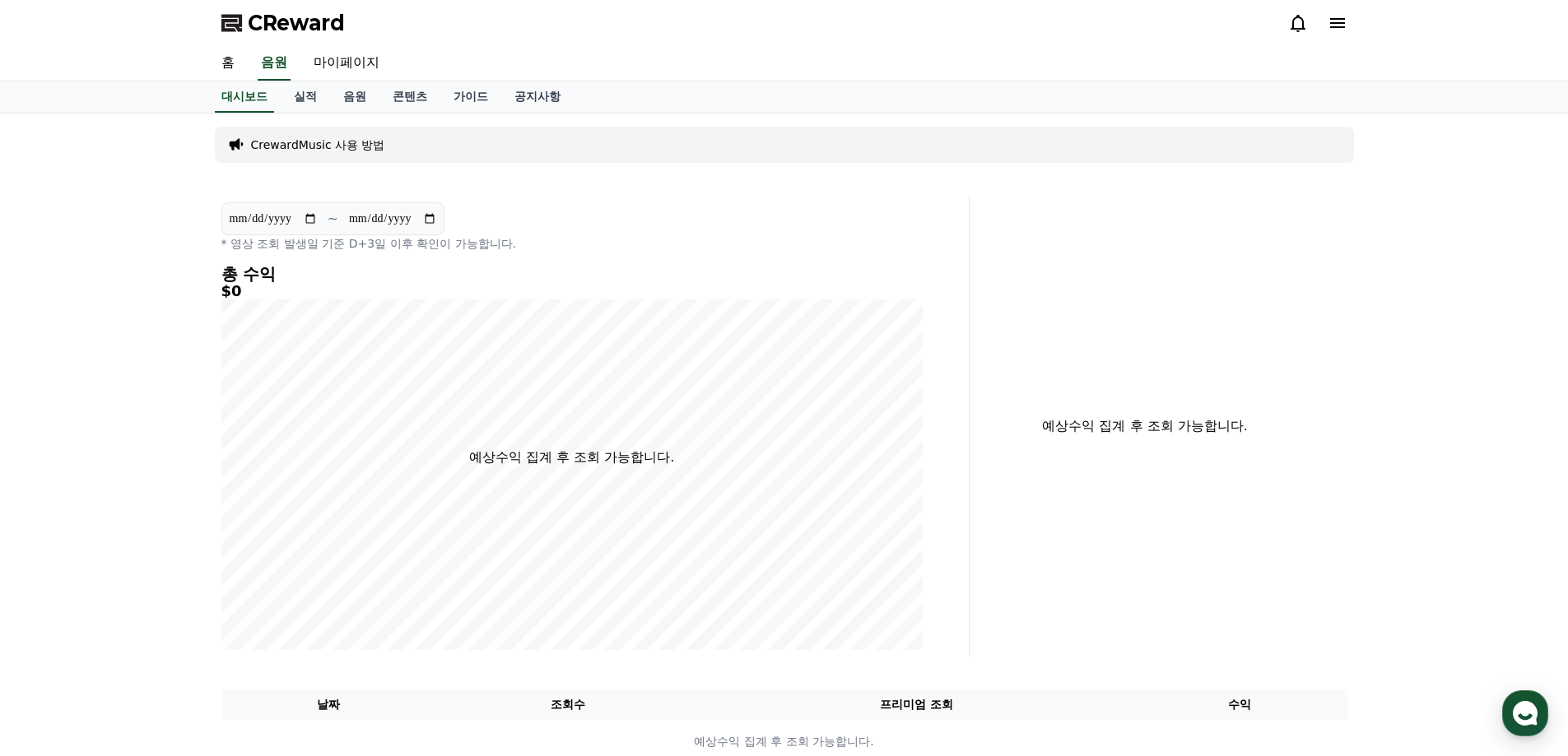
click at [296, 139] on p "CrewardMusic 사용 방법" at bounding box center [319, 145] width 134 height 16
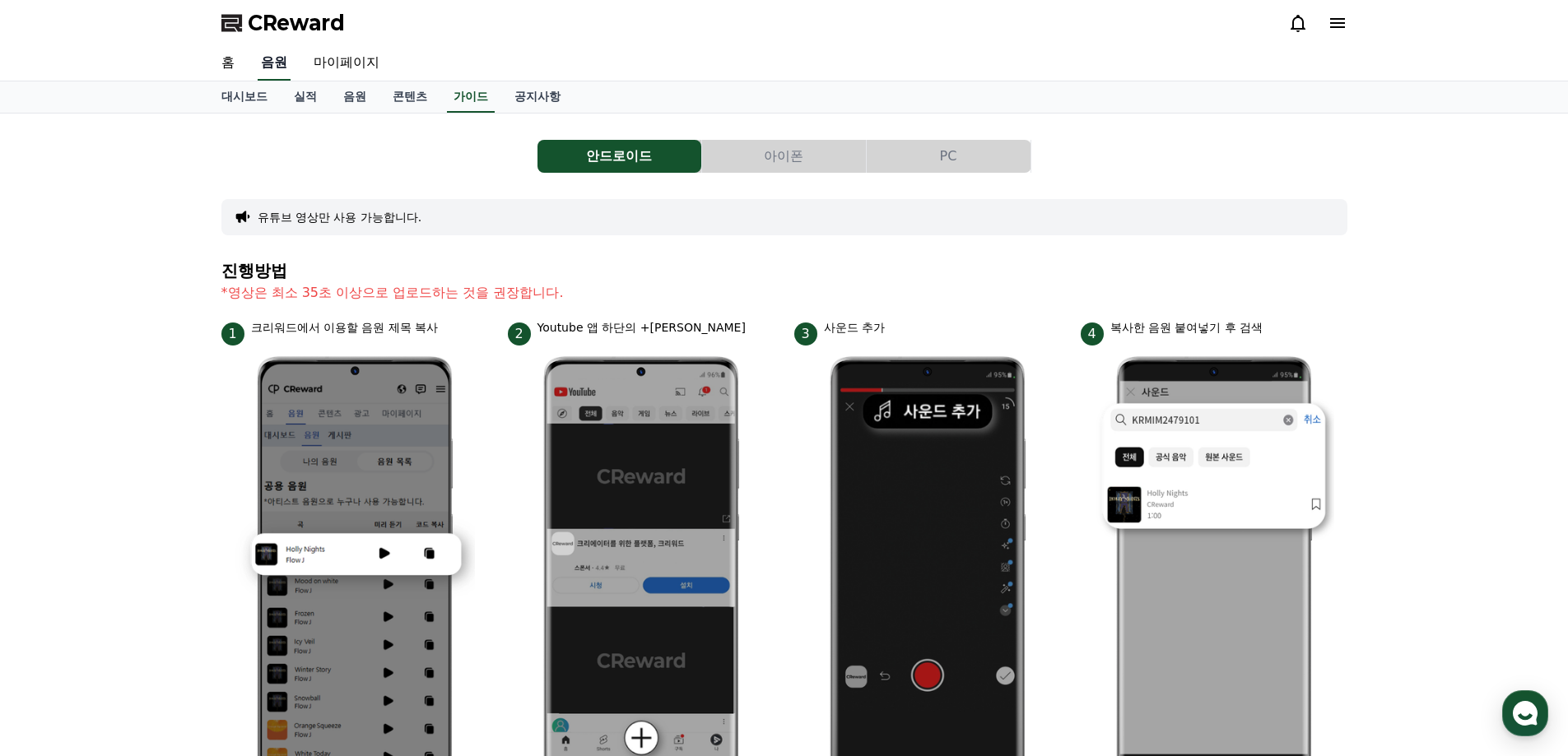
click at [271, 60] on link "음원" at bounding box center [274, 64] width 33 height 35
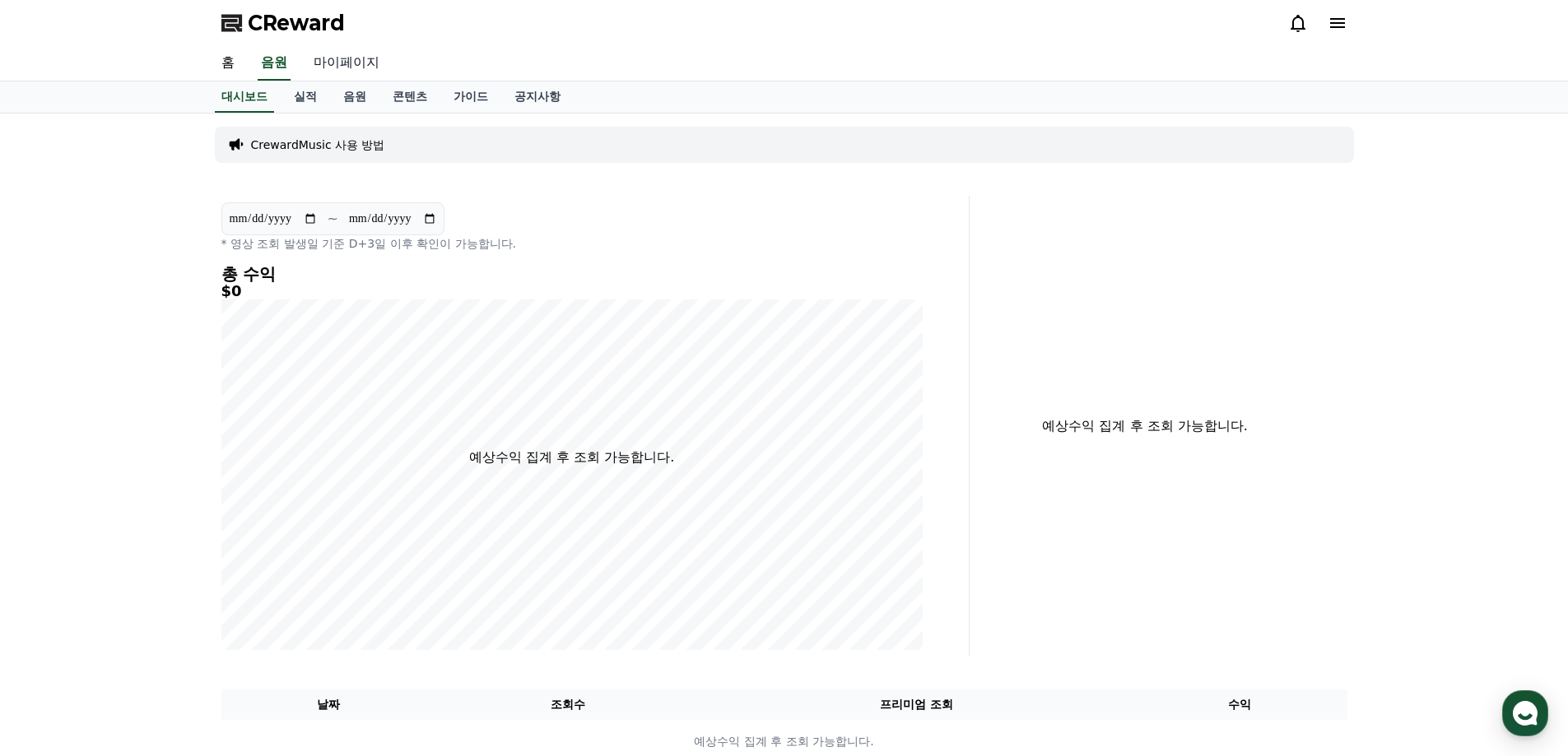
click at [324, 66] on link "마이페이지" at bounding box center [346, 64] width 92 height 35
select select "**********"
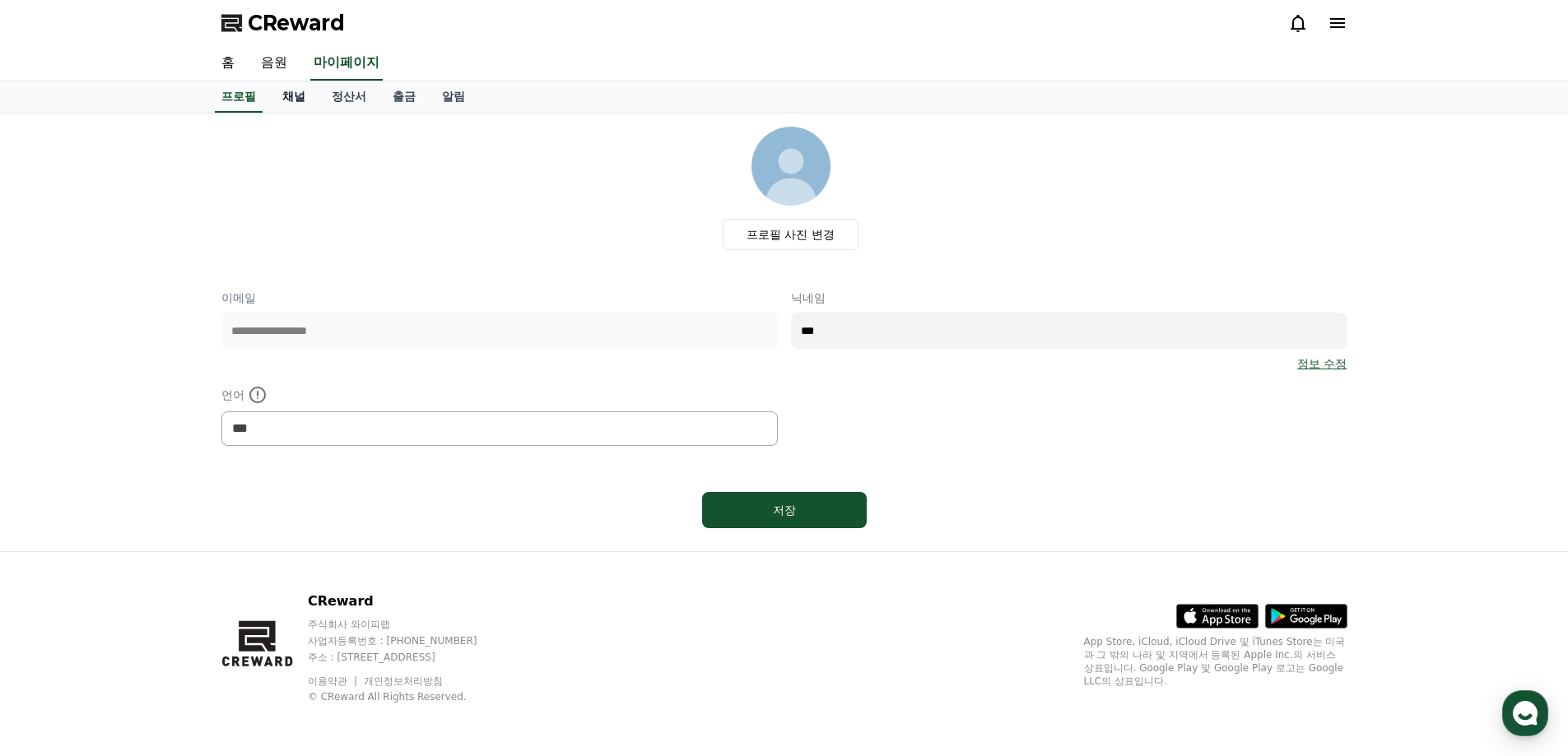
click at [284, 102] on link "채널" at bounding box center [294, 97] width 49 height 31
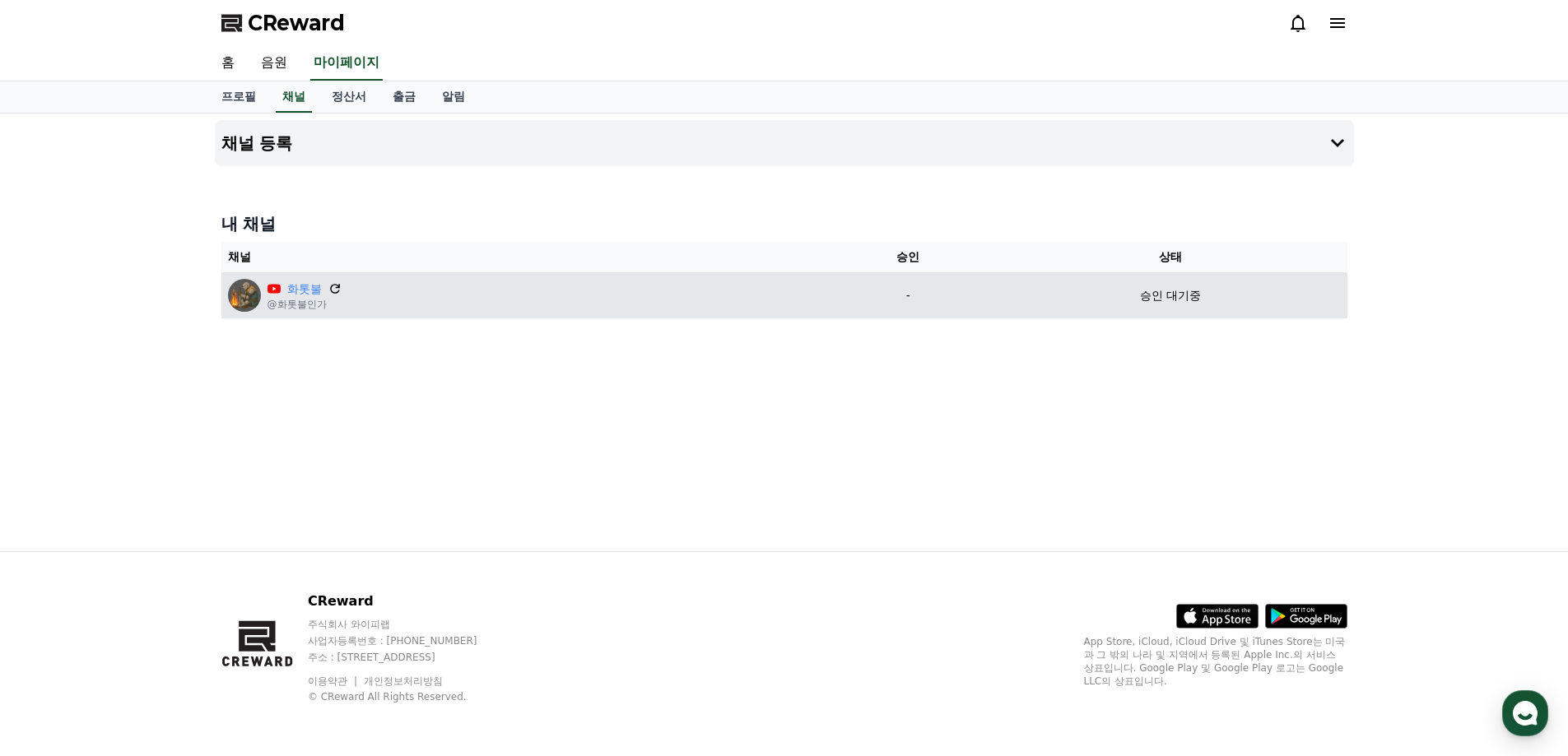
click at [332, 288] on icon at bounding box center [335, 289] width 15 height 15
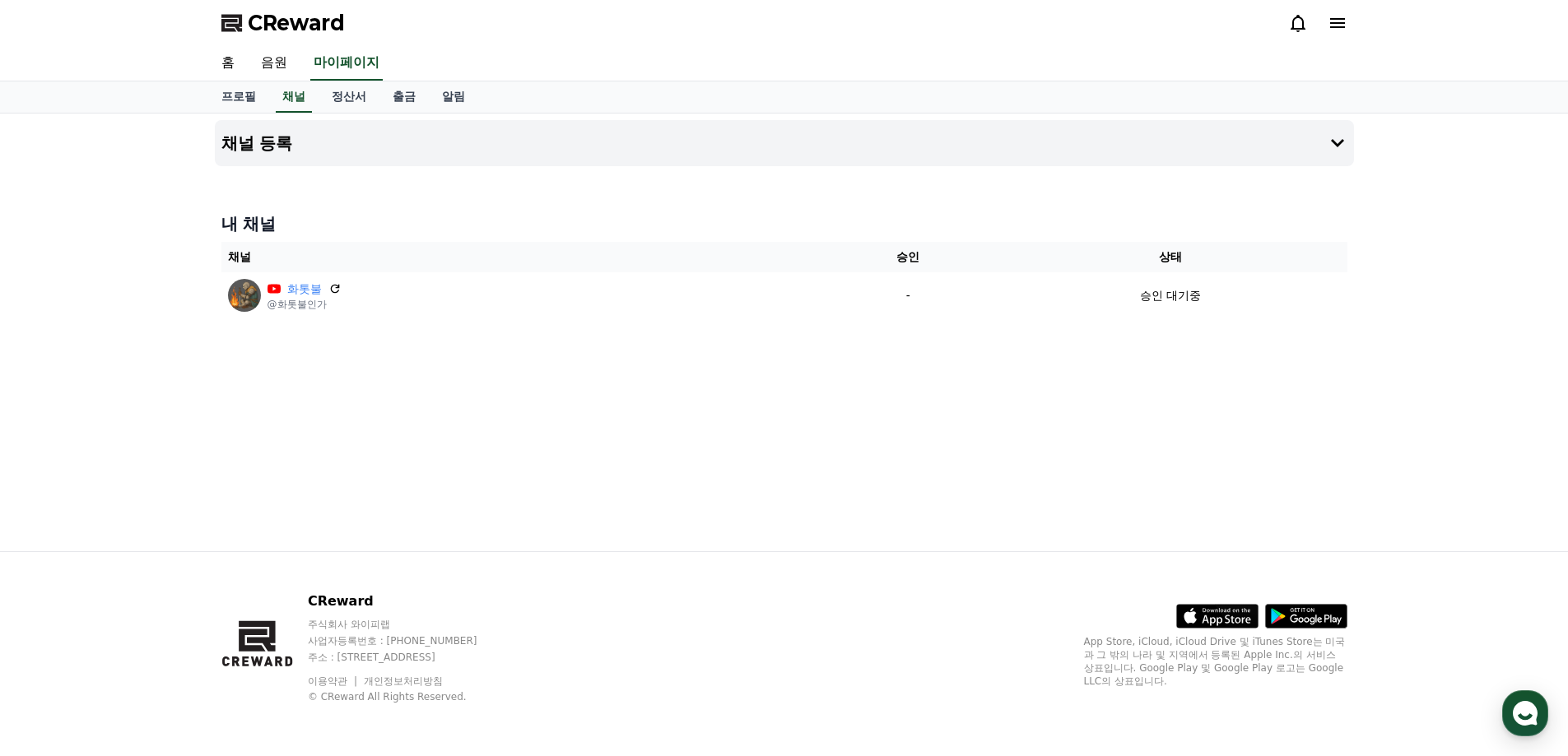
click at [956, 228] on h4 "내 채널" at bounding box center [784, 224] width 1126 height 23
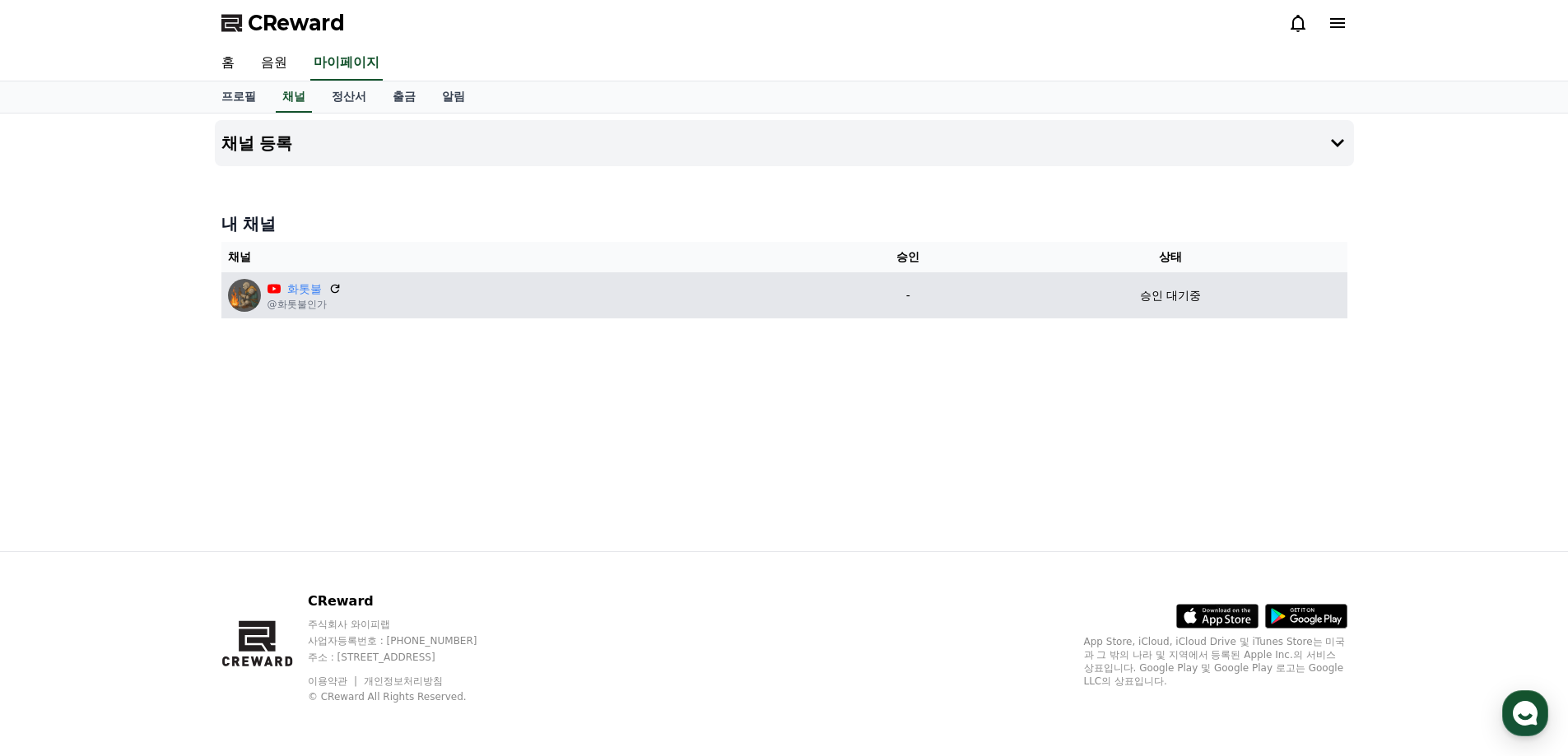
drag, startPoint x: 313, startPoint y: 302, endPoint x: 1311, endPoint y: 300, distance: 998.0
click at [1311, 300] on tr "화톳불 @화톳불인가 - 승인 대기중" at bounding box center [784, 295] width 1126 height 47
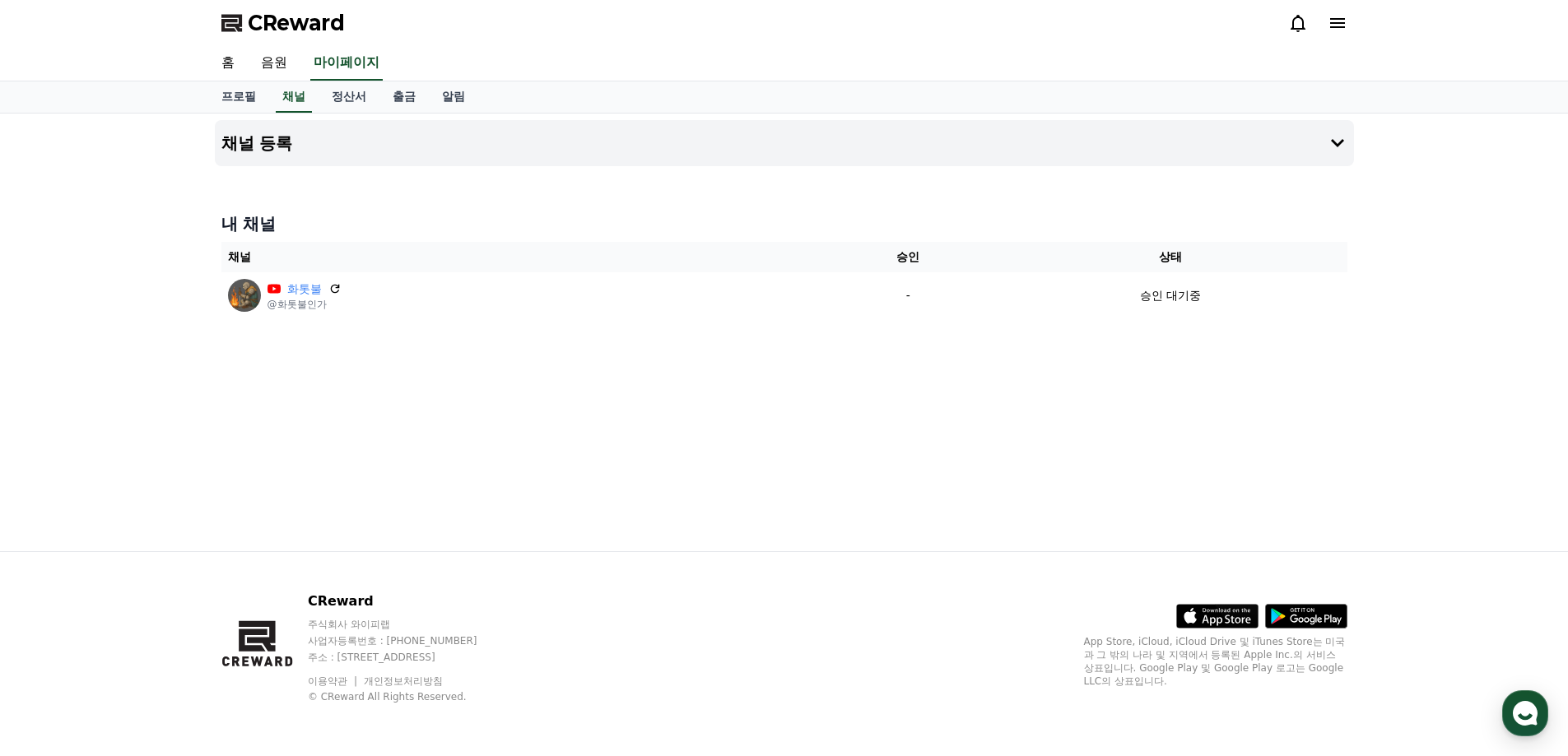
click at [1462, 306] on div "채널 등록 내 채널 채널 승인 상태 화톳불 @화톳불인가 - 승인 대기중" at bounding box center [784, 332] width 1568 height 437
click at [355, 91] on link "정산서" at bounding box center [349, 97] width 61 height 31
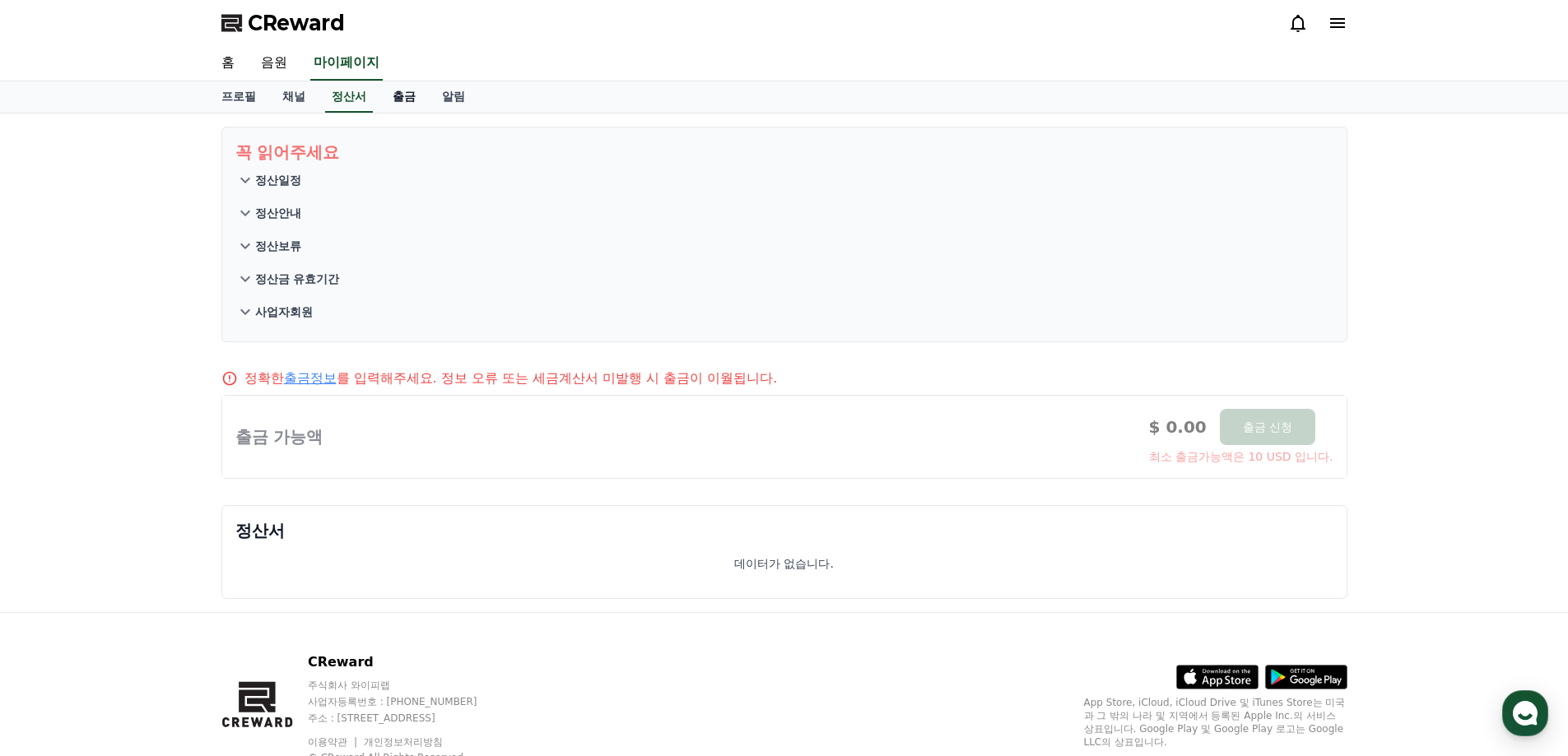
click at [405, 95] on link "출금" at bounding box center [404, 97] width 49 height 31
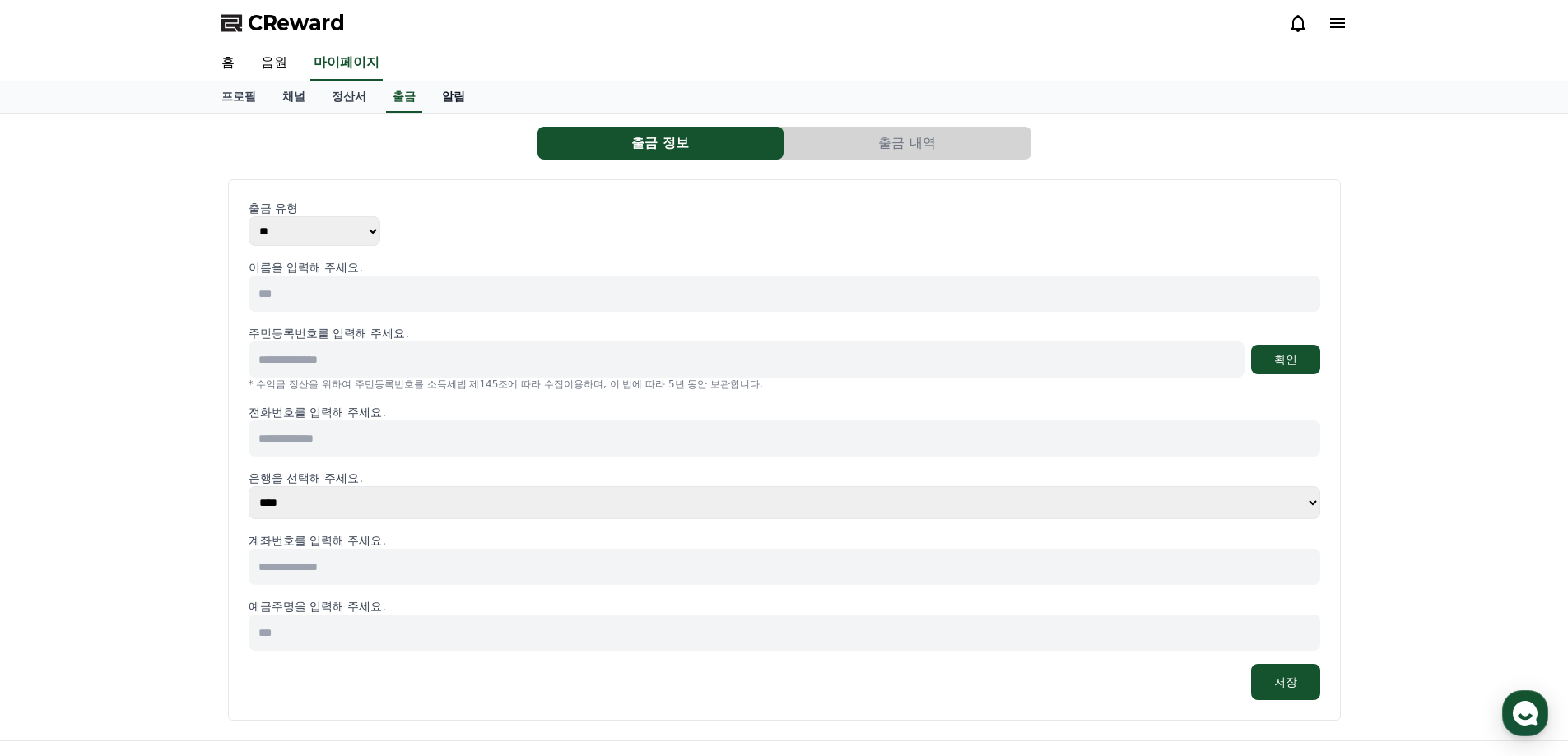
click at [463, 95] on link "알림" at bounding box center [453, 97] width 49 height 31
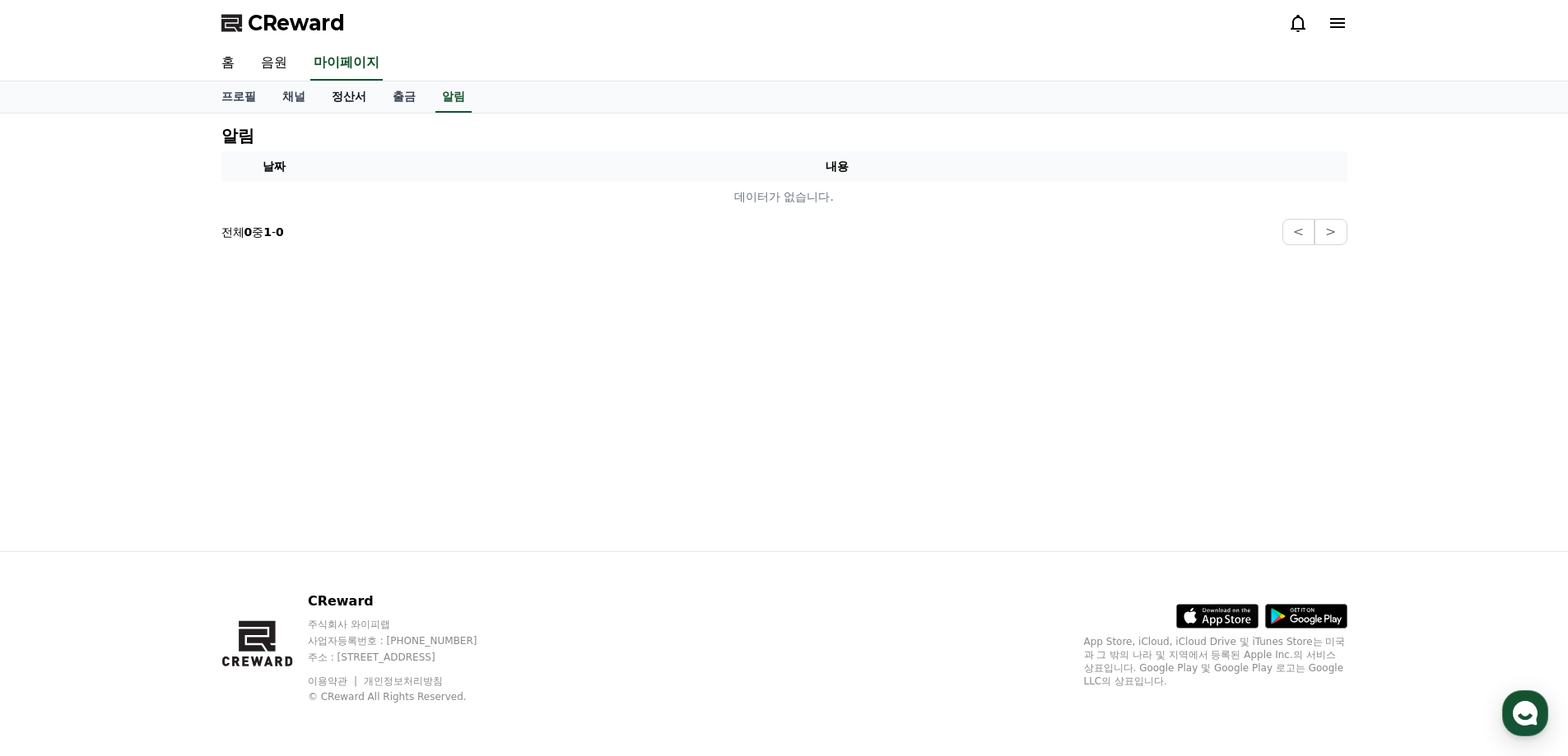
click at [356, 96] on link "정산서" at bounding box center [349, 97] width 61 height 31
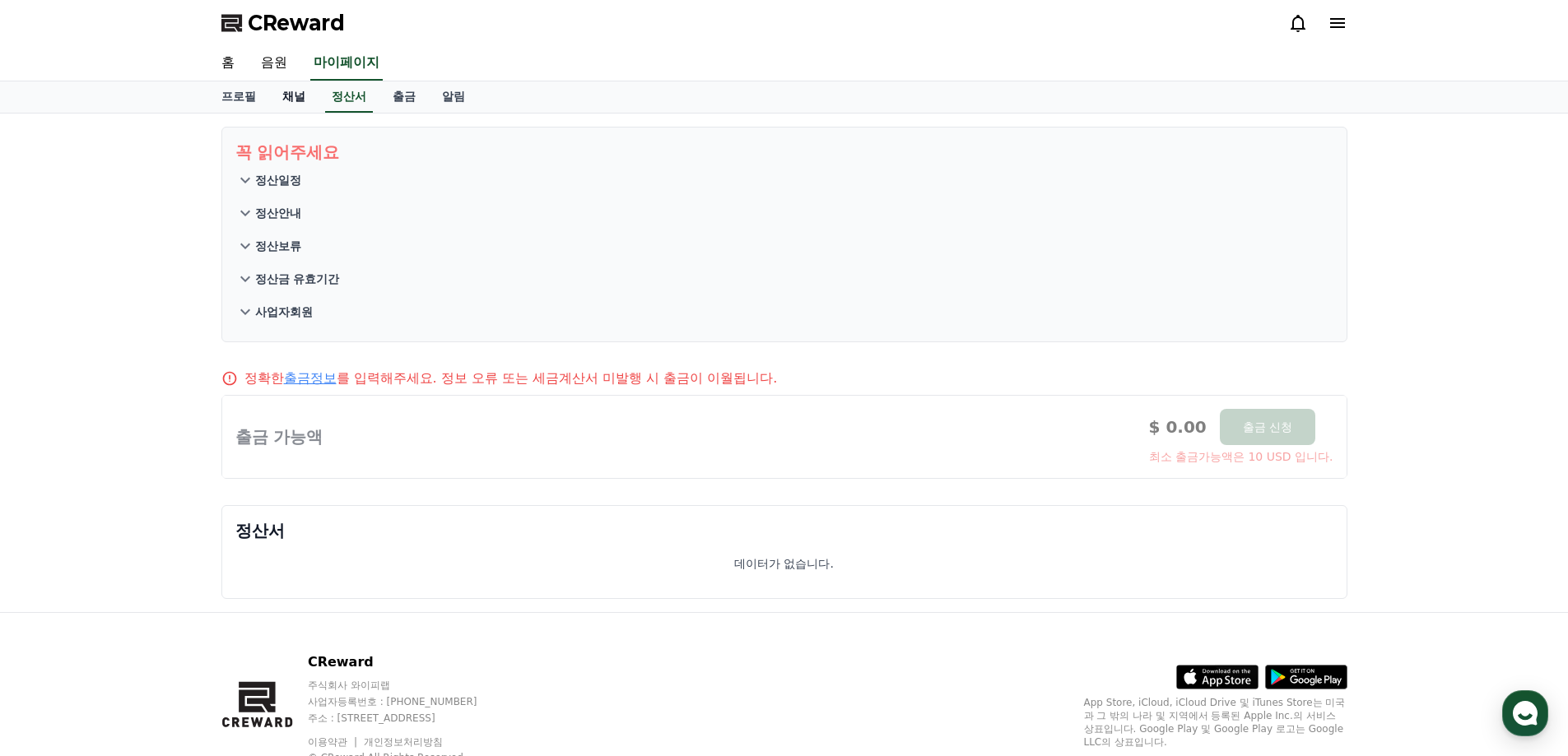
click at [285, 96] on link "채널" at bounding box center [294, 97] width 49 height 31
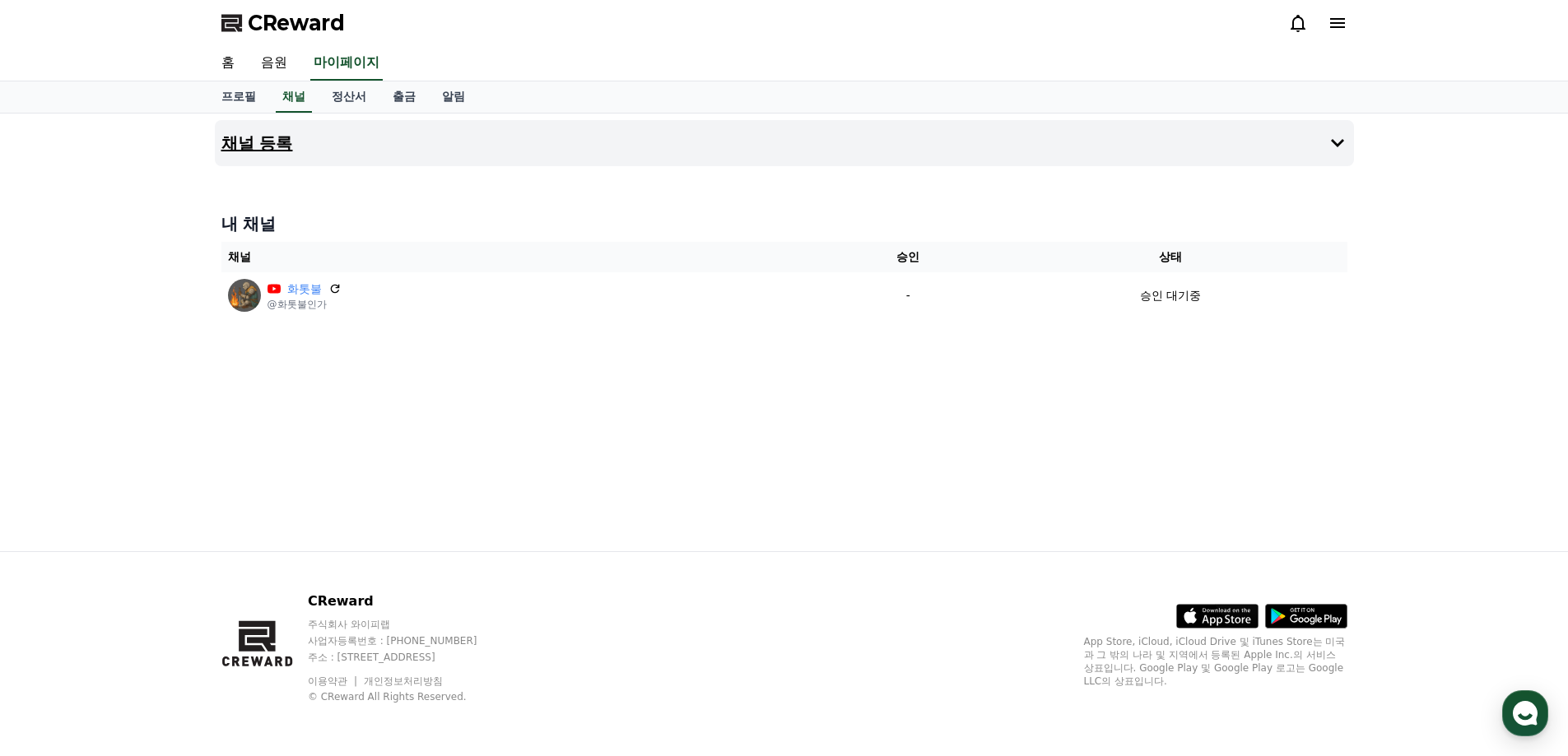
click at [246, 139] on h4 "채널 등록" at bounding box center [257, 143] width 72 height 18
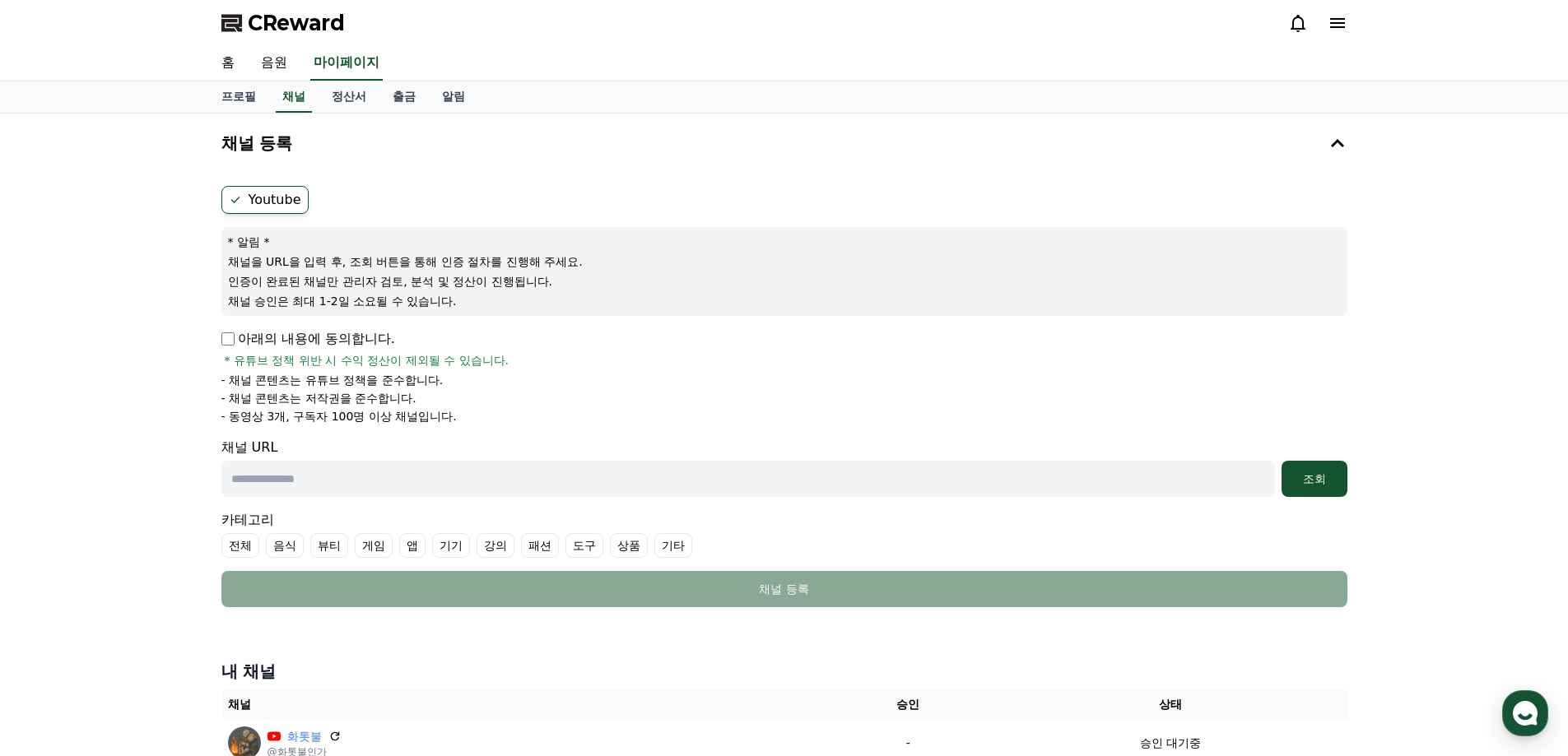
drag, startPoint x: 212, startPoint y: 239, endPoint x: 577, endPoint y: 412, distance: 403.9
click at [577, 412] on div "채널 등록 Youtube * 알림 * 채널을 URL을 입력 후, 조회 버튼을 통해 인증 절차를 진행해 주세요. 인증이 완료된 채널만 관리자 검…" at bounding box center [785, 446] width 1153 height 666
click at [577, 412] on li "- 동영상 3개, 구독자 100명 이상 채널입니다." at bounding box center [784, 416] width 1126 height 16
drag, startPoint x: 559, startPoint y: 422, endPoint x: 211, endPoint y: 243, distance: 391.3
click at [211, 243] on div "채널 등록 Youtube * 알림 * 채널을 URL을 입력 후, 조회 버튼을 통해 인증 절차를 진행해 주세요. 인증이 완료된 채널만 관리자 검…" at bounding box center [785, 446] width 1153 height 666
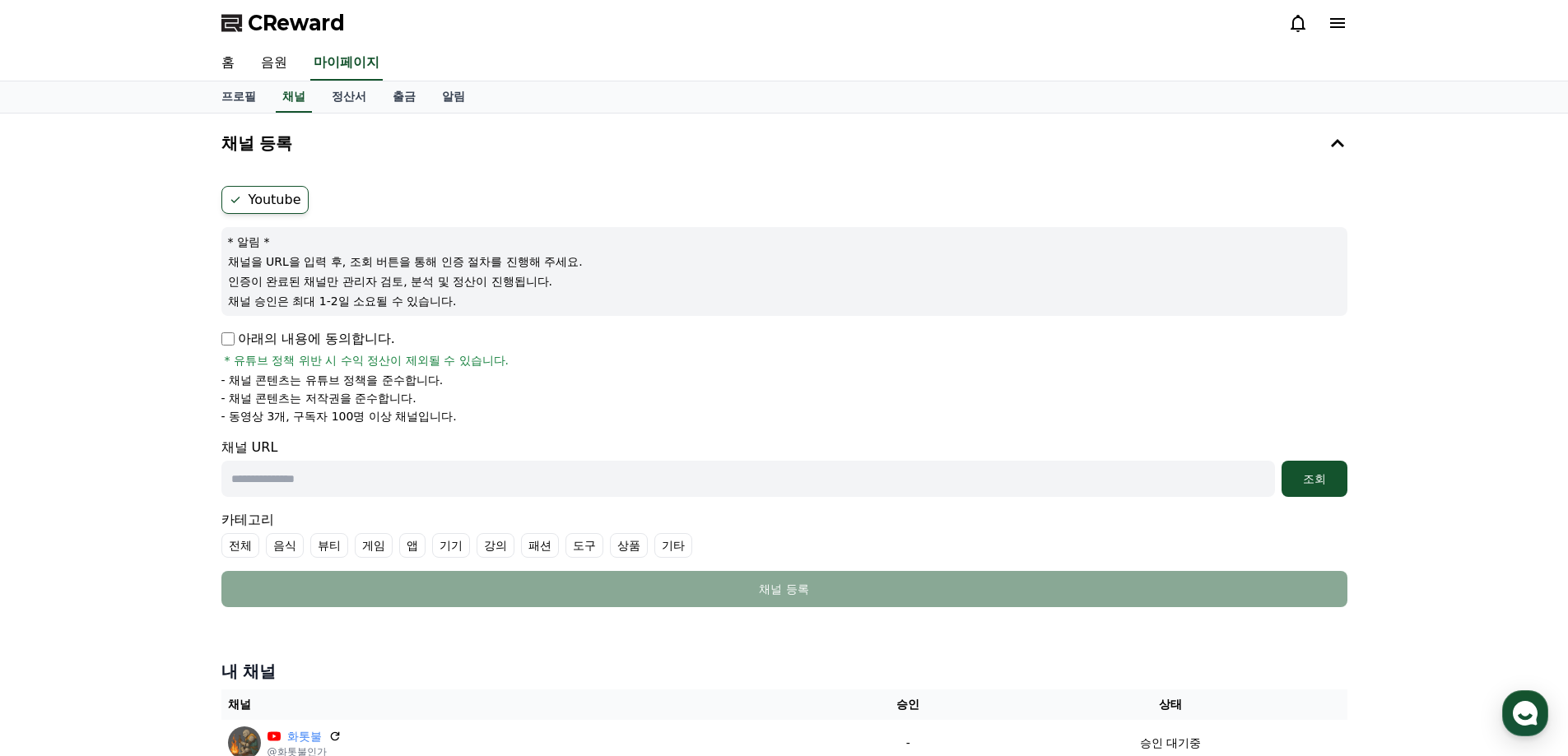
click at [211, 243] on div "채널 등록 Youtube * 알림 * 채널을 URL을 입력 후, 조회 버튼을 통해 인증 절차를 진행해 주세요. 인증이 완료된 채널만 관리자 검…" at bounding box center [785, 446] width 1153 height 666
drag, startPoint x: 209, startPoint y: 243, endPoint x: 565, endPoint y: 408, distance: 392.4
click at [565, 408] on div "채널 등록 Youtube * 알림 * 채널을 URL을 입력 후, 조회 버튼을 통해 인증 절차를 진행해 주세요. 인증이 완료된 채널만 관리자 검…" at bounding box center [785, 446] width 1153 height 666
click at [565, 408] on li "- 동영상 3개, 구독자 100명 이상 채널입니다." at bounding box center [784, 416] width 1126 height 16
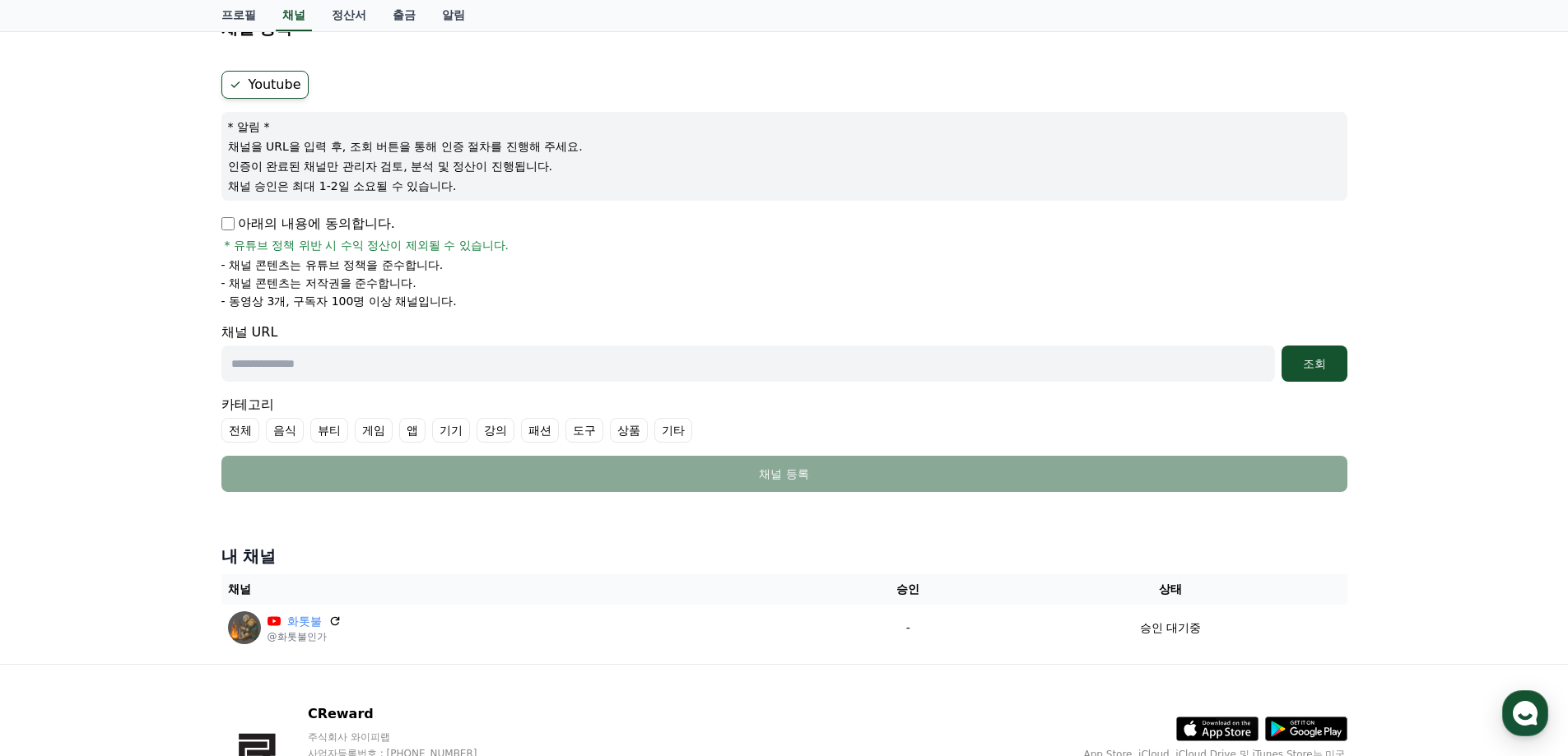
scroll to position [228, 0]
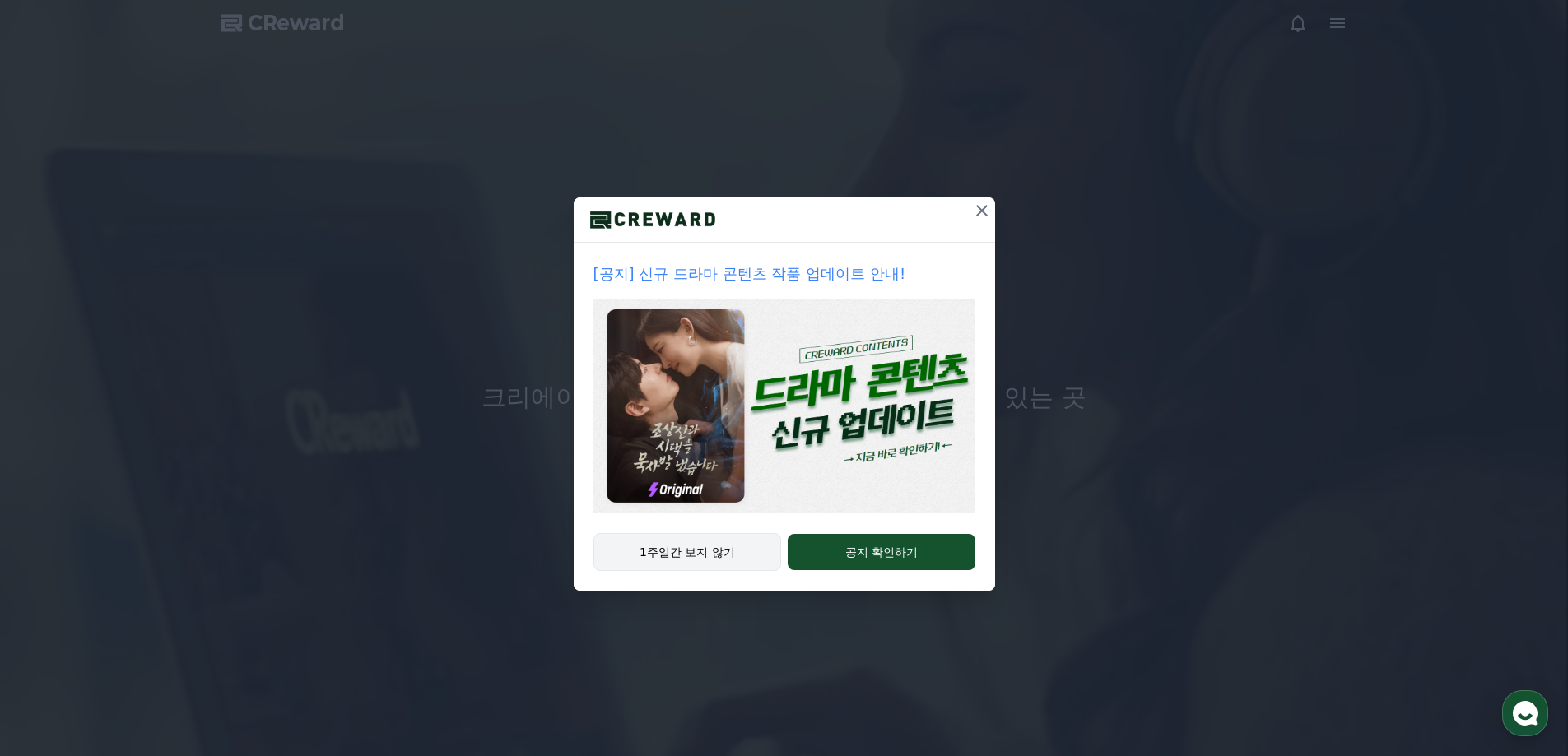
click at [709, 545] on button "1주일간 보지 않기" at bounding box center [687, 552] width 189 height 38
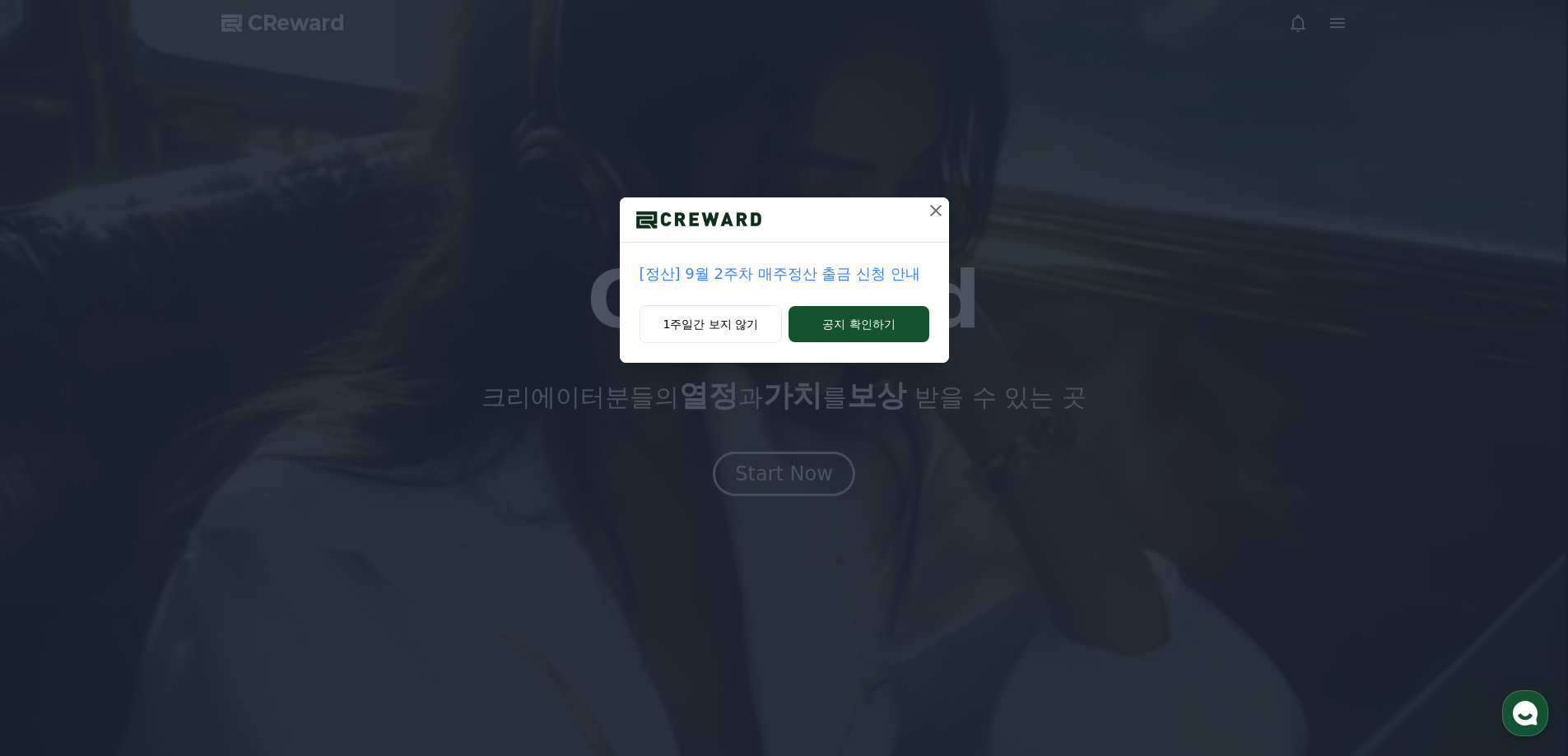
click at [933, 217] on icon at bounding box center [936, 210] width 20 height 20
